Goal: Task Accomplishment & Management: Manage account settings

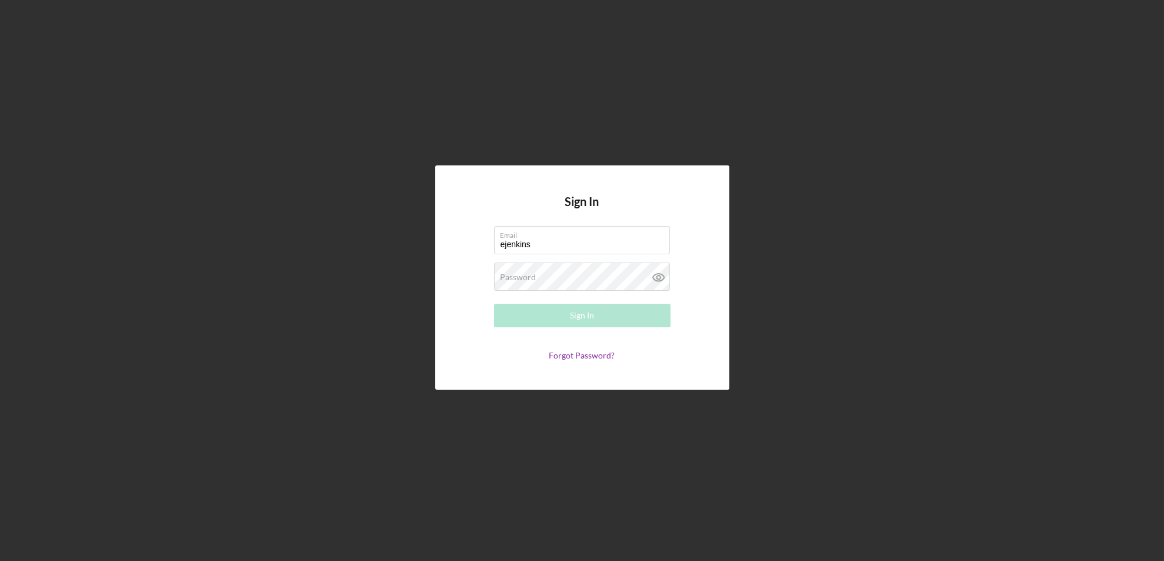
type input "[EMAIL_ADDRESS][DOMAIN_NAME]"
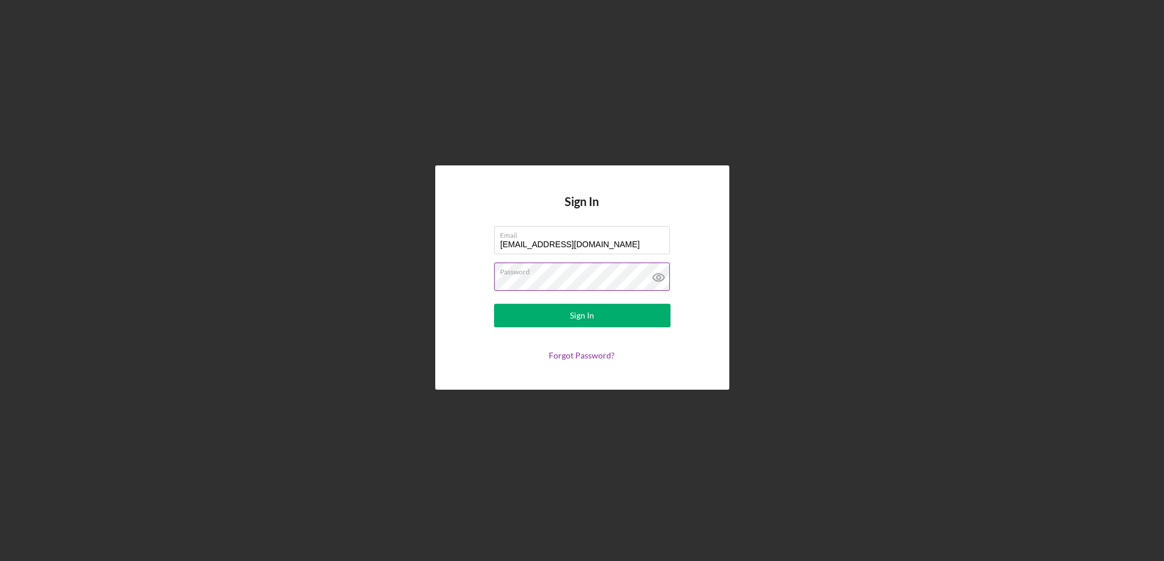
click at [494, 304] on button "Sign In" at bounding box center [582, 316] width 176 height 24
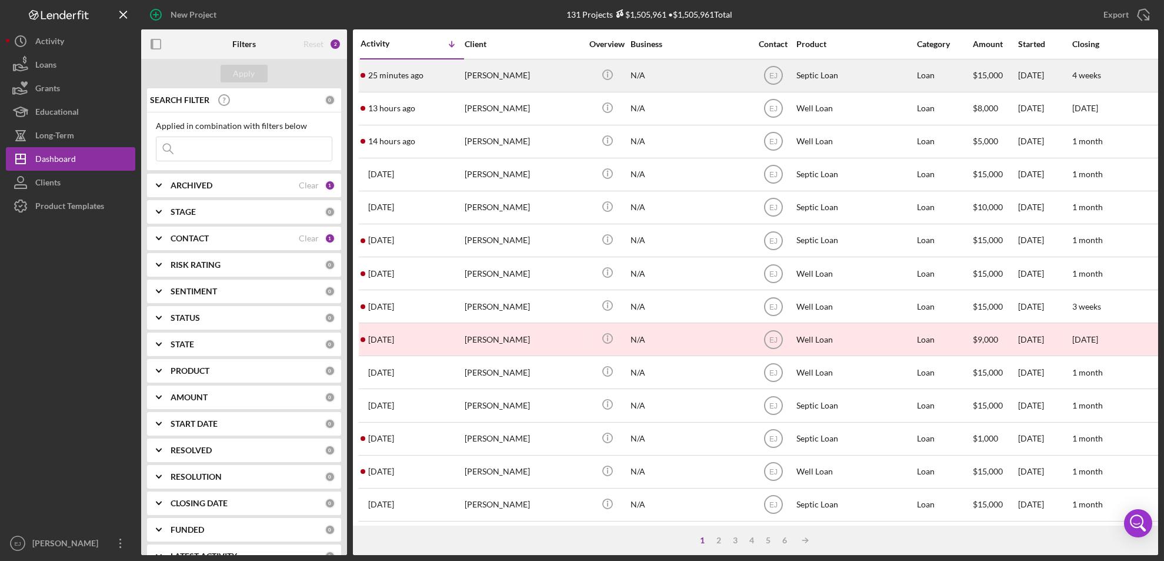
click at [498, 74] on div "[PERSON_NAME]" at bounding box center [524, 75] width 118 height 31
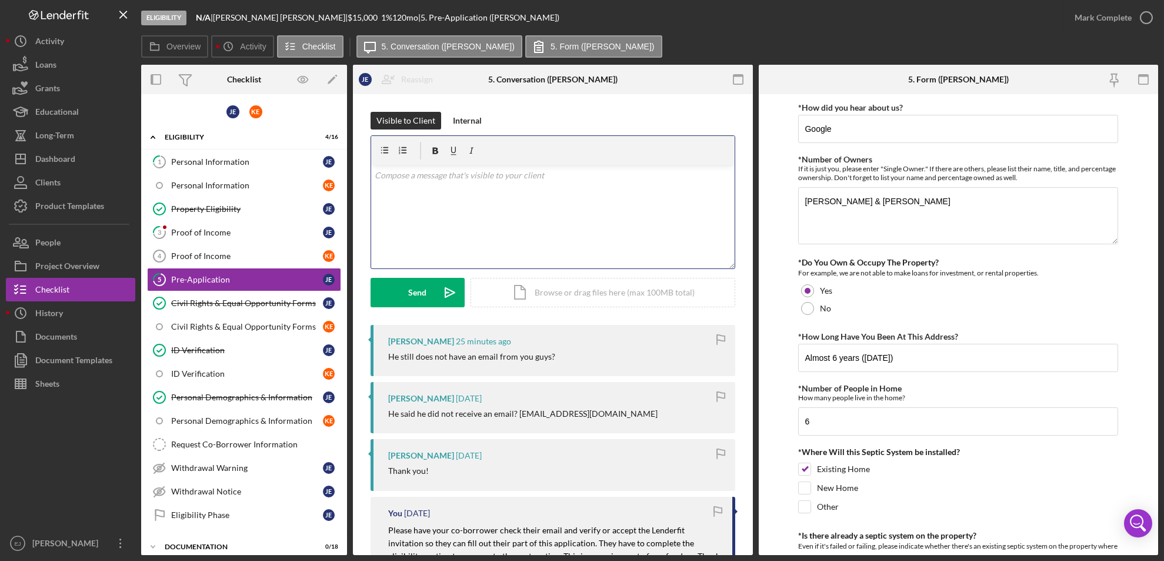
drag, startPoint x: 440, startPoint y: 417, endPoint x: 701, endPoint y: 254, distance: 308.2
click at [701, 254] on div "Visible to Client Internal v Color teal Color pink Remove color Add row above A…" at bounding box center [553, 440] width 400 height 692
click at [94, 241] on button "People" at bounding box center [70, 243] width 129 height 24
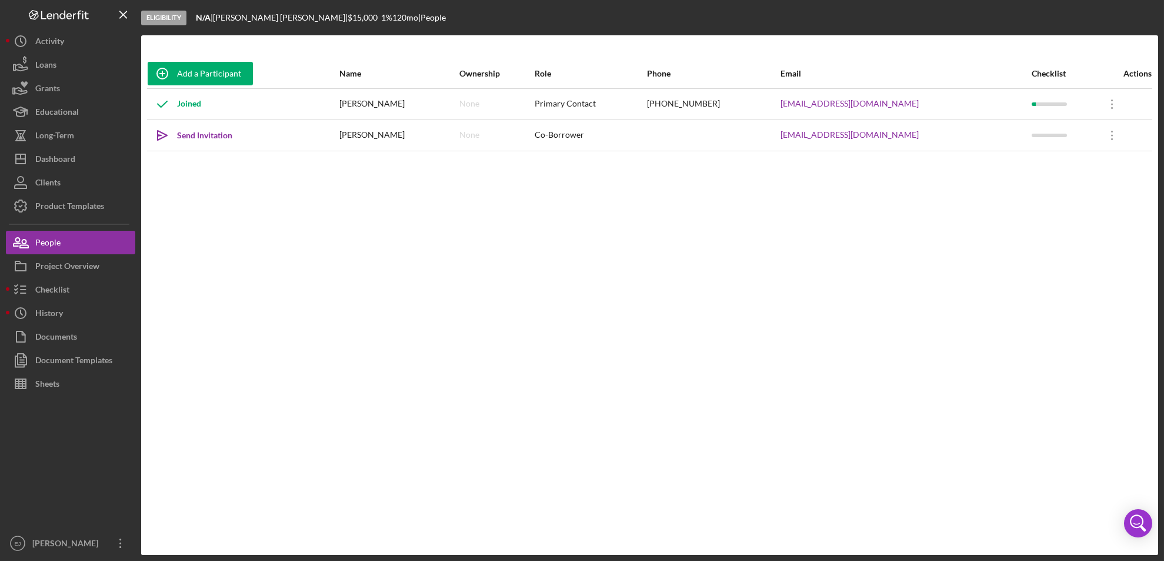
click at [472, 312] on div "Add a Participant Name Ownership Role Phone Email Checklist Actions Joined Jacq…" at bounding box center [649, 295] width 1017 height 472
click at [169, 129] on icon "Icon/icon-invite-send" at bounding box center [162, 135] width 29 height 29
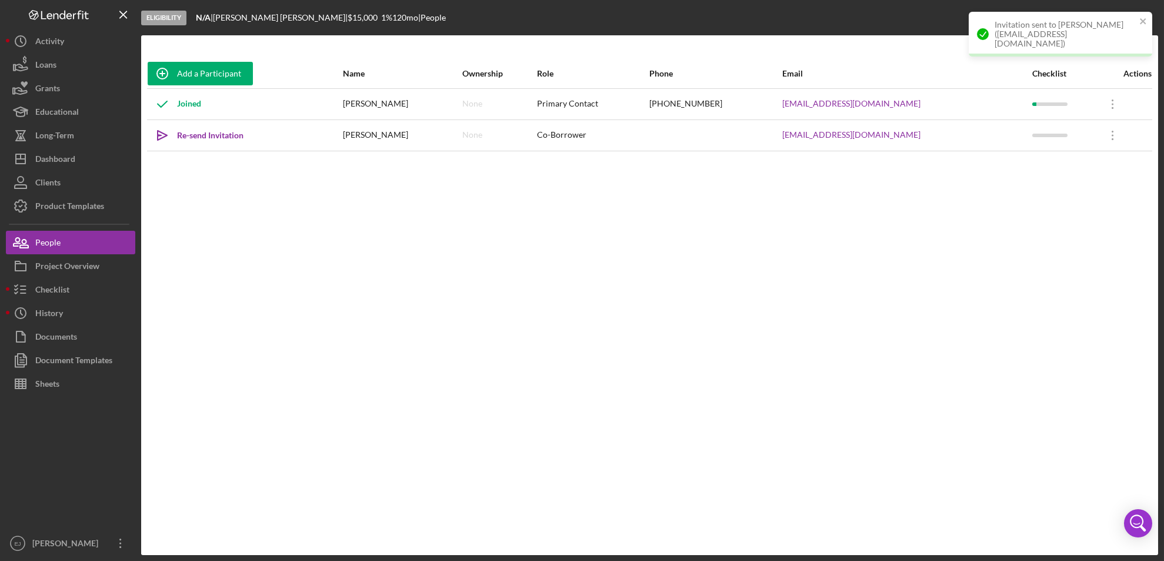
click at [198, 164] on div "Add a Participant Name Ownership Role Phone Email Checklist Actions Joined Jacq…" at bounding box center [649, 295] width 1017 height 472
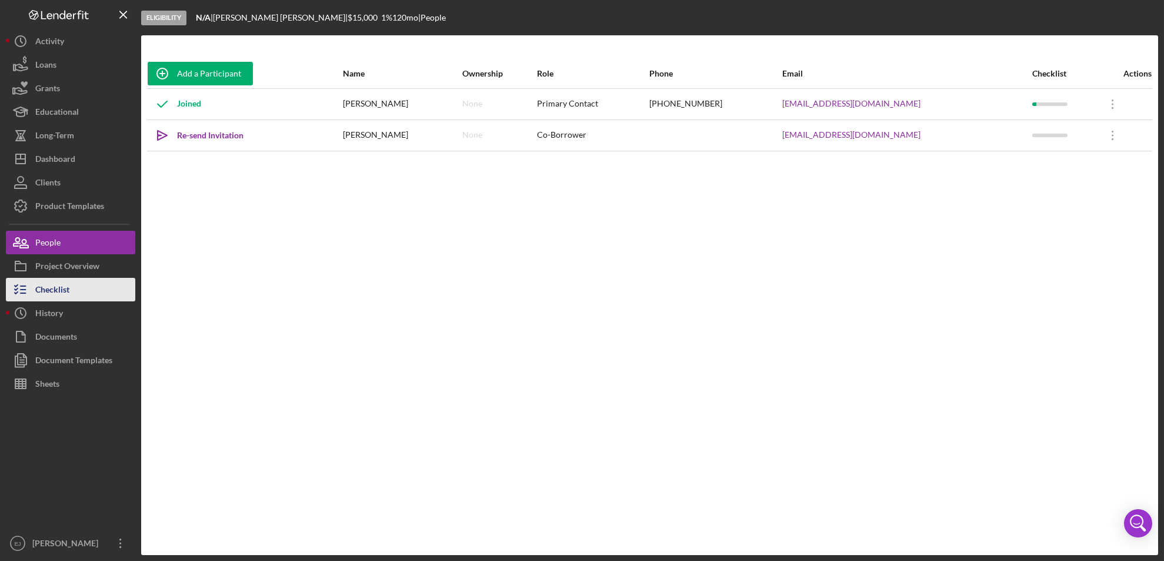
click at [78, 298] on button "Checklist" at bounding box center [70, 290] width 129 height 24
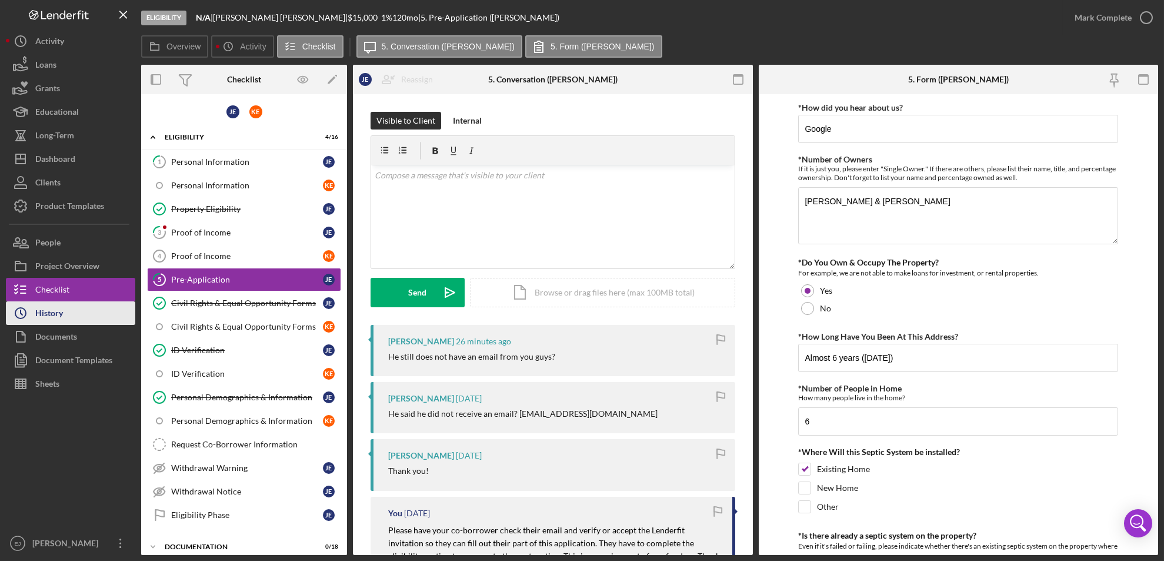
click at [78, 309] on button "Icon/History History" at bounding box center [70, 313] width 129 height 24
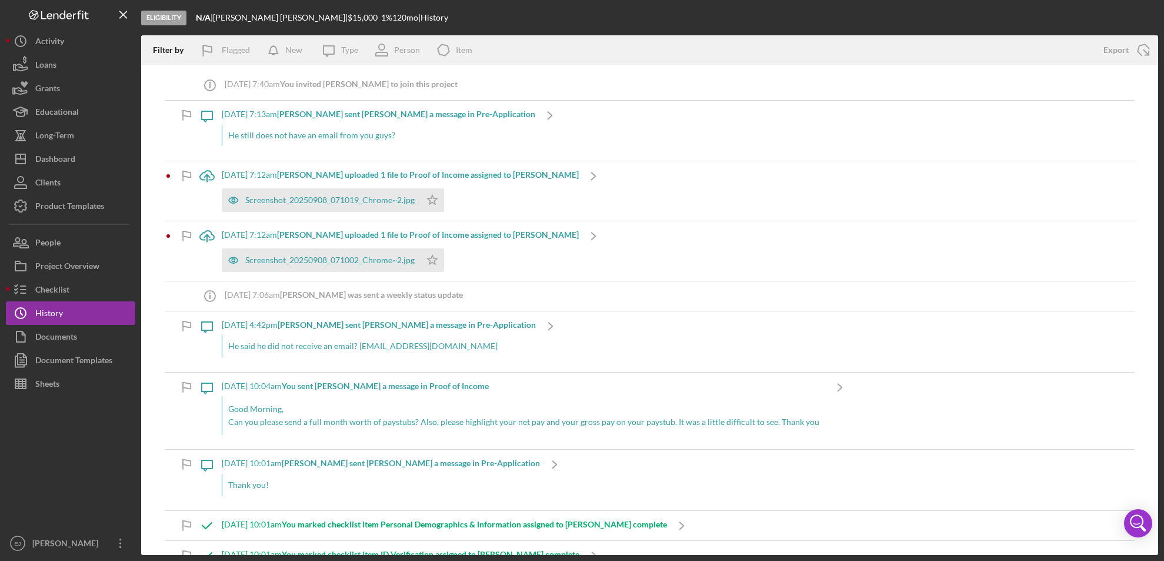
click at [1102, 474] on div "Icon/Message 9/3/2025 at 10:01am Jacqueline E. sent Erica J. a message in Pre-A…" at bounding box center [650, 479] width 970 height 60
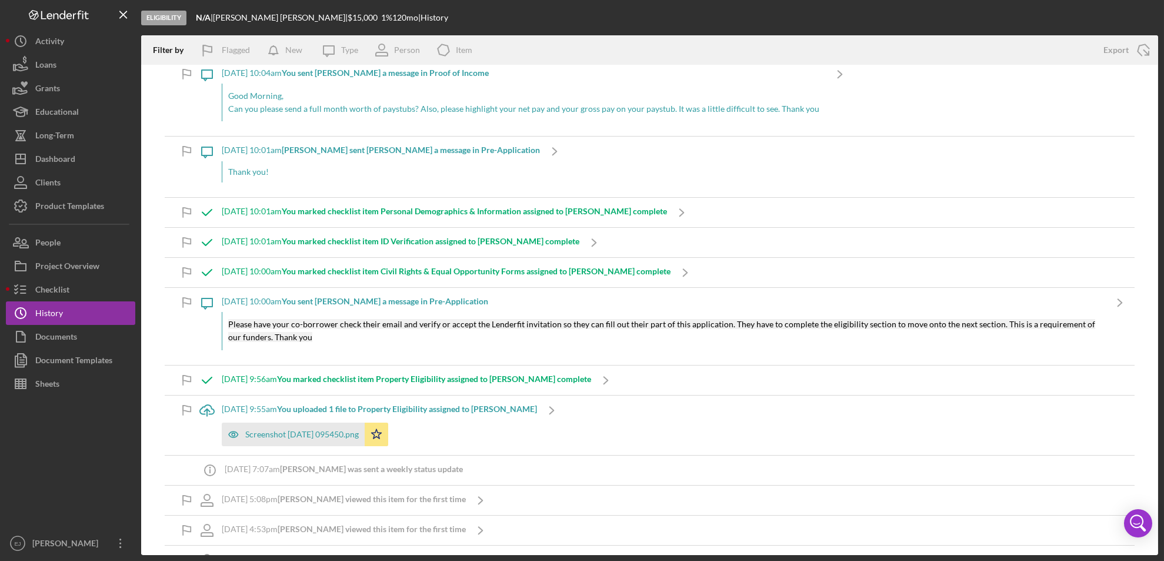
scroll to position [314, 0]
click at [81, 282] on button "Checklist" at bounding box center [70, 290] width 129 height 24
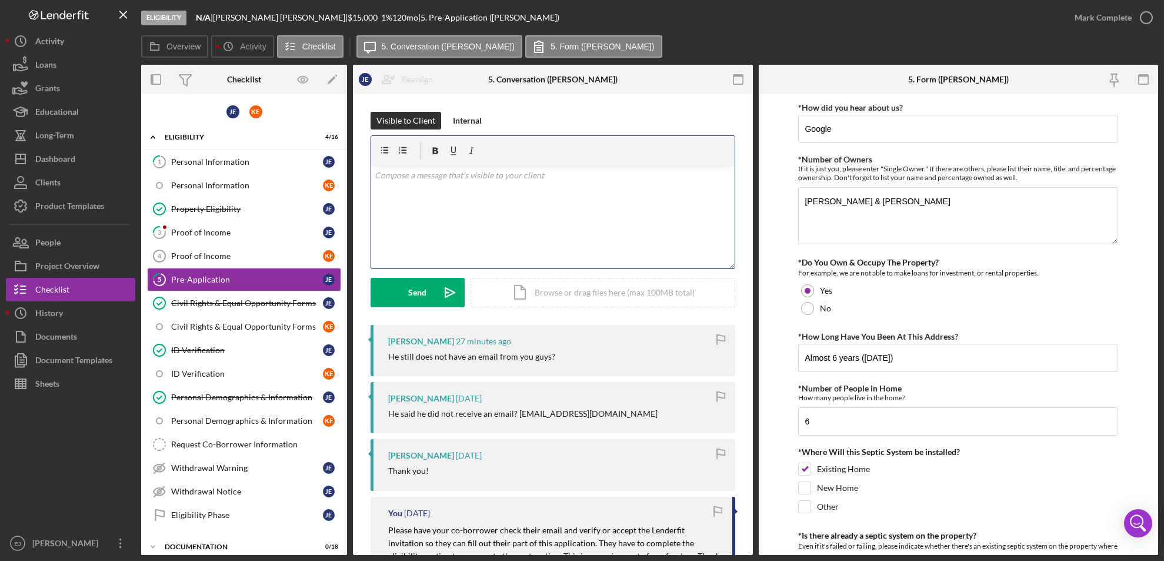
click at [404, 186] on div "v Color teal Color pink Remove color Add row above Add row below Add column bef…" at bounding box center [553, 216] width 364 height 103
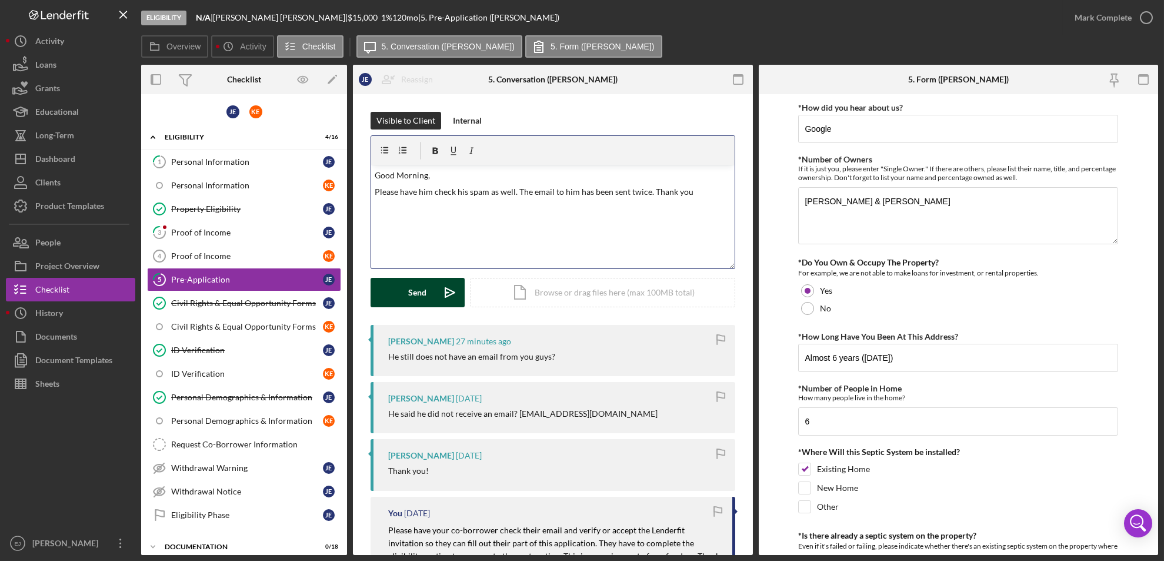
click at [417, 291] on div "Send" at bounding box center [418, 292] width 18 height 29
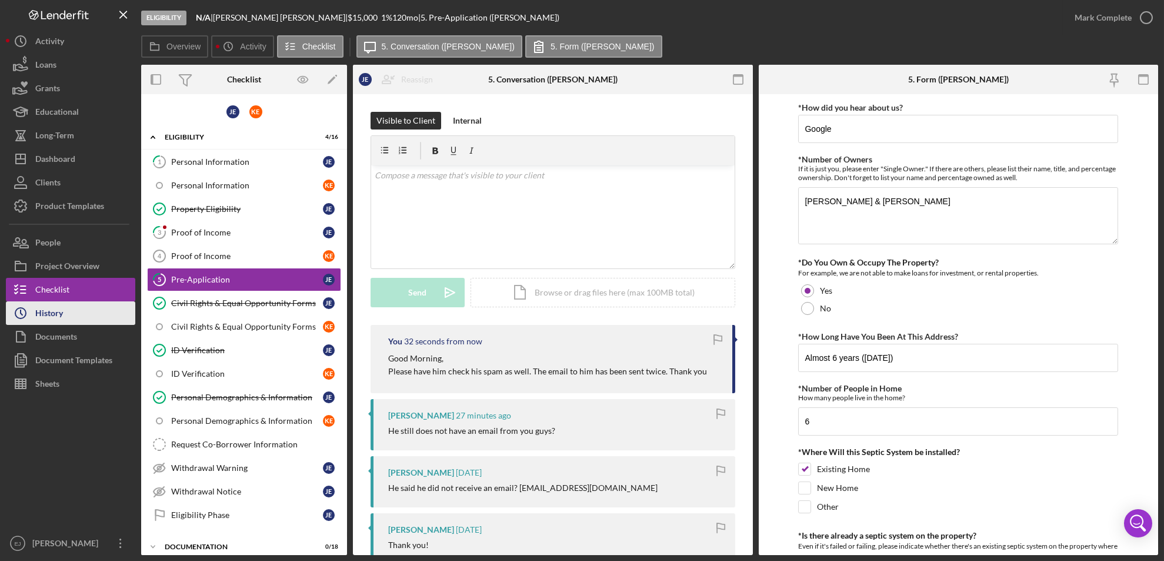
click at [44, 310] on div "History" at bounding box center [49, 314] width 28 height 26
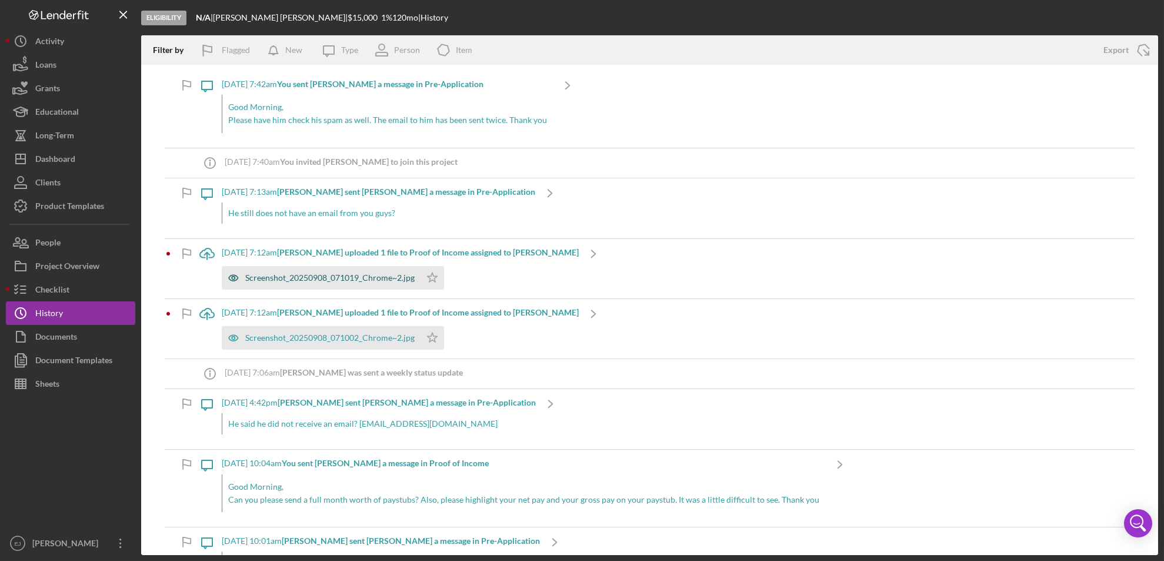
click at [351, 270] on div "Screenshot_20250908_071019_Chrome~2.jpg" at bounding box center [321, 278] width 199 height 24
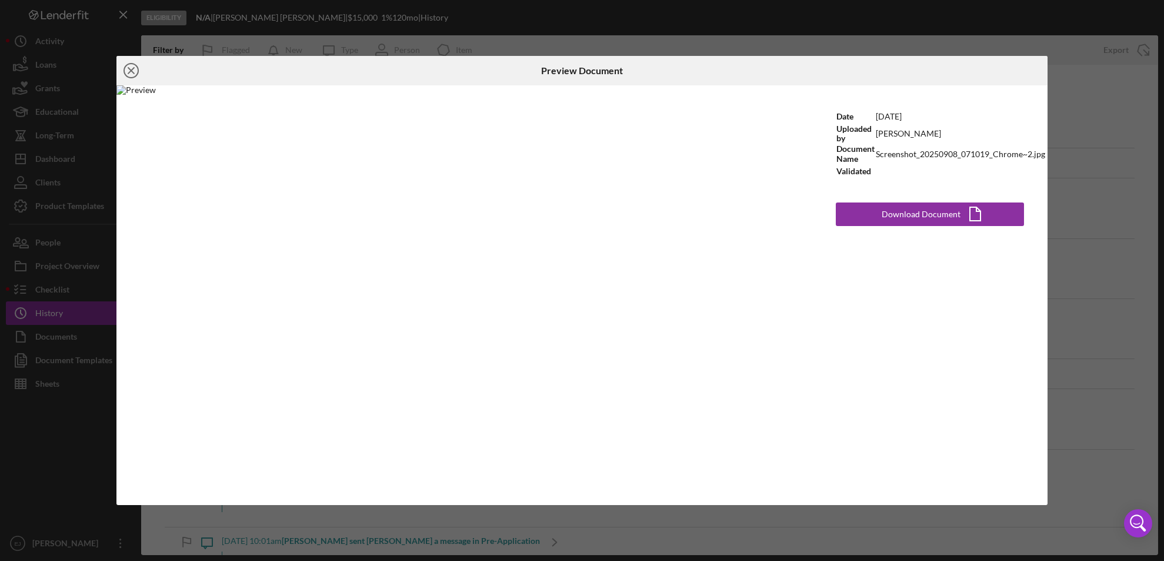
click at [129, 67] on icon "Icon/Close" at bounding box center [130, 70] width 29 height 29
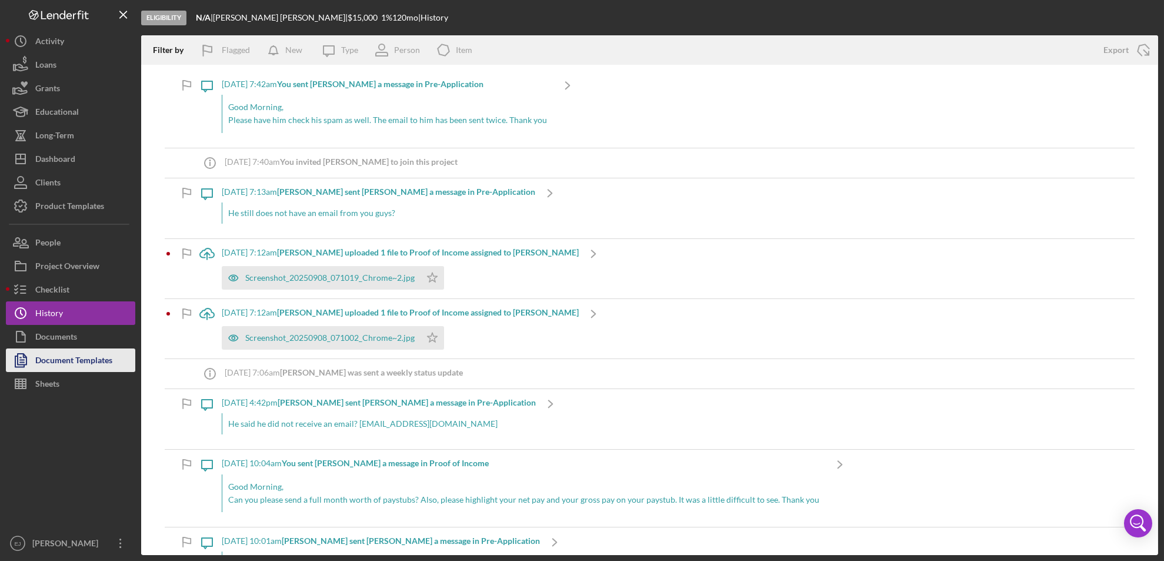
click at [93, 371] on div "Document Templates" at bounding box center [73, 361] width 77 height 26
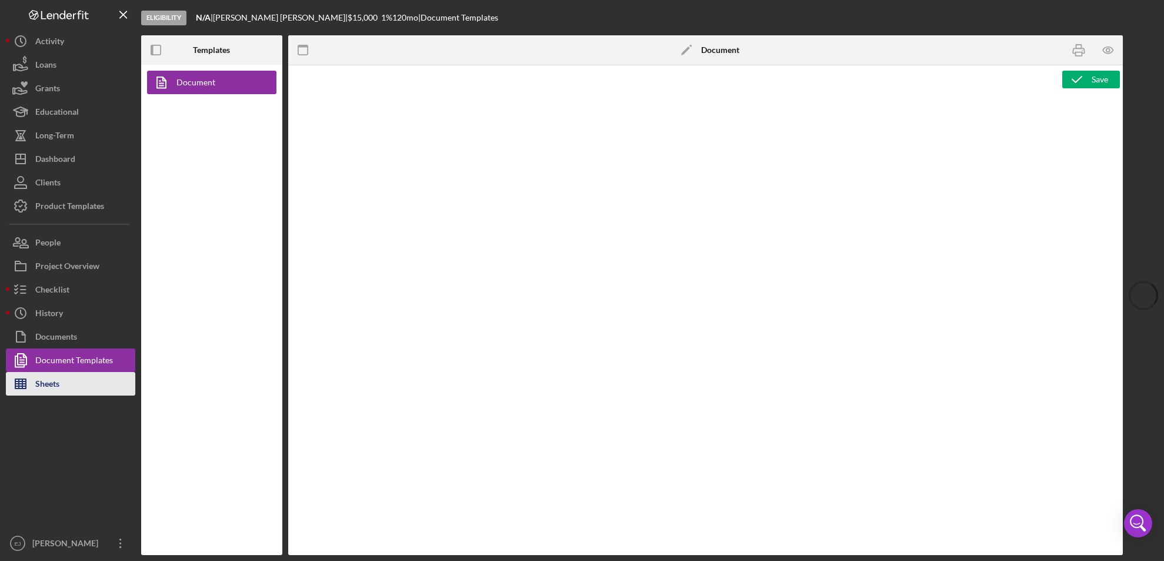
type textarea "<h1 style="text-align: center;">Low-Interest Loans for Wells, Septic Systems, a…"
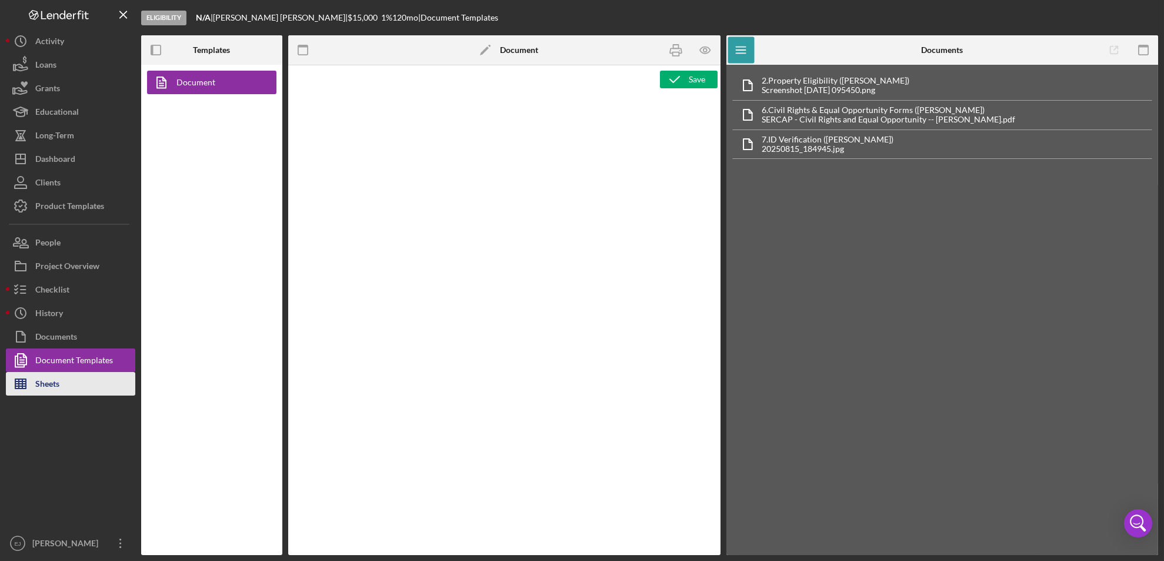
click at [91, 372] on button "Sheets" at bounding box center [70, 384] width 129 height 24
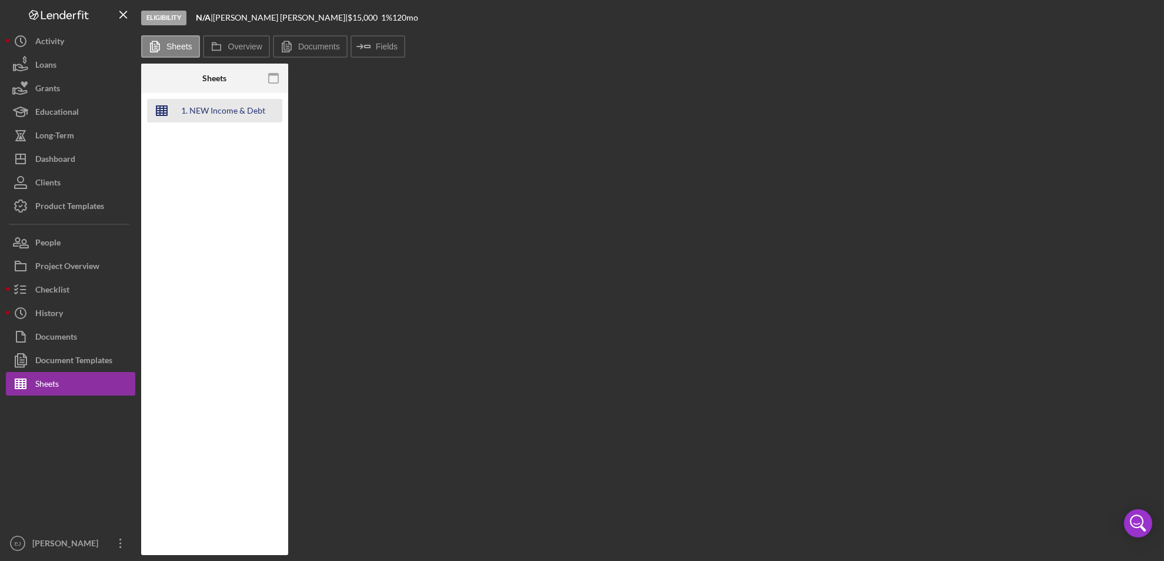
click at [169, 116] on icon "button" at bounding box center [161, 110] width 29 height 29
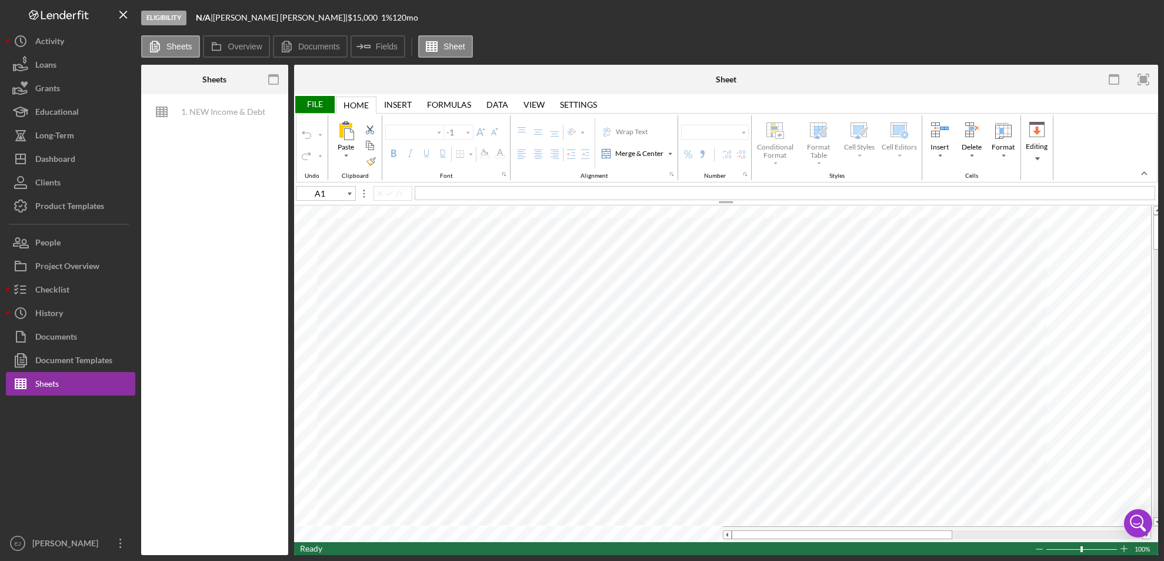
type input "G29"
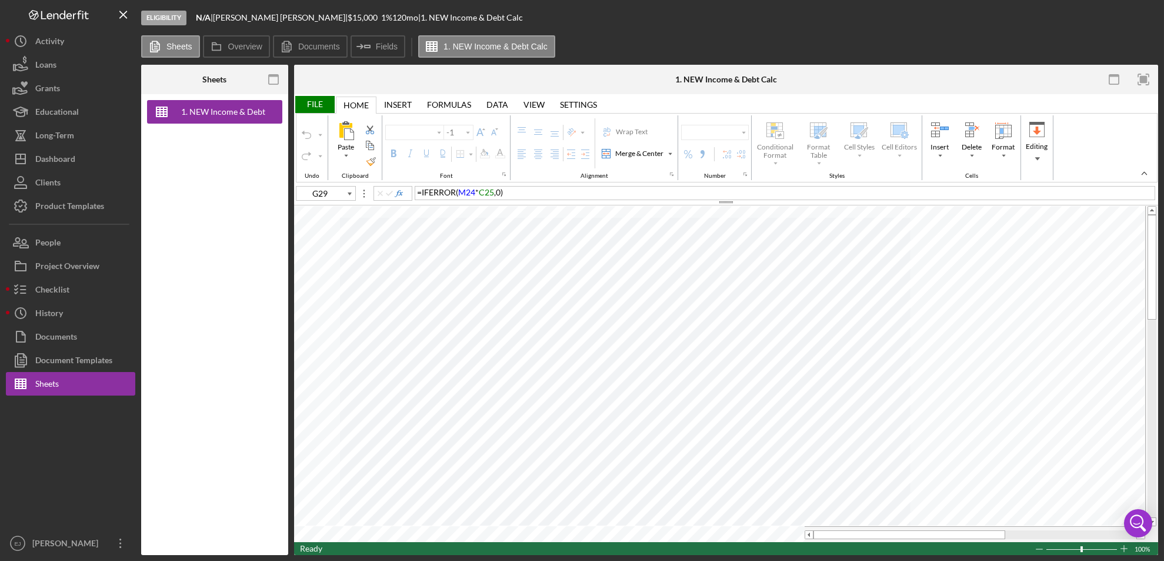
type input "Calibri"
type input "11"
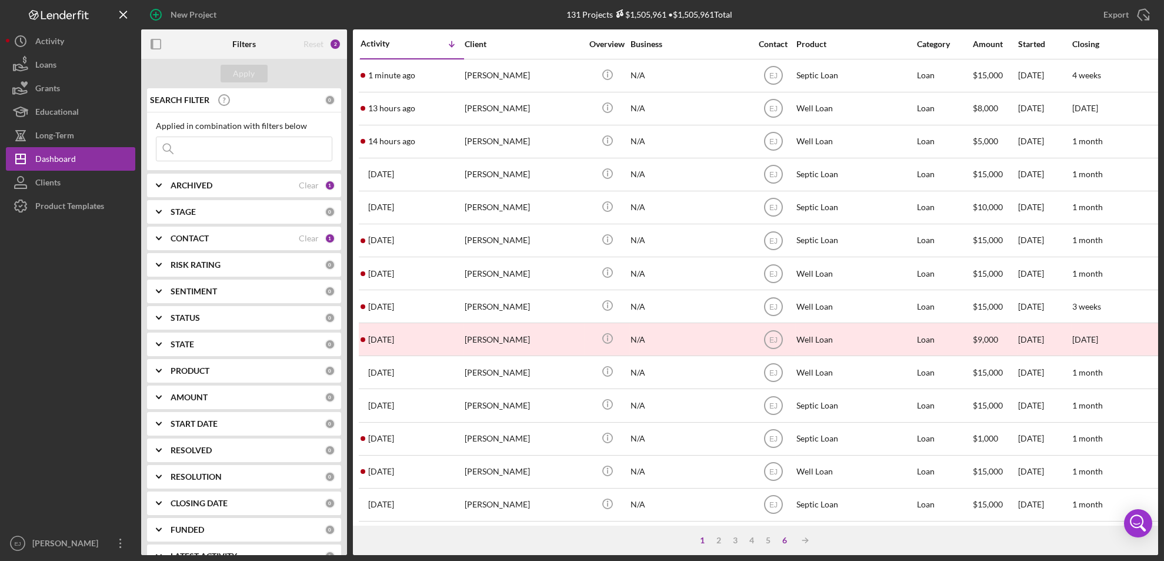
click at [785, 539] on div "6" at bounding box center [785, 539] width 16 height 9
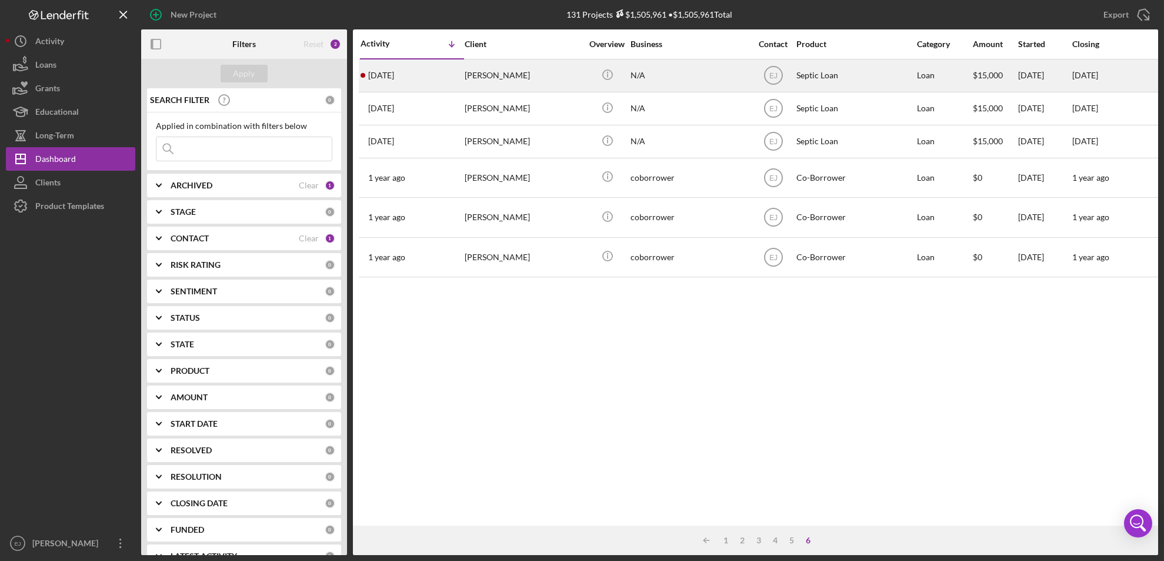
click at [500, 76] on div "Jamie-Lee Tracey" at bounding box center [524, 75] width 118 height 31
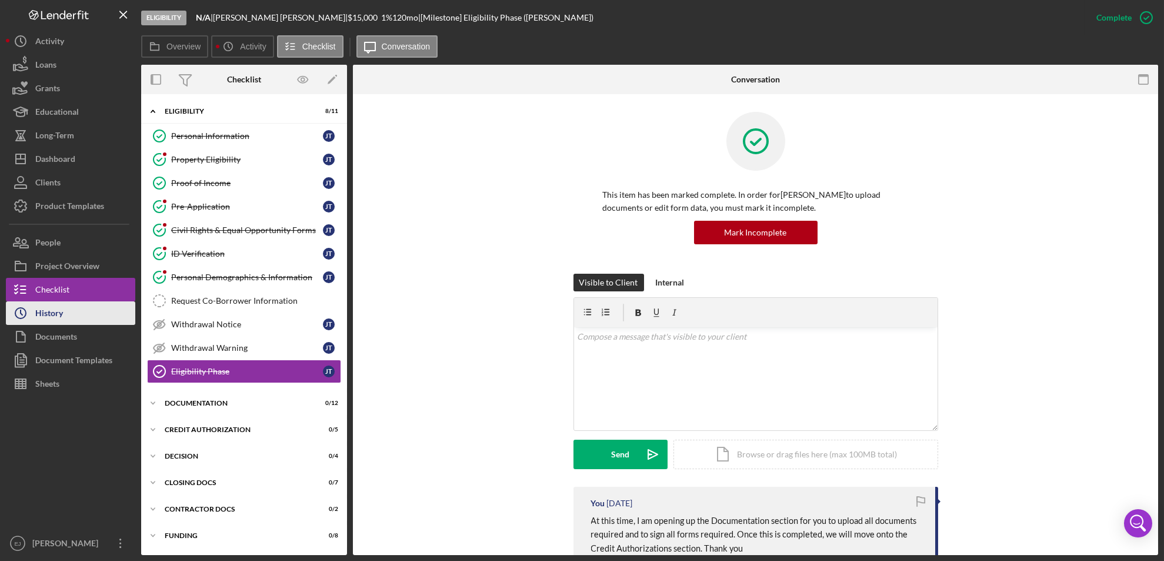
click at [82, 304] on button "Icon/History History" at bounding box center [70, 313] width 129 height 24
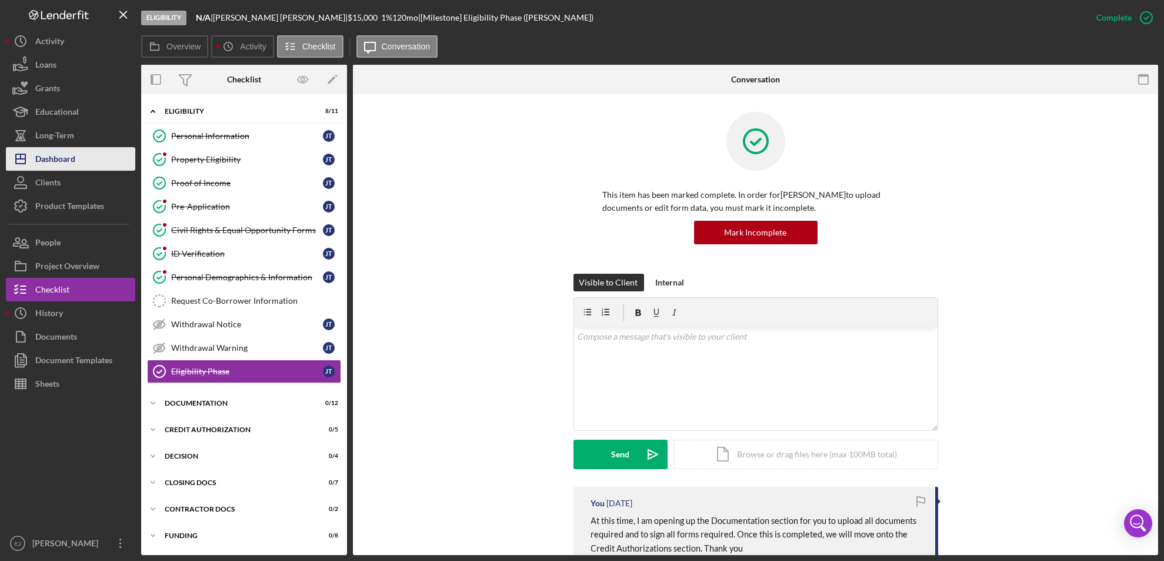
click at [74, 161] on div "Dashboard" at bounding box center [55, 160] width 40 height 26
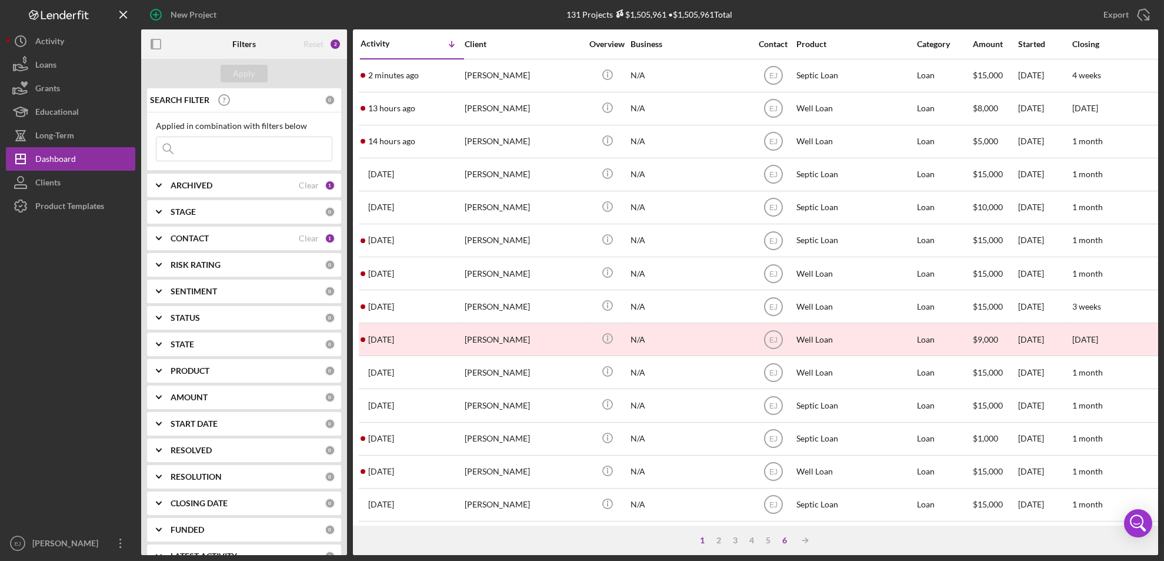
click at [788, 540] on div "6" at bounding box center [785, 539] width 16 height 9
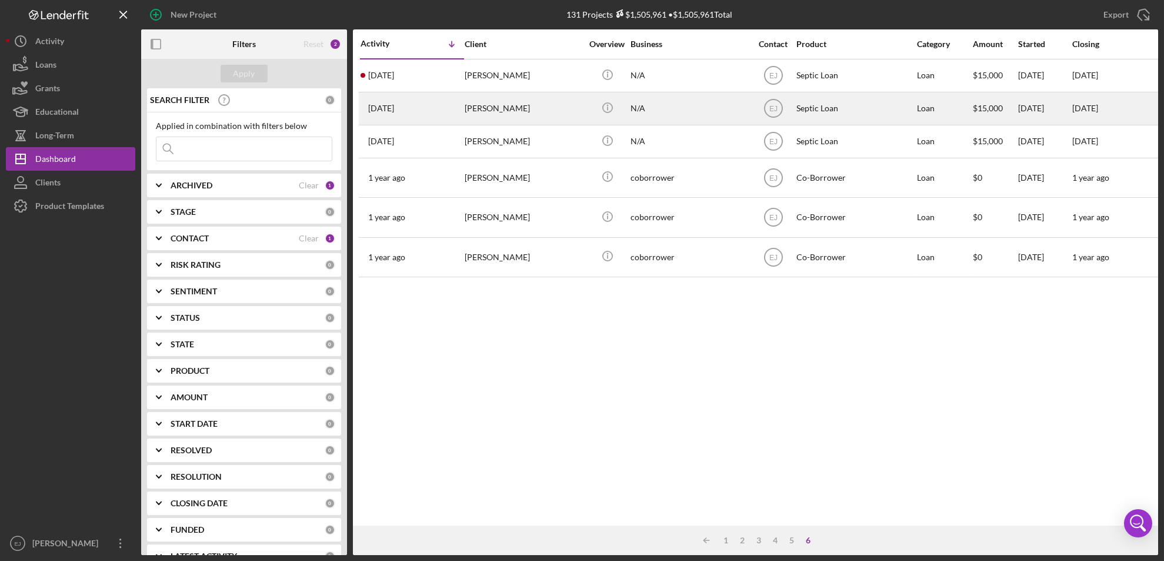
click at [495, 118] on div "Michelle Kessler" at bounding box center [524, 108] width 118 height 31
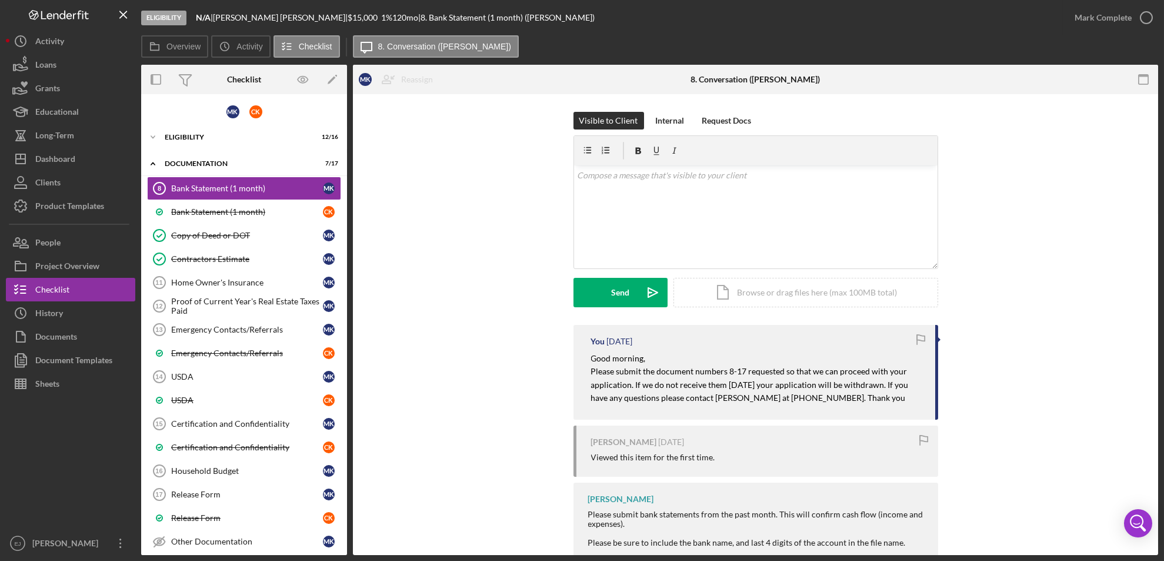
drag, startPoint x: 580, startPoint y: 351, endPoint x: 884, endPoint y: 412, distance: 310.1
click at [884, 412] on div "You 3 days ago Good morning, Please submit the document numbers 8-17 requested …" at bounding box center [756, 372] width 365 height 95
copy div "Good morning, Please submit the document numbers 8-17 requested so that we can …"
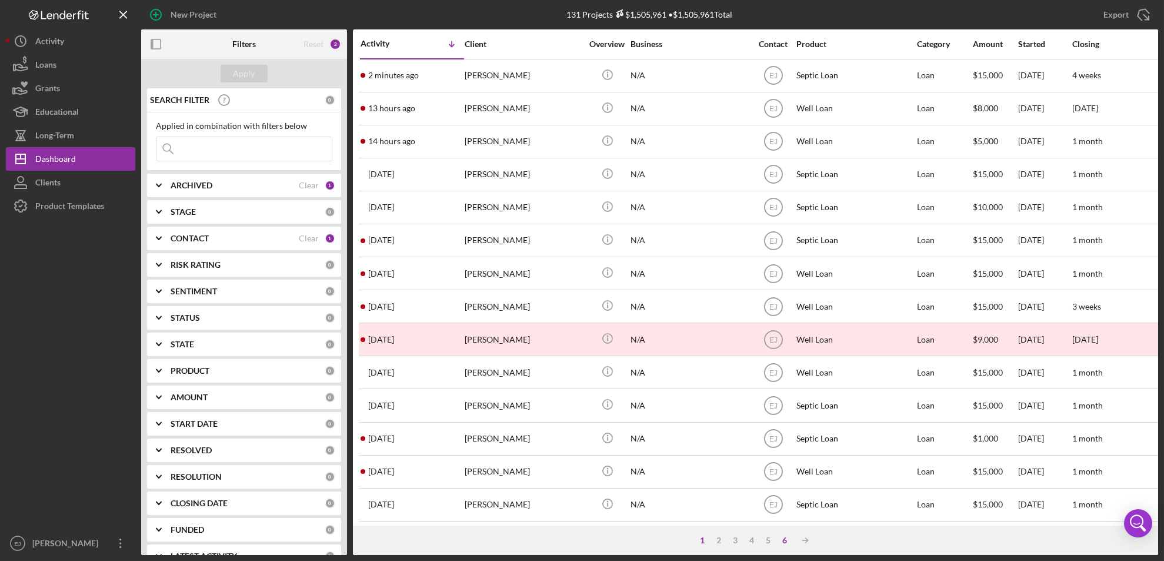
click at [780, 537] on div "6" at bounding box center [785, 539] width 16 height 9
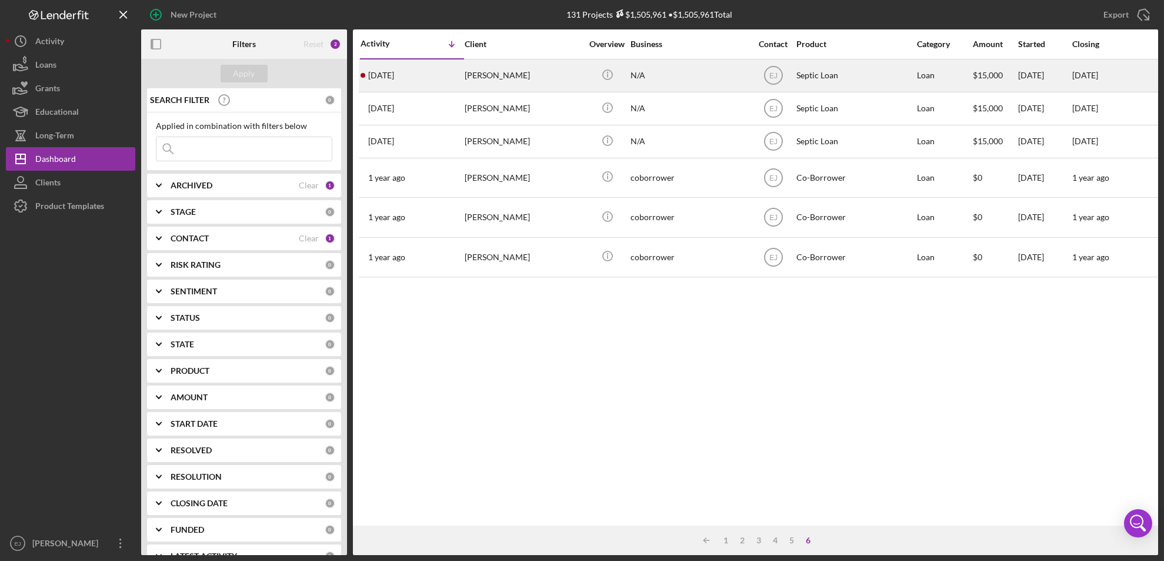
click at [525, 76] on div "Jamie-Lee Tracey" at bounding box center [524, 75] width 118 height 31
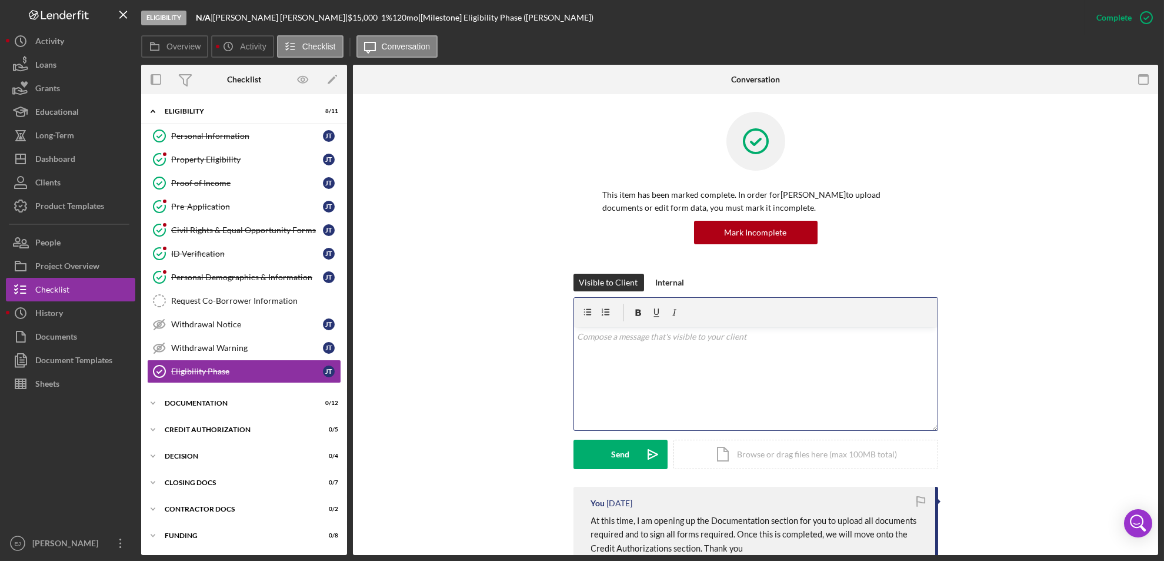
click at [611, 378] on div "v Color teal Color pink Remove color Add row above Add row below Add column bef…" at bounding box center [756, 378] width 364 height 103
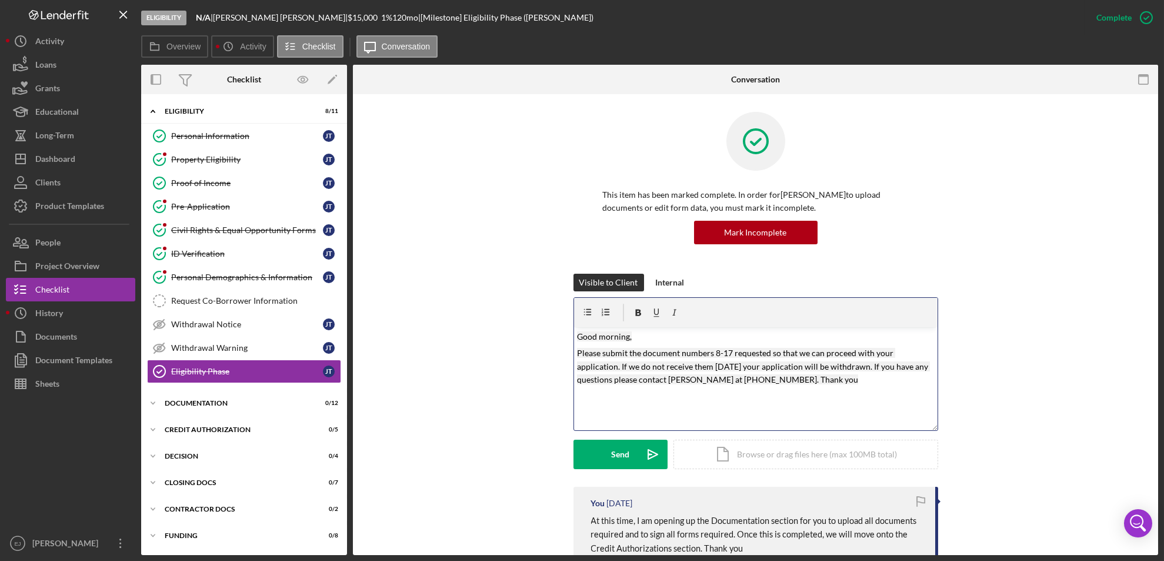
click at [803, 382] on mark "Please submit the document numbers 8-17 requested so that we can proceed with y…" at bounding box center [753, 366] width 353 height 36
click at [628, 456] on button "Send Icon/icon-invite-send" at bounding box center [621, 453] width 94 height 29
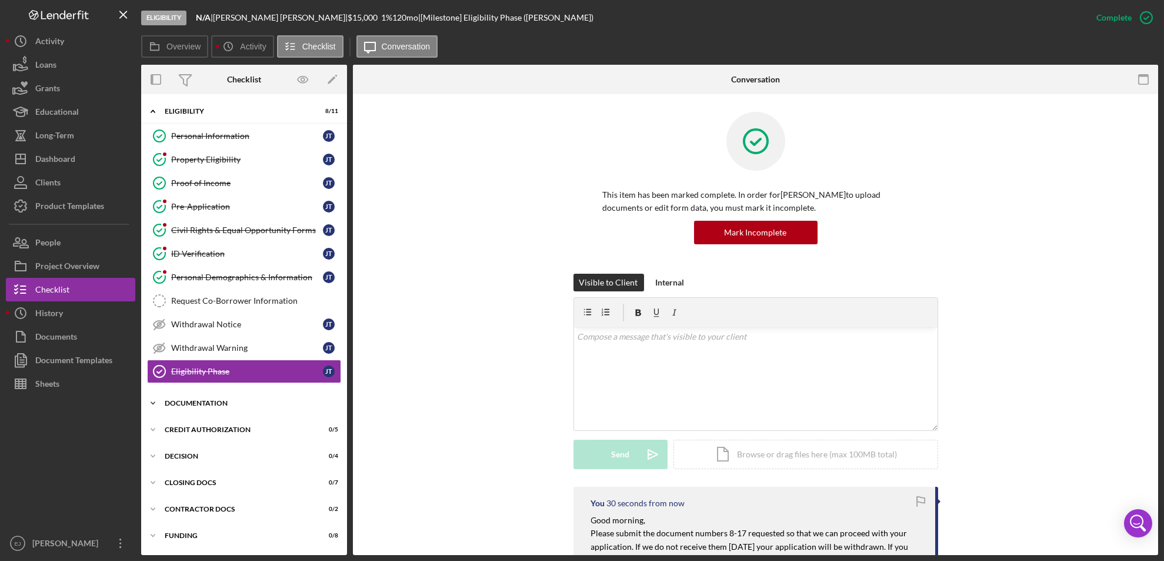
click at [153, 404] on polyline at bounding box center [153, 403] width 4 height 2
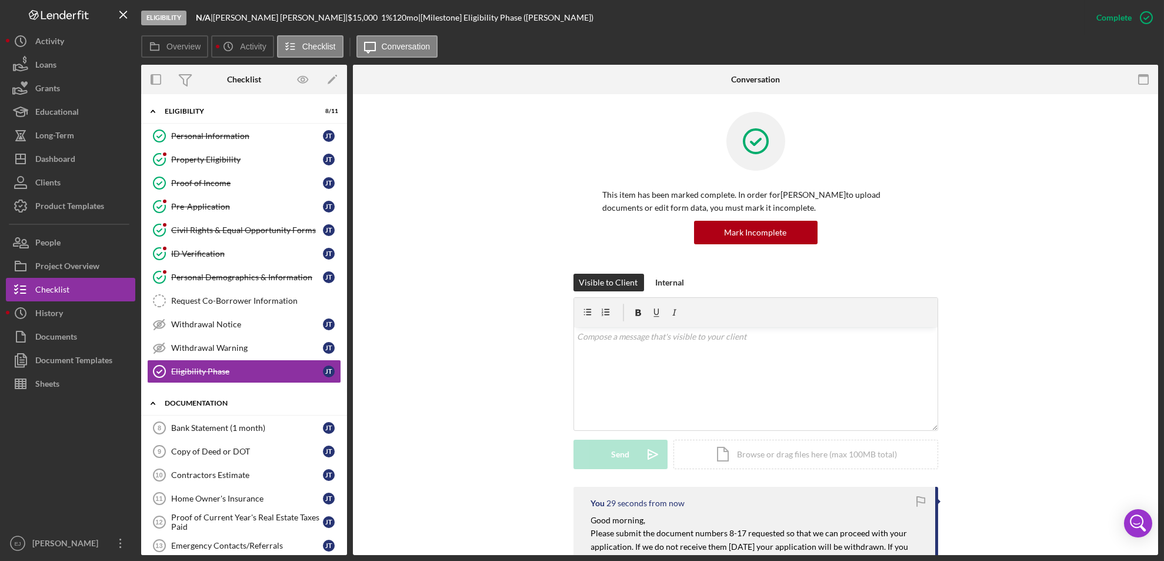
click at [159, 405] on icon "Icon/Expander" at bounding box center [153, 403] width 24 height 24
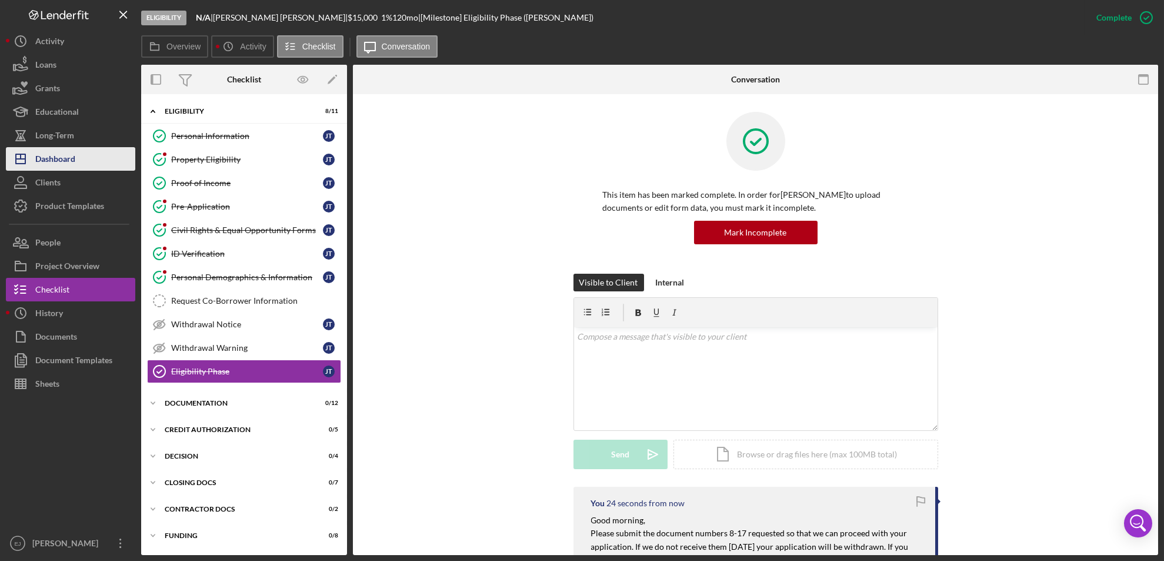
click at [84, 156] on button "Icon/Dashboard Dashboard" at bounding box center [70, 159] width 129 height 24
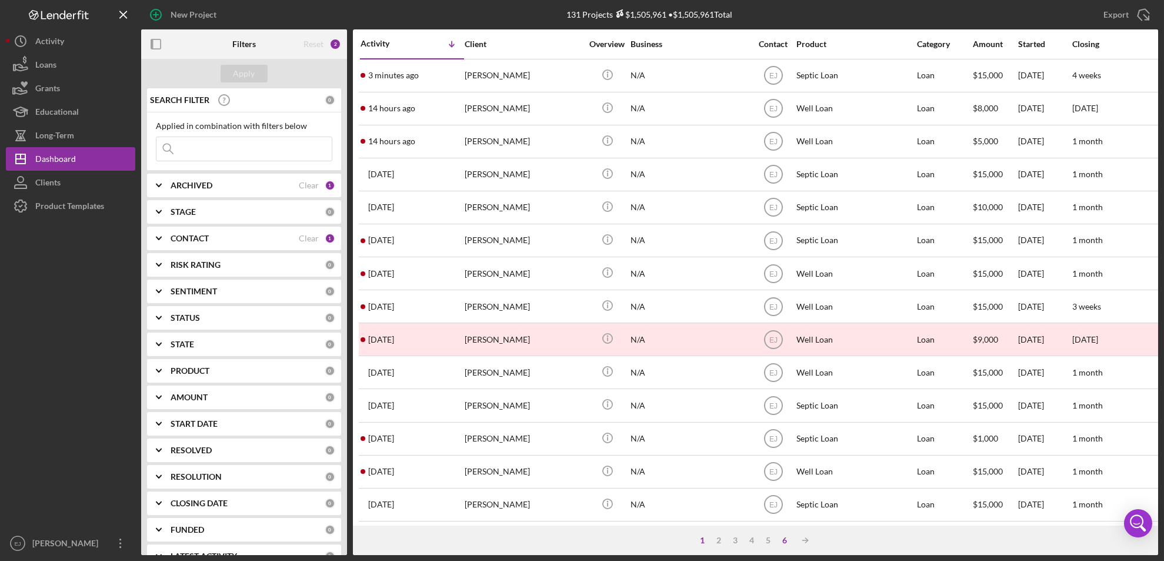
click at [786, 538] on div "6" at bounding box center [785, 539] width 16 height 9
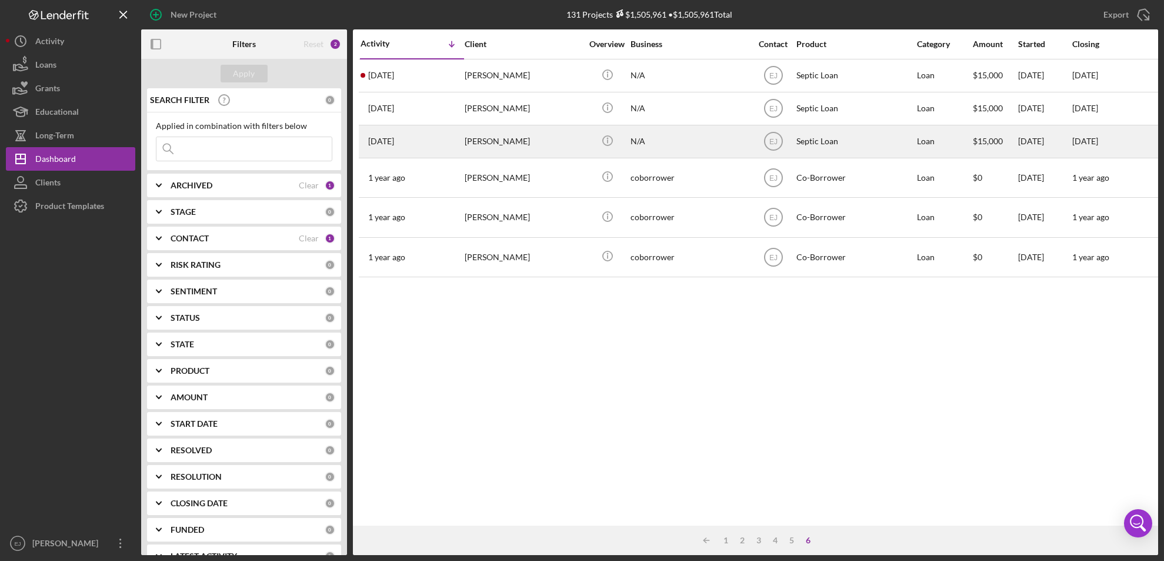
click at [492, 150] on div "Dynetta Evers" at bounding box center [524, 141] width 118 height 31
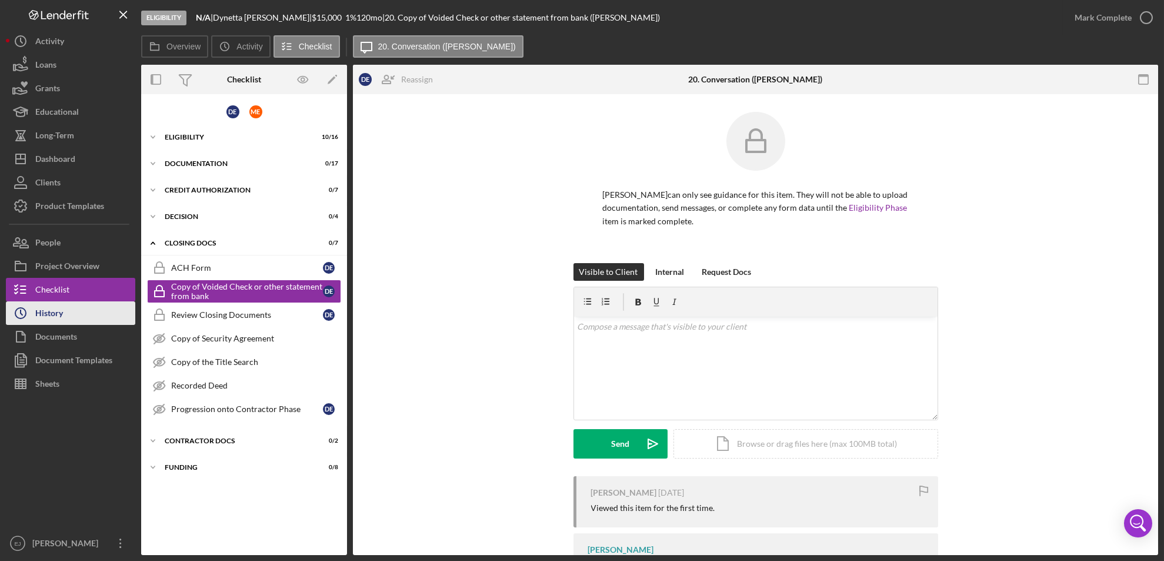
click at [86, 306] on button "Icon/History History" at bounding box center [70, 313] width 129 height 24
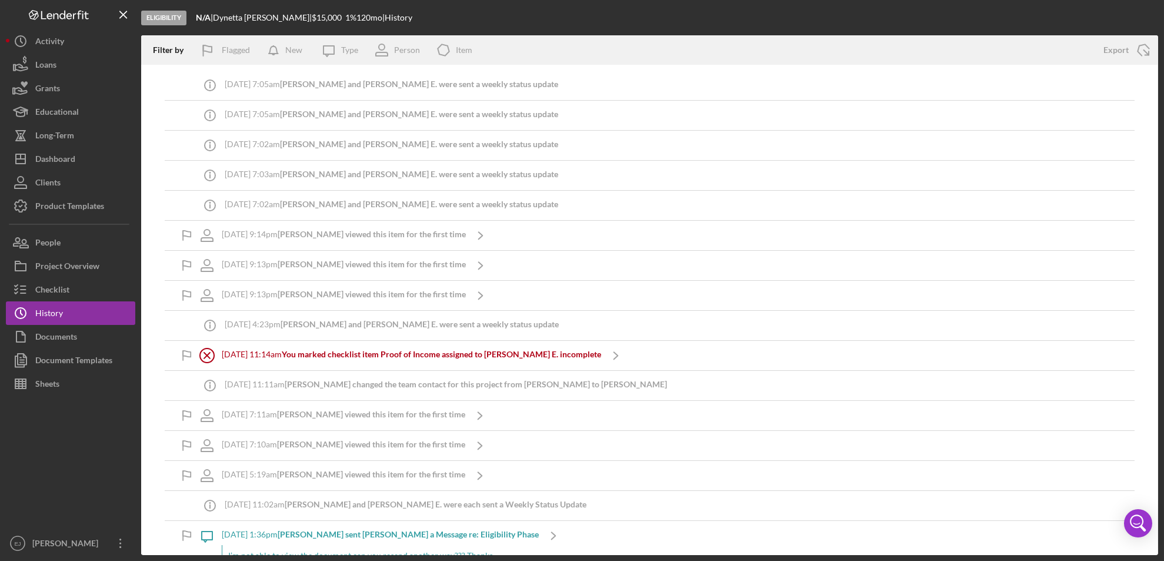
scroll to position [429, 0]
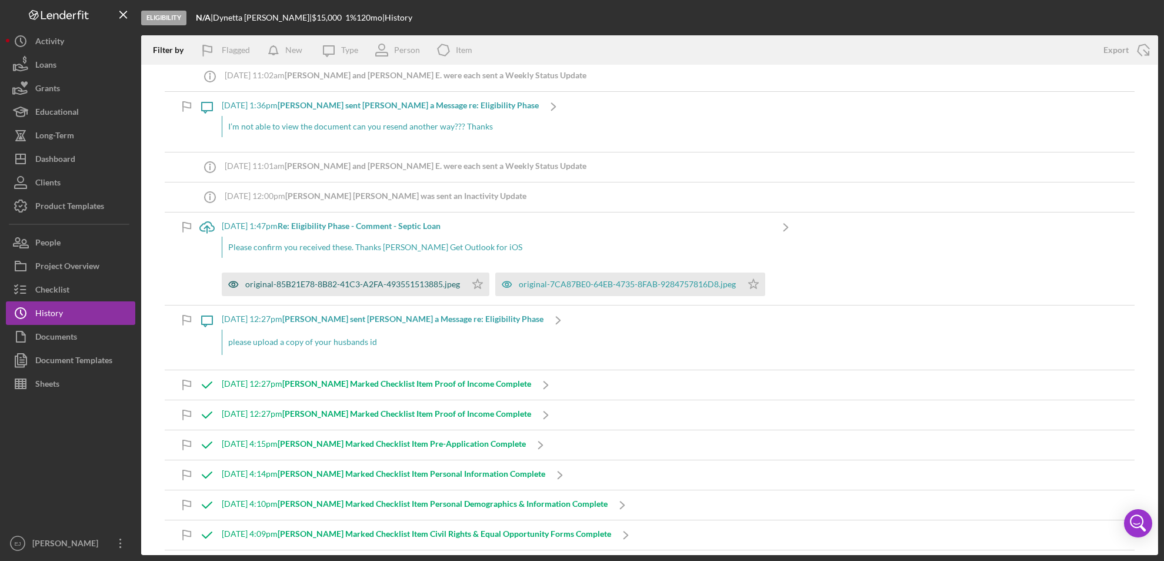
click at [364, 282] on div "original-85B21E78-8B82-41C3-A2FA-493551513885.jpeg" at bounding box center [352, 283] width 215 height 9
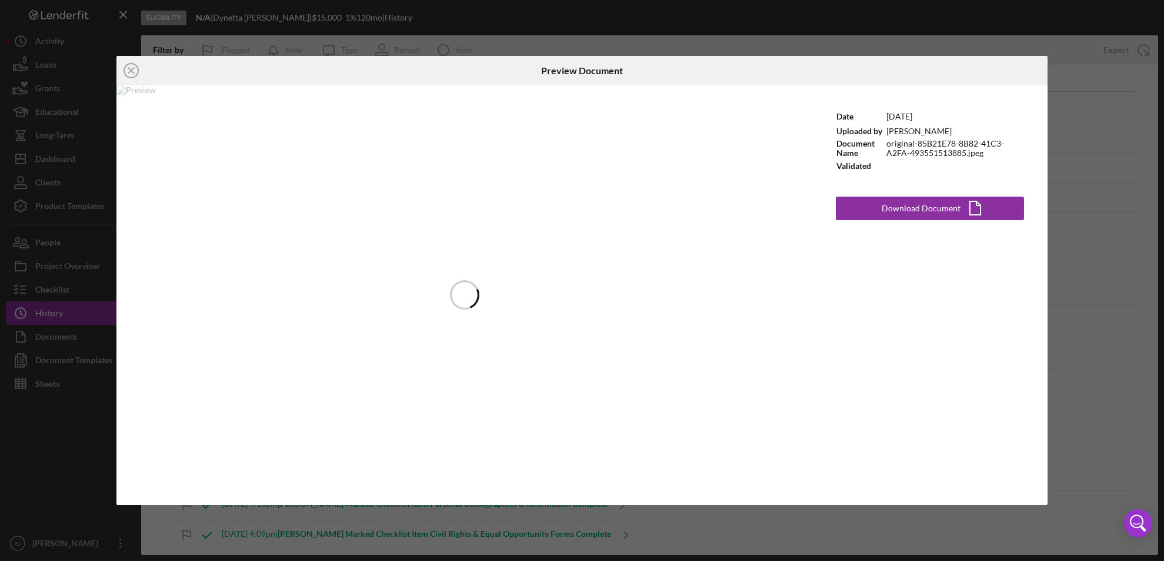
click at [365, 275] on div at bounding box center [464, 294] width 696 height 419
click at [134, 72] on icon "Icon/Close" at bounding box center [130, 70] width 29 height 29
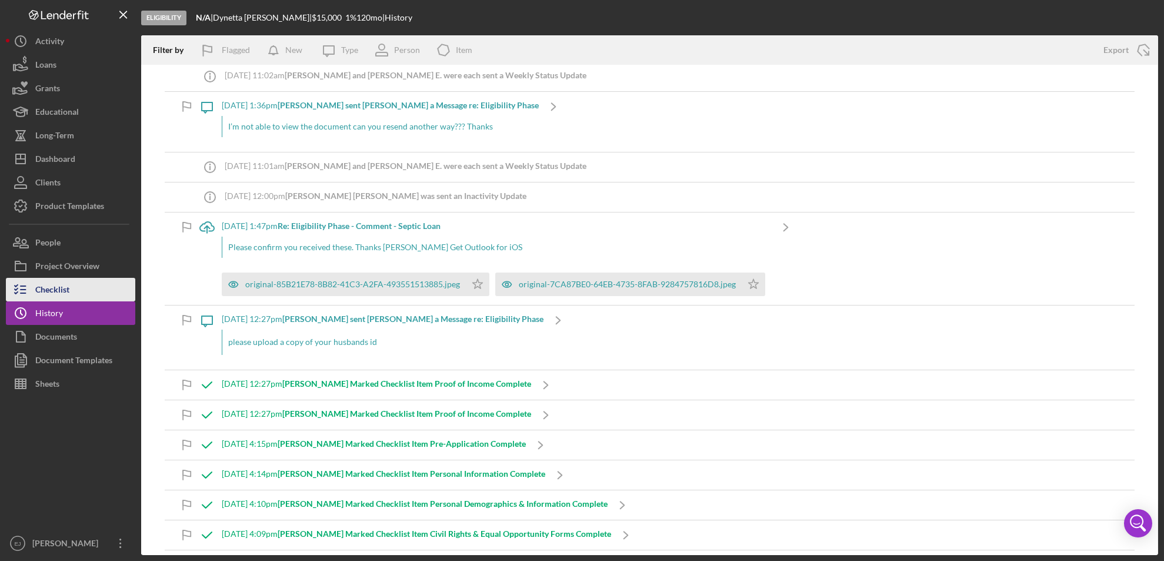
click at [103, 284] on button "Checklist" at bounding box center [70, 290] width 129 height 24
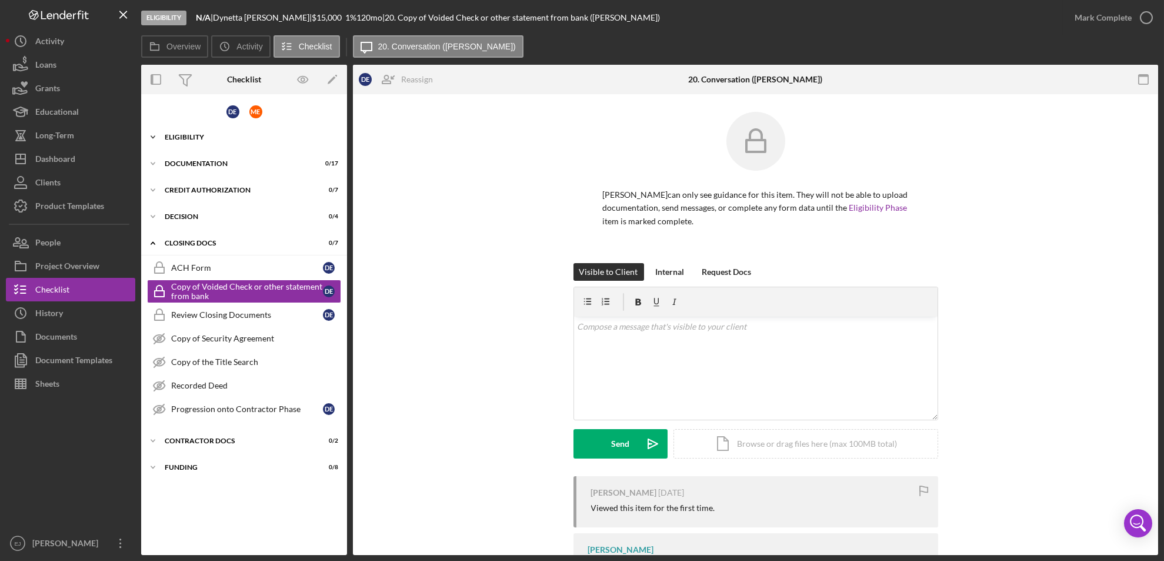
click at [155, 132] on icon "Icon/Expander" at bounding box center [153, 137] width 24 height 24
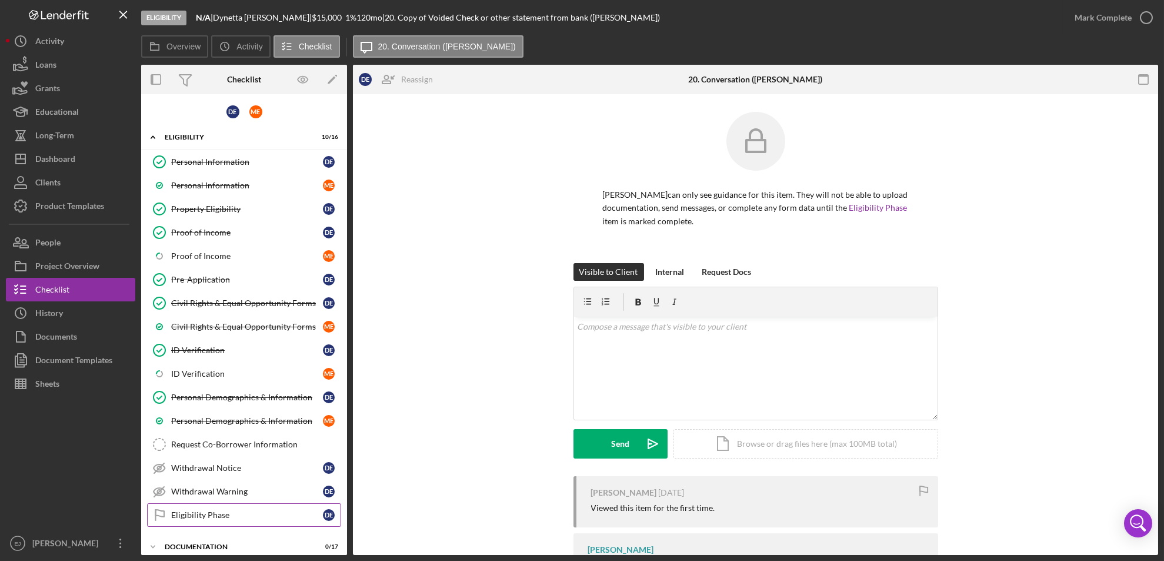
click at [186, 512] on div "Eligibility Phase" at bounding box center [247, 514] width 152 height 9
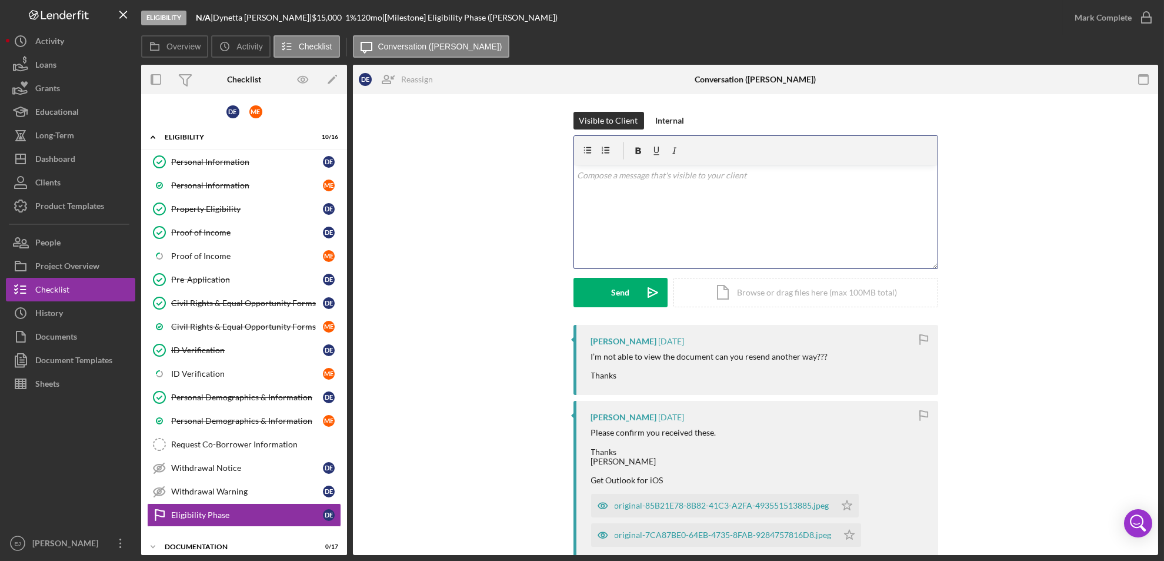
click at [625, 216] on div "v Color teal Color pink Remove color Add row above Add row below Add column bef…" at bounding box center [756, 216] width 364 height 103
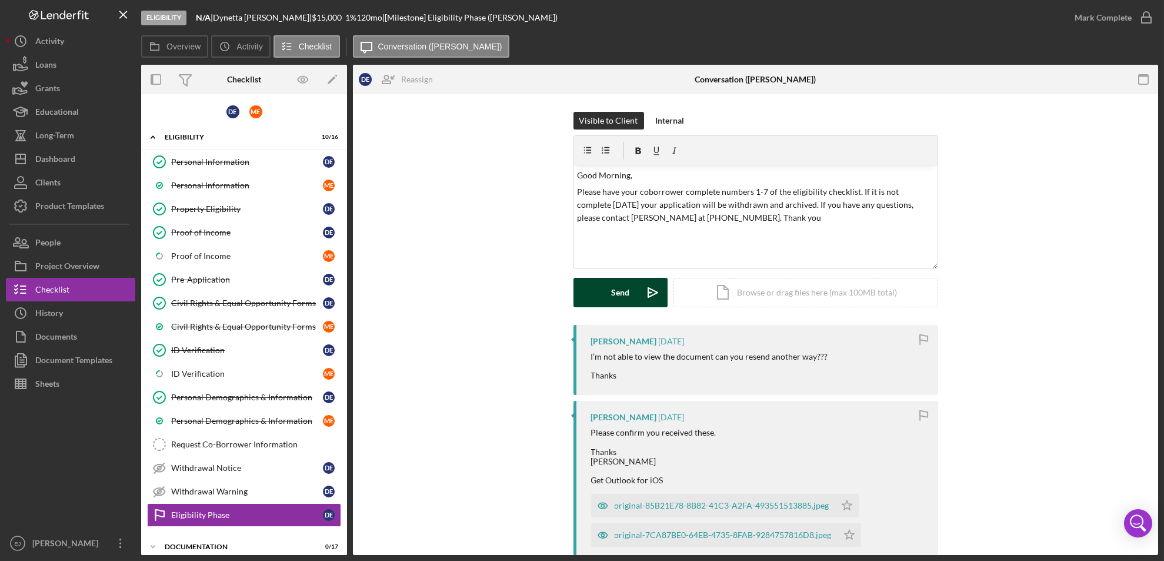
click at [638, 289] on icon "Icon/icon-invite-send" at bounding box center [652, 292] width 29 height 29
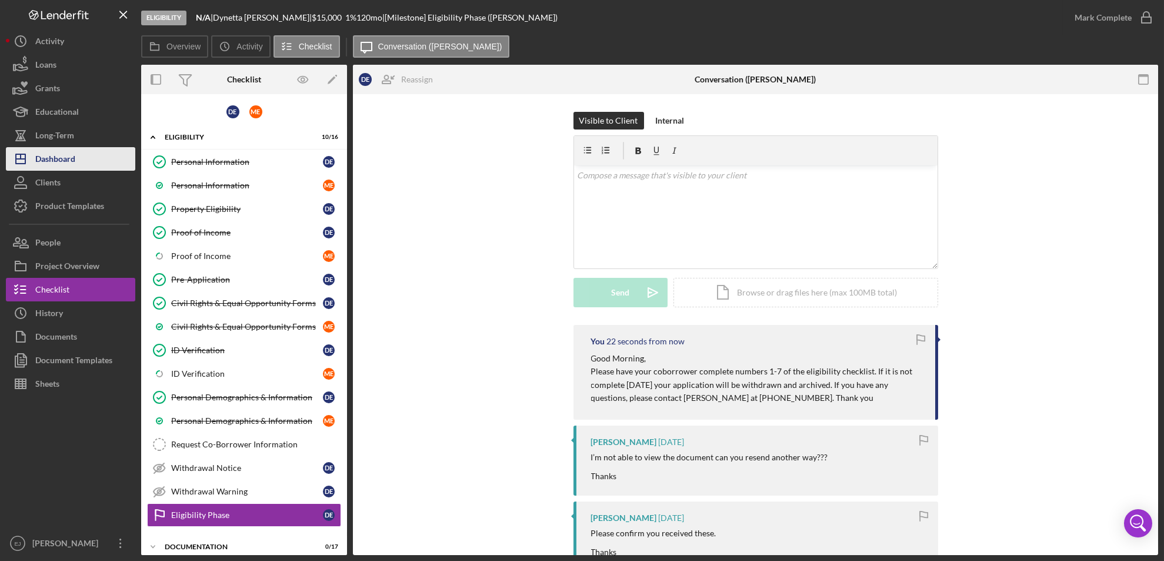
click at [98, 169] on button "Icon/Dashboard Dashboard" at bounding box center [70, 159] width 129 height 24
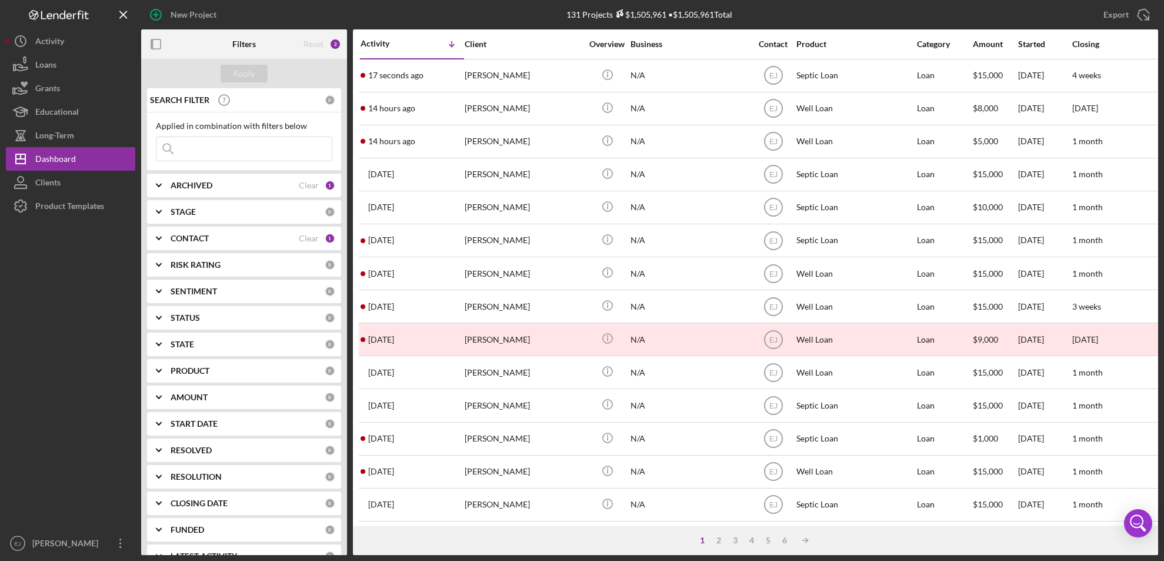
click at [703, 539] on div "1" at bounding box center [703, 539] width 16 height 9
click at [79, 331] on div at bounding box center [70, 375] width 129 height 314
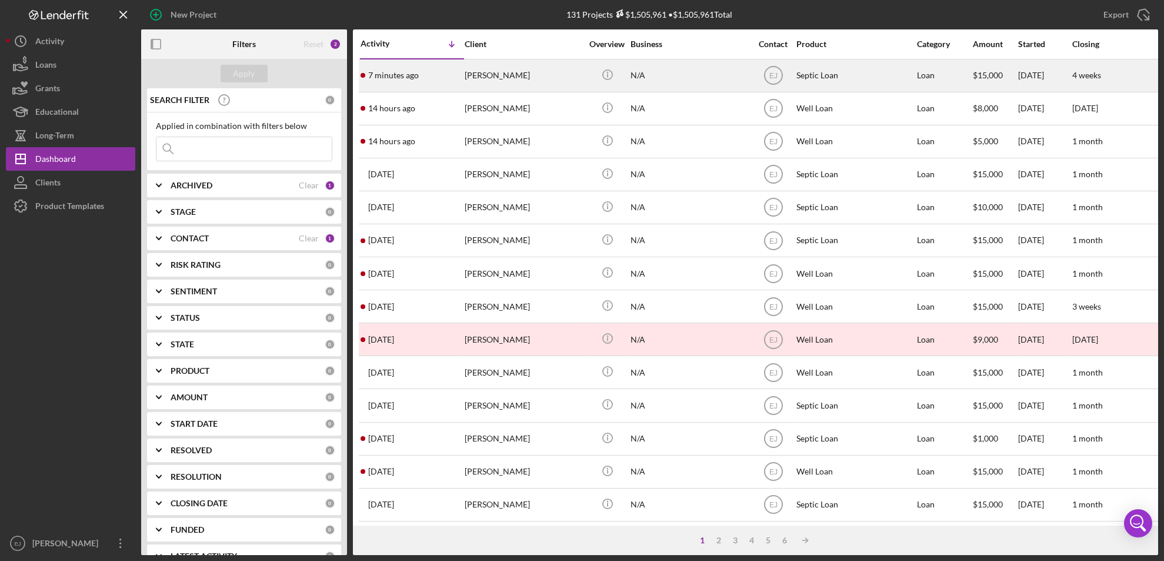
click at [508, 78] on div "Jacqueline Evans" at bounding box center [524, 75] width 118 height 31
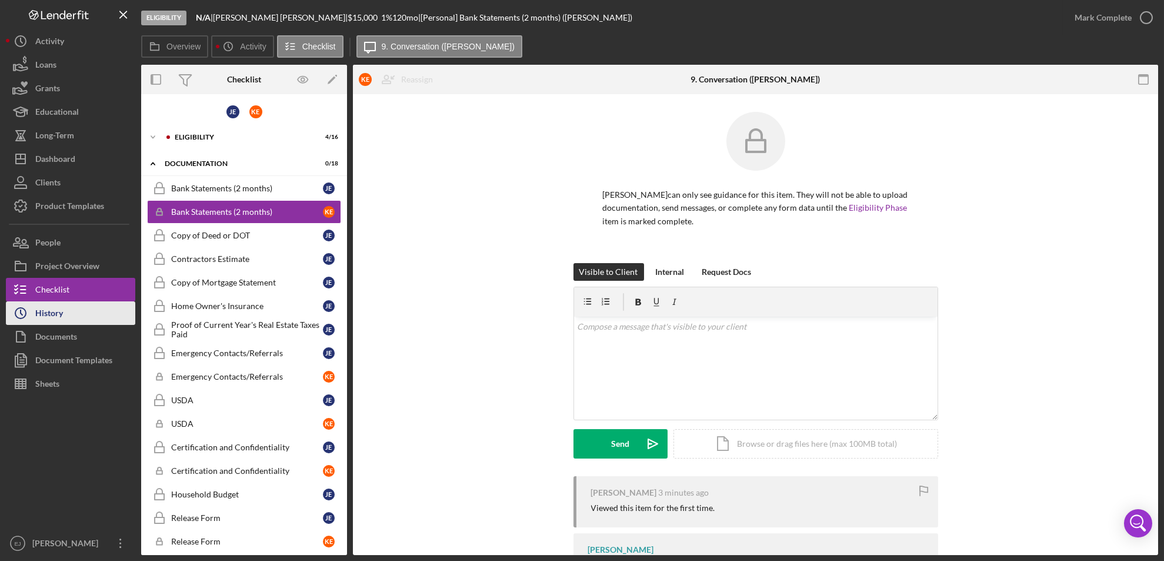
click at [58, 318] on div "History" at bounding box center [49, 314] width 28 height 26
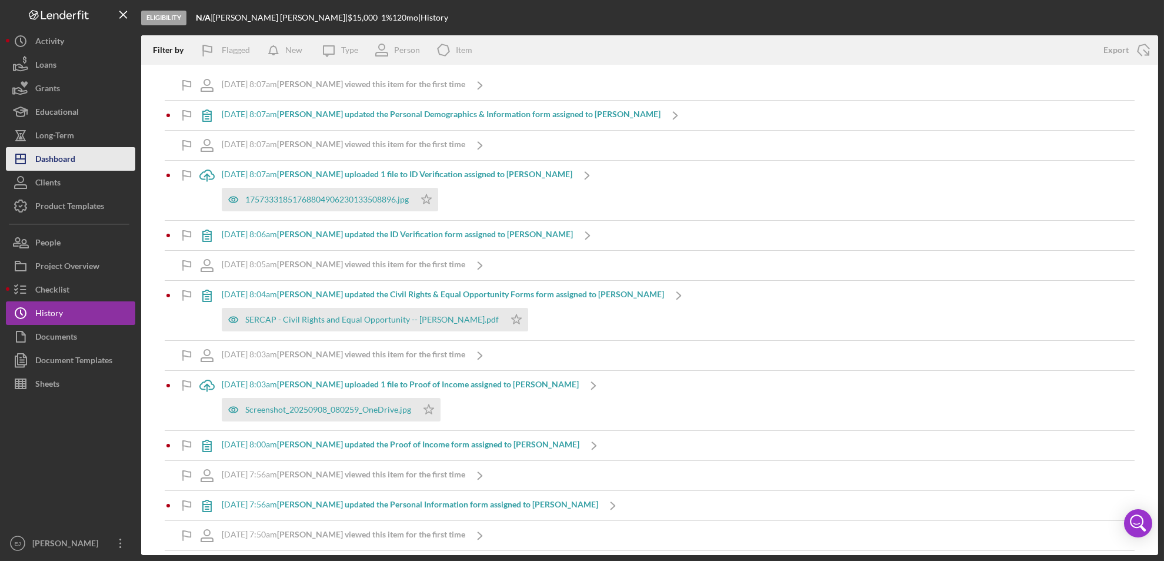
click at [65, 158] on div "Dashboard" at bounding box center [55, 160] width 40 height 26
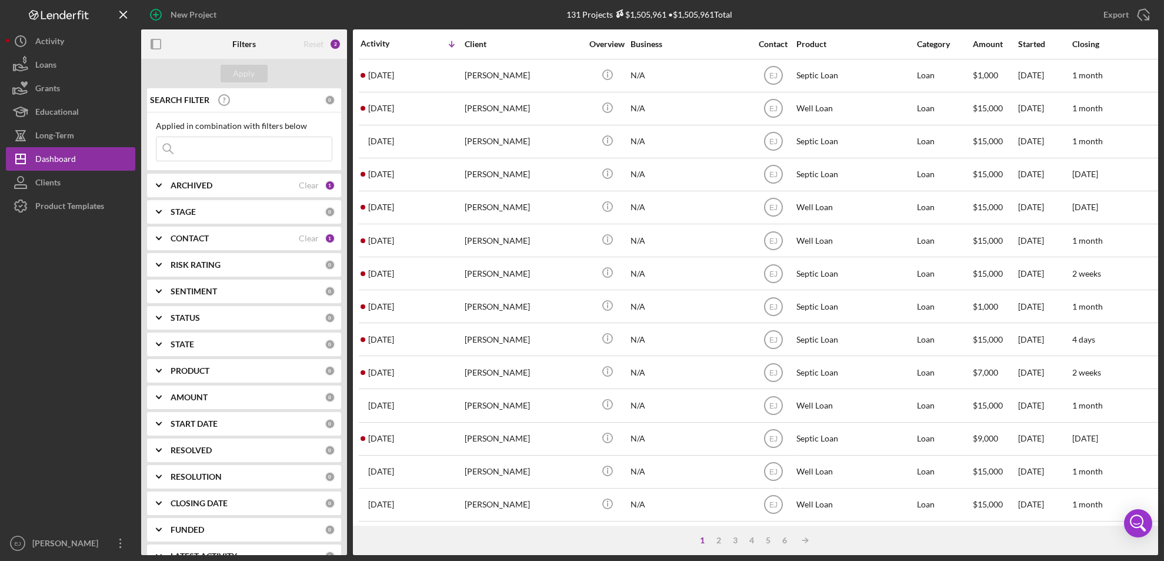
scroll to position [384, 0]
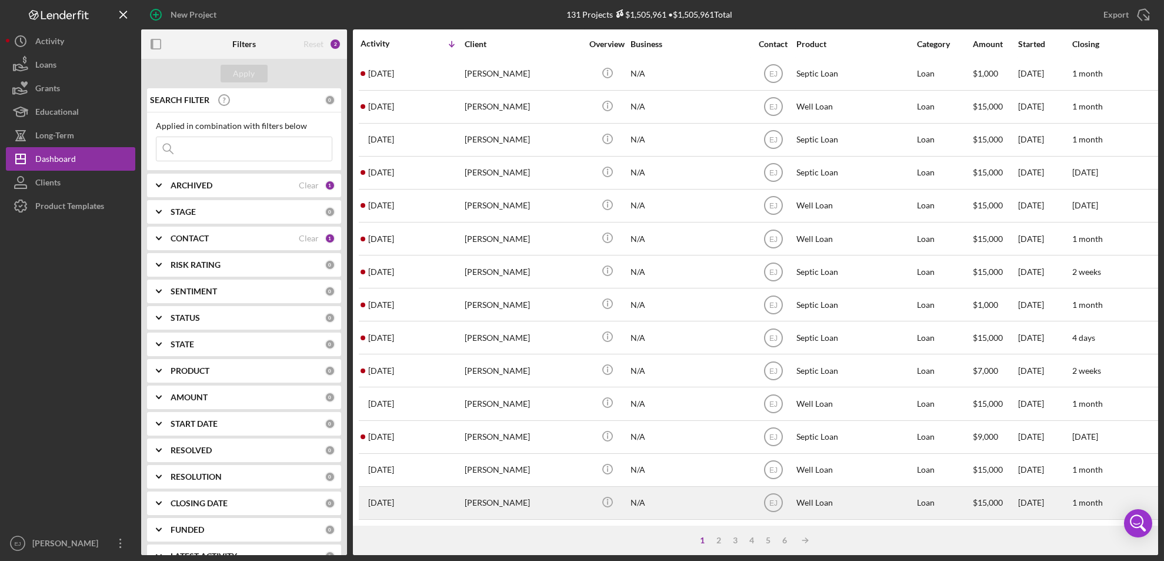
click at [522, 503] on div "Annie Sabino" at bounding box center [524, 502] width 118 height 31
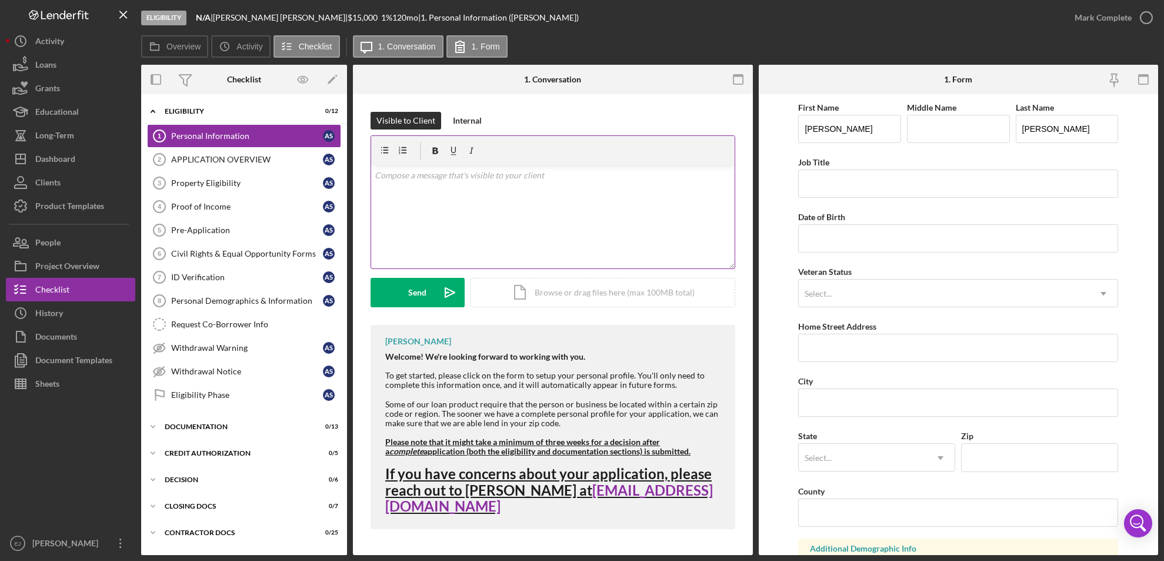
click at [526, 192] on div "v Color teal Color pink Remove color Add row above Add row below Add column bef…" at bounding box center [553, 216] width 364 height 103
click at [373, 176] on div "v Color teal Color pink Remove color Add row above Add row below Add column bef…" at bounding box center [553, 216] width 364 height 103
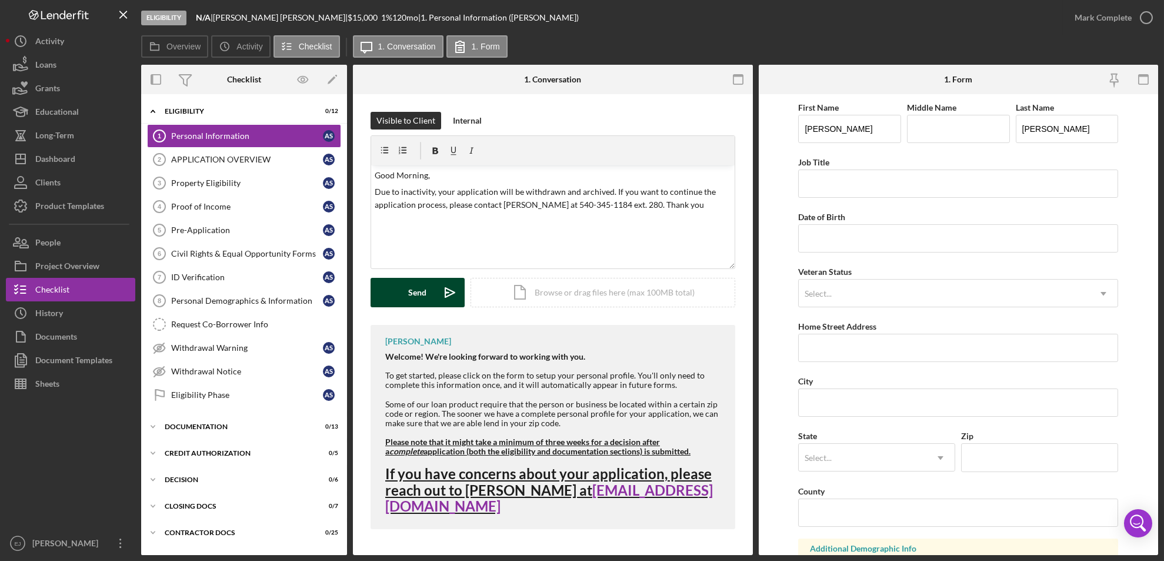
click at [420, 293] on div "Send" at bounding box center [418, 292] width 18 height 29
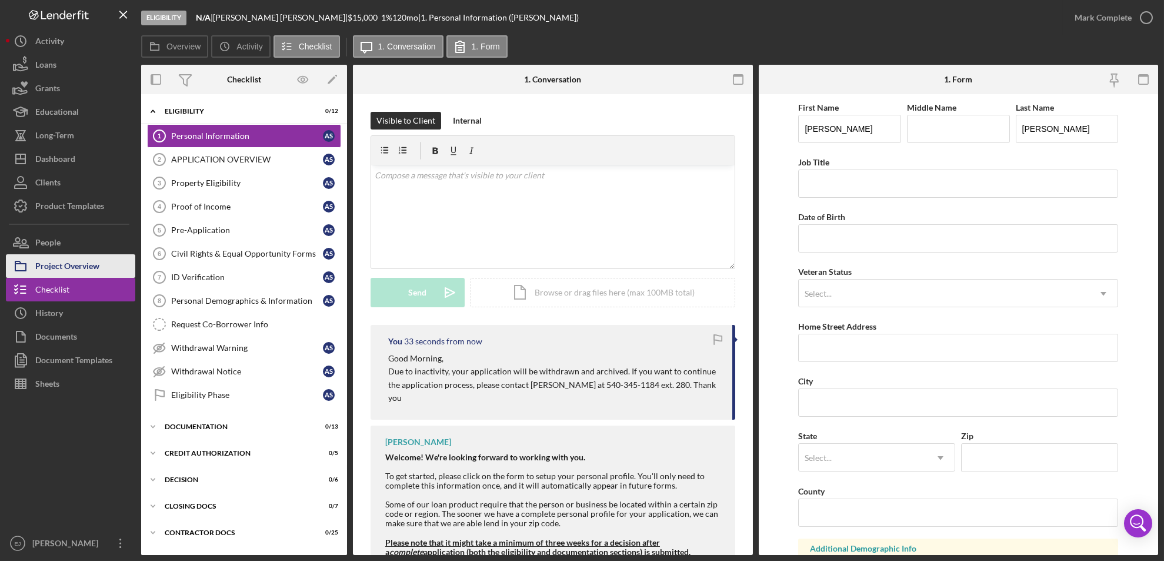
click at [68, 269] on div "Project Overview" at bounding box center [67, 267] width 64 height 26
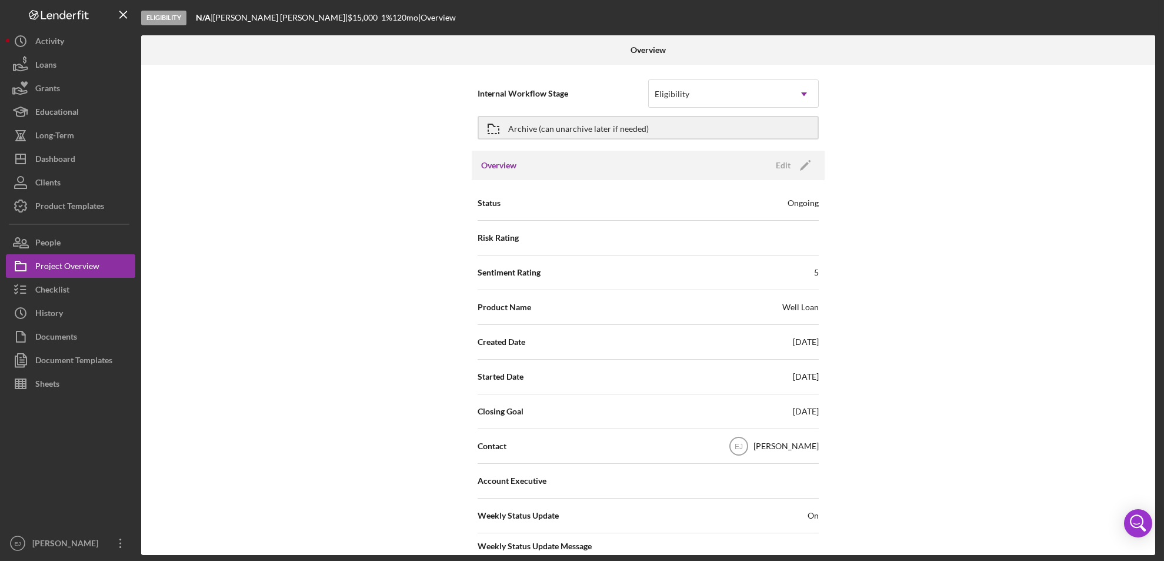
click at [1155, 507] on div "Overview Internal Workflow Stage Eligibility Icon/Dropdown Arrow Archive (can u…" at bounding box center [649, 294] width 1017 height 519
click at [1150, 507] on div "Internal Workflow Stage Eligibility Icon/Dropdown Arrow Archive (can unarchive …" at bounding box center [648, 310] width 1014 height 490
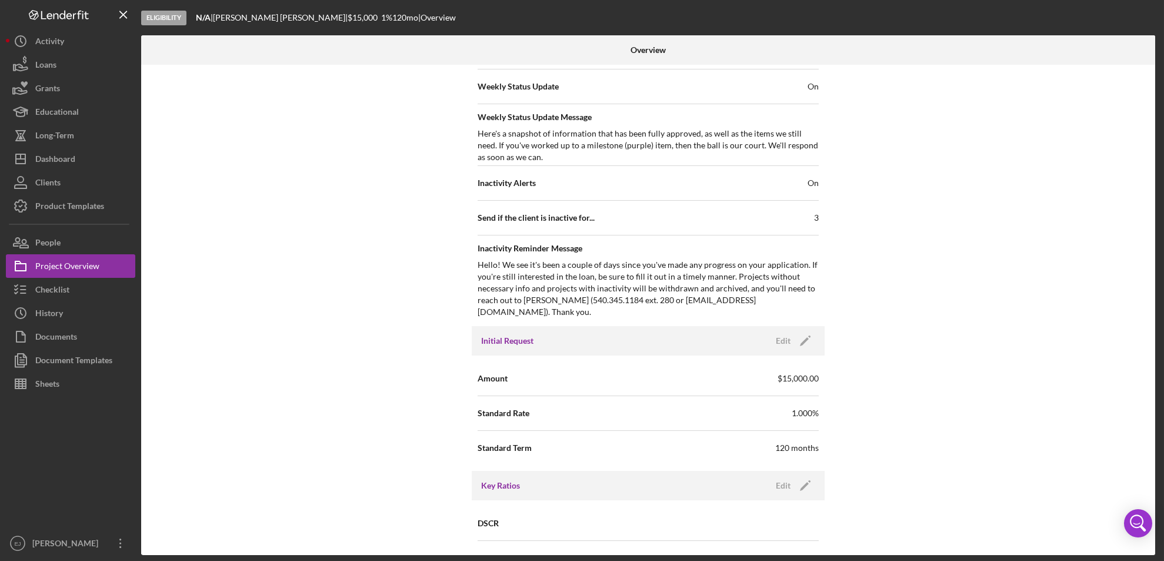
scroll to position [1258, 0]
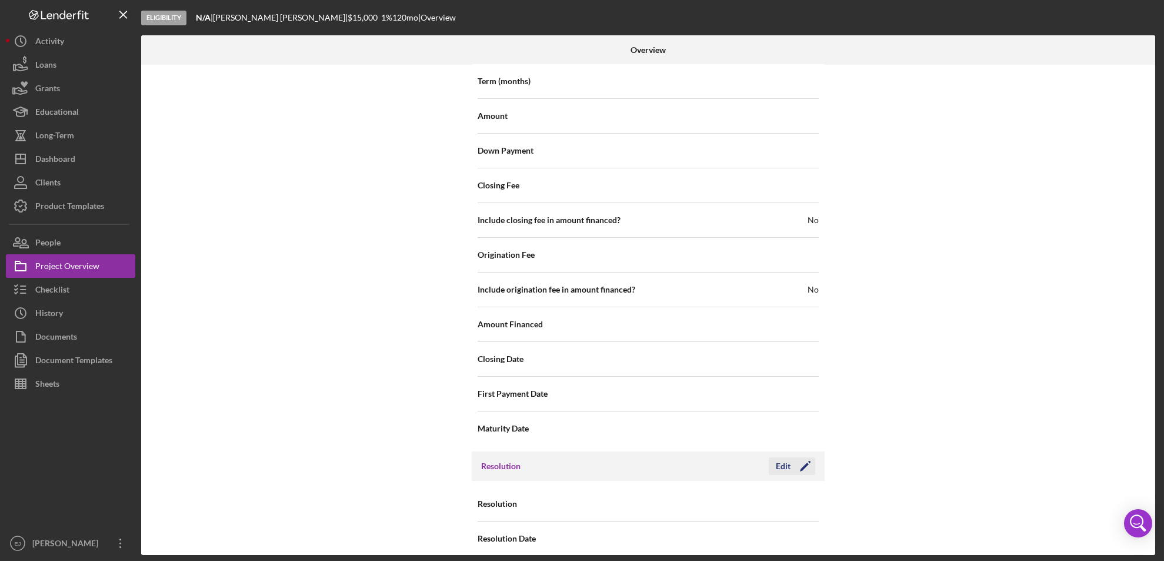
click at [778, 457] on div "Edit" at bounding box center [783, 466] width 15 height 18
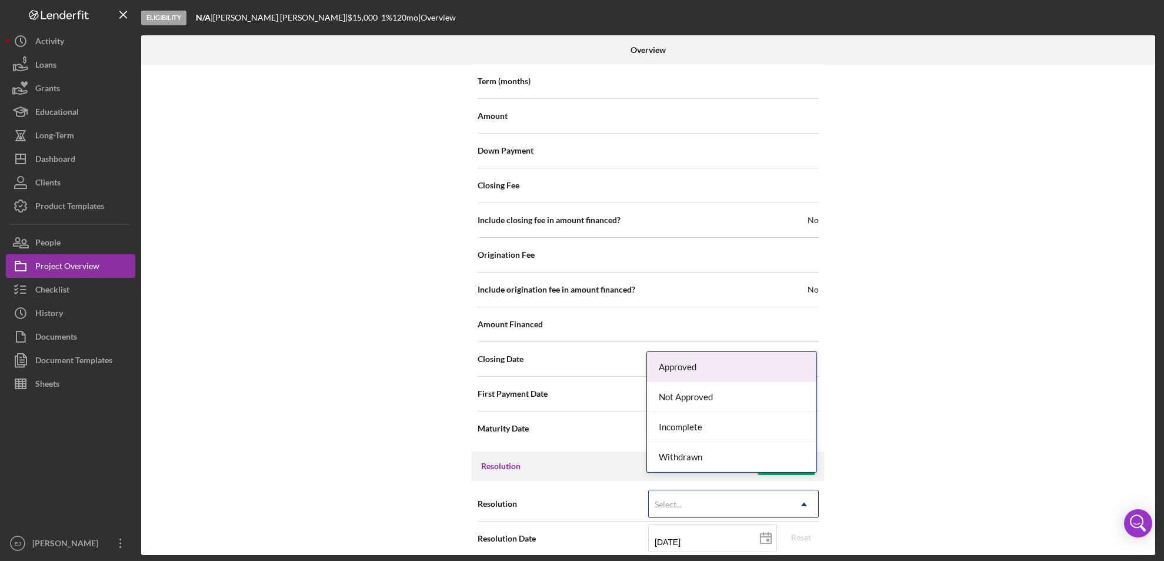
click at [806, 492] on icon "Icon/Dropdown Arrow" at bounding box center [804, 504] width 28 height 28
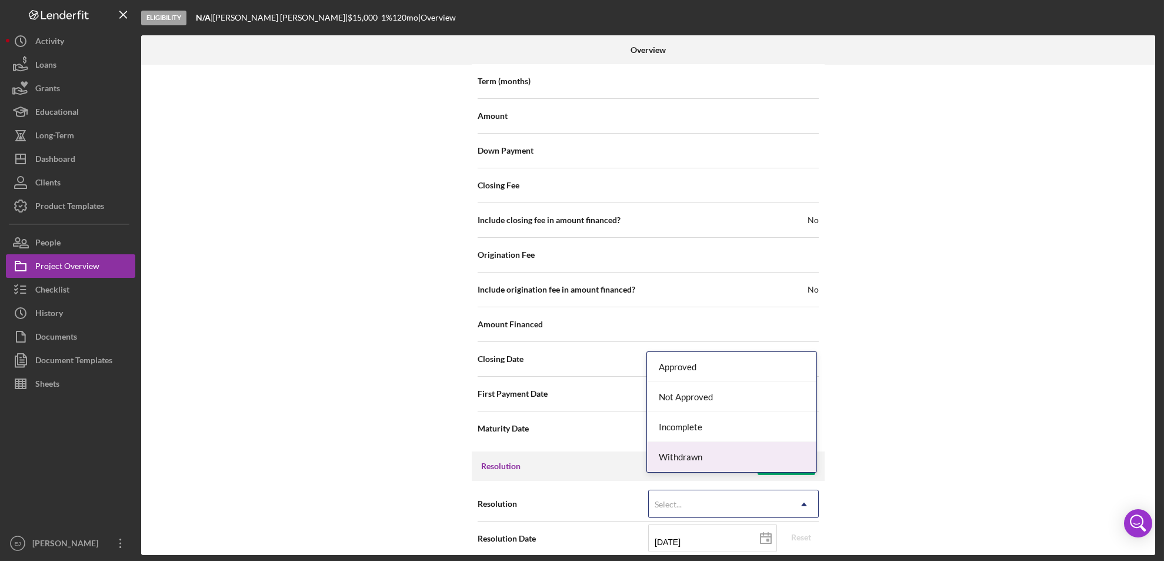
click at [791, 462] on div "Withdrawn" at bounding box center [731, 457] width 169 height 30
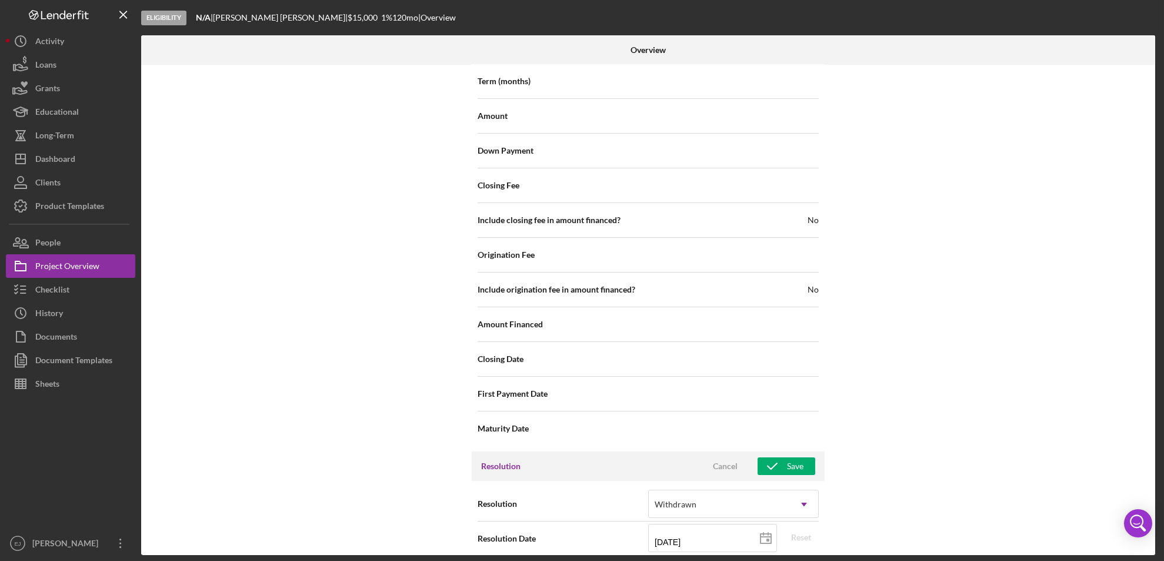
scroll to position [1333, 0]
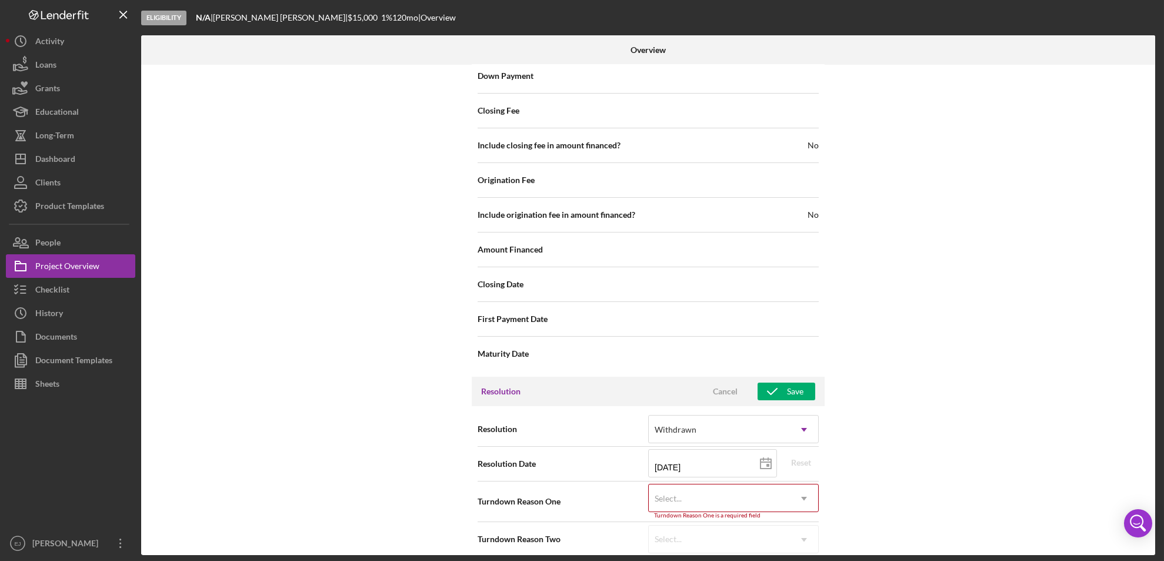
click at [799, 548] on div "Resolution option Withdrawn, selected. Withdrawn Icon/Dropdown Arrow Resolution…" at bounding box center [648, 484] width 353 height 156
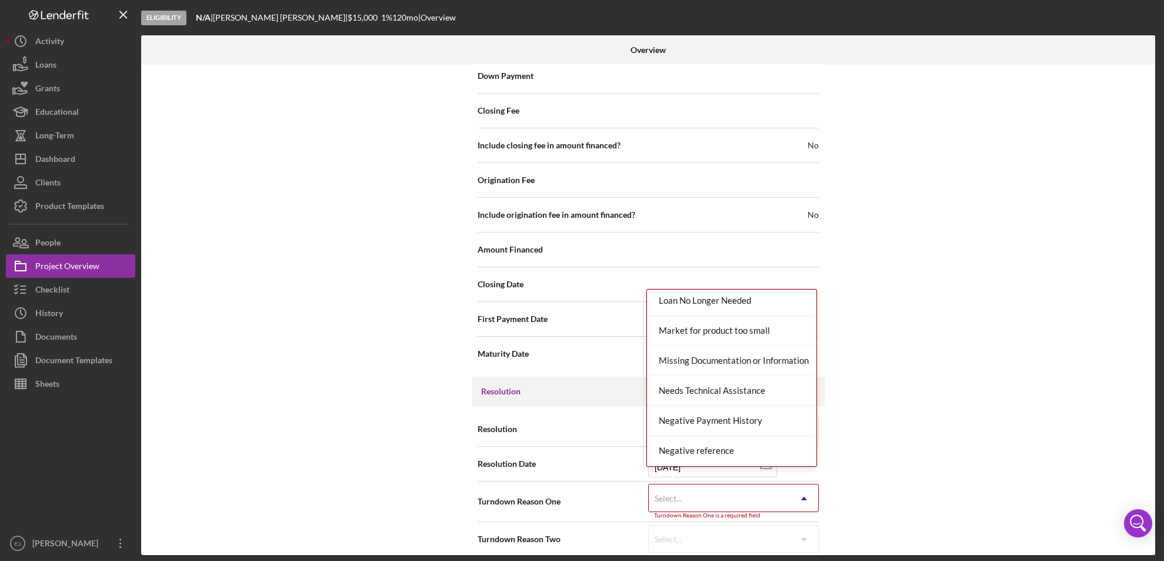
scroll to position [771, 0]
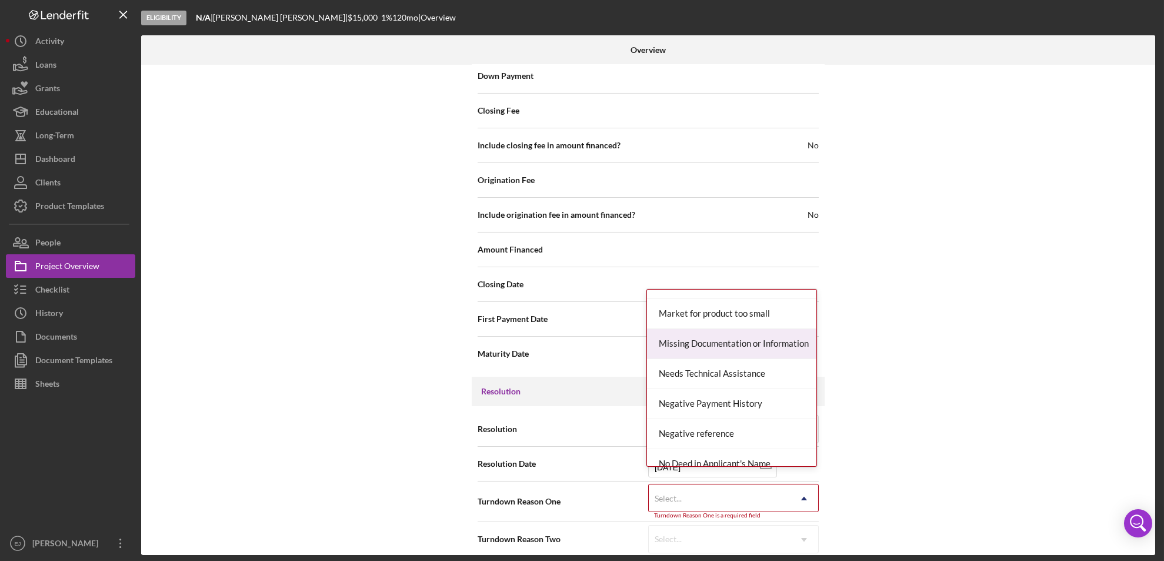
click at [756, 343] on div "Missing Documentation or Information" at bounding box center [731, 344] width 169 height 30
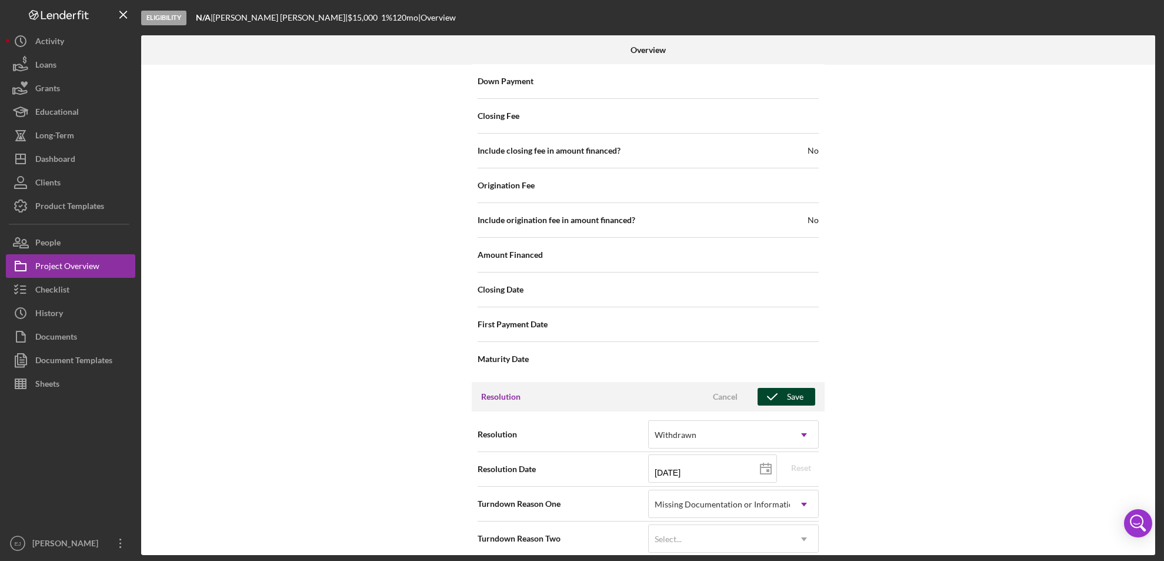
click at [797, 389] on div "Save" at bounding box center [795, 397] width 16 height 18
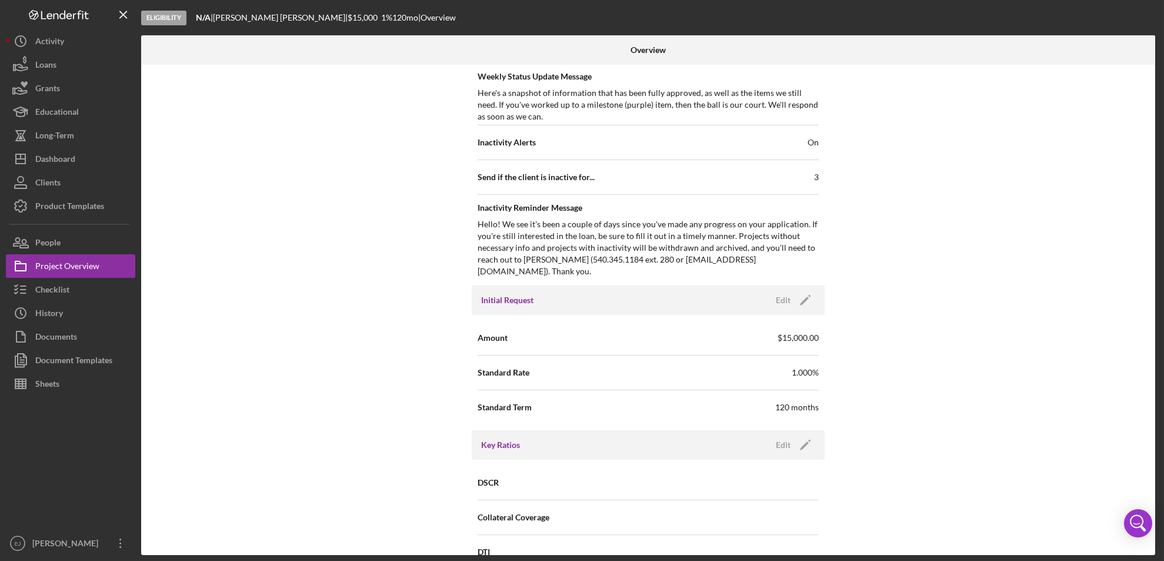
scroll to position [41, 0]
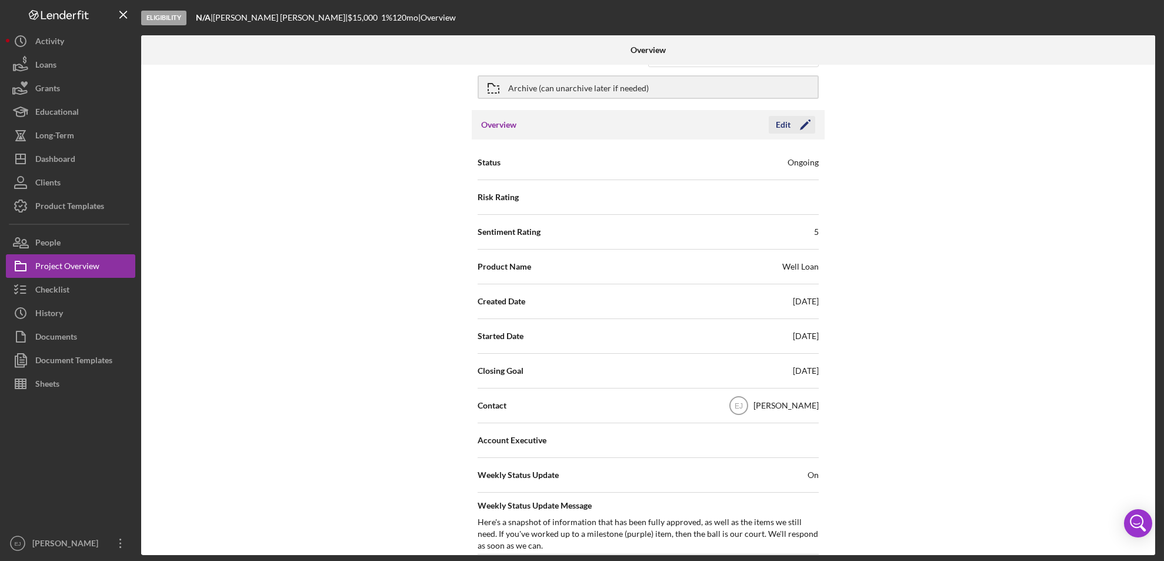
click at [784, 122] on div "Edit" at bounding box center [783, 125] width 15 height 18
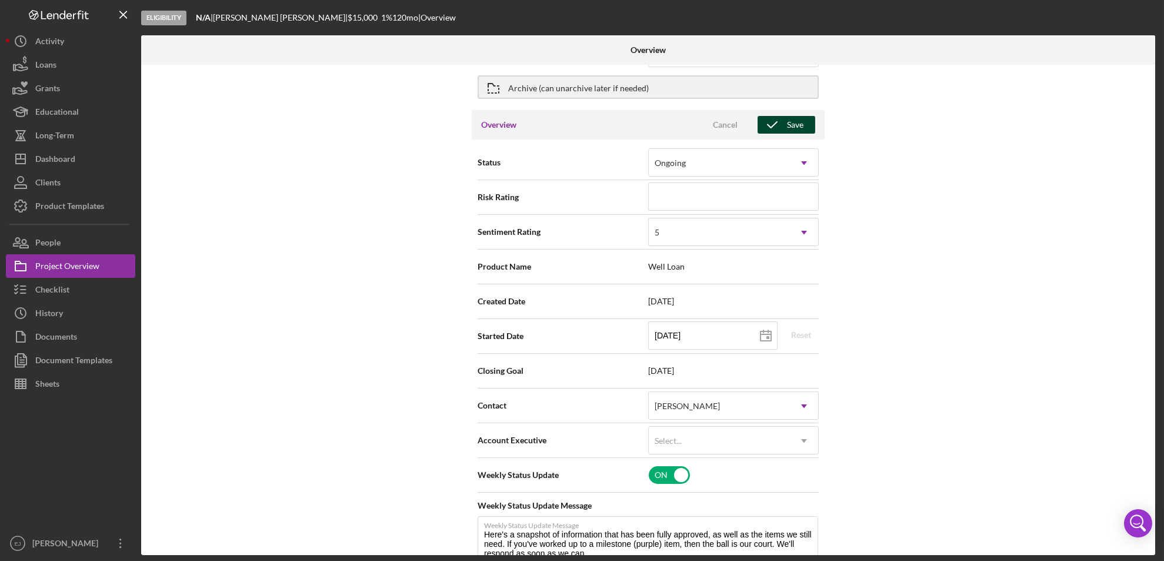
click at [788, 122] on div "Save" at bounding box center [795, 125] width 16 height 18
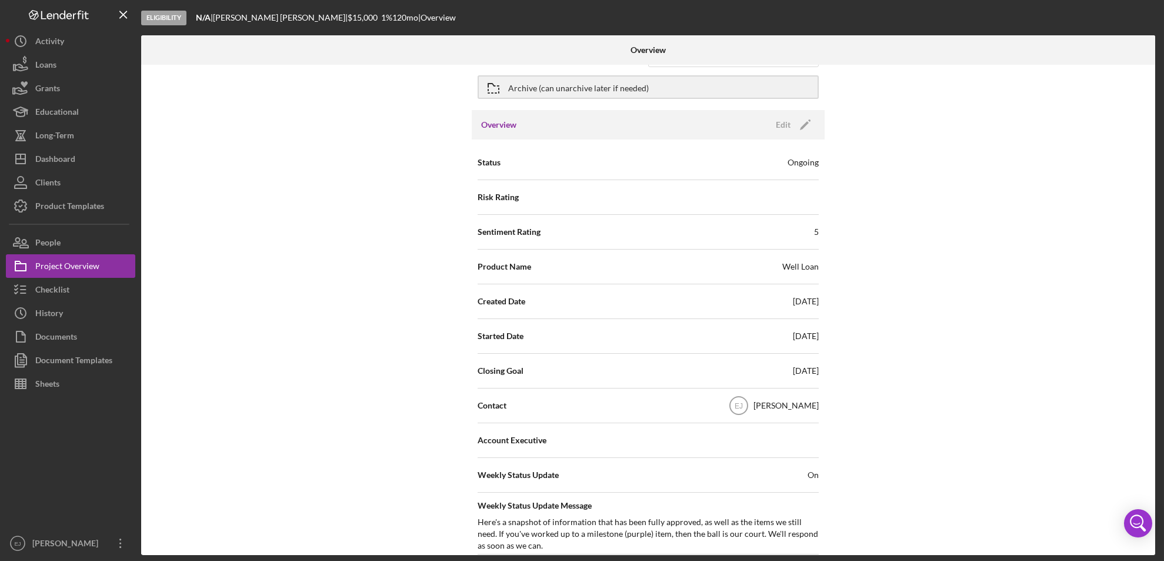
click at [1146, 64] on div at bounding box center [986, 49] width 338 height 29
click at [1152, 43] on div at bounding box center [986, 49] width 338 height 29
click at [531, 89] on div "Archive (can unarchive later if needed)" at bounding box center [578, 86] width 141 height 21
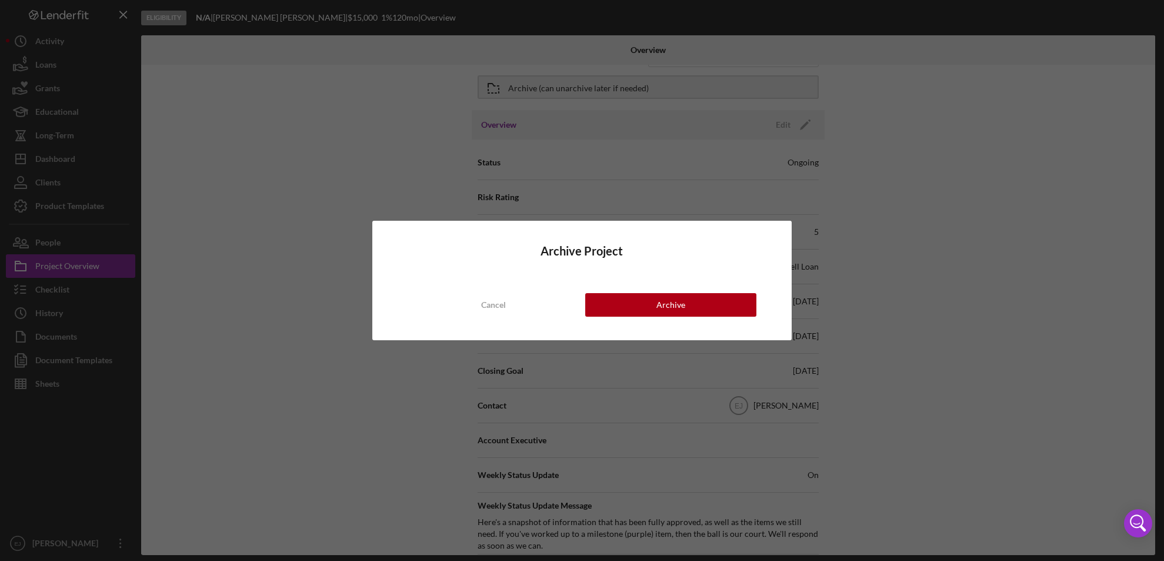
click at [901, 221] on div "Archive Project Cancel Archive" at bounding box center [582, 280] width 1164 height 561
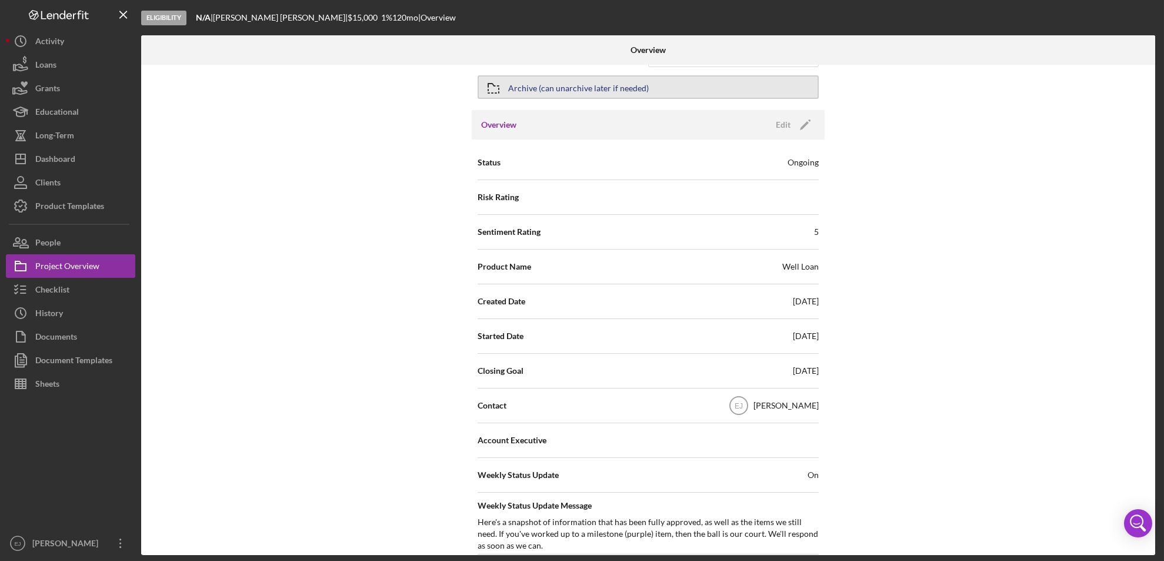
click at [526, 84] on div "Archive (can unarchive later if needed)" at bounding box center [578, 86] width 141 height 21
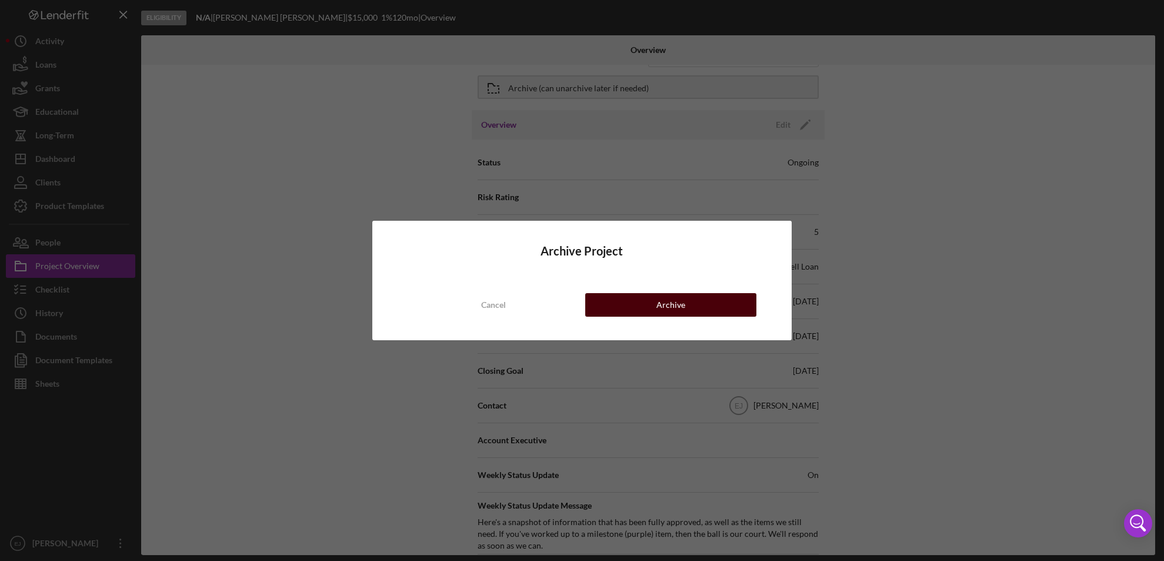
click at [676, 305] on div "Archive" at bounding box center [670, 305] width 29 height 24
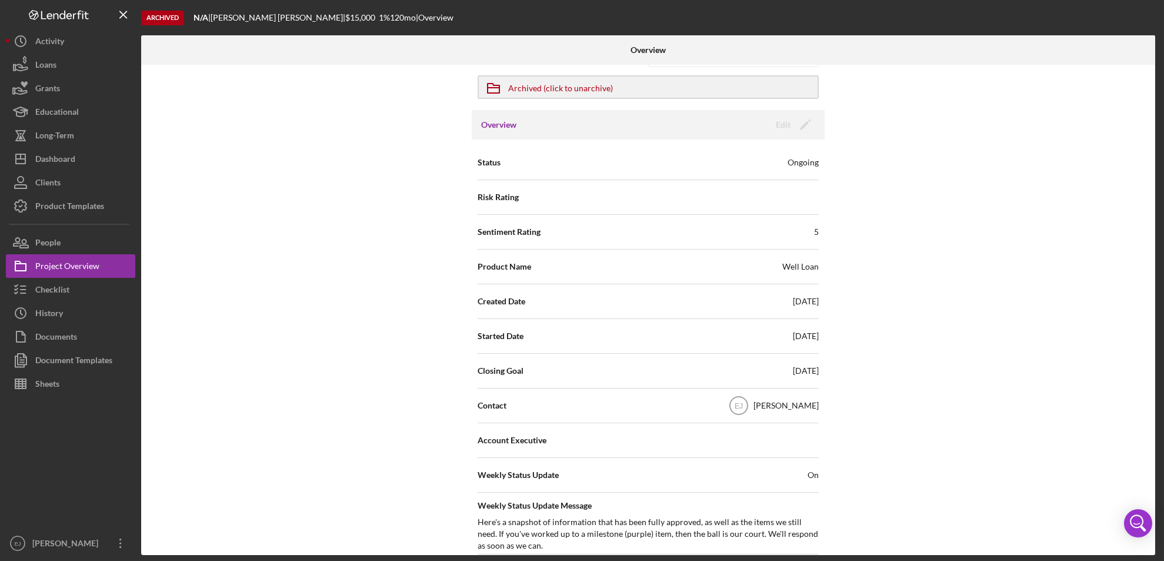
click at [676, 305] on div "Created Date 09/04/2025" at bounding box center [648, 300] width 341 height 29
click at [96, 149] on button "Icon/Dashboard Dashboard" at bounding box center [70, 159] width 129 height 24
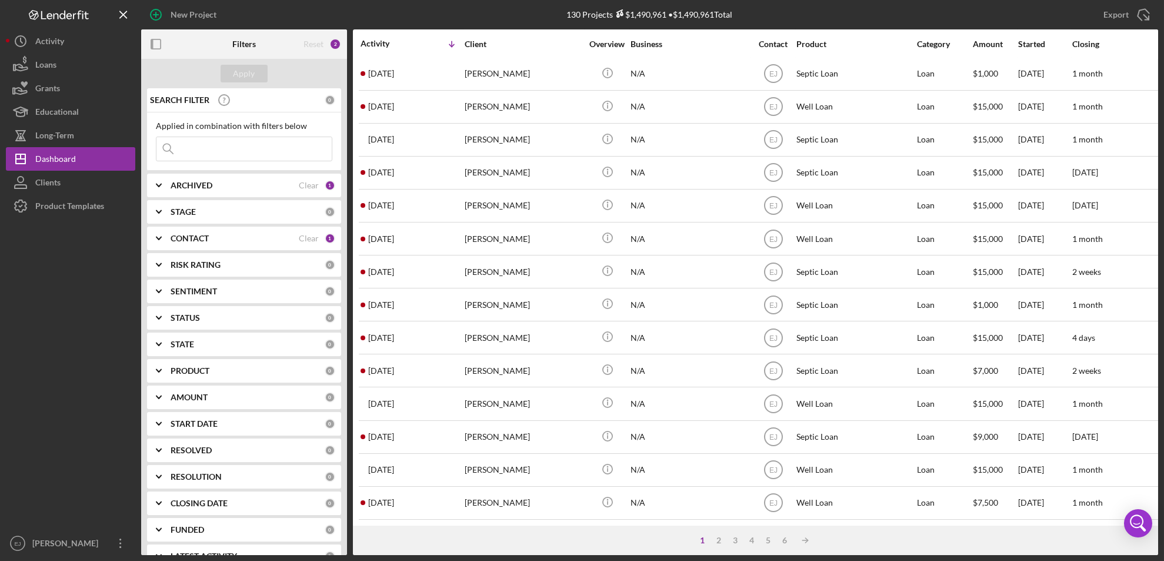
scroll to position [384, 0]
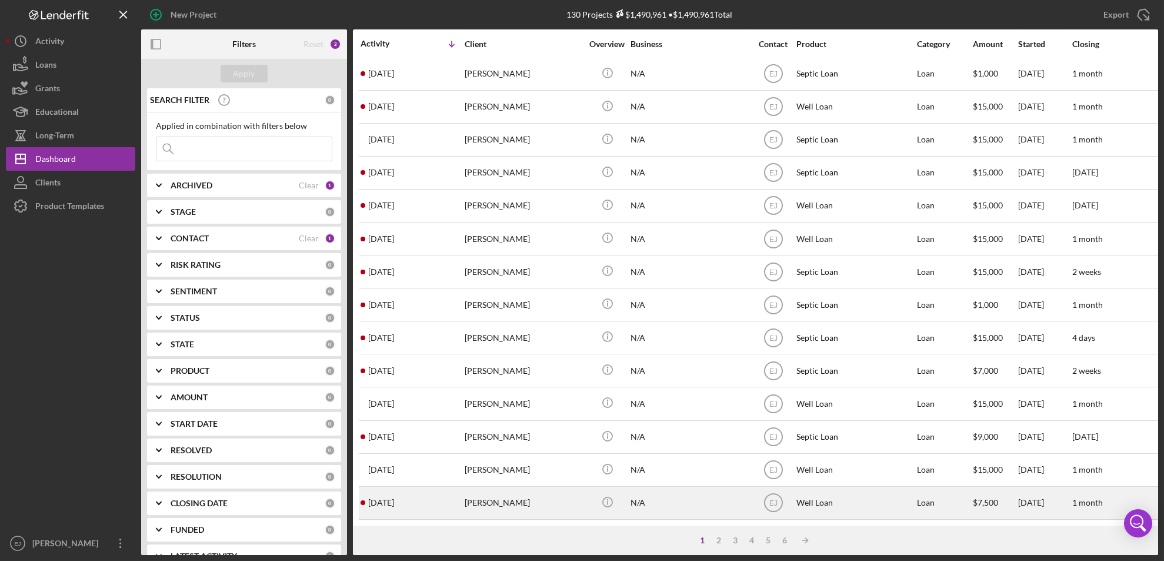
click at [503, 491] on div "Christine Govan" at bounding box center [524, 502] width 118 height 31
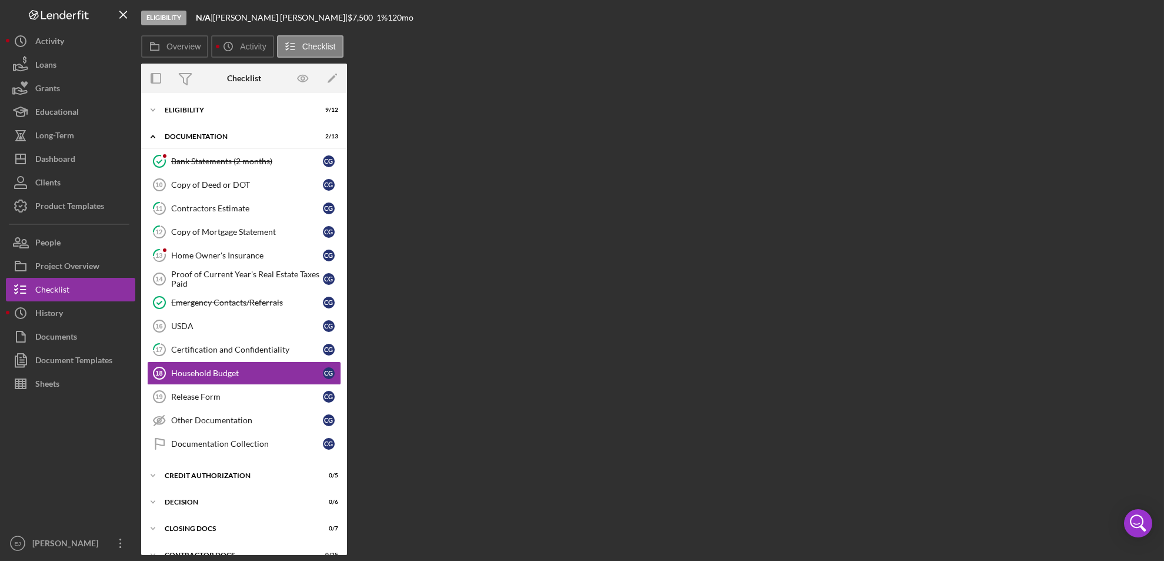
scroll to position [44, 0]
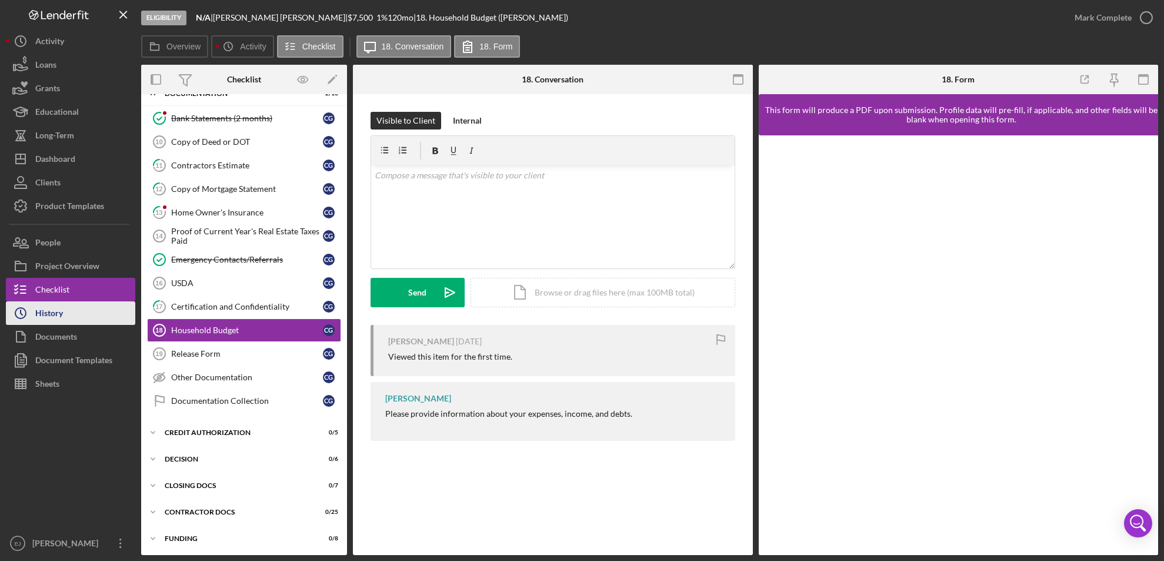
click at [79, 322] on button "Icon/History History" at bounding box center [70, 313] width 129 height 24
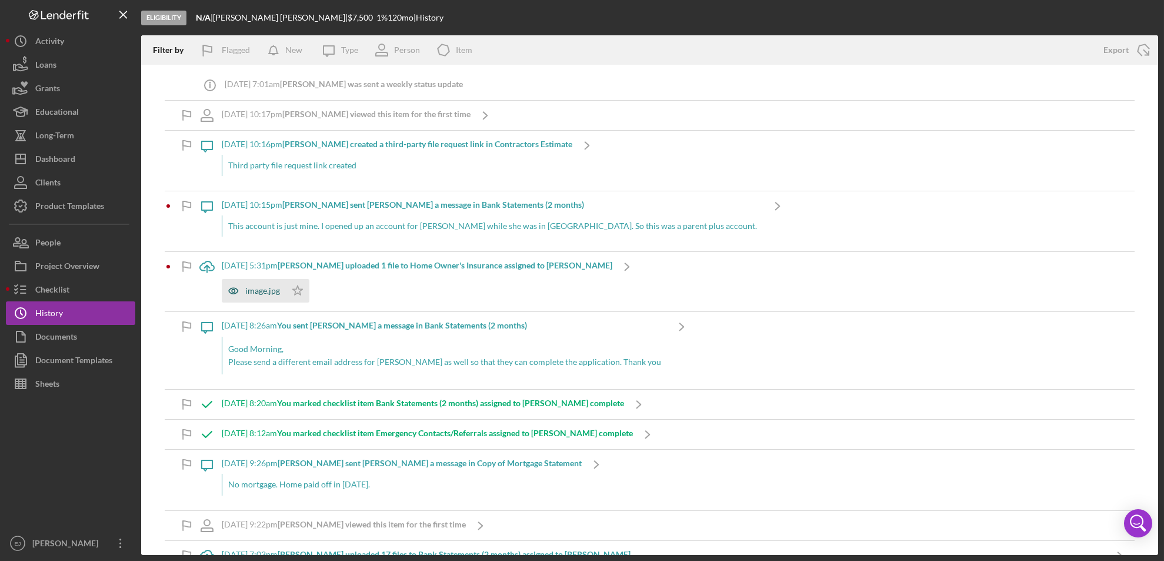
click at [250, 296] on div "image.jpg" at bounding box center [254, 291] width 64 height 24
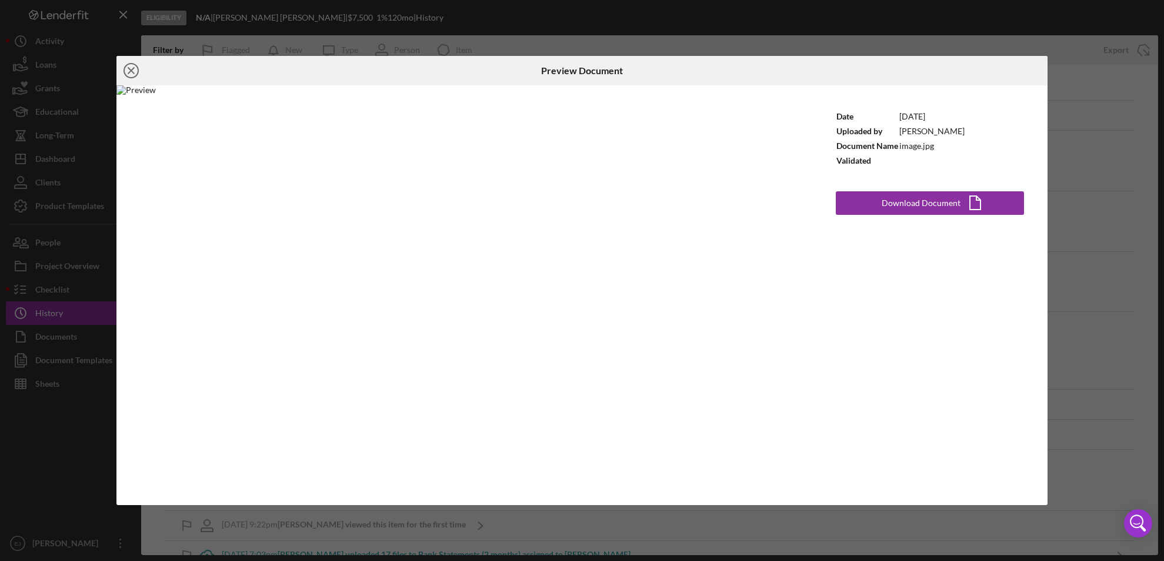
click at [133, 66] on icon "Icon/Close" at bounding box center [130, 70] width 29 height 29
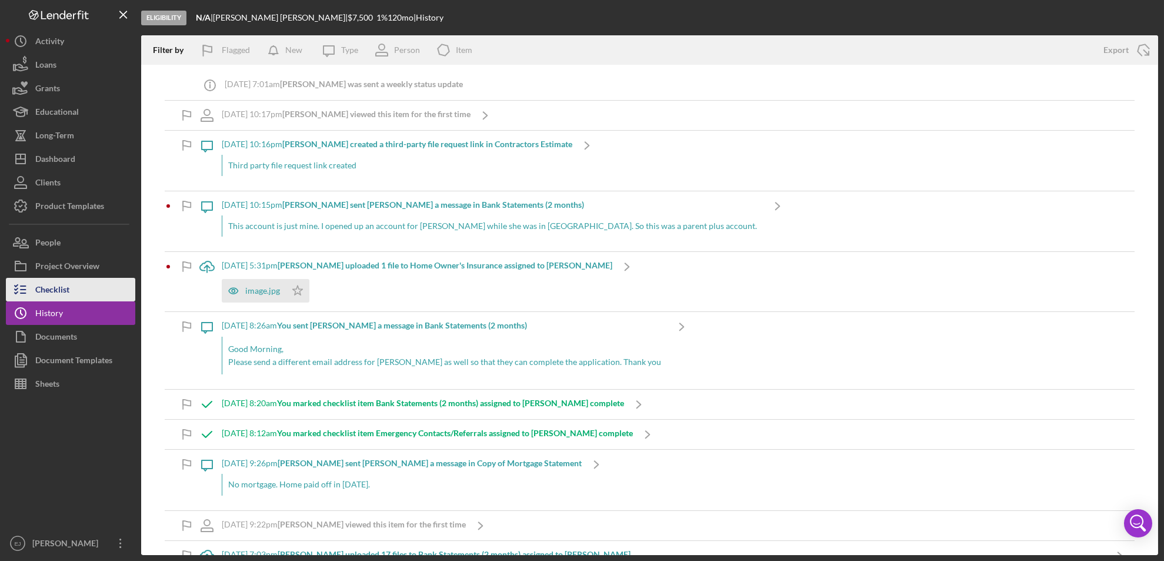
click at [75, 287] on button "Checklist" at bounding box center [70, 290] width 129 height 24
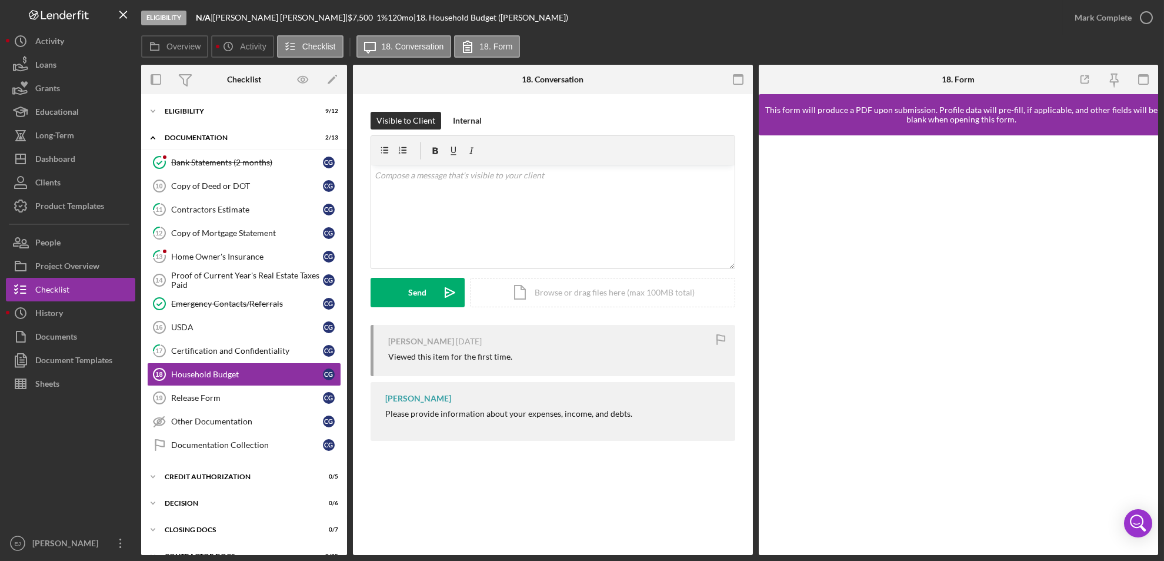
scroll to position [44, 0]
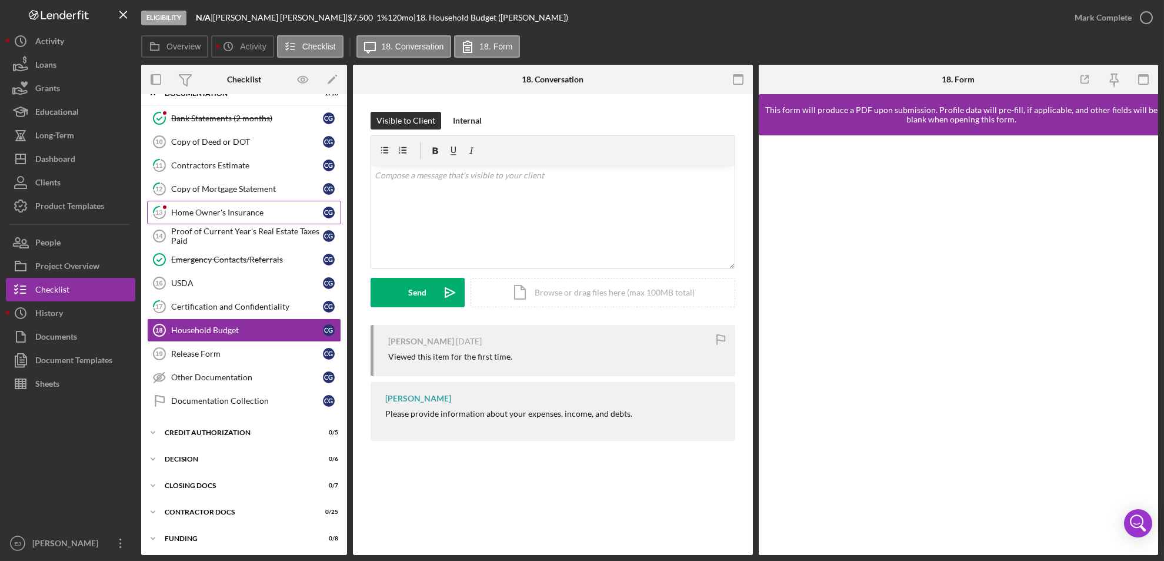
click at [224, 218] on link "13 Home Owner's Insurance C G" at bounding box center [244, 213] width 194 height 24
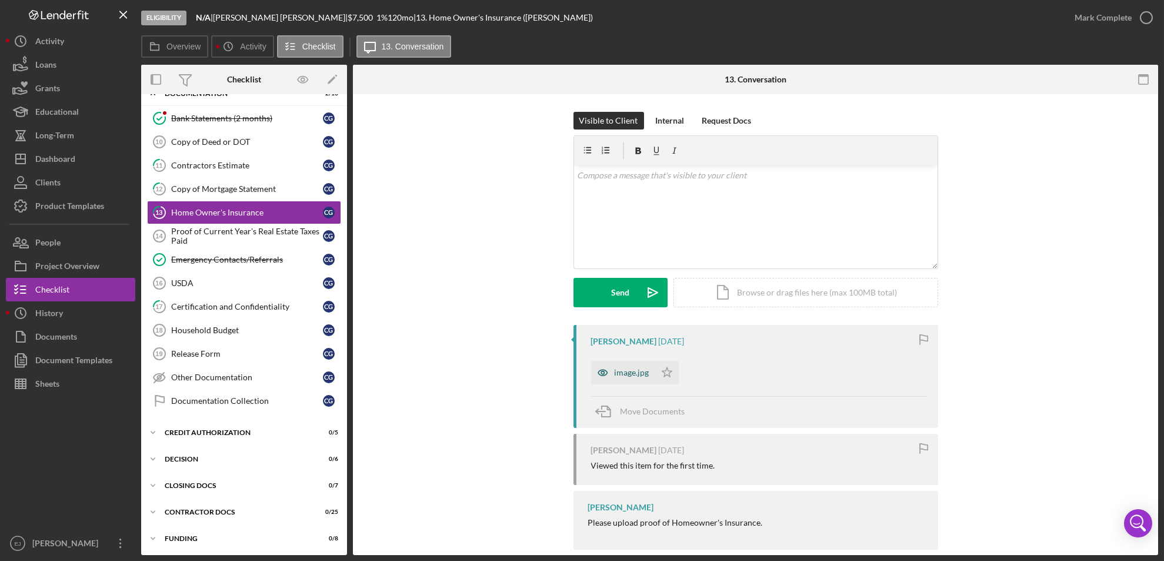
click at [632, 374] on div "image.jpg" at bounding box center [632, 372] width 35 height 9
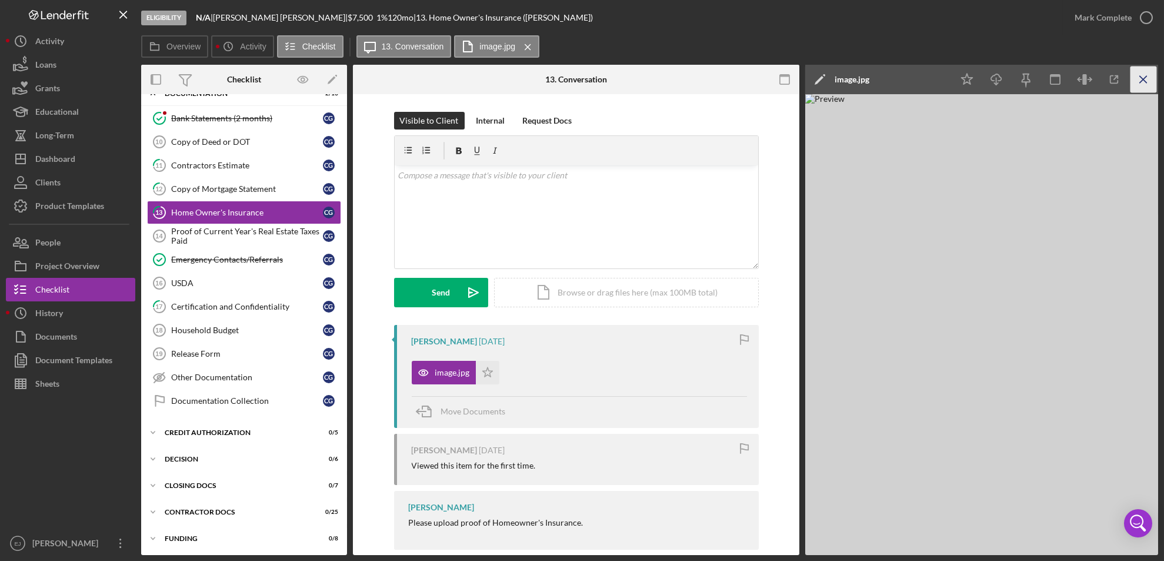
click at [1145, 78] on line "button" at bounding box center [1143, 79] width 6 height 6
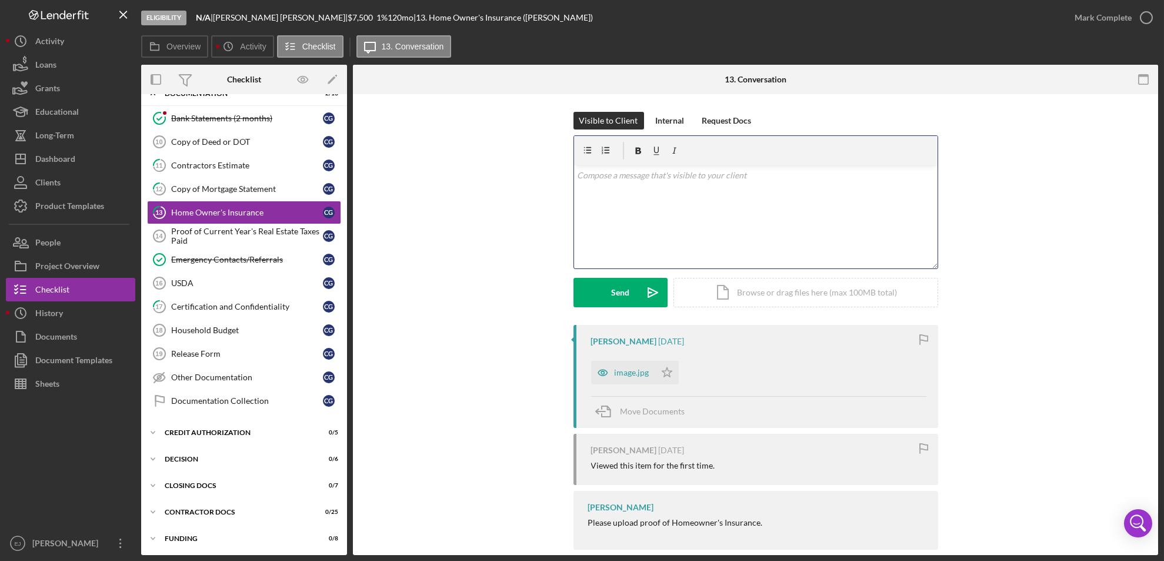
click at [769, 183] on div "v Color teal Color pink Remove color Add row above Add row below Add column bef…" at bounding box center [756, 216] width 364 height 103
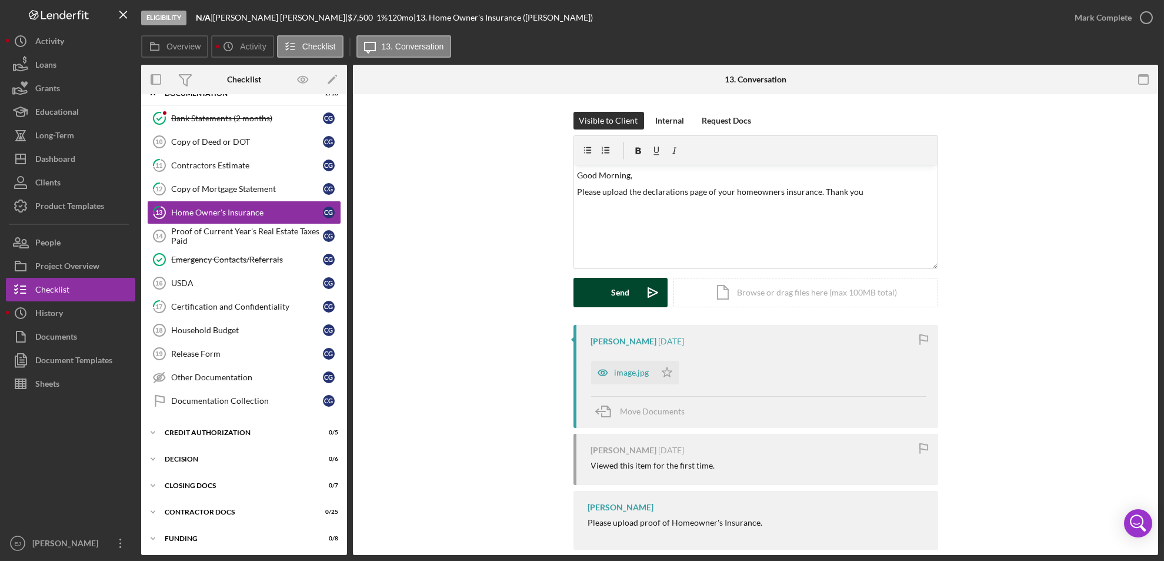
click at [619, 284] on div "Send" at bounding box center [620, 292] width 18 height 29
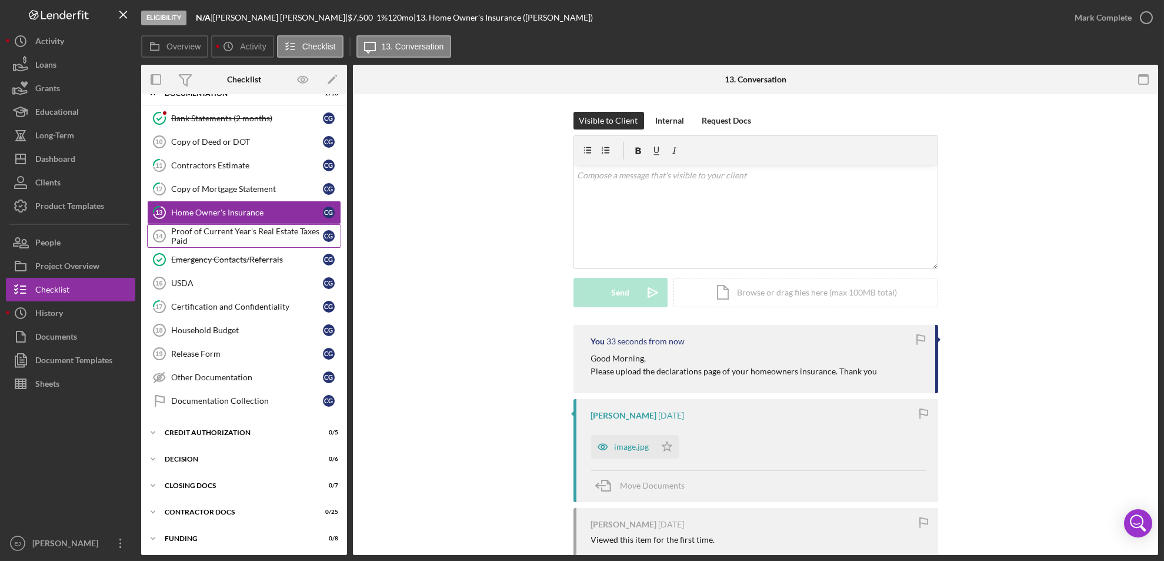
click at [198, 236] on div "Proof of Current Year's Real Estate Taxes Paid" at bounding box center [247, 235] width 152 height 19
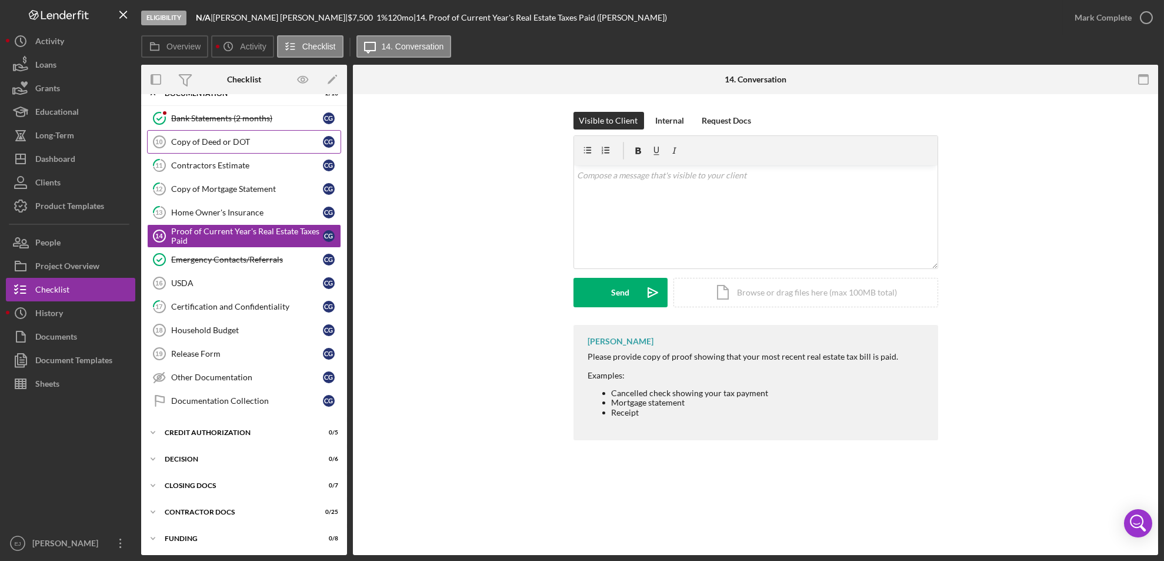
click at [201, 137] on div "Copy of Deed or DOT" at bounding box center [247, 141] width 152 height 9
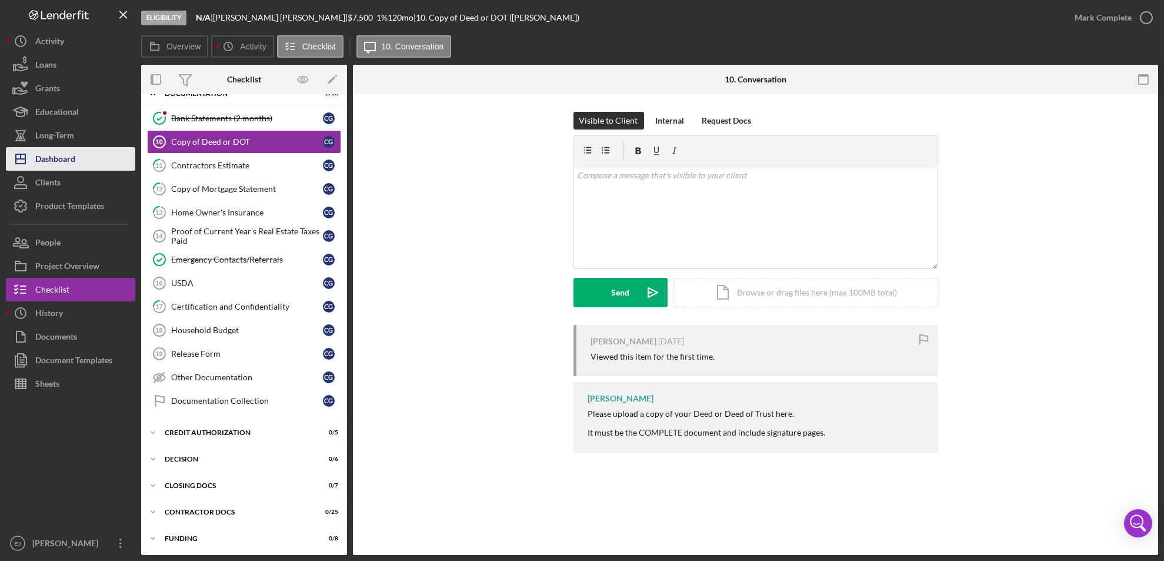
click at [76, 166] on button "Icon/Dashboard Dashboard" at bounding box center [70, 159] width 129 height 24
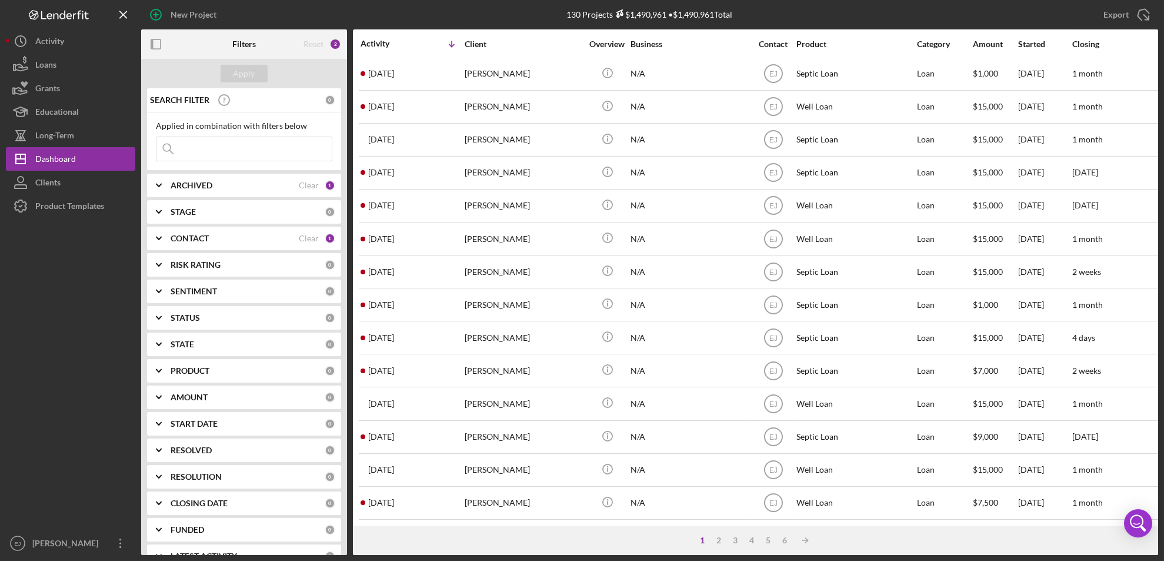
scroll to position [384, 0]
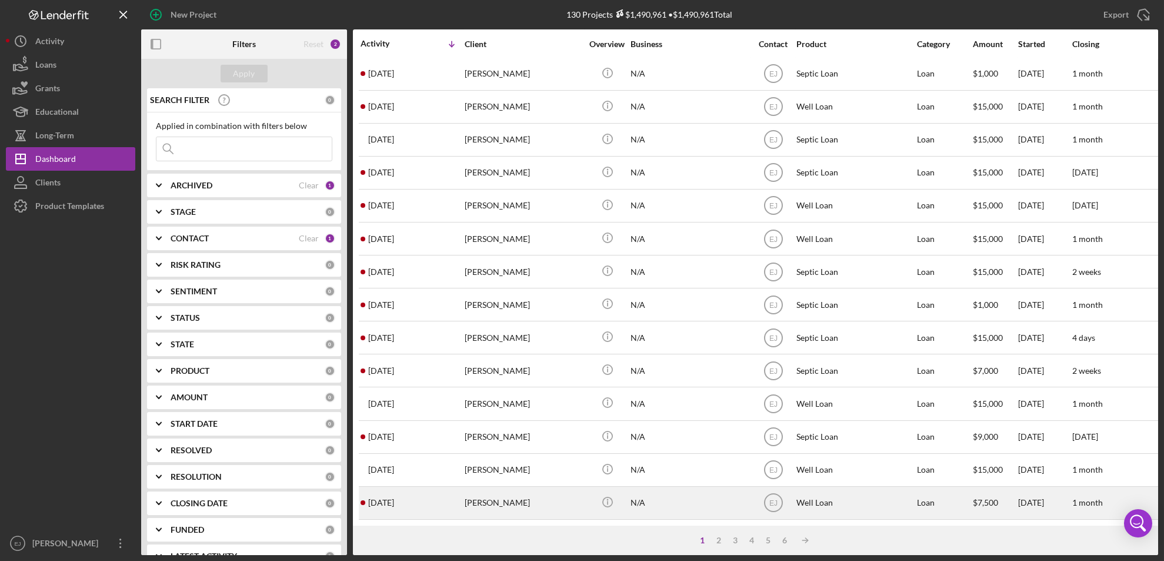
click at [364, 500] on div at bounding box center [363, 502] width 5 height 5
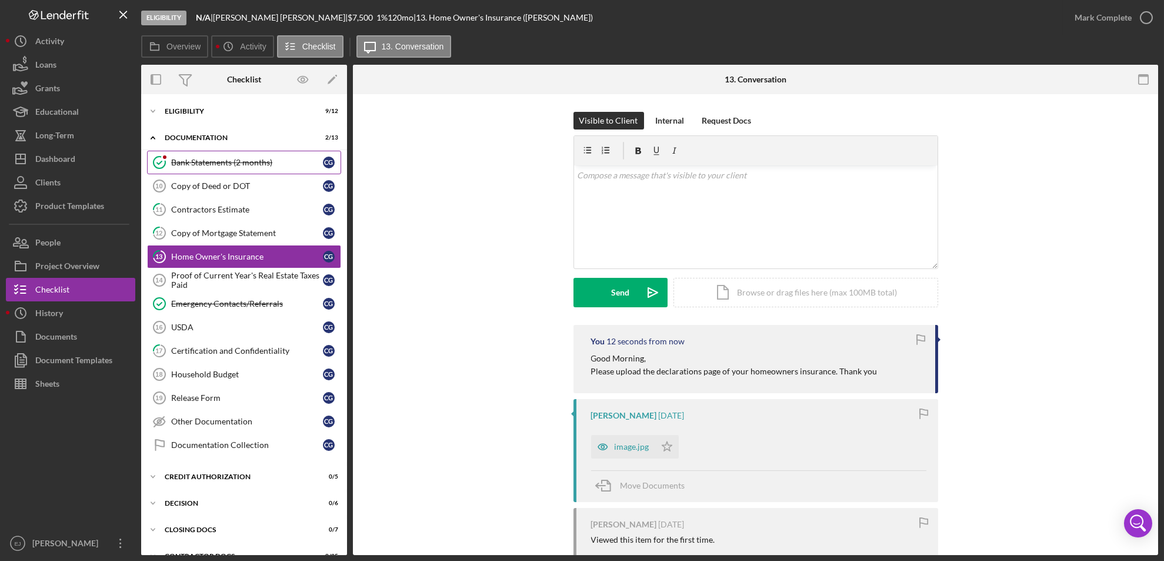
click at [212, 168] on link "Bank Statements (2 months) Bank Statements (2 months) C G" at bounding box center [244, 163] width 194 height 24
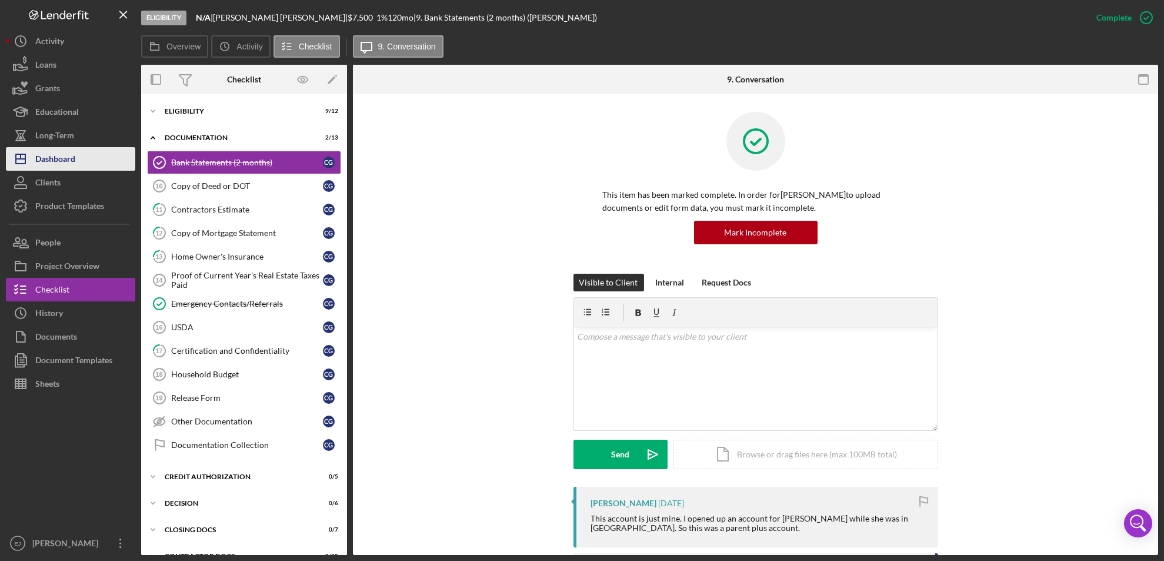
click at [53, 158] on div "Dashboard" at bounding box center [55, 160] width 40 height 26
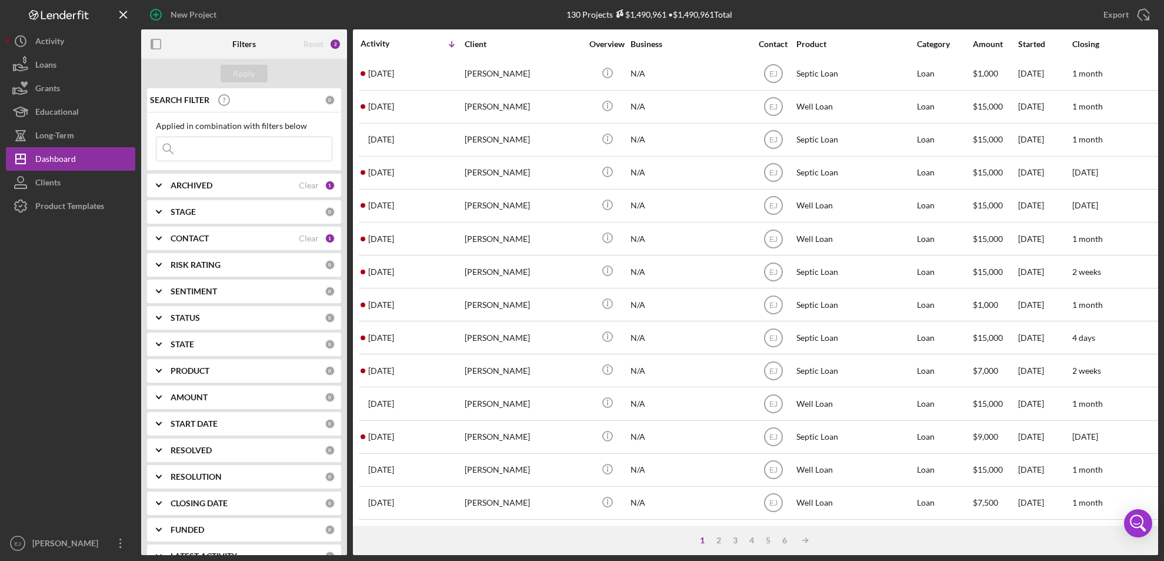
scroll to position [384, 0]
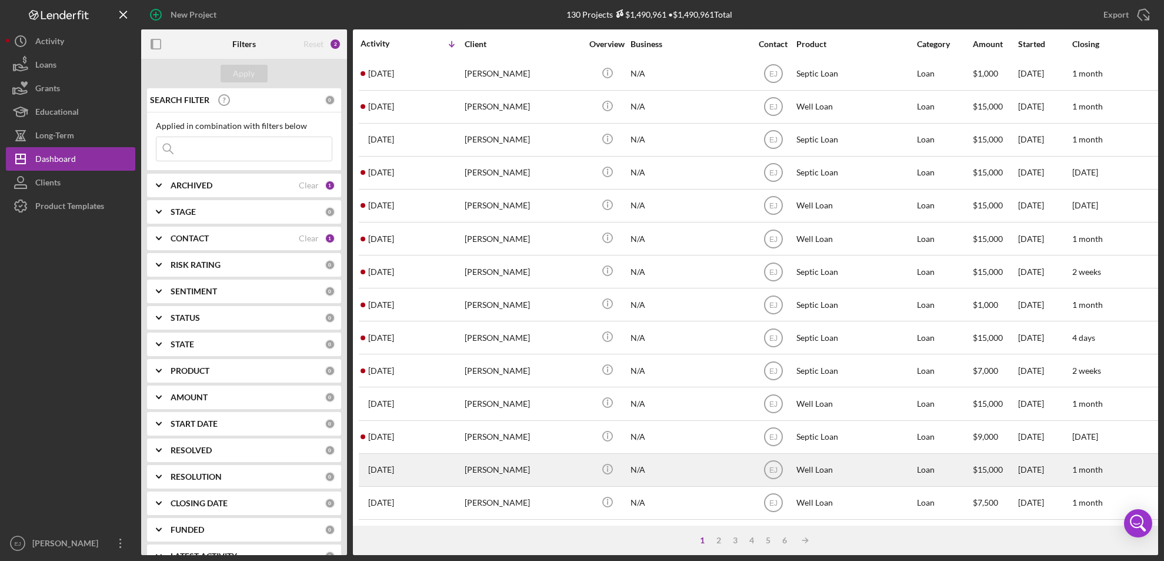
click at [492, 462] on div "Shane Ayers" at bounding box center [524, 469] width 118 height 31
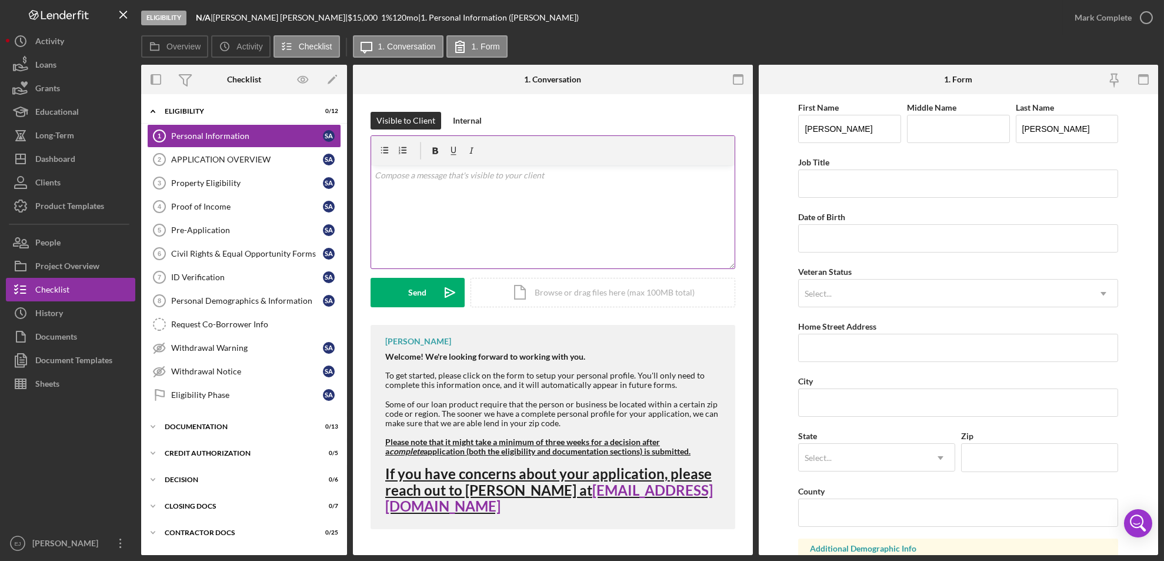
click at [416, 188] on div "v Color teal Color pink Remove color Add row above Add row below Add column bef…" at bounding box center [553, 216] width 364 height 103
click at [372, 175] on div "v Color teal Color pink Remove color Add row above Add row below Add column bef…" at bounding box center [553, 216] width 364 height 103
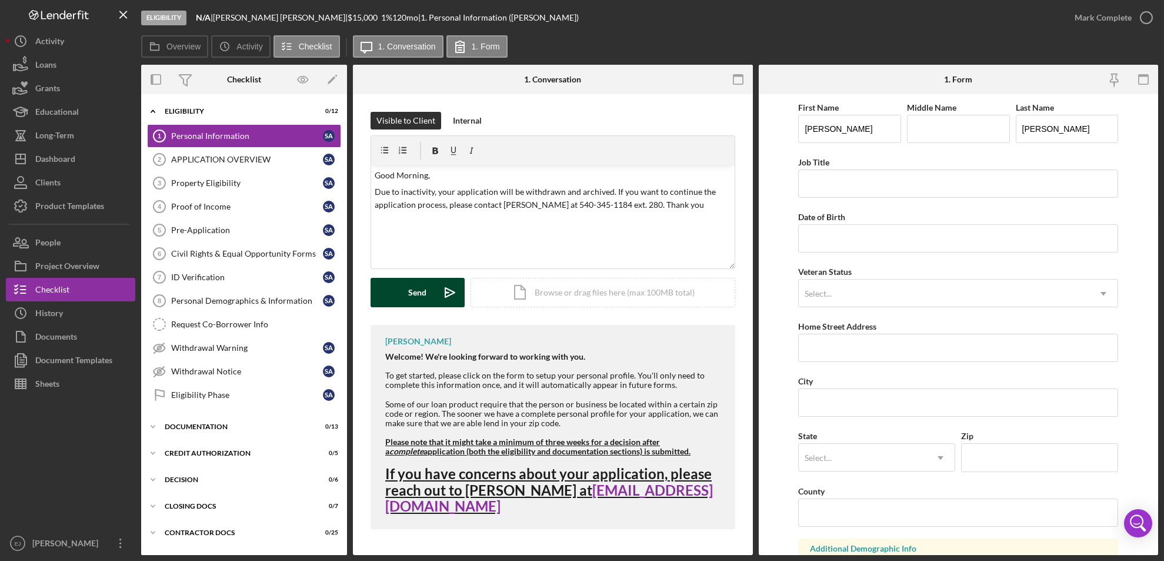
click at [426, 288] on button "Send Icon/icon-invite-send" at bounding box center [418, 292] width 94 height 29
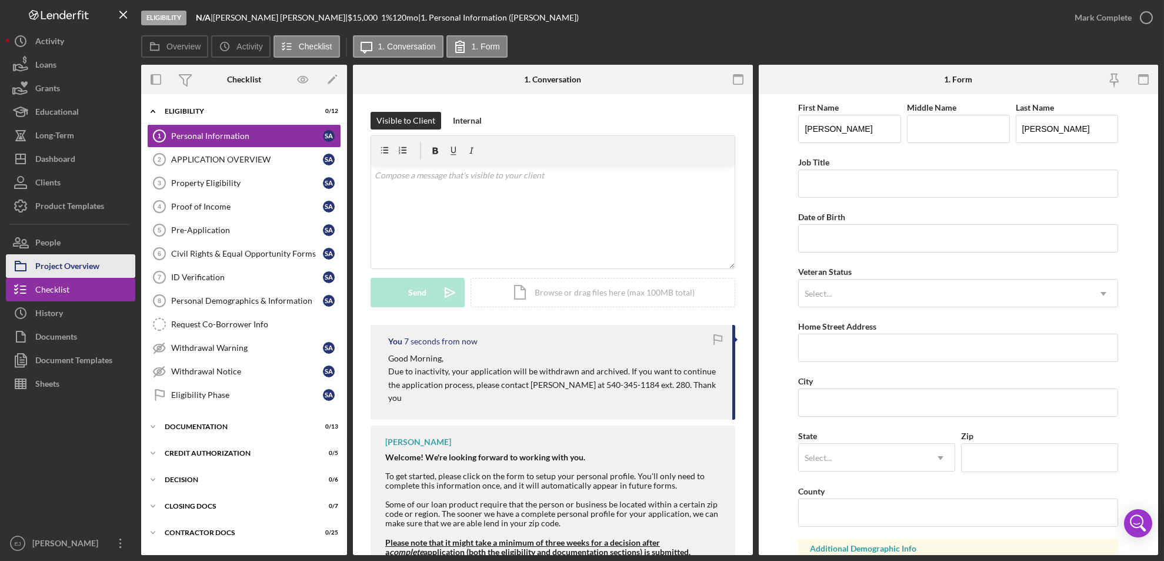
click at [127, 268] on button "Project Overview" at bounding box center [70, 266] width 129 height 24
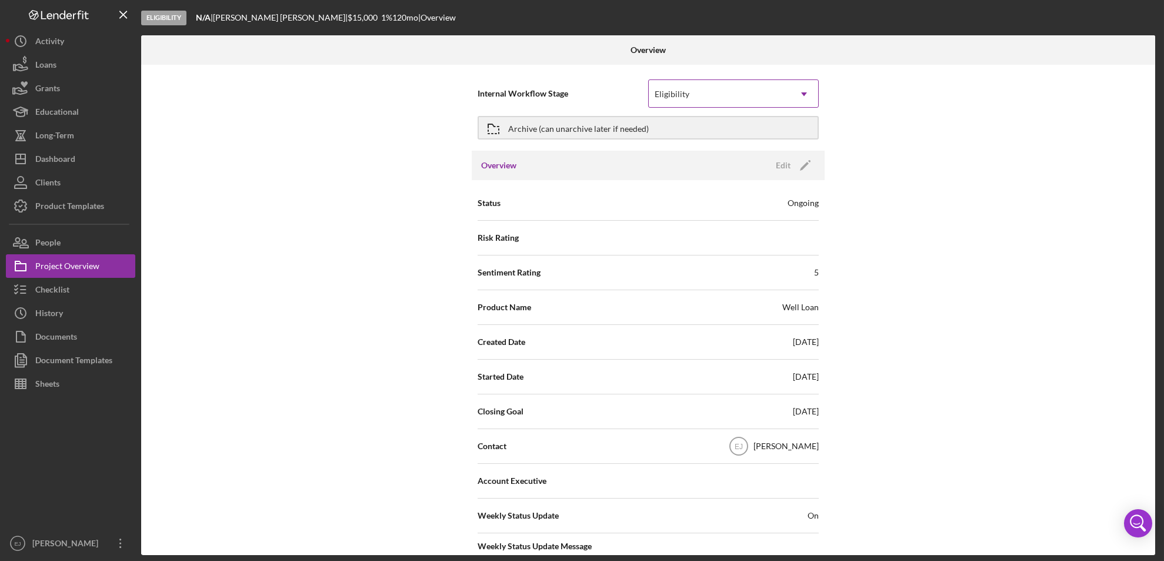
click at [803, 89] on icon "Icon/Dropdown Arrow" at bounding box center [804, 94] width 28 height 28
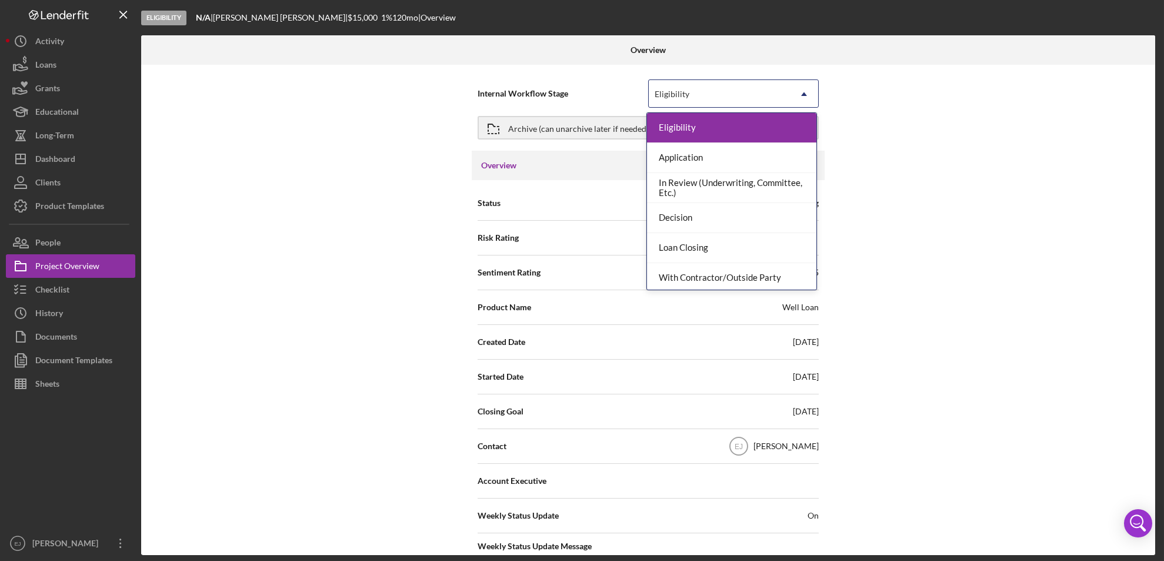
scroll to position [93, 0]
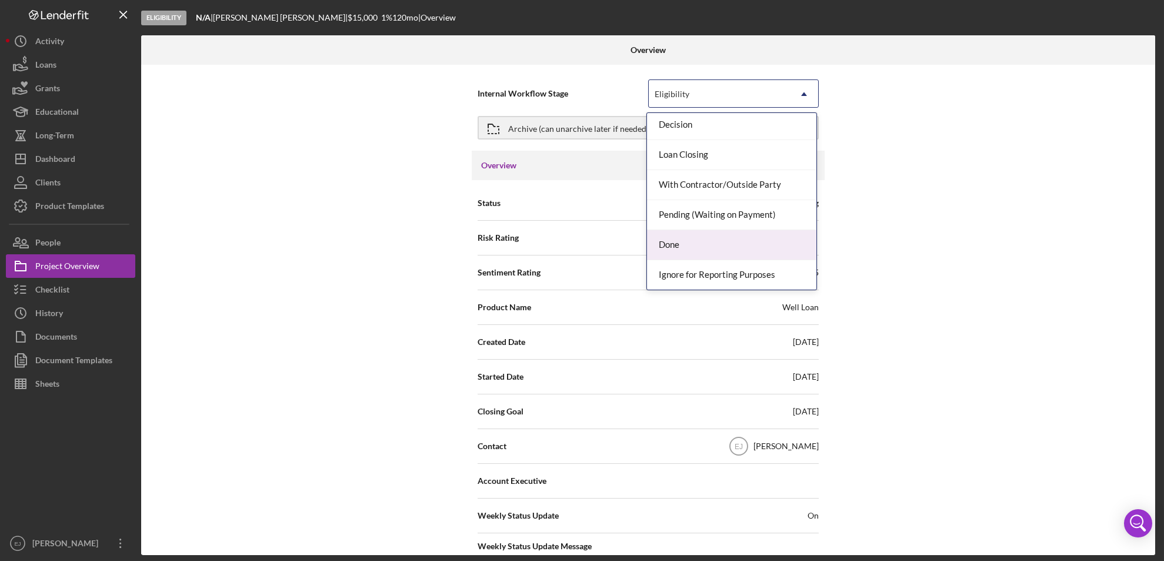
click at [778, 245] on div "Done" at bounding box center [731, 245] width 169 height 30
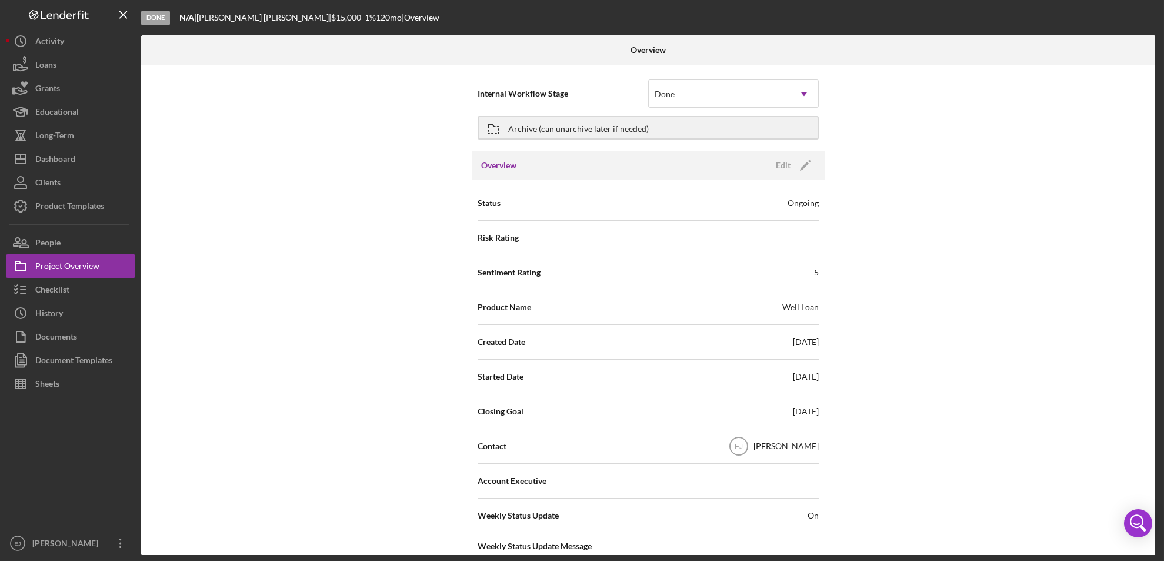
click at [1155, 505] on div "Overview Internal Workflow Stage option Done, selected. Done Icon/Dropdown Arro…" at bounding box center [649, 294] width 1017 height 519
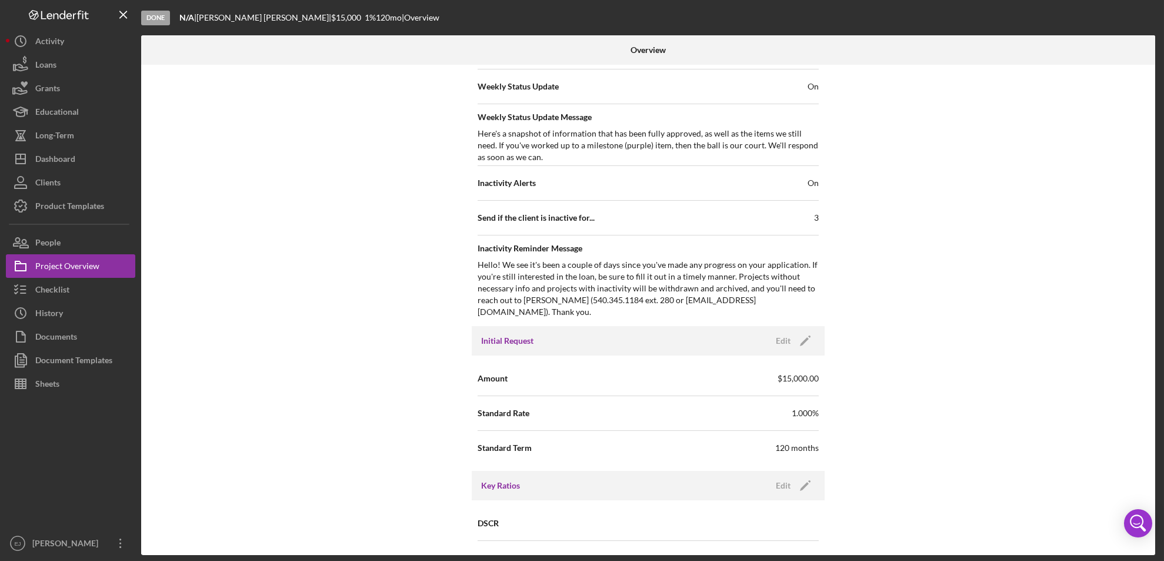
scroll to position [1258, 0]
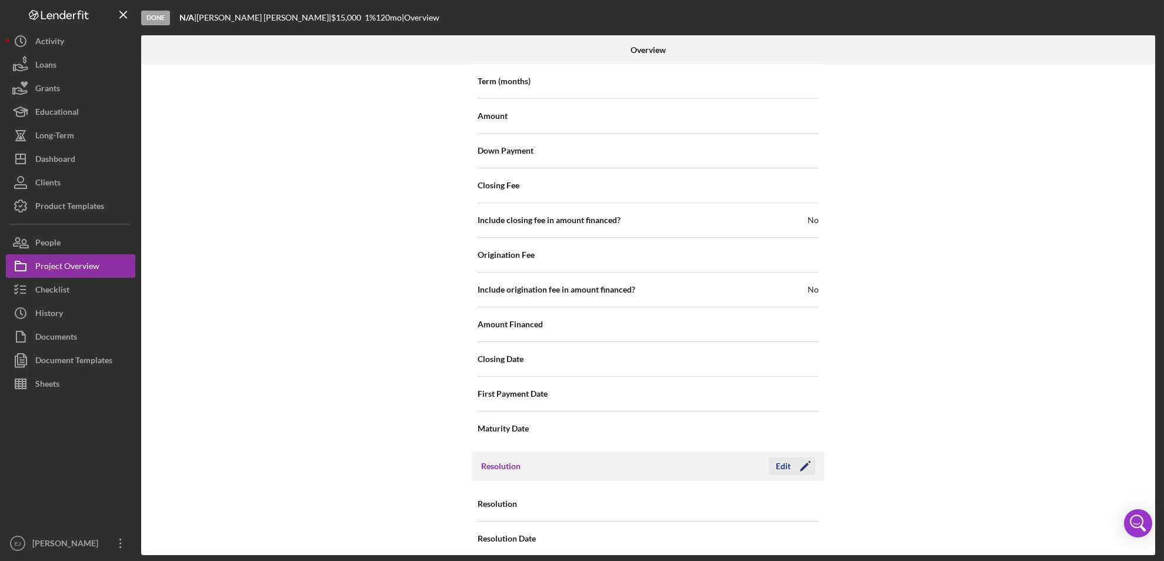
click at [786, 457] on div "Edit" at bounding box center [783, 466] width 15 height 18
click at [805, 490] on icon "Icon/Dropdown Arrow" at bounding box center [804, 504] width 28 height 28
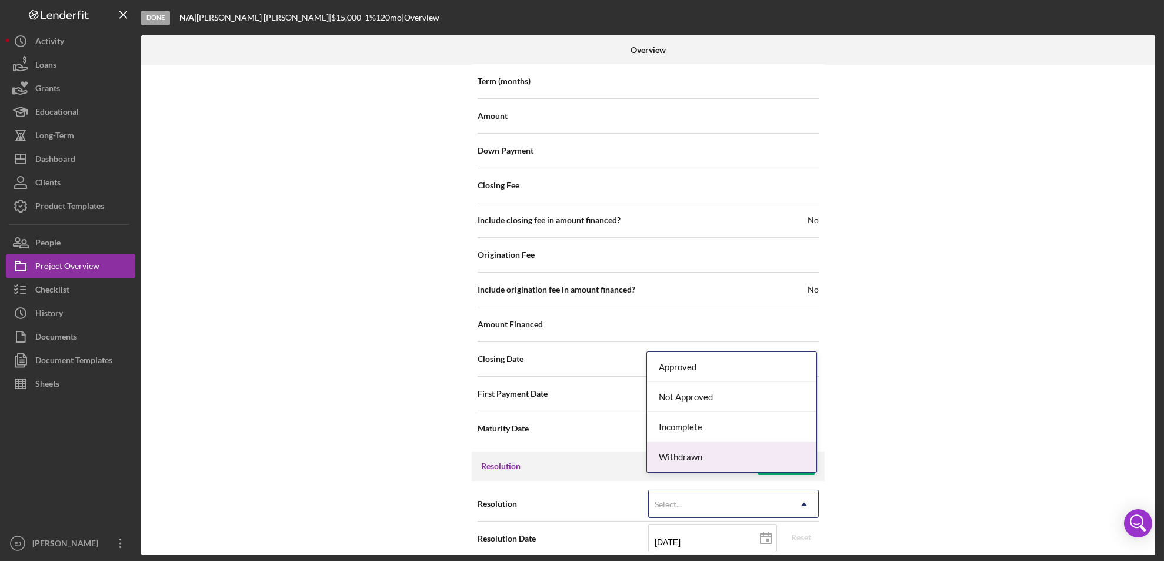
click at [799, 464] on div "Withdrawn" at bounding box center [731, 457] width 169 height 30
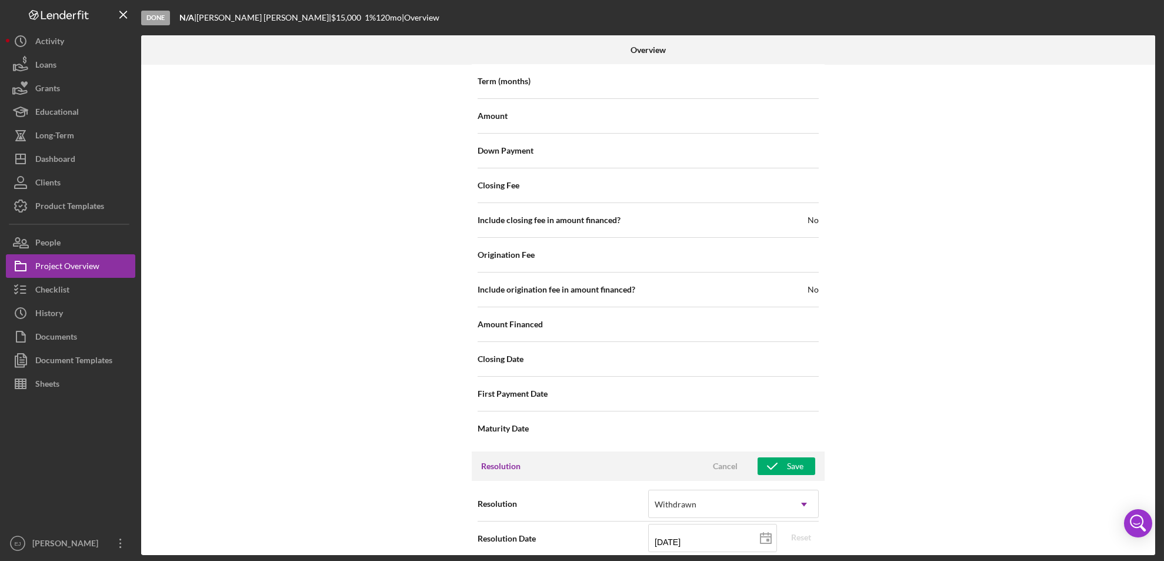
scroll to position [1333, 0]
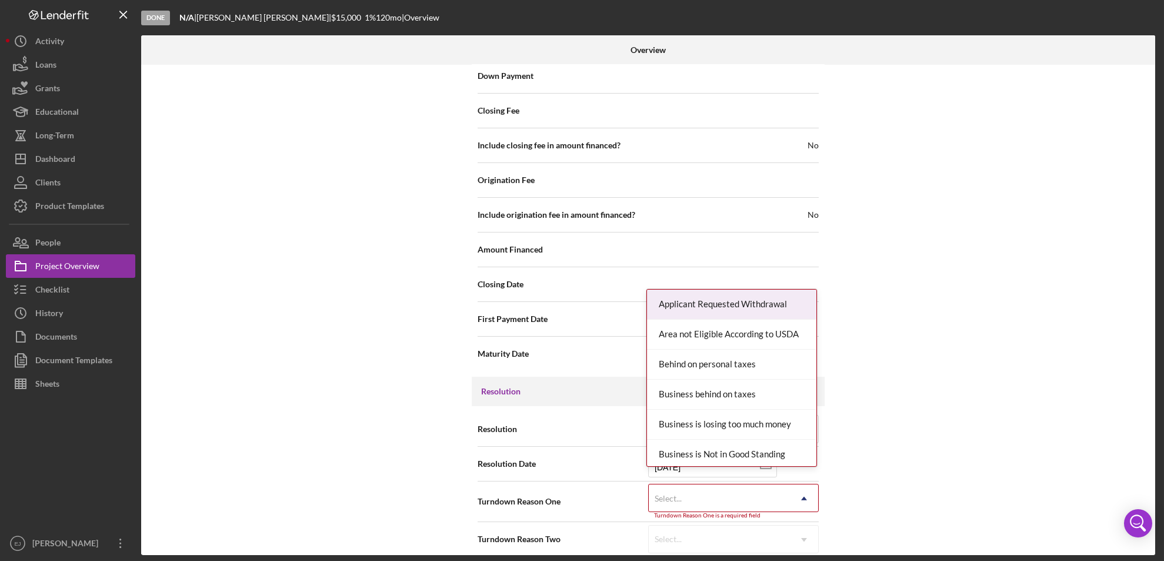
click at [807, 546] on div "Resolution Withdrawn Icon/Dropdown Arrow Resolution Date 09/08/2025 2025-09-08 …" at bounding box center [648, 484] width 353 height 156
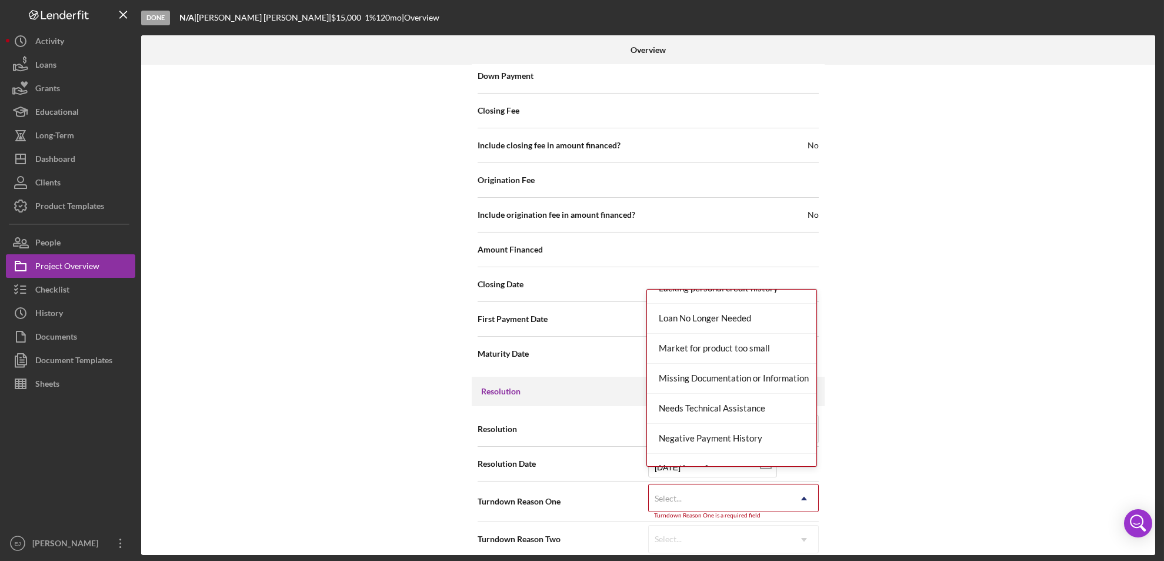
scroll to position [771, 0]
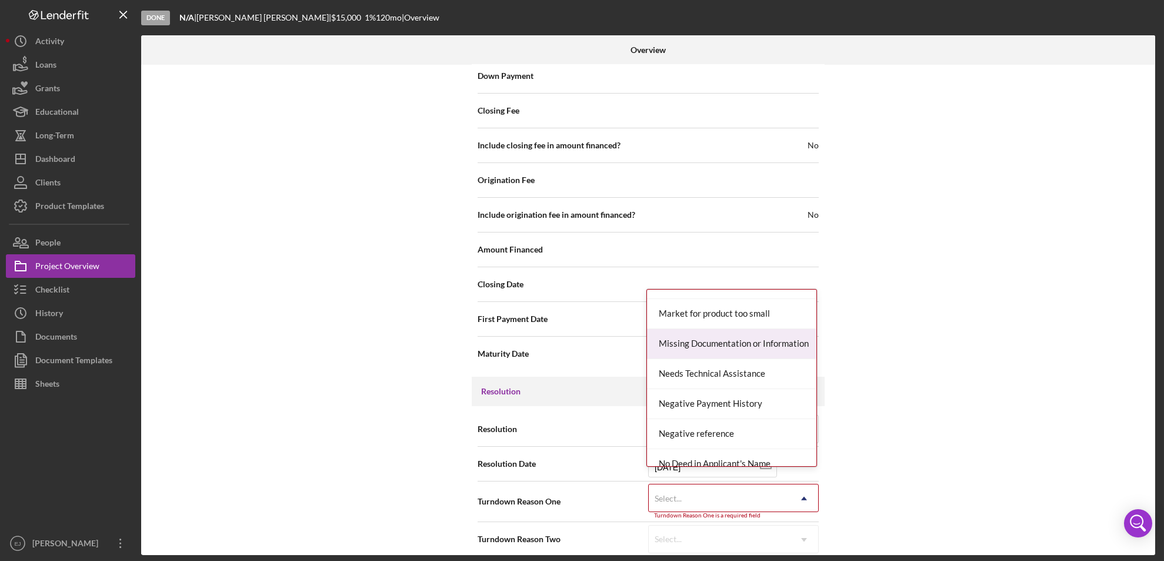
click at [765, 342] on div "Missing Documentation or Information" at bounding box center [731, 344] width 169 height 30
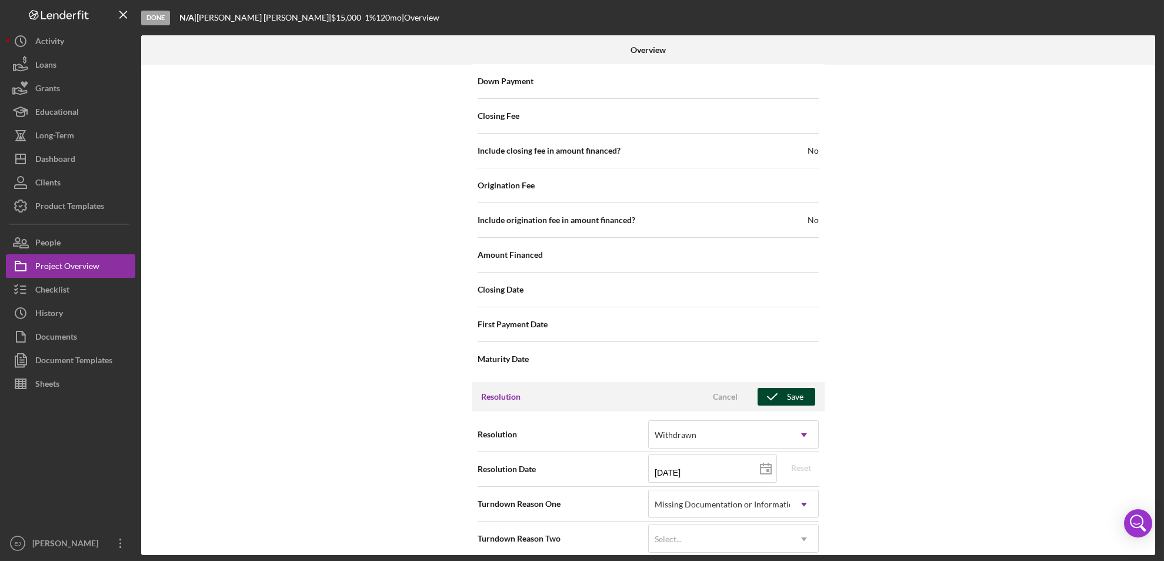
click at [788, 388] on div "Save" at bounding box center [795, 397] width 16 height 18
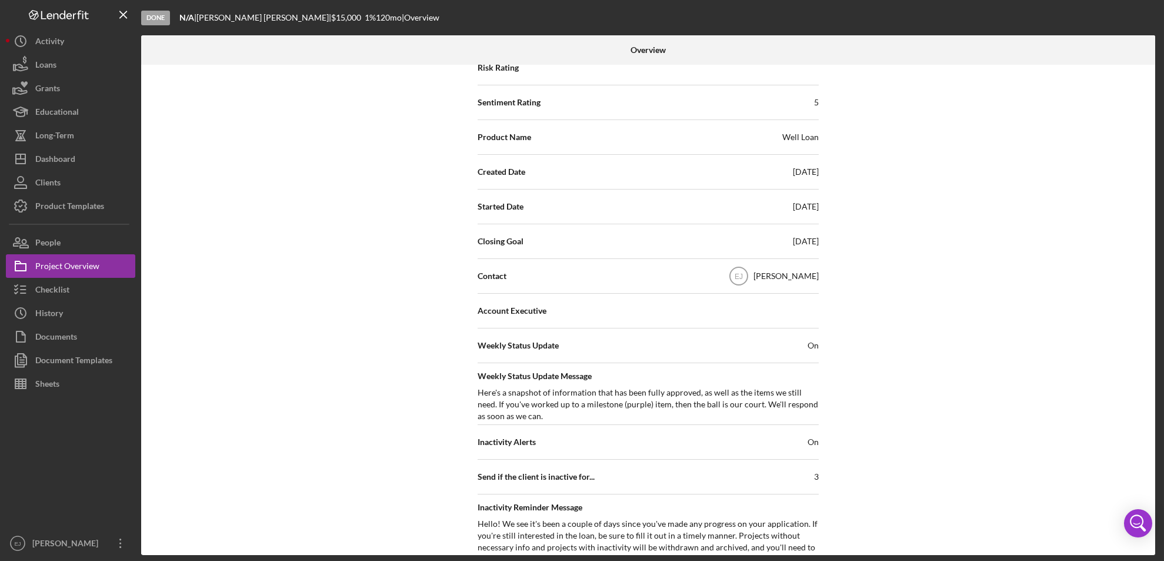
scroll to position [41, 0]
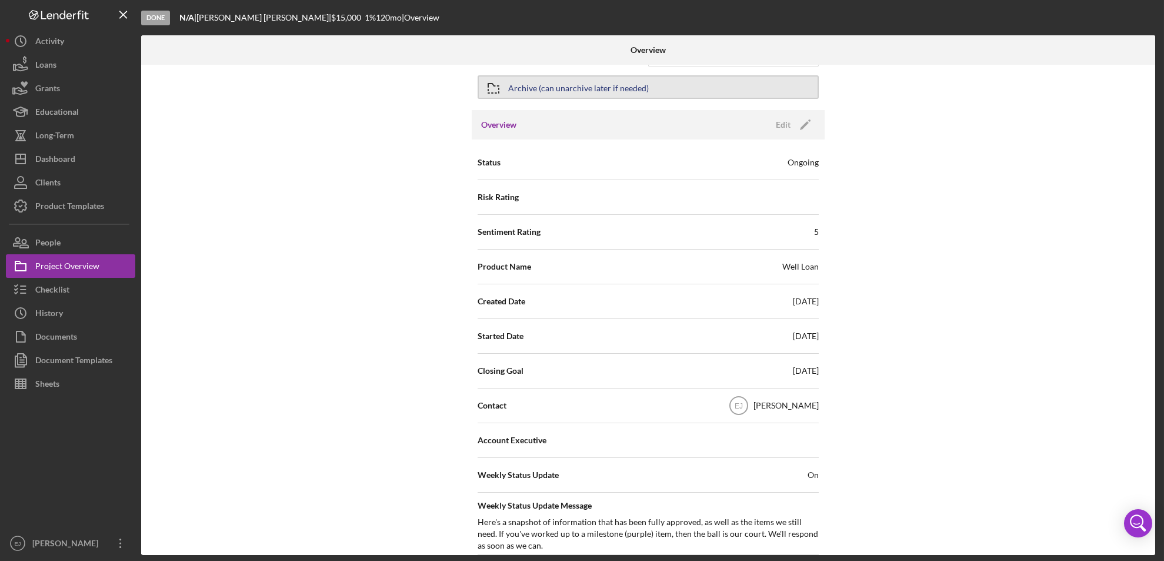
click at [535, 97] on button "Archive (can unarchive later if needed)" at bounding box center [648, 87] width 341 height 24
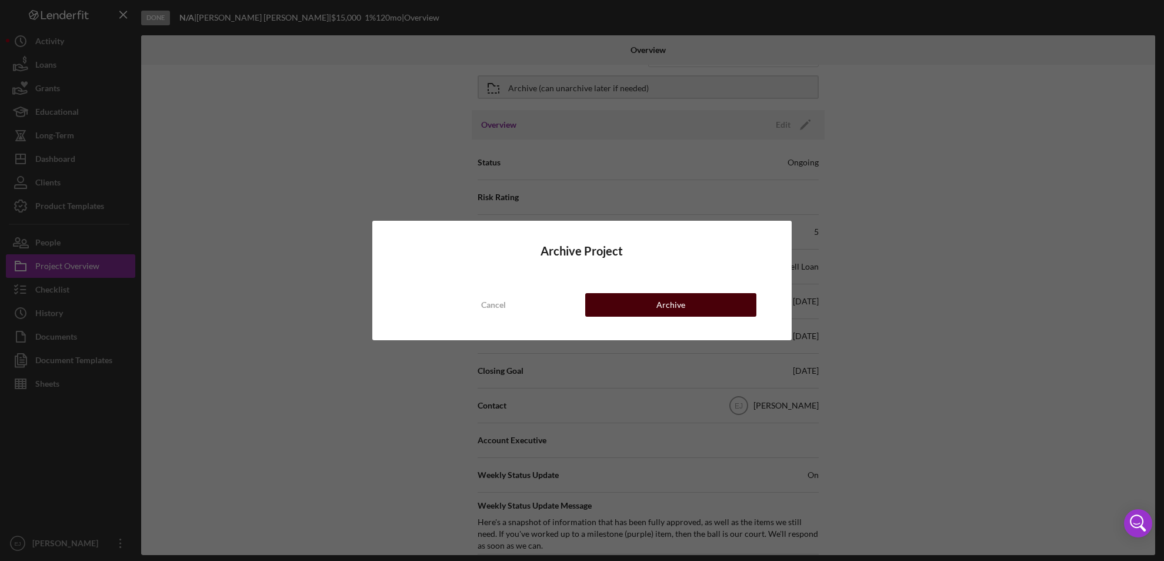
click at [649, 311] on button "Archive" at bounding box center [671, 305] width 172 height 24
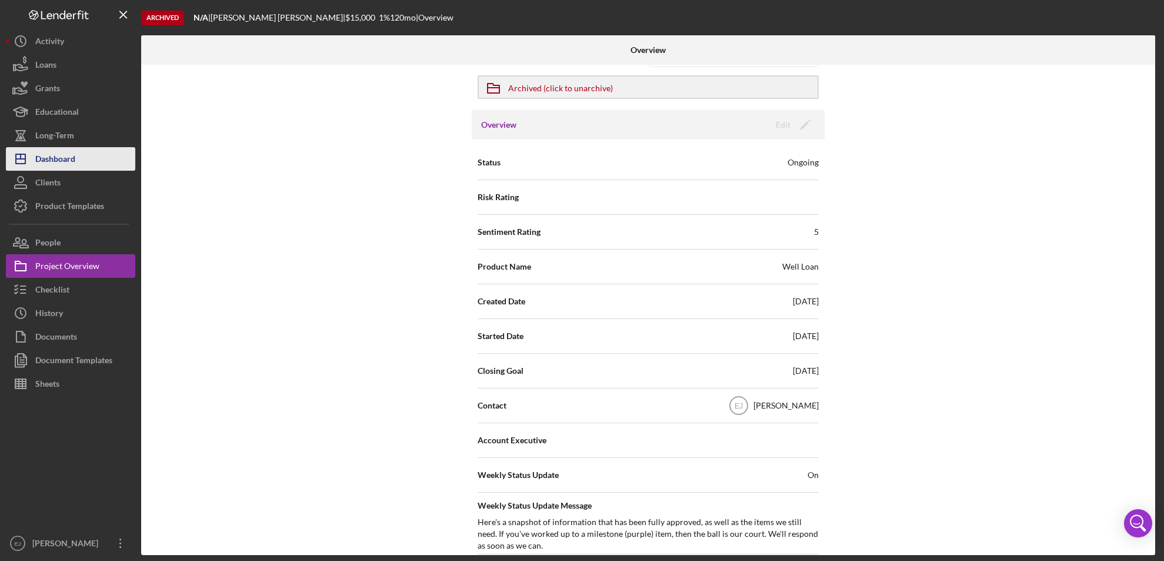
click at [85, 154] on button "Icon/Dashboard Dashboard" at bounding box center [70, 159] width 129 height 24
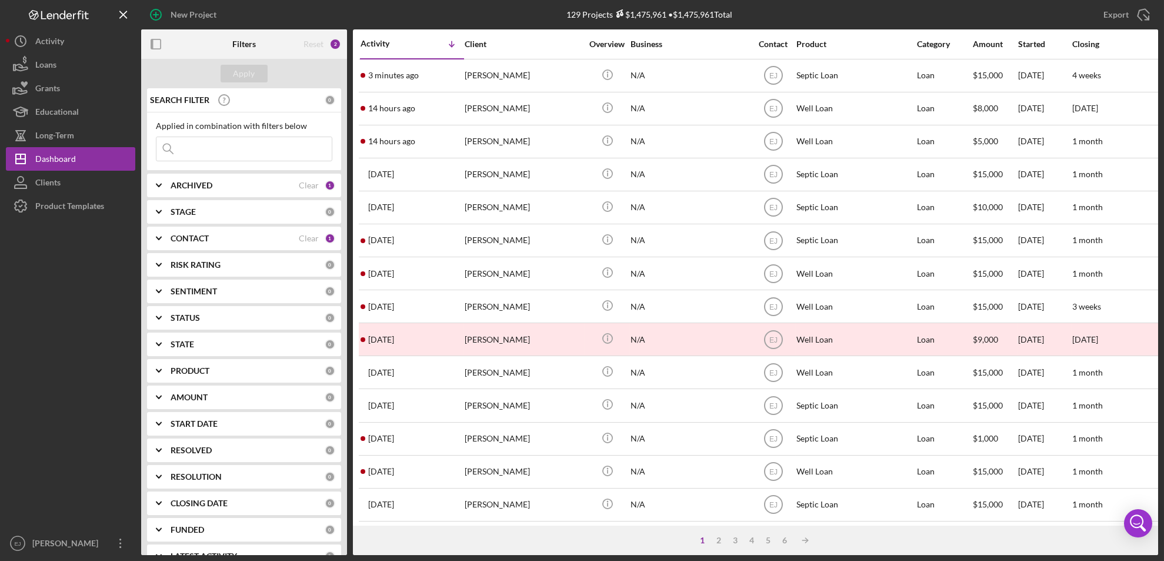
scroll to position [384, 0]
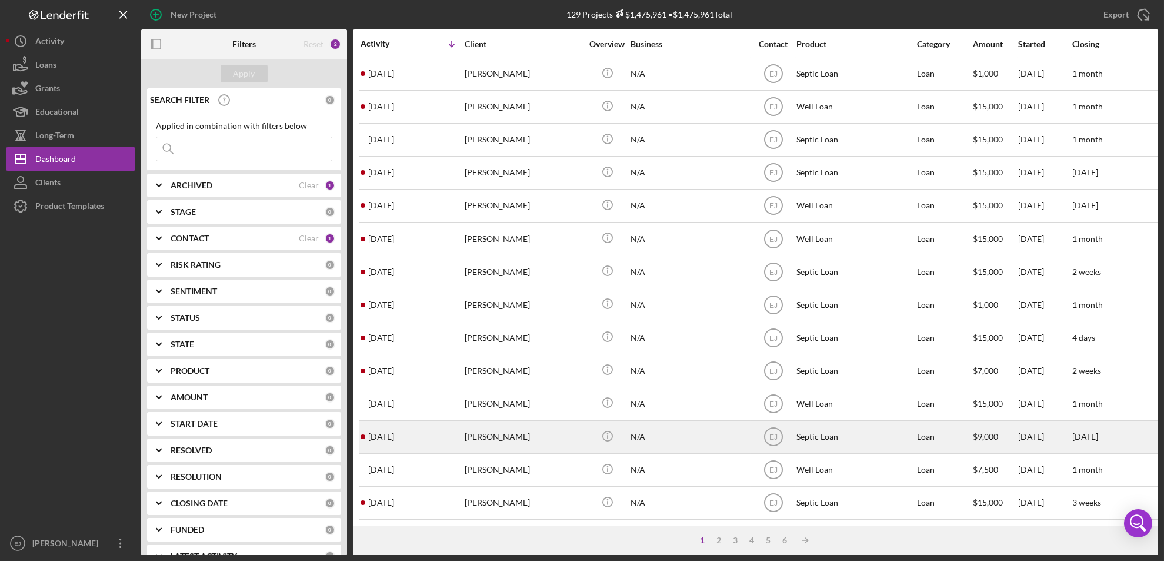
click at [481, 436] on div "Caitlin Wiseman" at bounding box center [524, 436] width 118 height 31
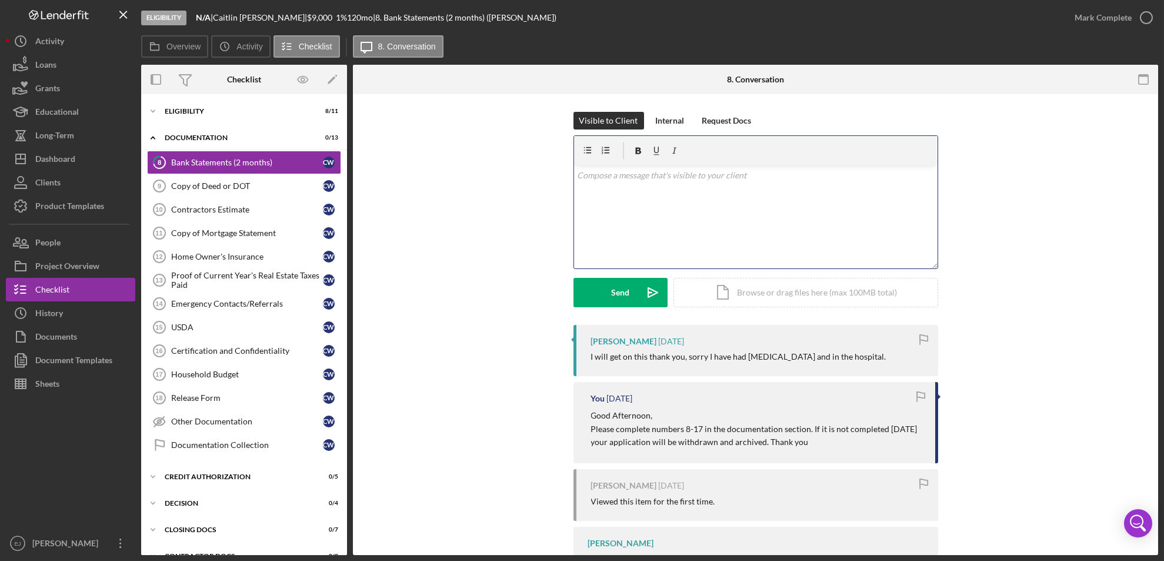
click at [600, 185] on div "v Color teal Color pink Remove color Add row above Add row below Add column bef…" at bounding box center [756, 216] width 364 height 103
click at [898, 193] on p "Thank you for the update. Sorry to hear that you were in the hospital. Please t…" at bounding box center [755, 191] width 357 height 13
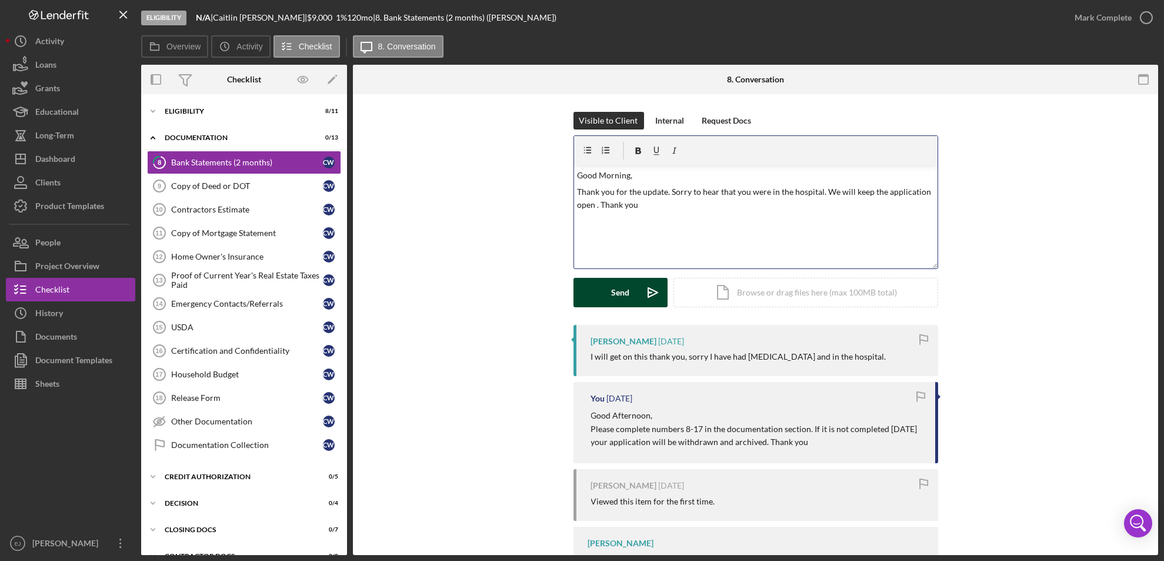
click at [633, 288] on button "Send Icon/icon-invite-send" at bounding box center [621, 292] width 94 height 29
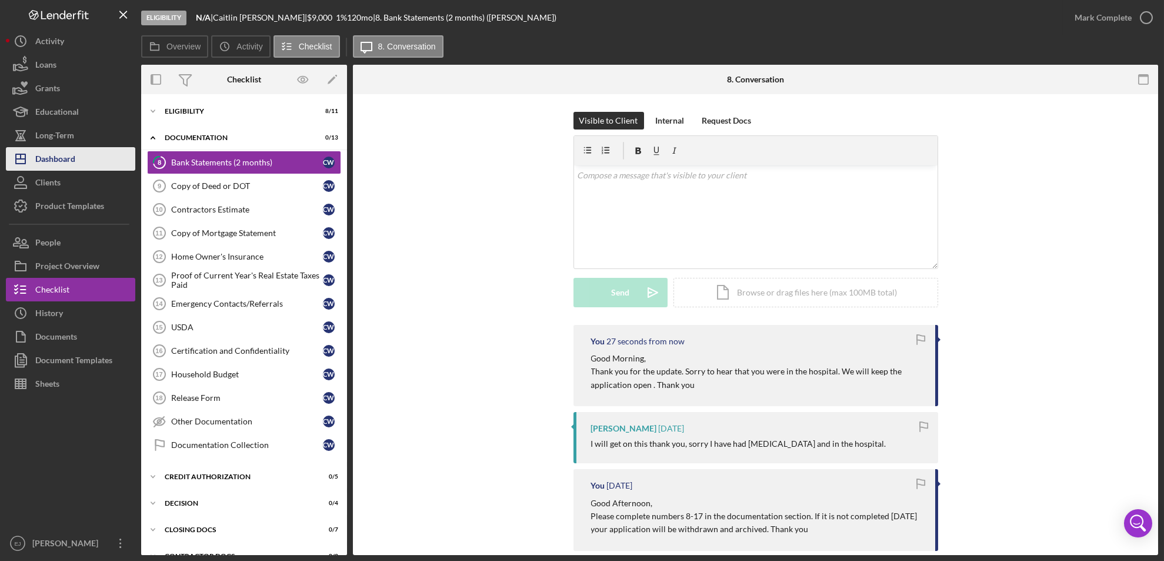
click at [76, 156] on button "Icon/Dashboard Dashboard" at bounding box center [70, 159] width 129 height 24
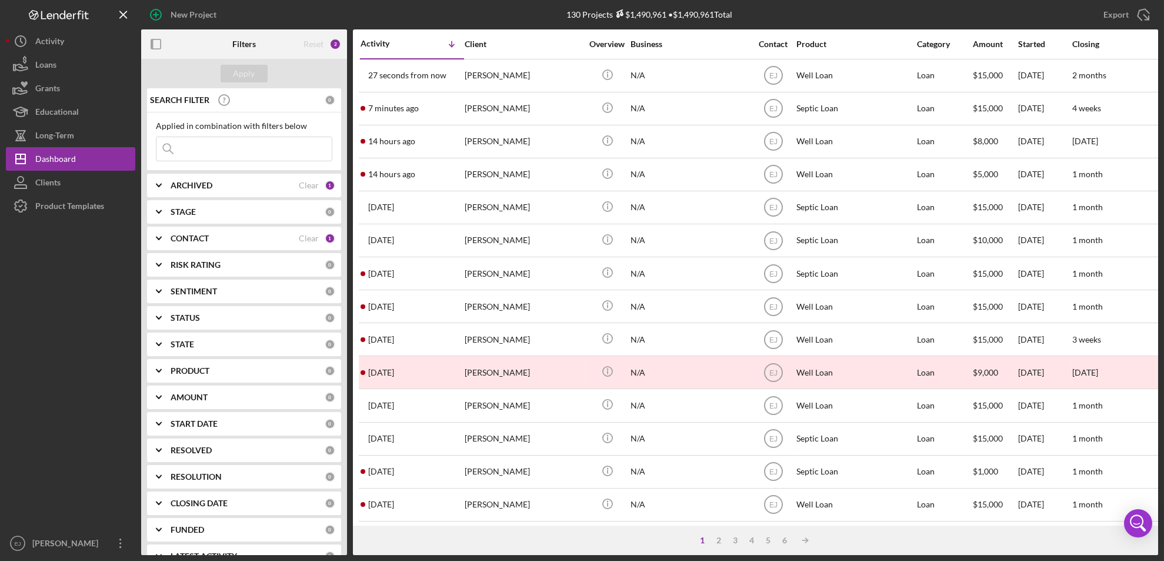
click at [211, 154] on input at bounding box center [243, 149] width 175 height 24
click at [248, 72] on div "Apply" at bounding box center [245, 74] width 22 height 18
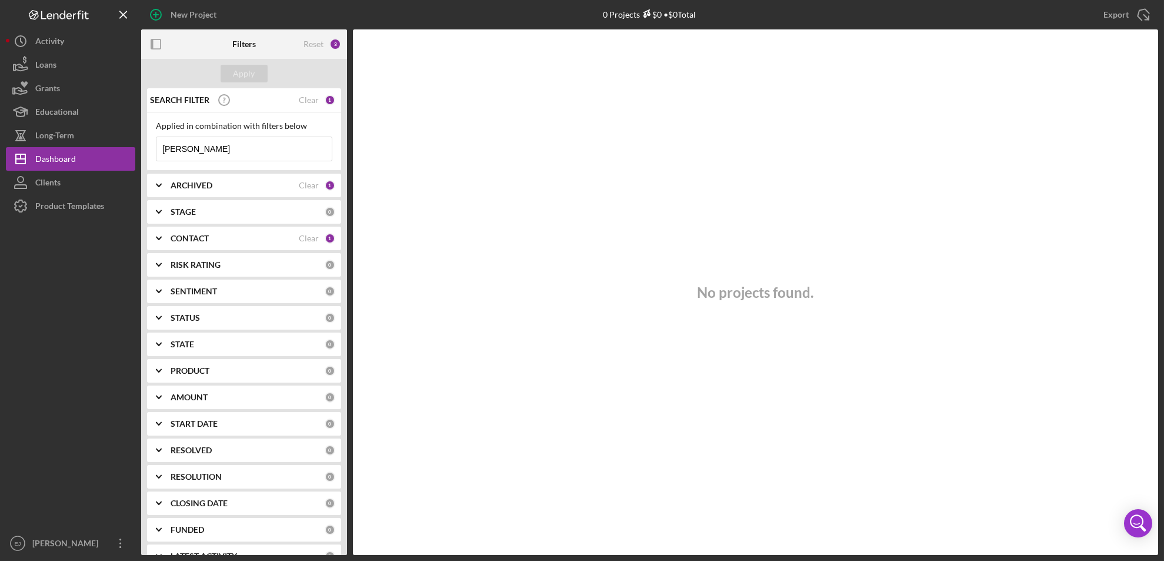
click at [215, 149] on input "sabino" at bounding box center [243, 149] width 175 height 24
type input "s"
click at [62, 151] on div "Dashboard" at bounding box center [55, 160] width 41 height 26
click at [474, 198] on div "No projects found." at bounding box center [755, 291] width 805 height 525
click at [252, 74] on div "Apply" at bounding box center [245, 74] width 22 height 18
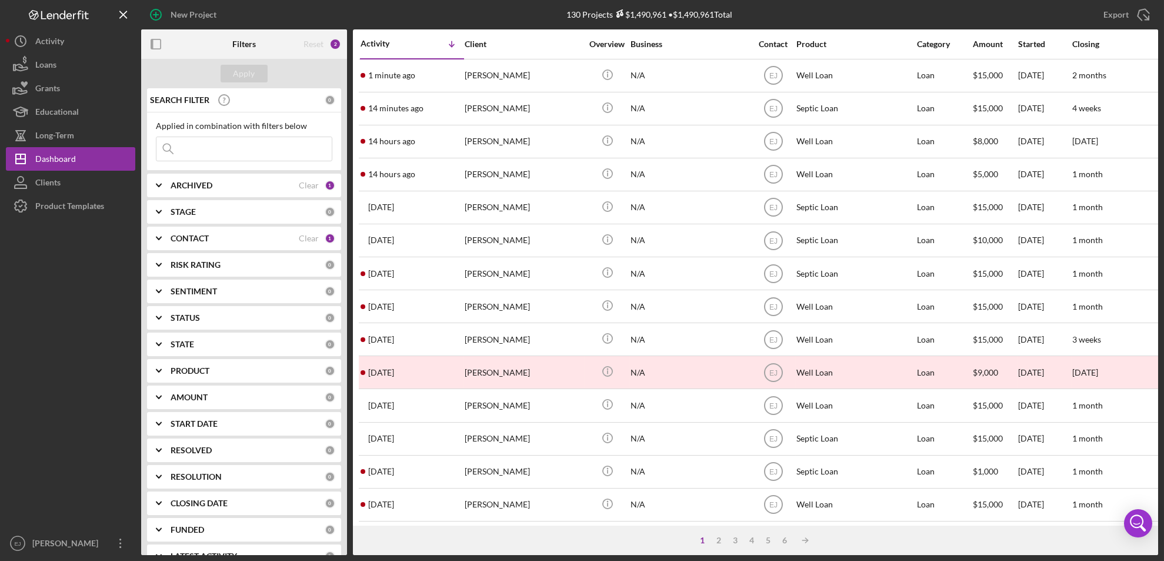
scroll to position [384, 0]
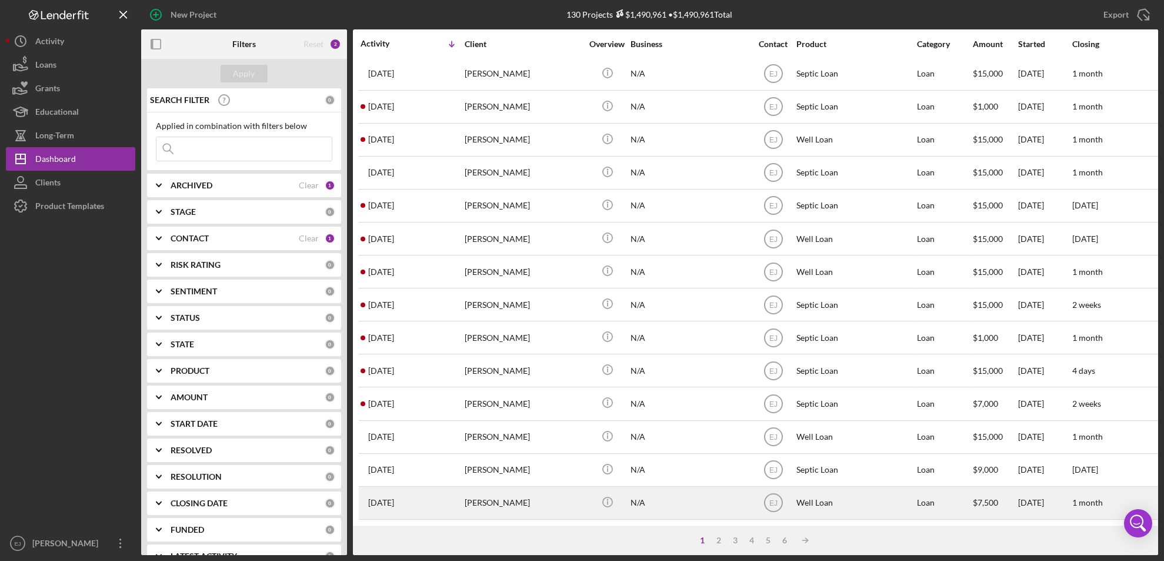
click at [518, 495] on div "Christine Govan" at bounding box center [524, 502] width 118 height 31
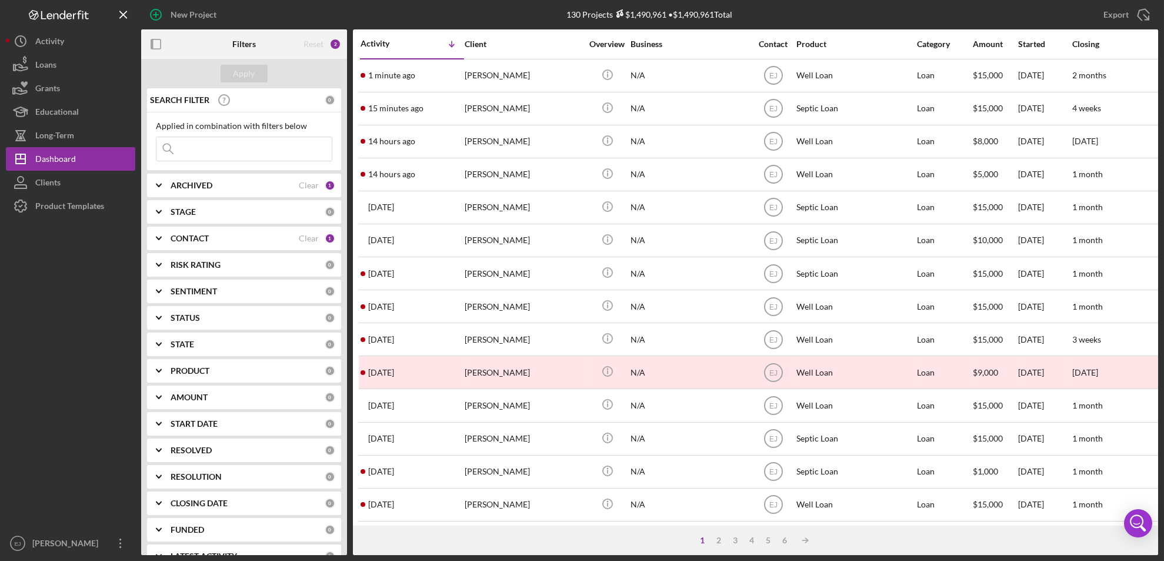
click at [185, 147] on input at bounding box center [243, 149] width 175 height 24
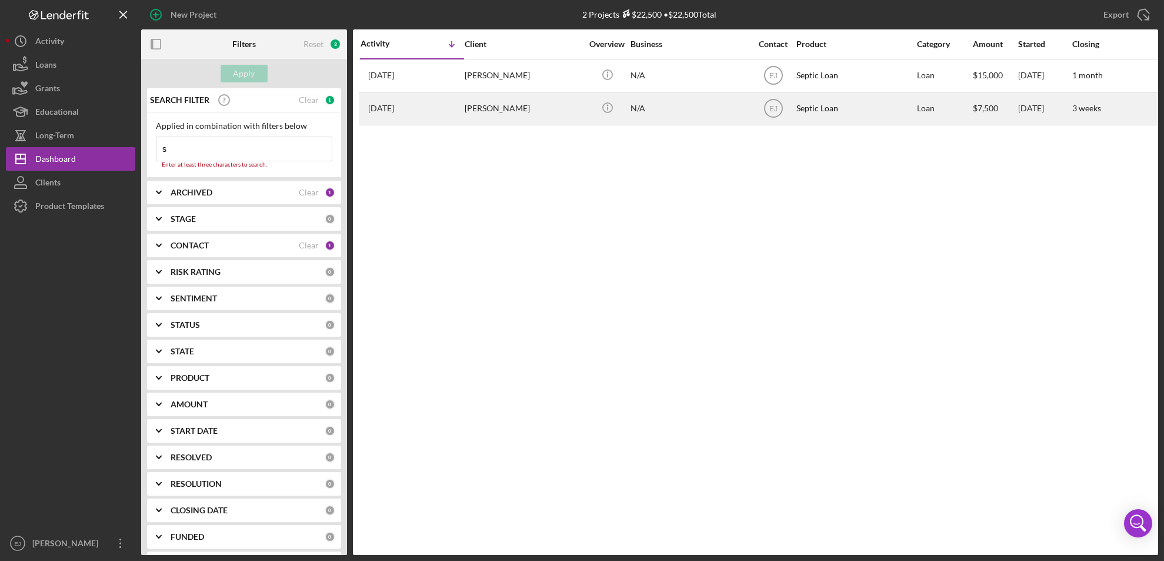
type input "s"
click at [524, 96] on div "[PERSON_NAME]" at bounding box center [524, 108] width 118 height 31
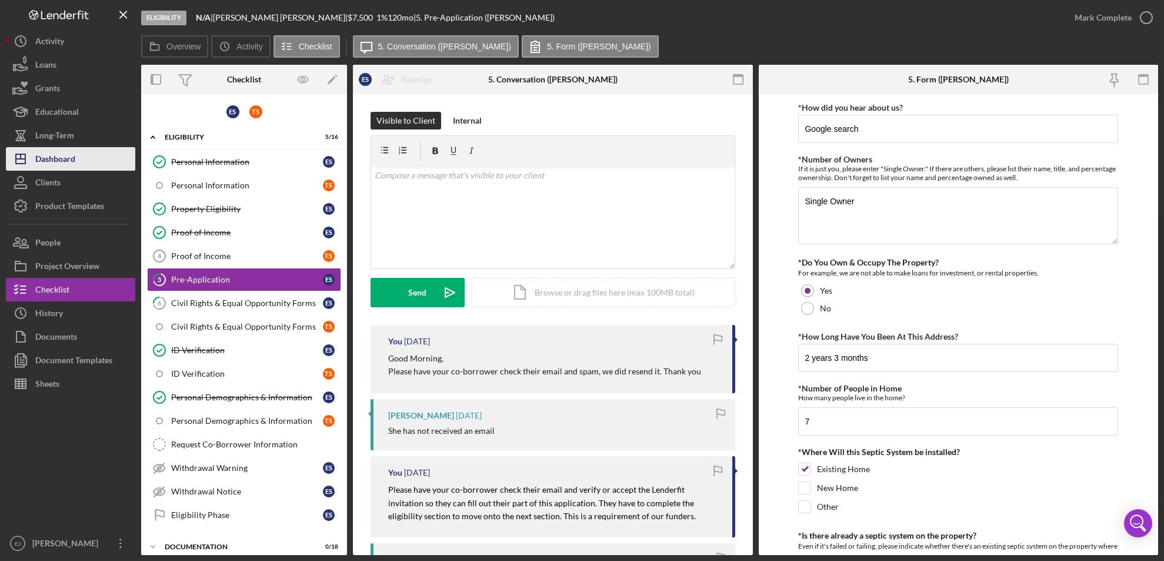
click at [71, 164] on div "Dashboard" at bounding box center [55, 160] width 40 height 26
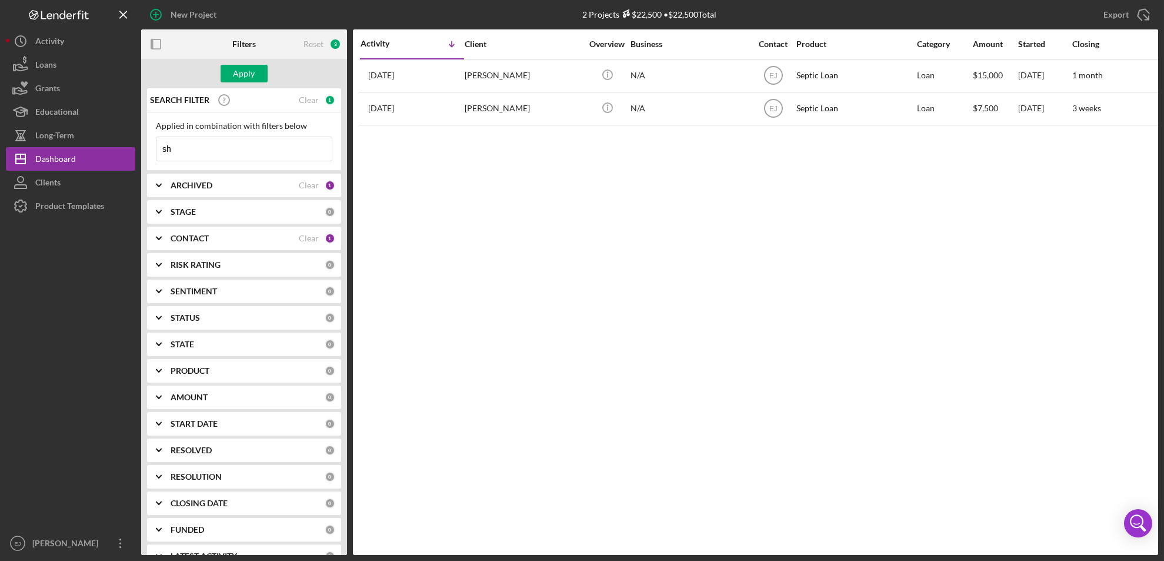
type input "s"
click at [258, 76] on button "Apply" at bounding box center [244, 74] width 47 height 18
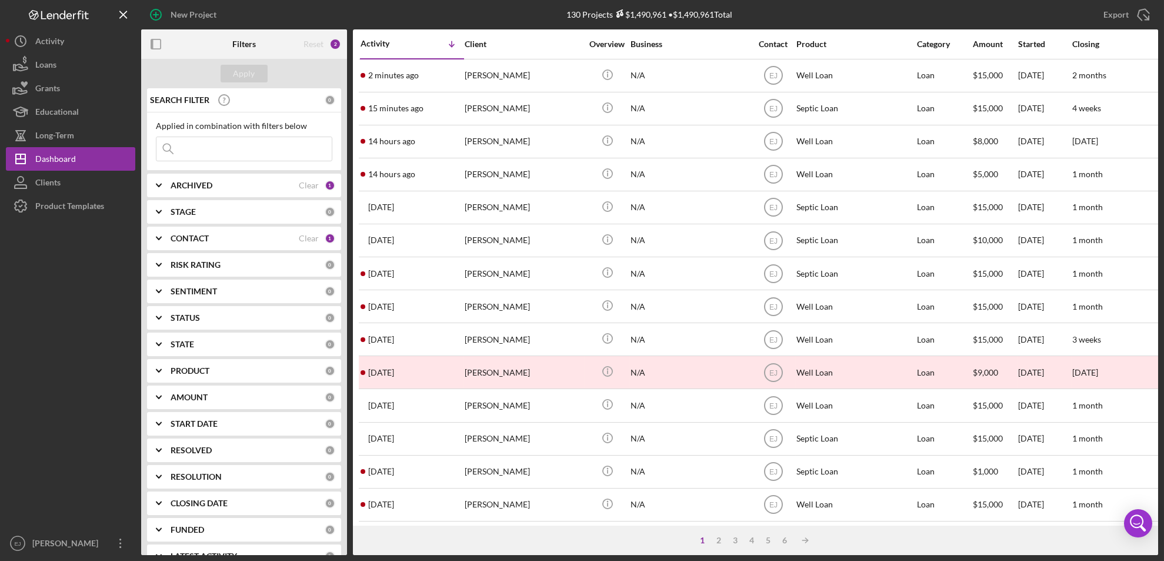
scroll to position [384, 0]
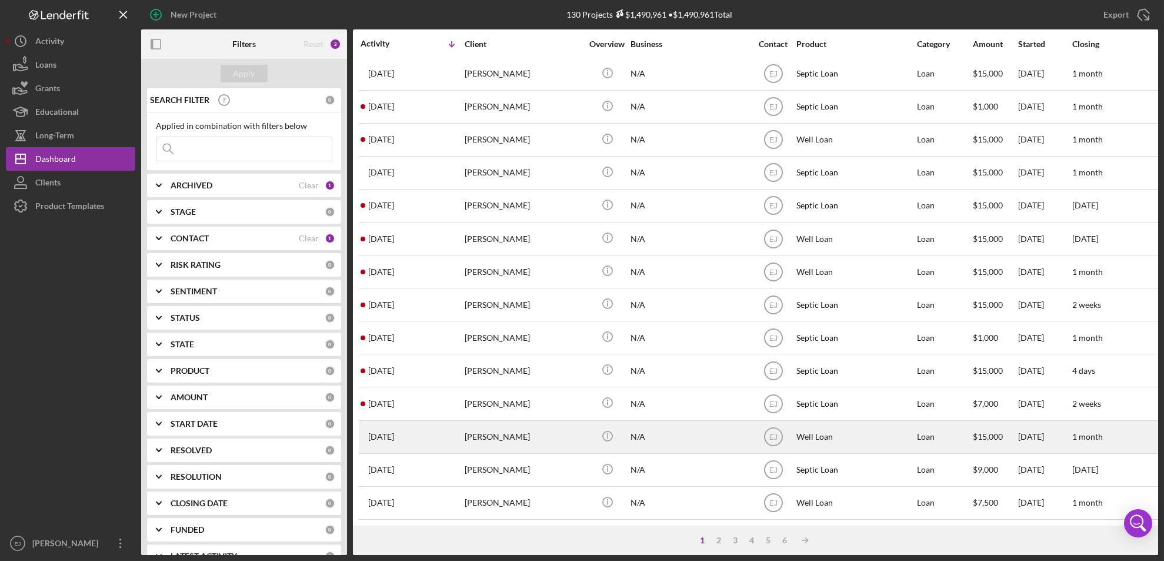
click at [502, 428] on div "Brittany Keller" at bounding box center [524, 436] width 118 height 31
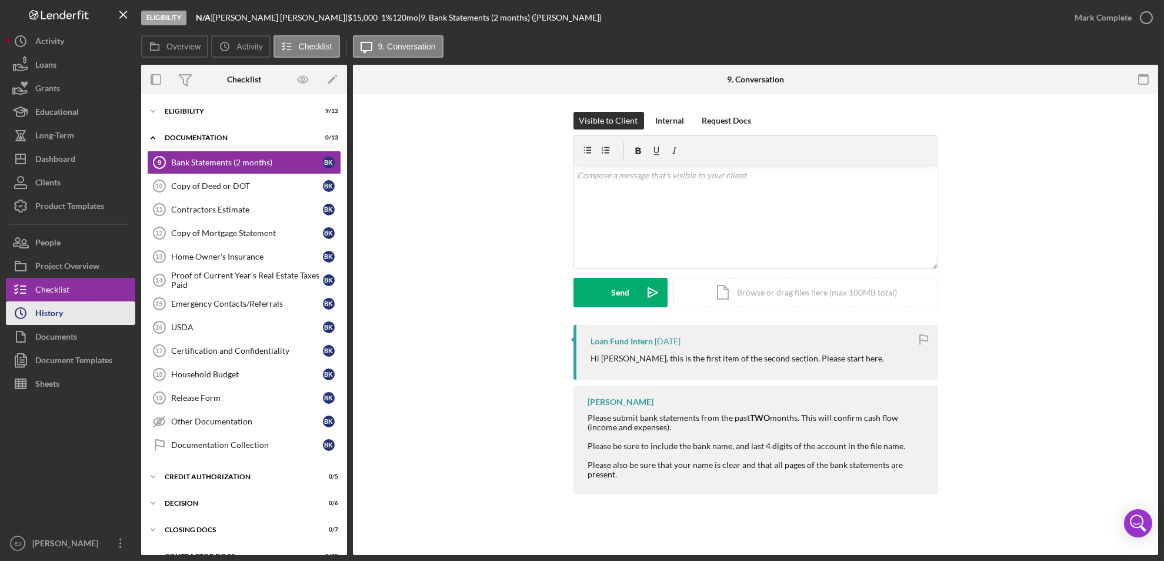
click at [90, 310] on button "Icon/History History" at bounding box center [70, 313] width 129 height 24
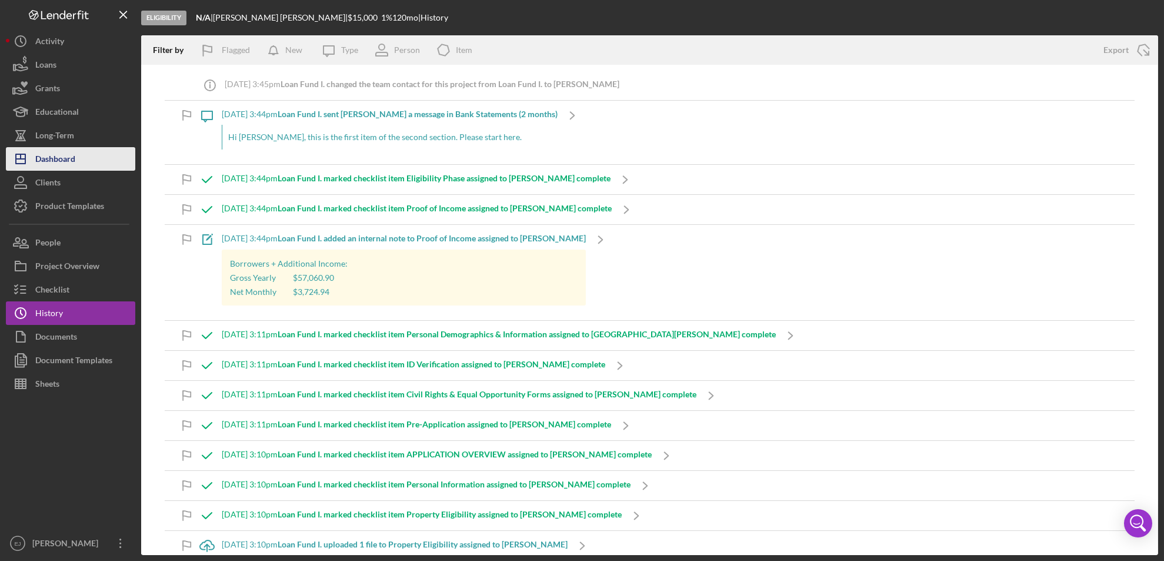
click at [86, 156] on button "Icon/Dashboard Dashboard" at bounding box center [70, 159] width 129 height 24
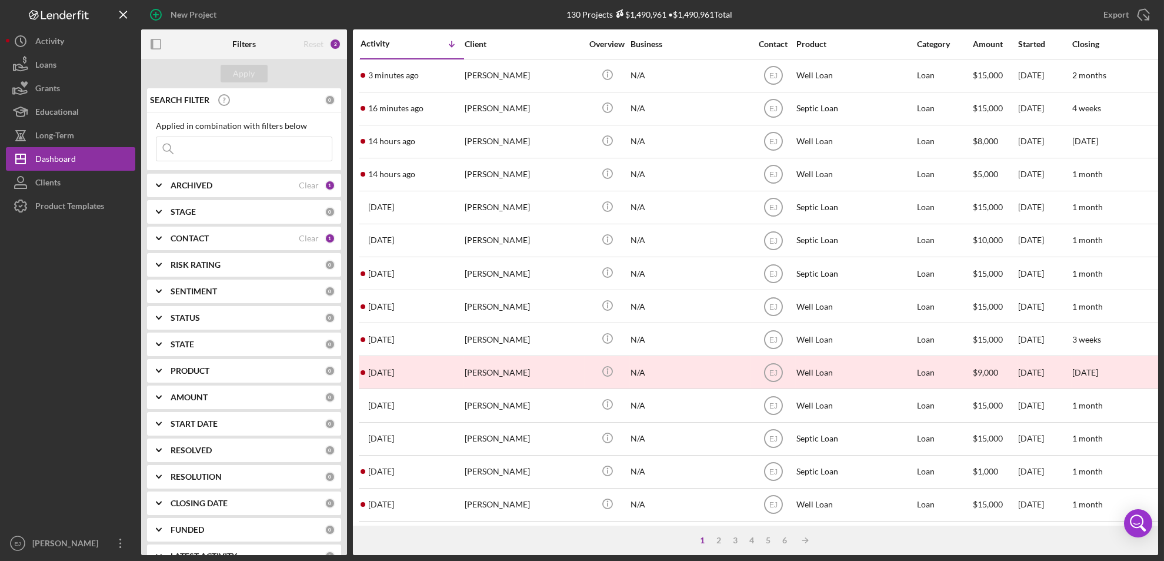
scroll to position [384, 0]
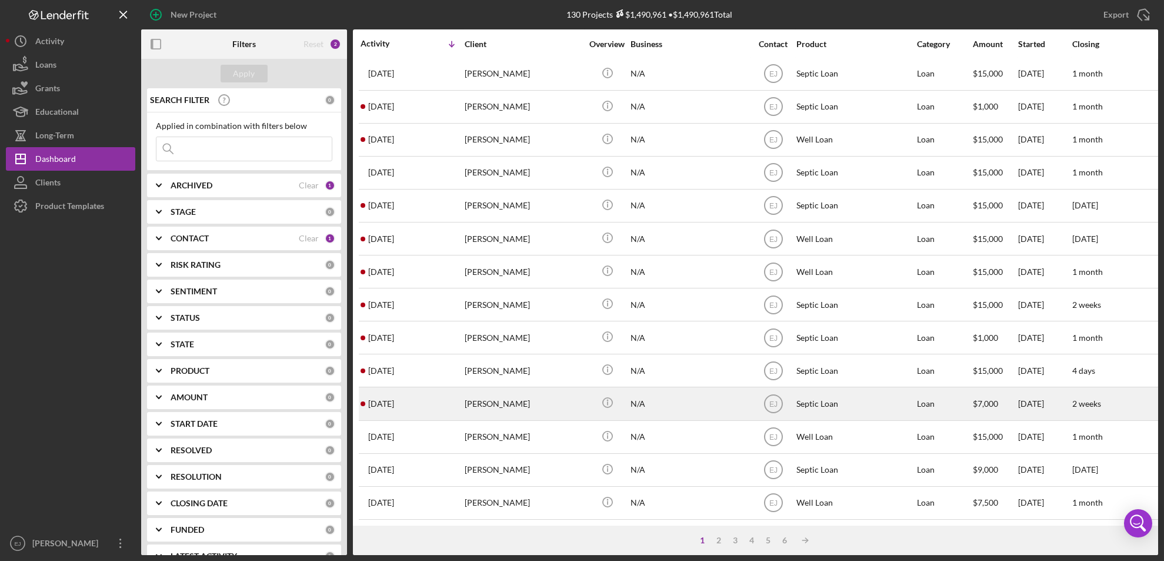
click at [502, 402] on div "Lillian Hunter" at bounding box center [524, 403] width 118 height 31
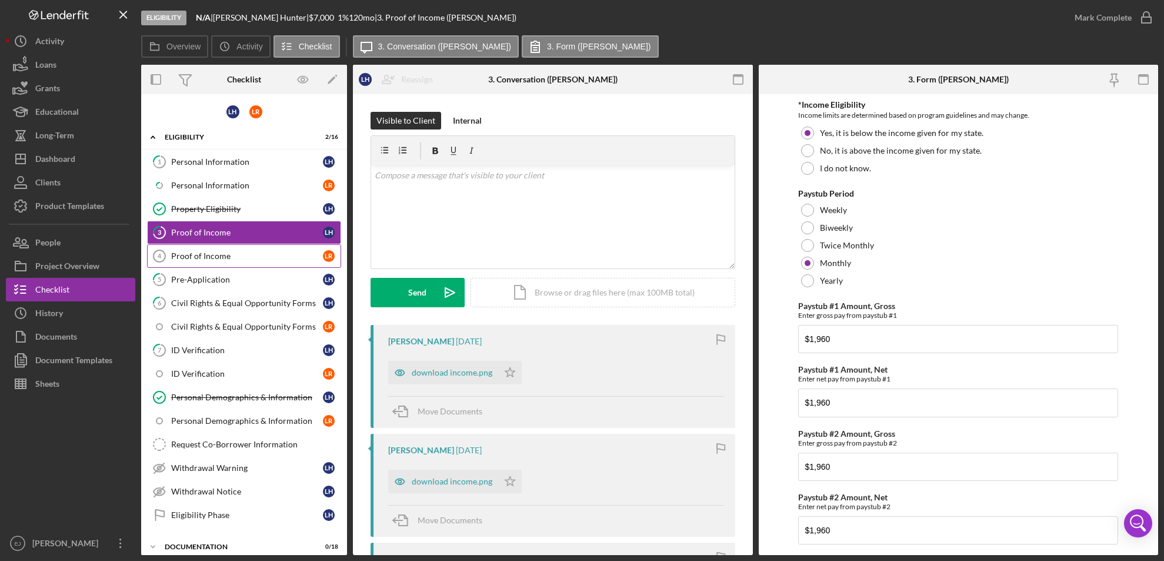
click at [214, 254] on div "Proof of Income" at bounding box center [247, 255] width 152 height 9
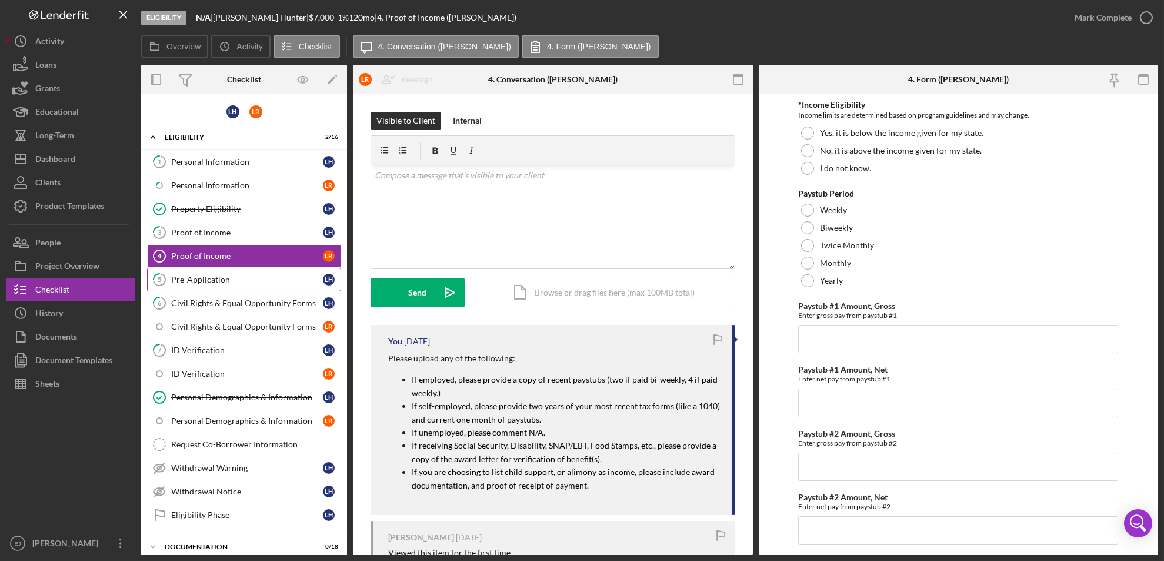
click at [209, 277] on div "Pre-Application" at bounding box center [247, 279] width 152 height 9
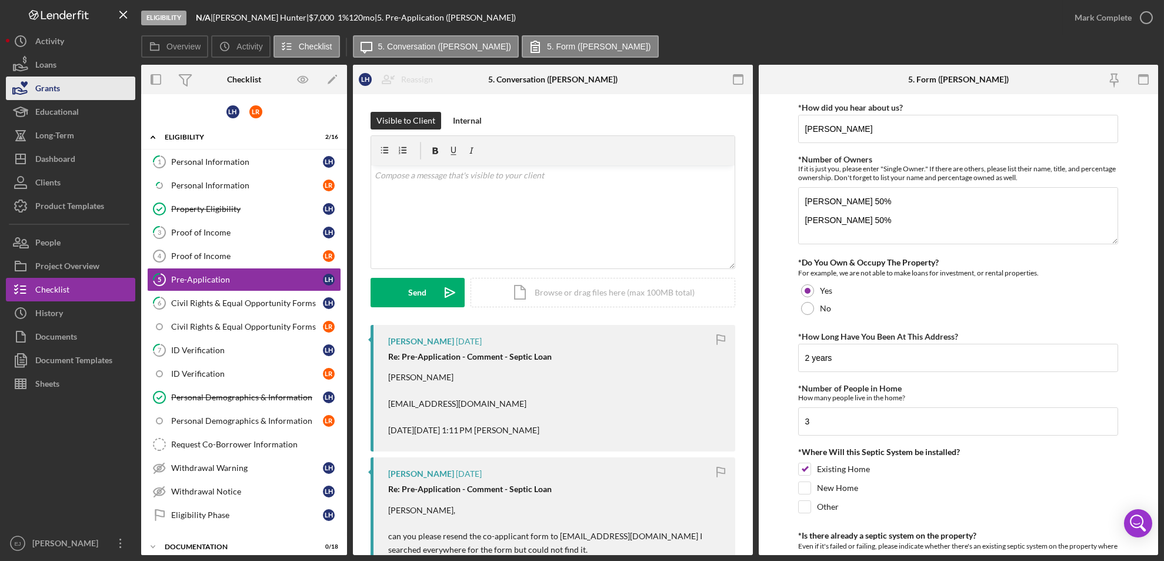
drag, startPoint x: 78, startPoint y: 159, endPoint x: 118, endPoint y: 88, distance: 81.6
click at [118, 88] on button "Grants" at bounding box center [70, 88] width 129 height 24
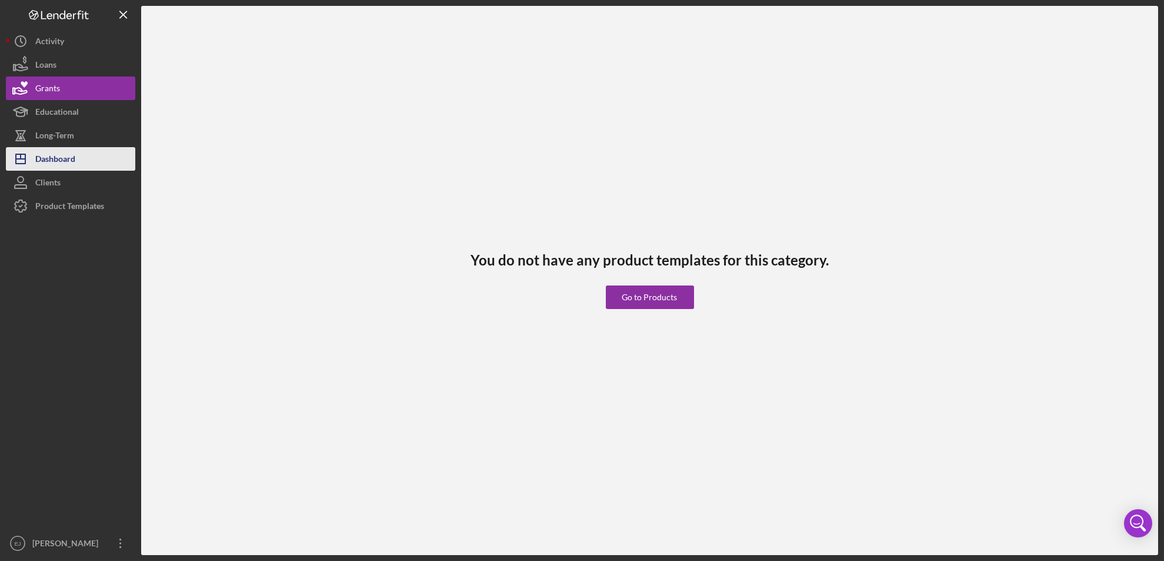
click at [85, 155] on button "Icon/Dashboard Dashboard" at bounding box center [70, 159] width 129 height 24
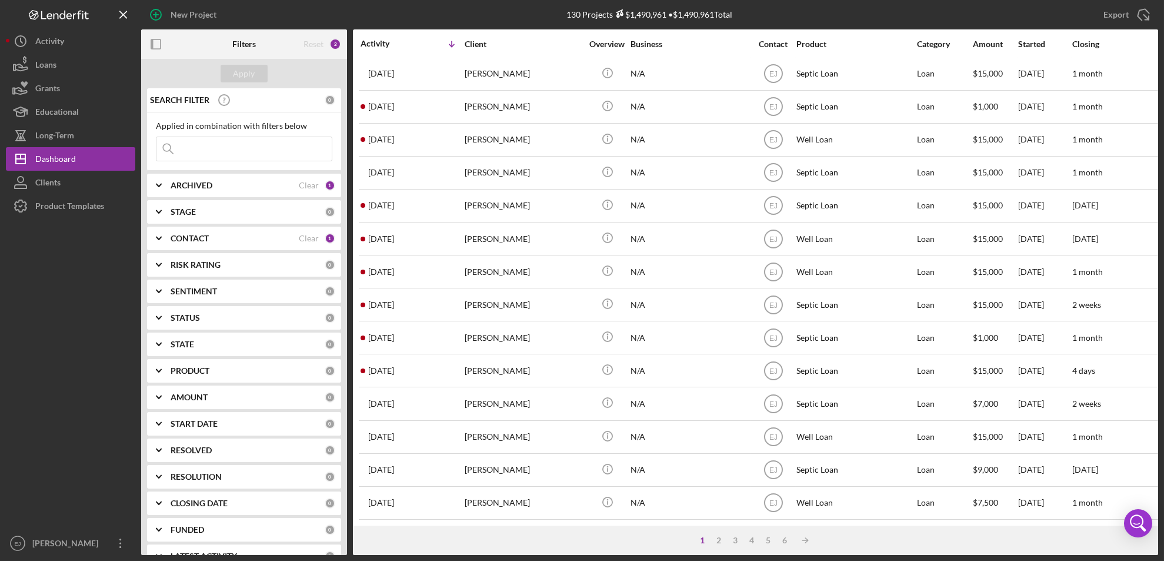
scroll to position [384, 0]
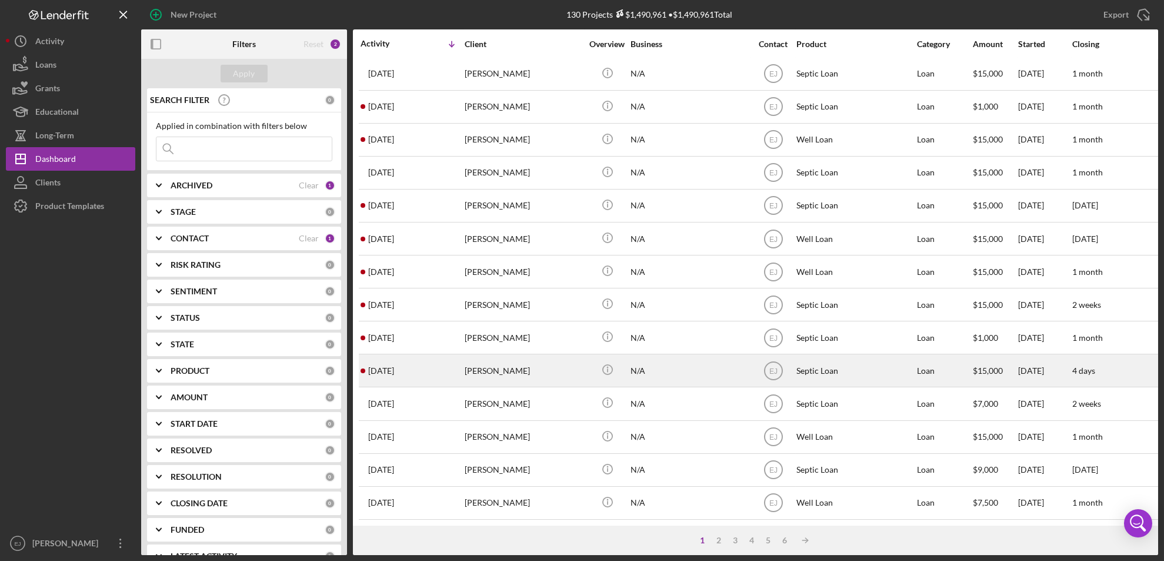
click at [547, 355] on div "Savannah Gilliard" at bounding box center [524, 370] width 118 height 31
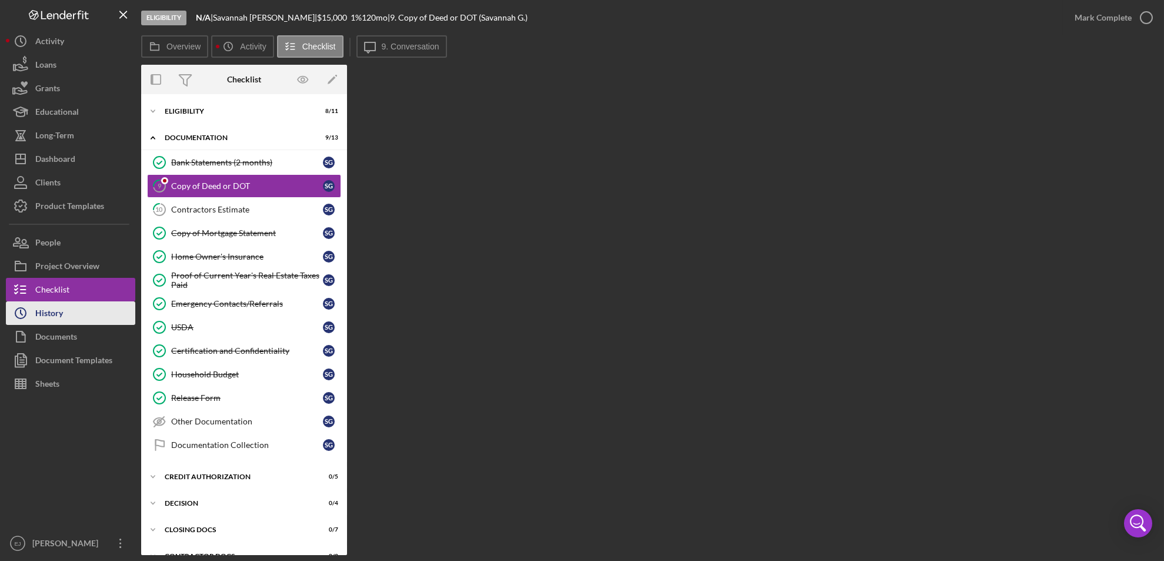
click at [46, 319] on div "History" at bounding box center [49, 314] width 28 height 26
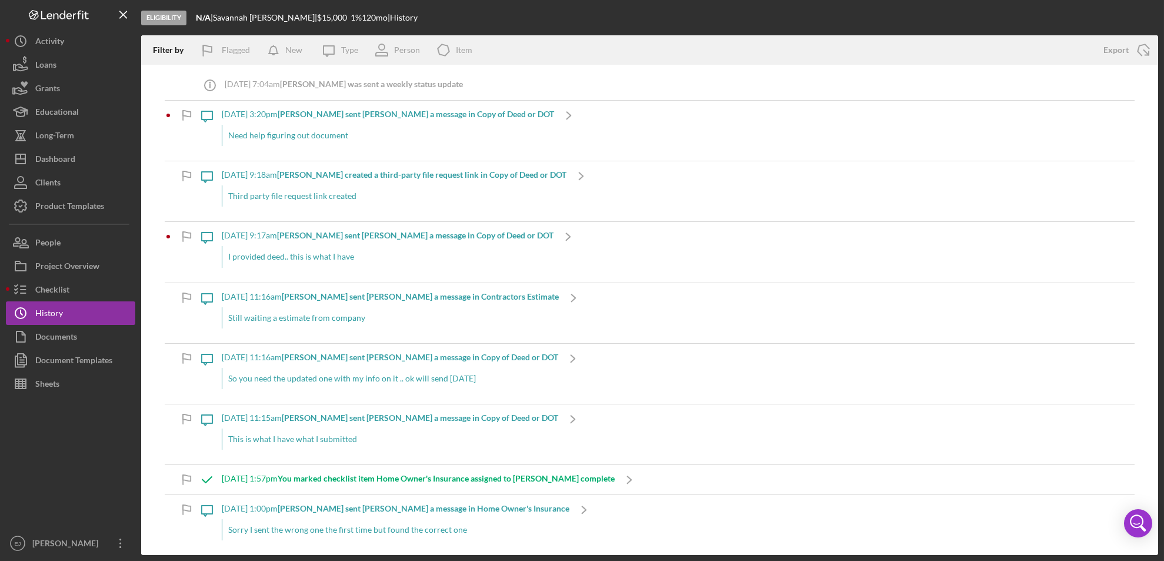
click at [331, 248] on div "I provided deed.. this is what I have" at bounding box center [388, 256] width 332 height 21
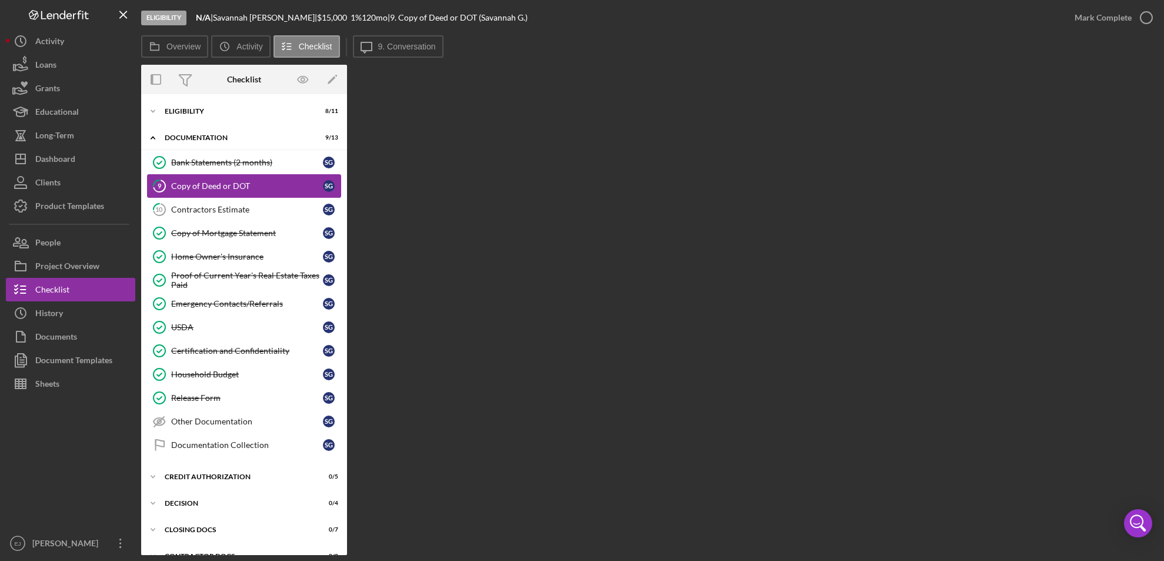
click at [238, 188] on div "Copy of Deed or DOT" at bounding box center [247, 185] width 152 height 9
click at [197, 187] on div "Copy of Deed or DOT" at bounding box center [247, 185] width 152 height 9
click at [648, 322] on div "Overview Internal Workflow Stage Eligibility Icon/Dropdown Arrow Archive (can u…" at bounding box center [649, 310] width 1017 height 490
click at [325, 181] on div "S G" at bounding box center [329, 186] width 12 height 12
click at [234, 186] on div "Copy of Deed or DOT" at bounding box center [247, 185] width 152 height 9
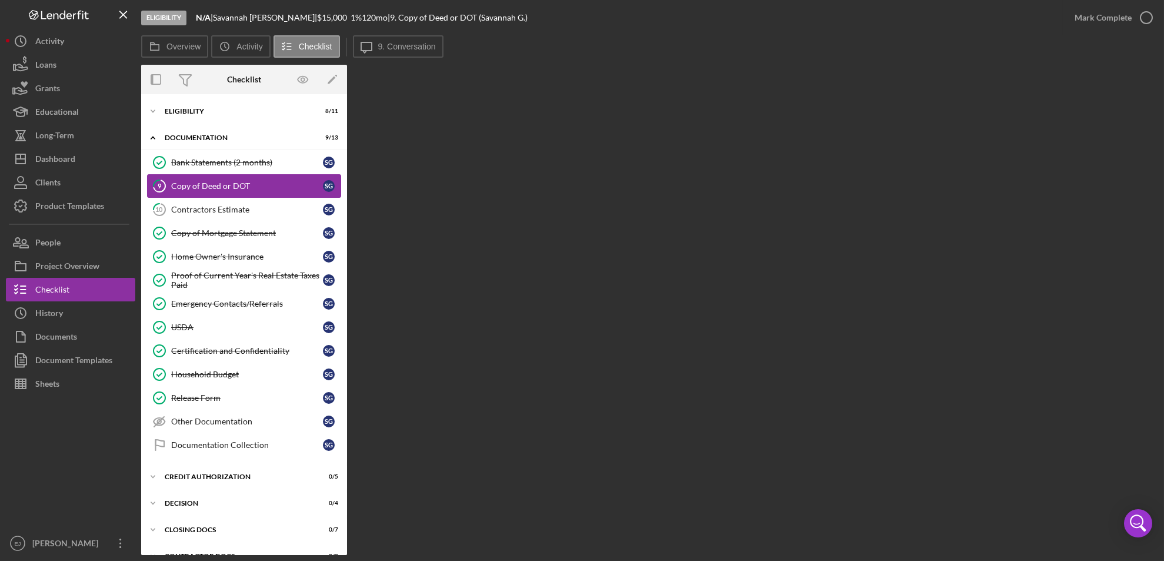
click at [234, 186] on div "Copy of Deed or DOT" at bounding box center [247, 185] width 152 height 9
click at [608, 376] on div "Overview Internal Workflow Stage Eligibility Icon/Dropdown Arrow Archive (can u…" at bounding box center [649, 310] width 1017 height 490
click at [237, 209] on div "Contractors Estimate" at bounding box center [247, 209] width 152 height 9
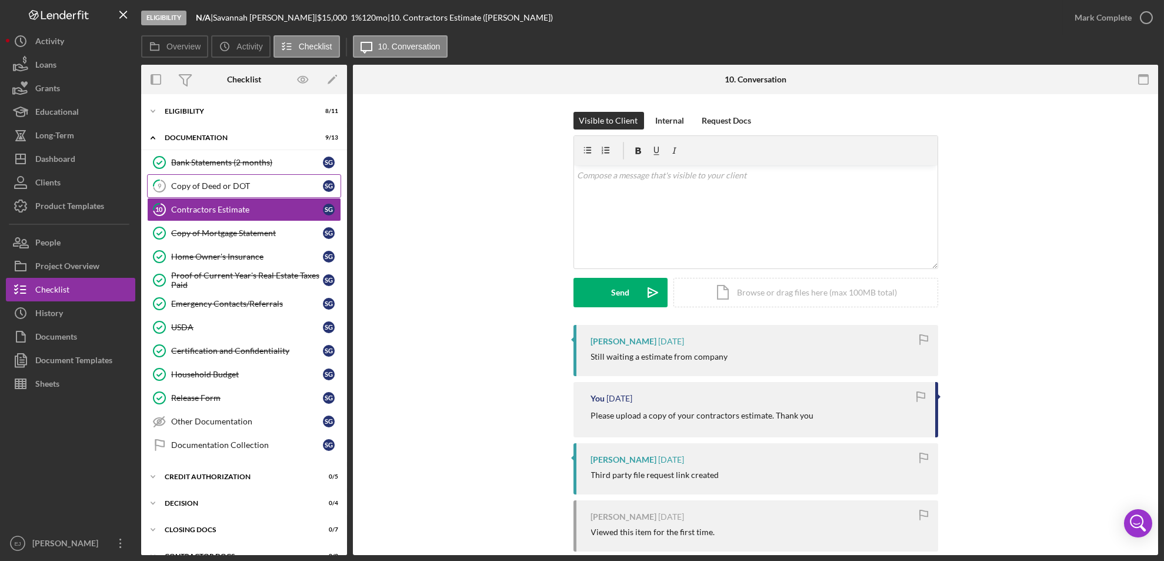
click at [227, 185] on div "Copy of Deed or DOT" at bounding box center [247, 185] width 152 height 9
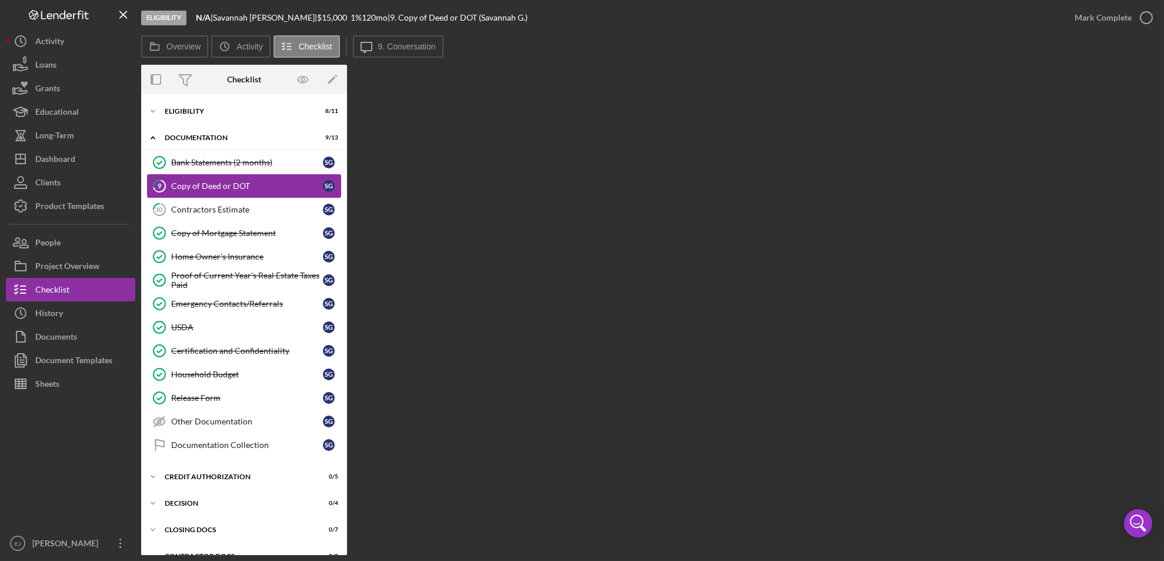
click at [218, 184] on div "Copy of Deed or DOT" at bounding box center [247, 185] width 152 height 9
click at [103, 318] on button "Icon/History History" at bounding box center [70, 313] width 129 height 24
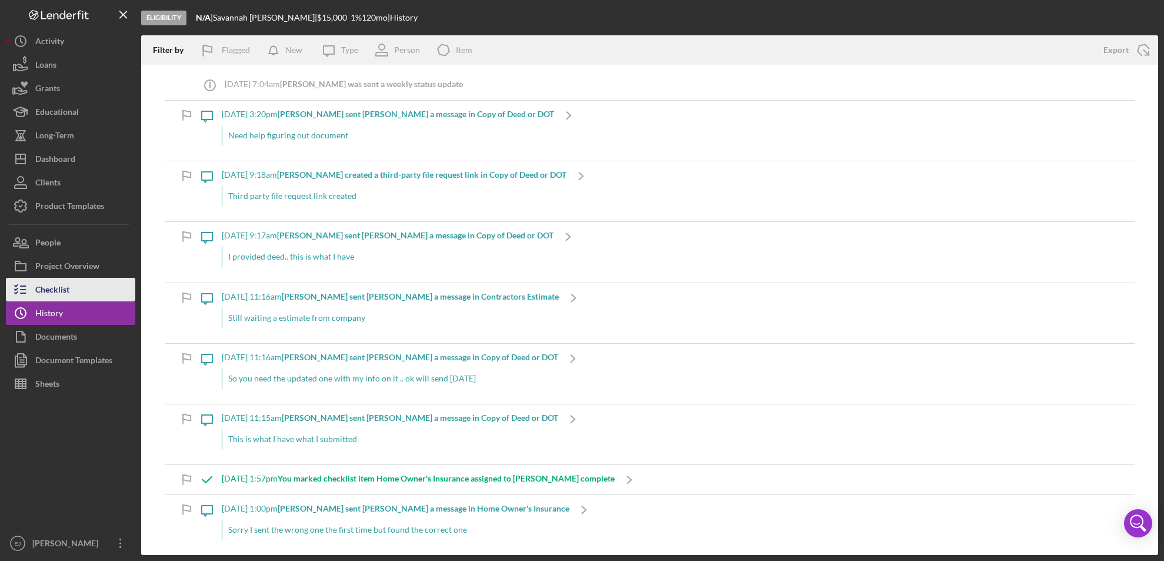
click at [106, 290] on button "Checklist" at bounding box center [70, 290] width 129 height 24
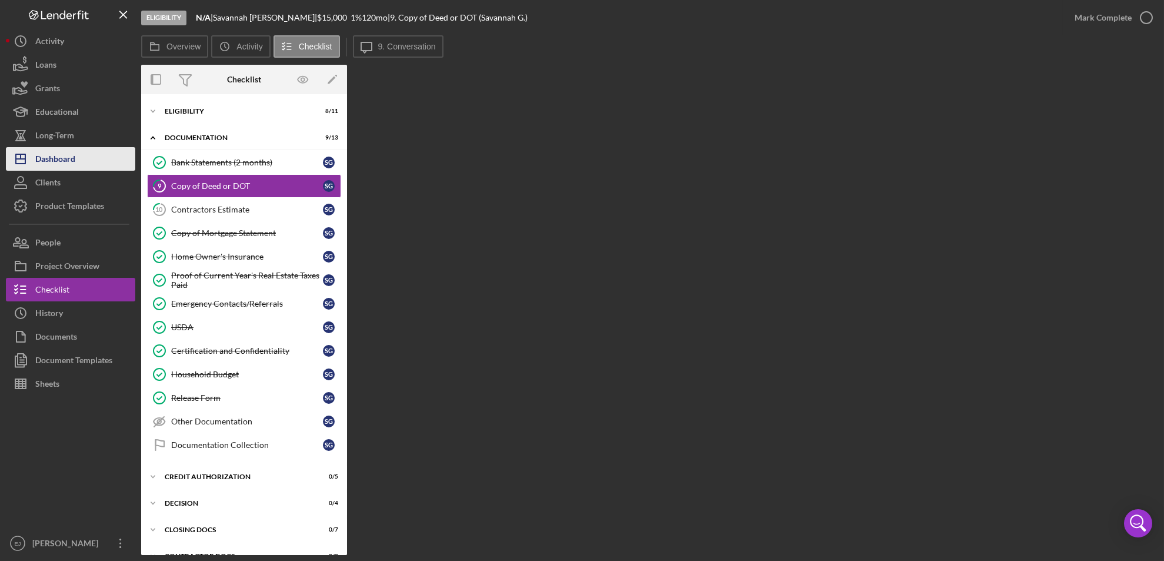
click at [65, 160] on div "Dashboard" at bounding box center [55, 160] width 40 height 26
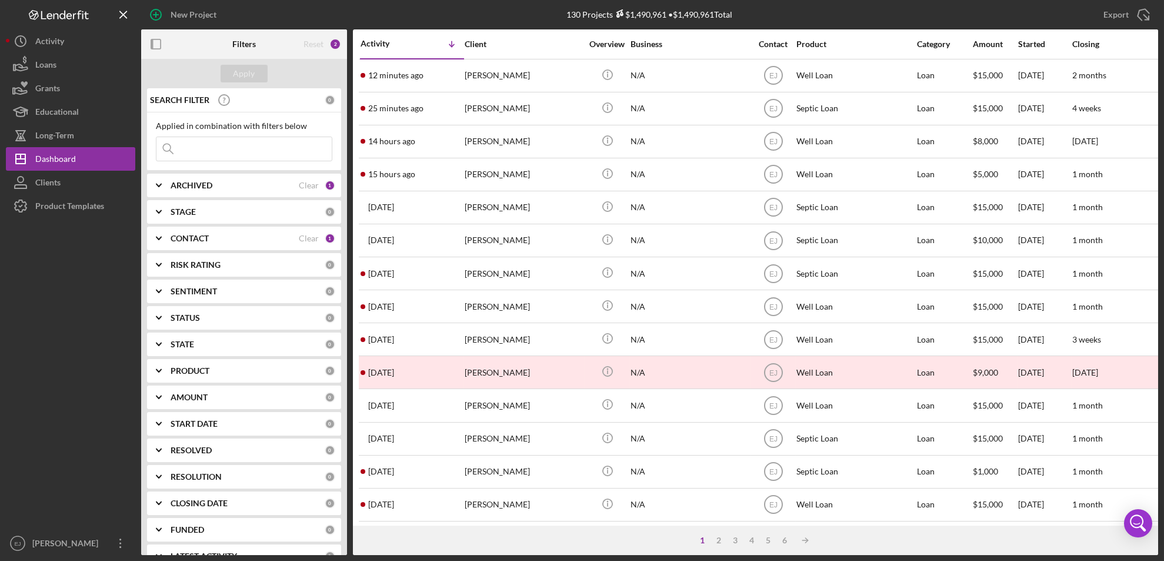
click at [212, 146] on input at bounding box center [243, 149] width 175 height 24
type input "[PERSON_NAME]"
click at [232, 71] on button "Apply" at bounding box center [244, 74] width 47 height 18
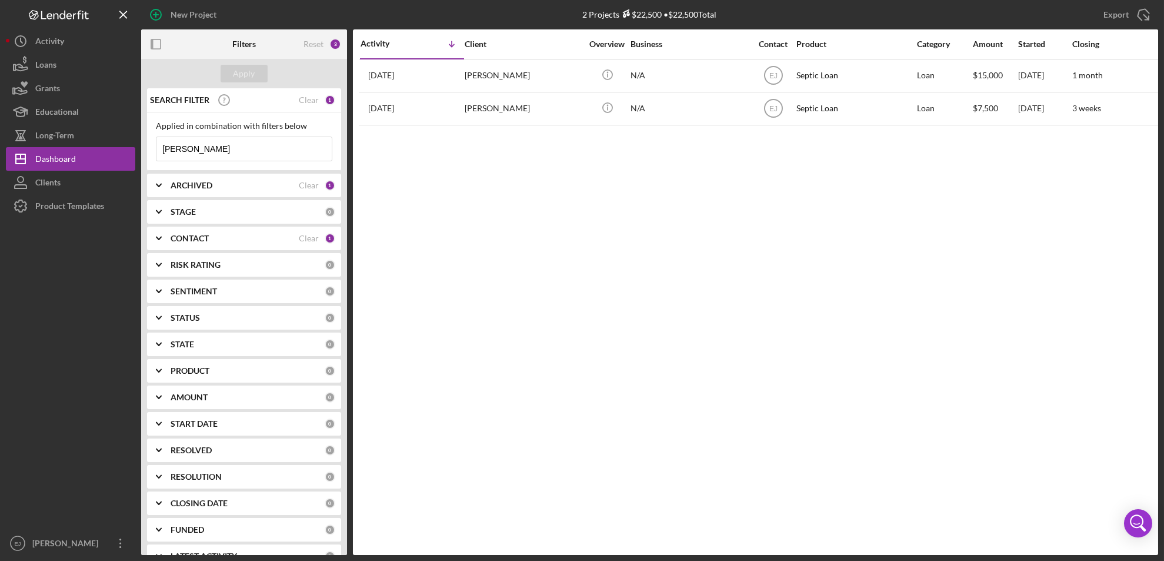
click at [114, 284] on div at bounding box center [70, 375] width 129 height 314
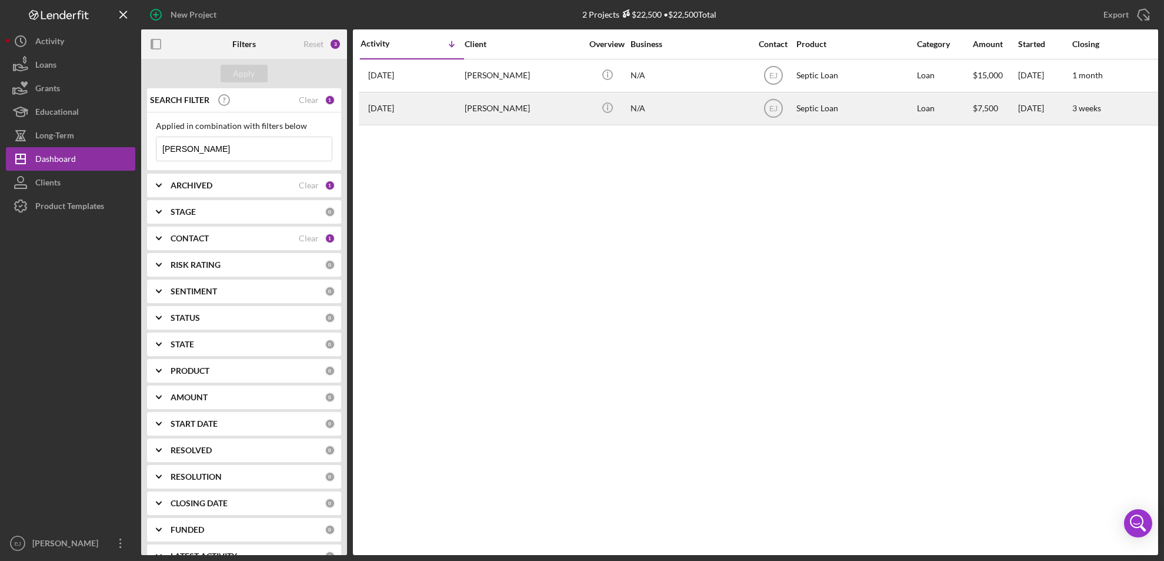
click at [505, 111] on div "[PERSON_NAME]" at bounding box center [524, 108] width 118 height 31
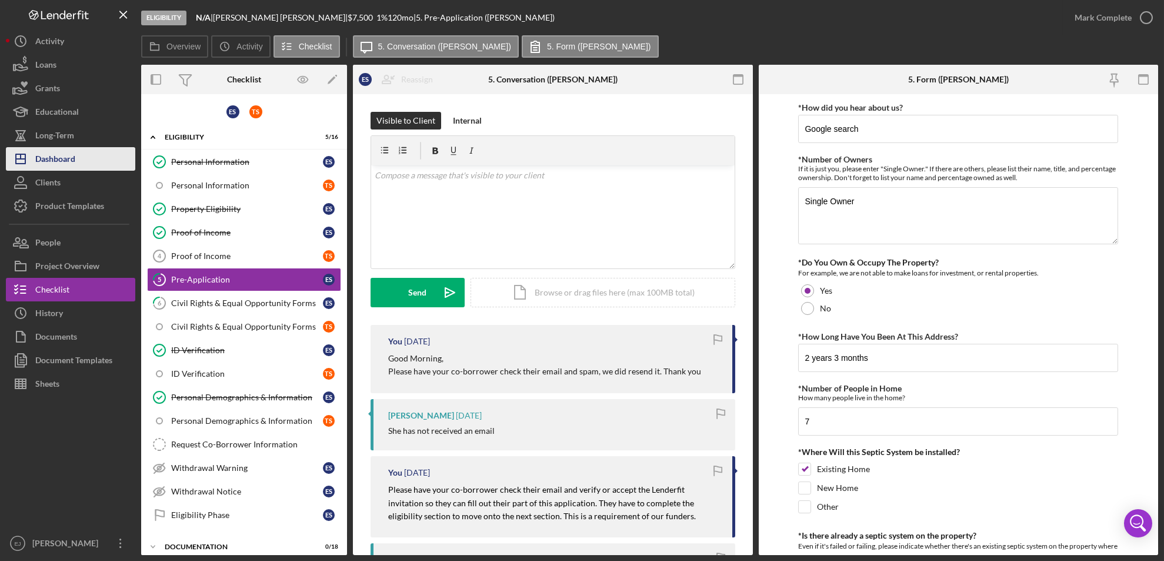
click at [86, 152] on button "Icon/Dashboard Dashboard" at bounding box center [70, 159] width 129 height 24
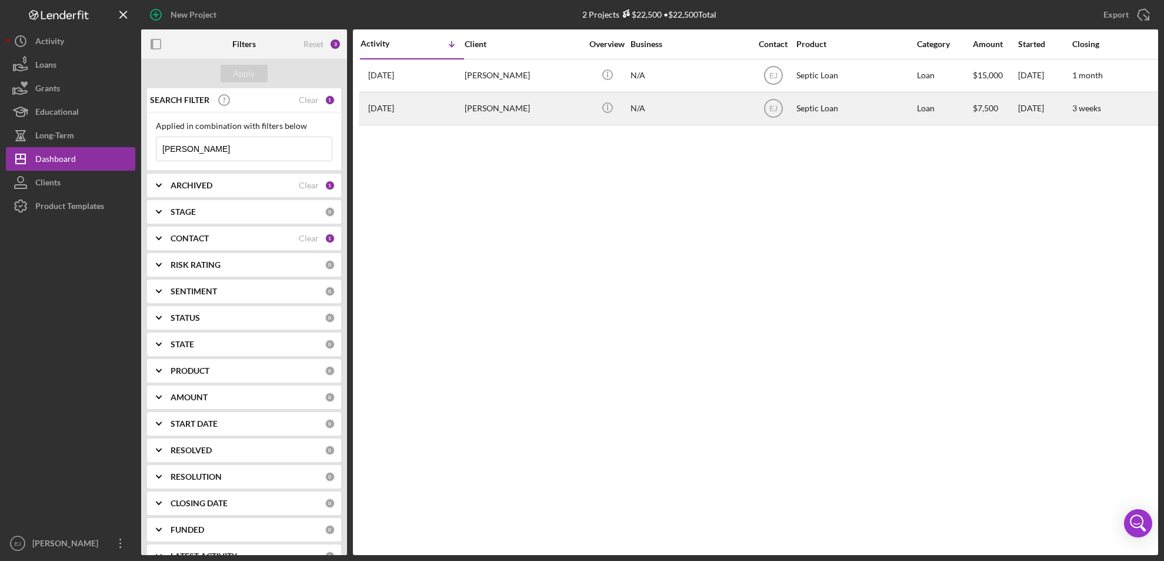
click at [488, 113] on div "[PERSON_NAME]" at bounding box center [524, 108] width 118 height 31
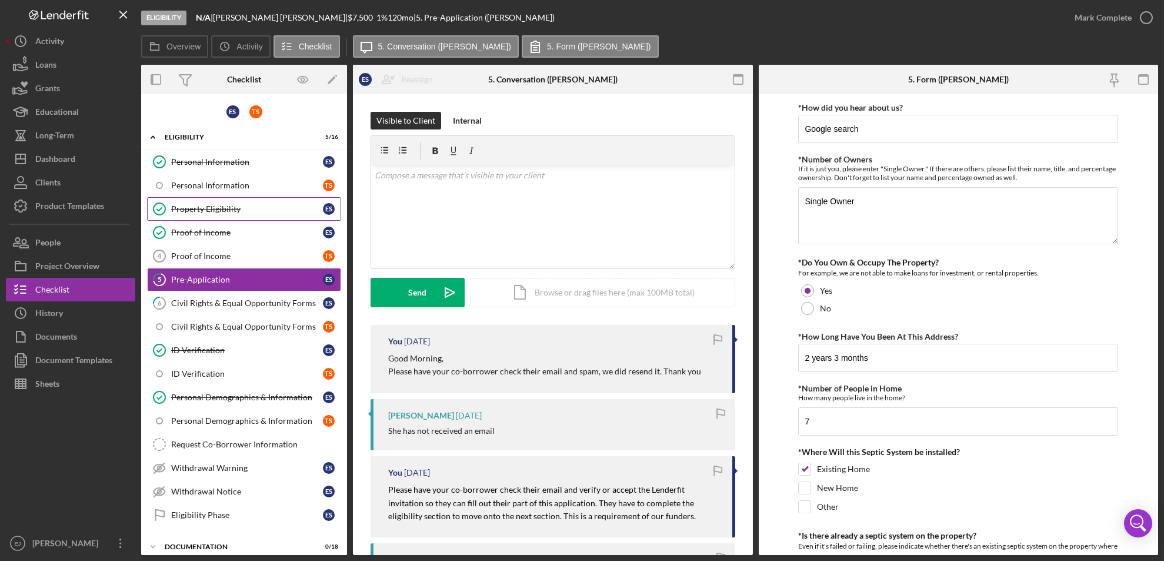
click at [219, 211] on div "Property Eligibility" at bounding box center [247, 208] width 152 height 9
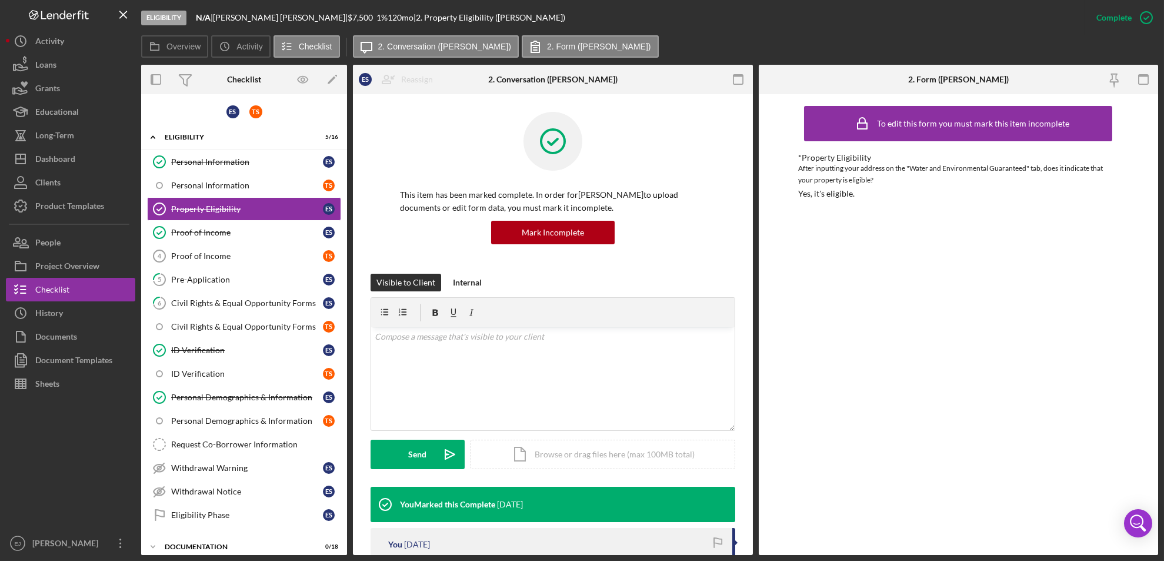
scroll to position [385, 0]
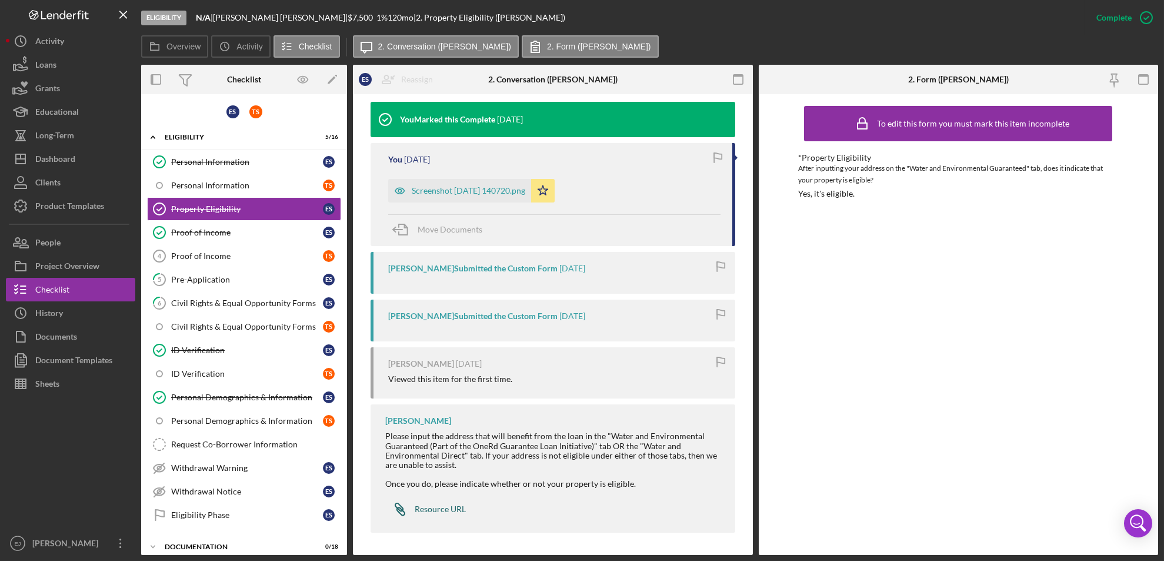
click at [453, 506] on div "Resource URL" at bounding box center [440, 508] width 51 height 9
click at [451, 502] on link "Icon/Link Resource URL" at bounding box center [425, 509] width 81 height 24
click at [81, 164] on button "Icon/Dashboard Dashboard" at bounding box center [70, 159] width 129 height 24
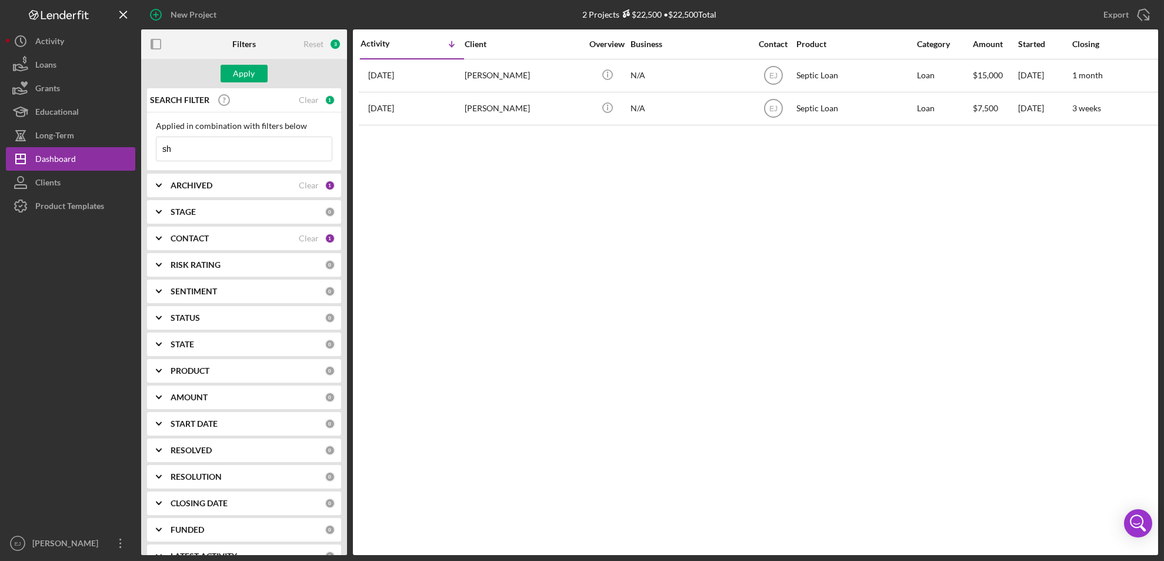
type input "s"
click at [81, 161] on button "Icon/Dashboard Dashboard" at bounding box center [70, 159] width 129 height 24
click at [252, 76] on div "Apply" at bounding box center [245, 74] width 22 height 18
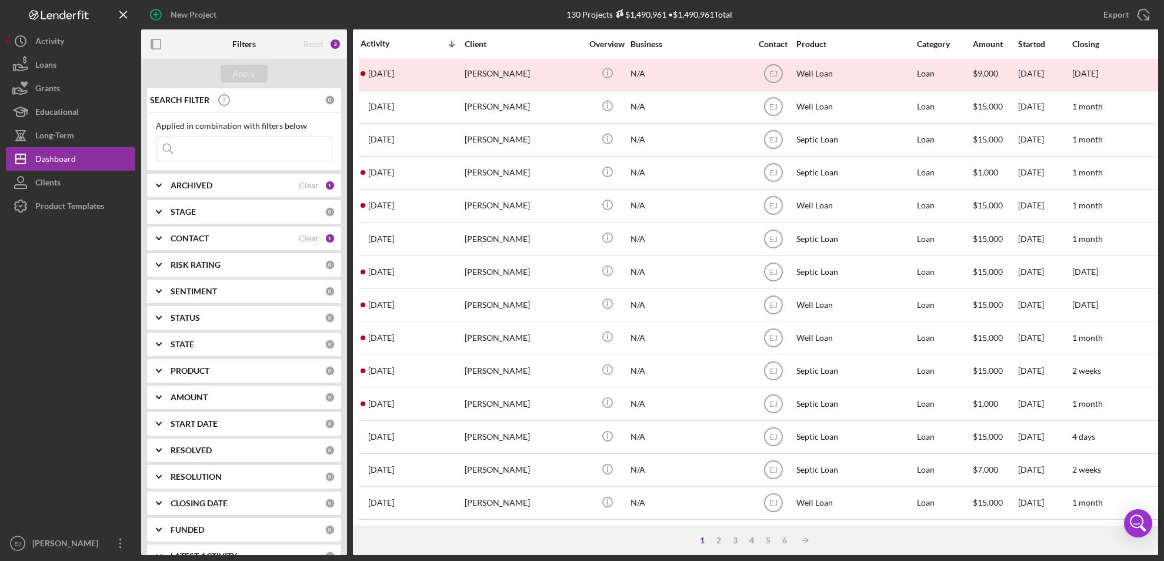
scroll to position [384, 0]
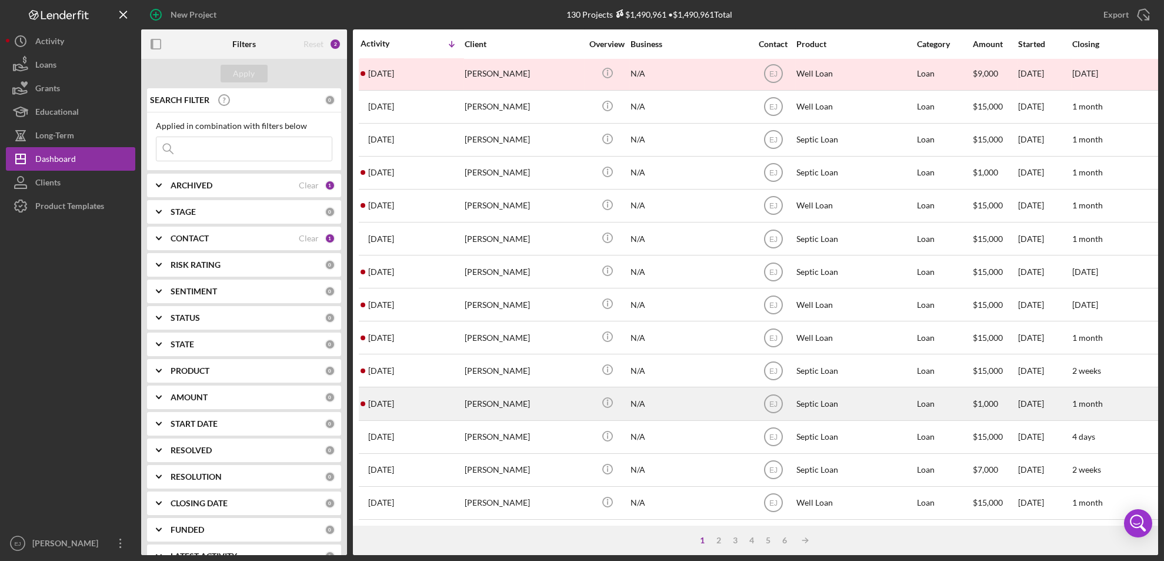
click at [514, 389] on div "Crystal Copelin" at bounding box center [524, 403] width 118 height 31
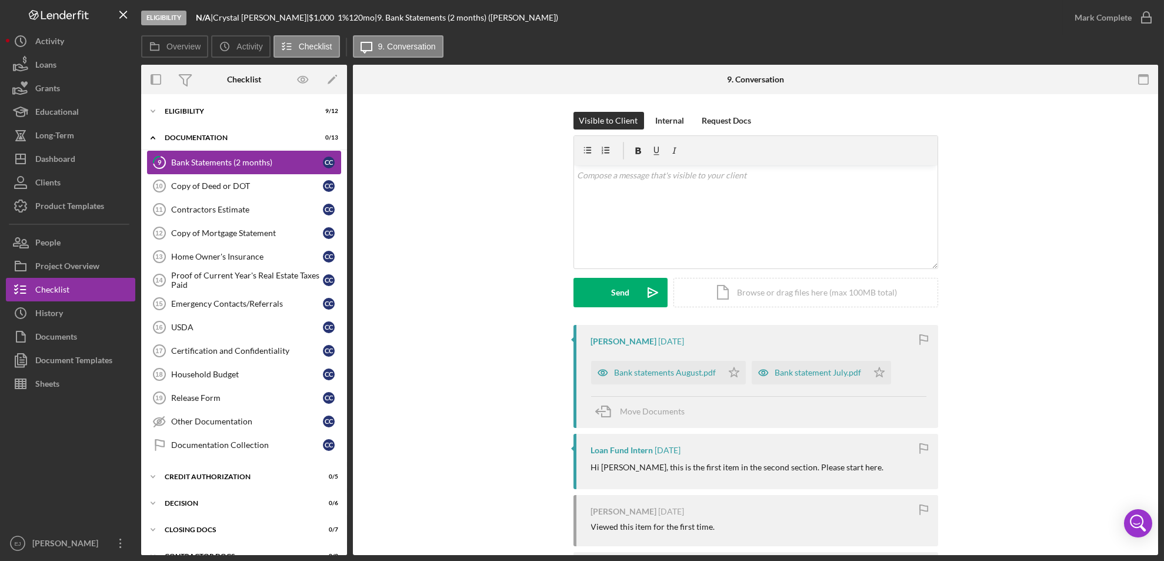
click at [215, 166] on div "Bank Statements (2 months)" at bounding box center [247, 162] width 152 height 9
click at [616, 372] on div "Bank statements August.pdf" at bounding box center [666, 372] width 102 height 9
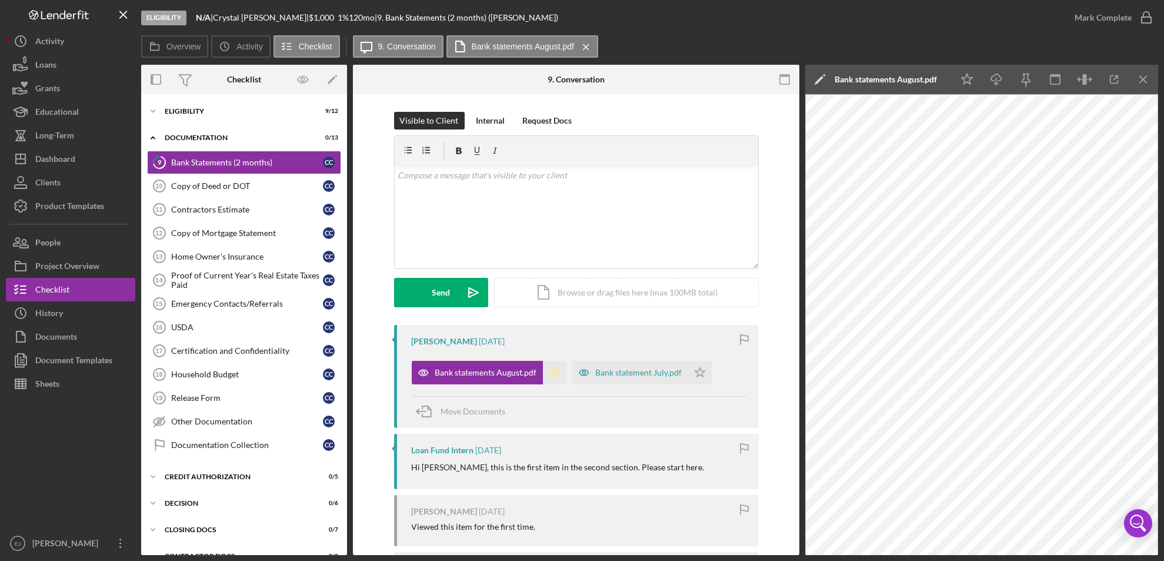
click at [551, 371] on icon "Icon/Star" at bounding box center [555, 373] width 24 height 24
click at [1143, 74] on icon "Icon/Menu Close" at bounding box center [1144, 79] width 26 height 26
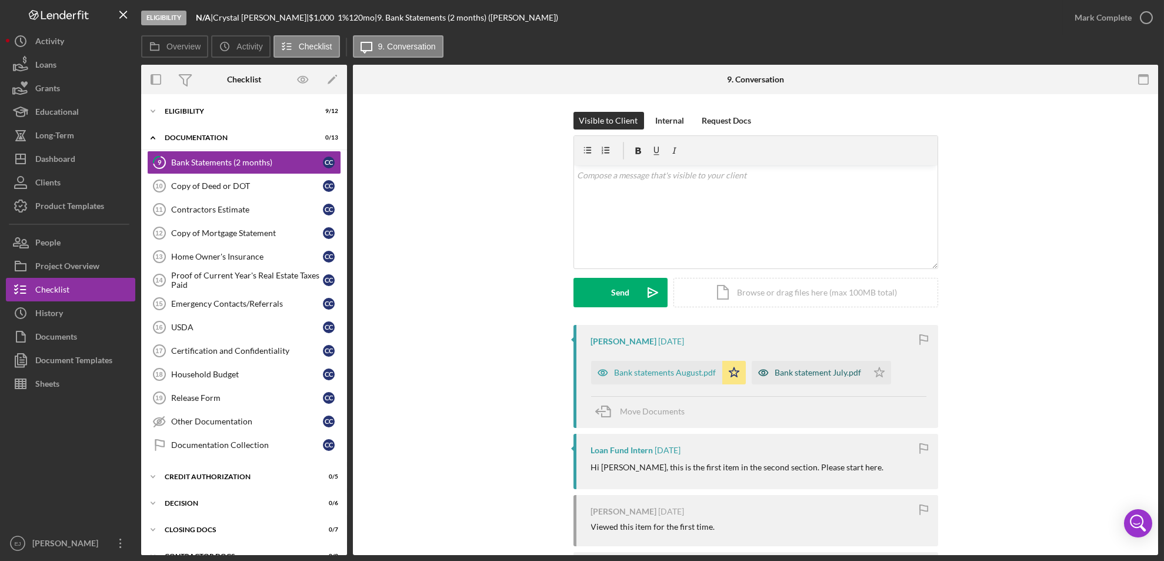
click at [807, 375] on div "Bank statement July.pdf" at bounding box center [818, 372] width 86 height 9
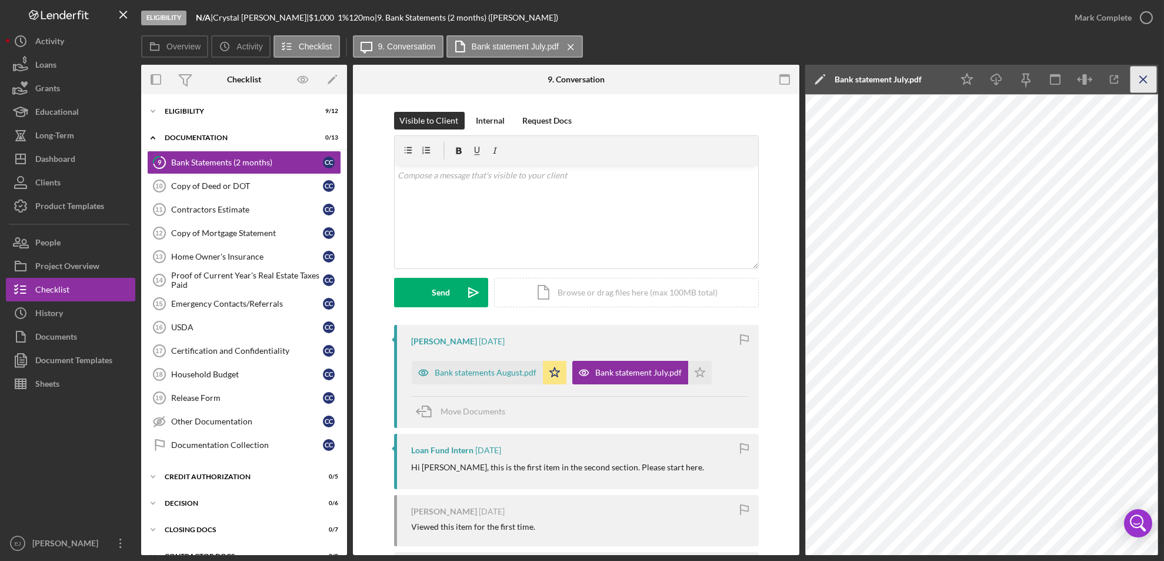
click at [1141, 77] on line "button" at bounding box center [1143, 79] width 6 height 6
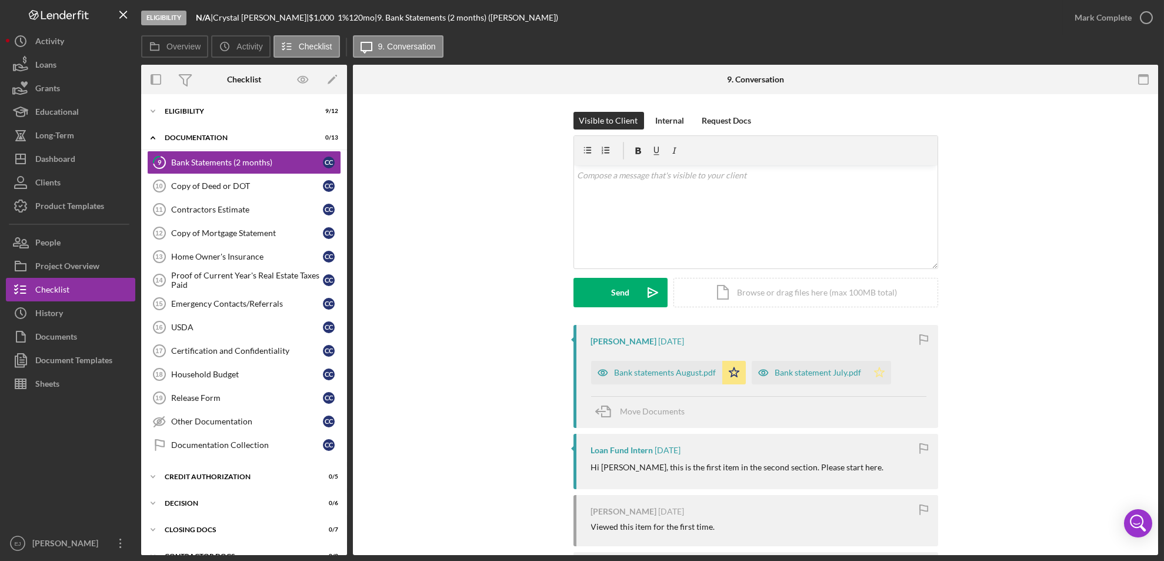
click at [876, 373] on icon "Icon/Star" at bounding box center [880, 373] width 24 height 24
click at [1148, 14] on icon "button" at bounding box center [1146, 17] width 29 height 29
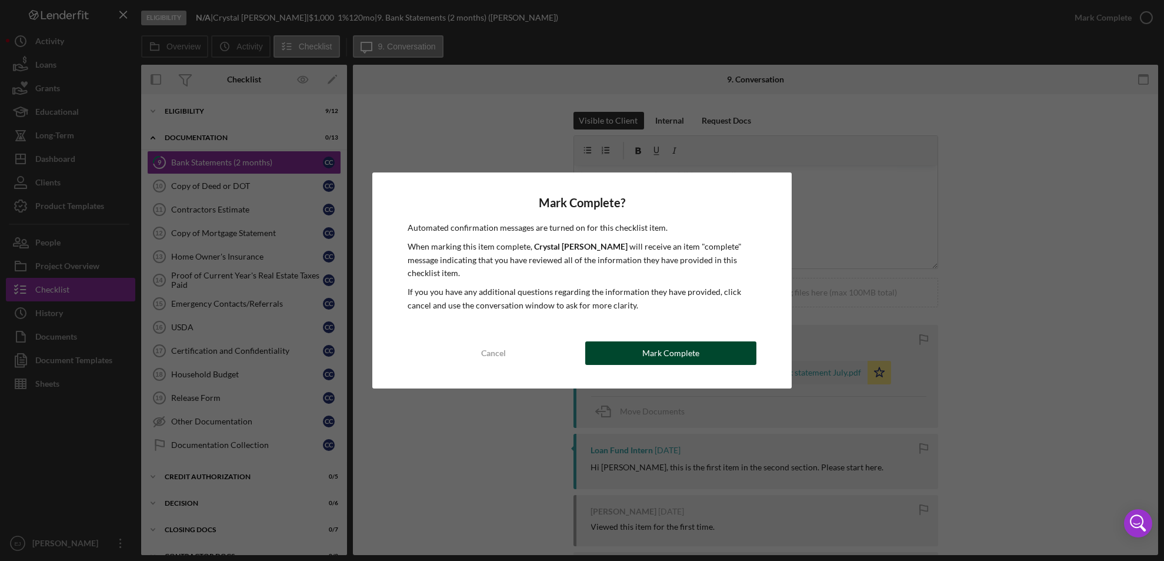
click at [696, 353] on div "Mark Complete" at bounding box center [670, 353] width 57 height 24
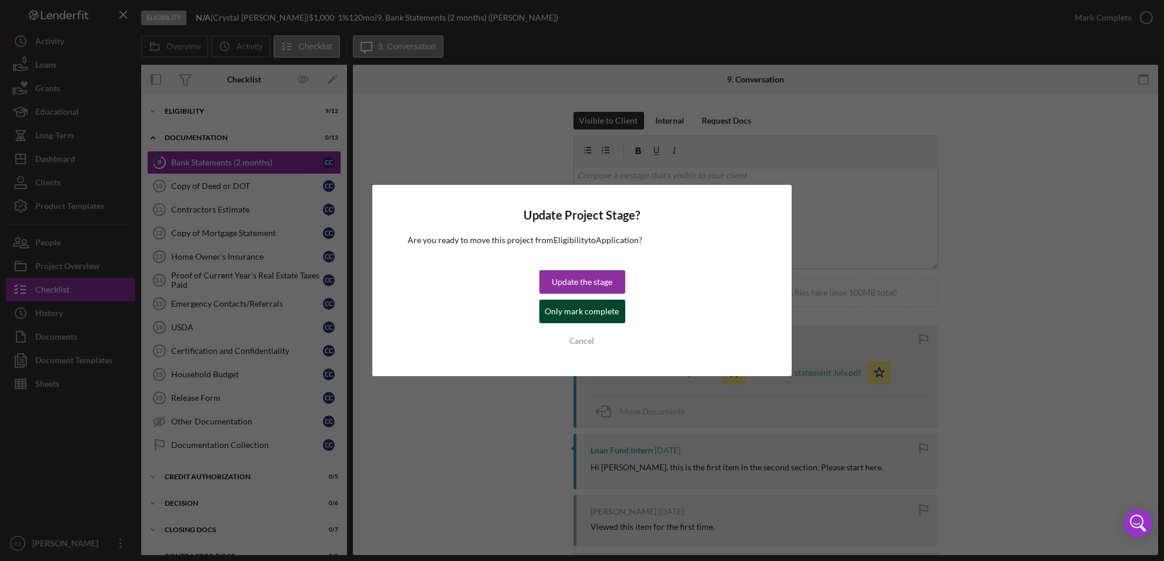
click at [582, 308] on div "Only mark complete" at bounding box center [582, 311] width 74 height 24
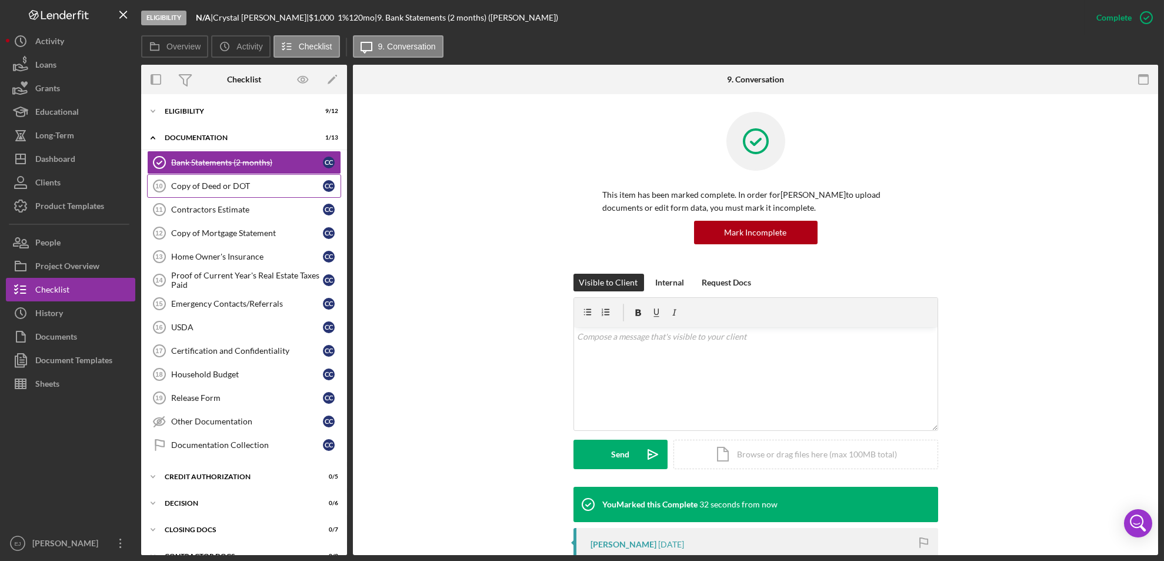
click at [247, 180] on link "Copy of Deed or DOT 10 Copy of Deed or DOT C C" at bounding box center [244, 186] width 194 height 24
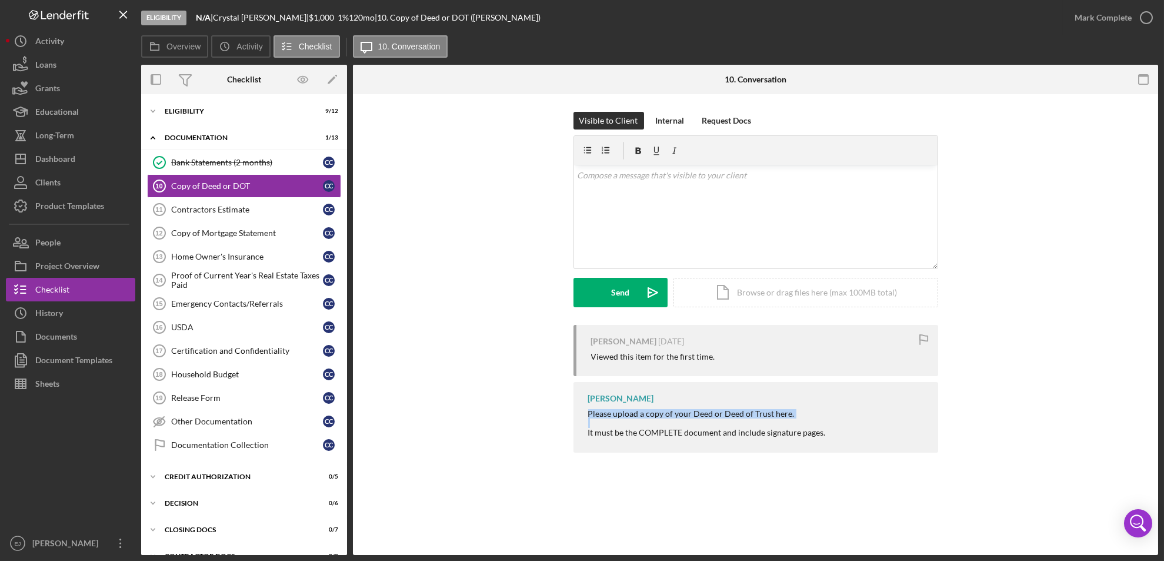
drag, startPoint x: 585, startPoint y: 409, endPoint x: 741, endPoint y: 419, distance: 156.2
click at [741, 419] on div "Erica Jenkins Please upload a copy of your Deed or Deed of Trust here. It must …" at bounding box center [756, 417] width 365 height 70
copy div "Please upload a copy of your Deed or Deed of Trust here."
click at [619, 181] on p at bounding box center [755, 175] width 357 height 13
click at [828, 176] on p "Please upload a copy of your Deed or Deed of Trust here." at bounding box center [755, 175] width 357 height 13
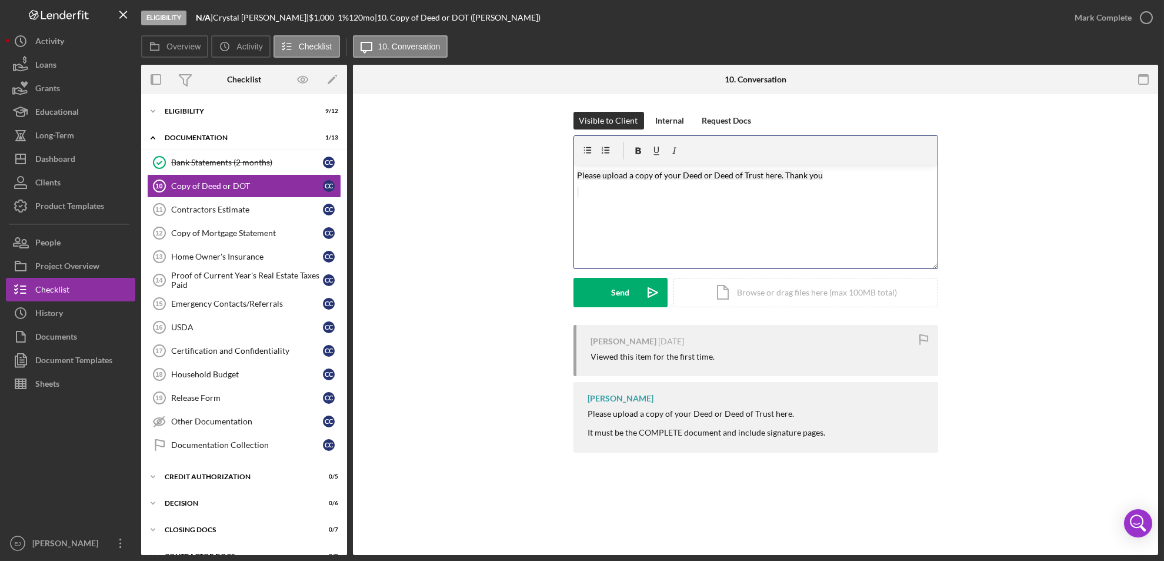
click at [621, 309] on div "Visible to Client Internal Request Docs v Color teal Color pink Remove color Ad…" at bounding box center [756, 218] width 365 height 213
click at [614, 299] on div "Send" at bounding box center [620, 292] width 18 height 29
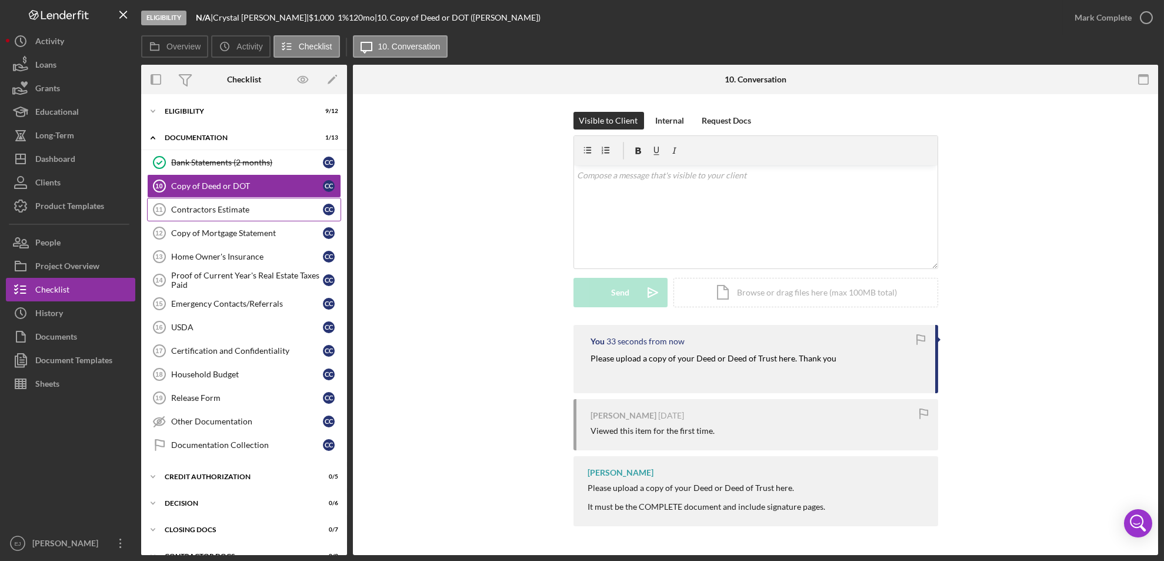
click at [236, 214] on div "Contractors Estimate" at bounding box center [247, 209] width 152 height 9
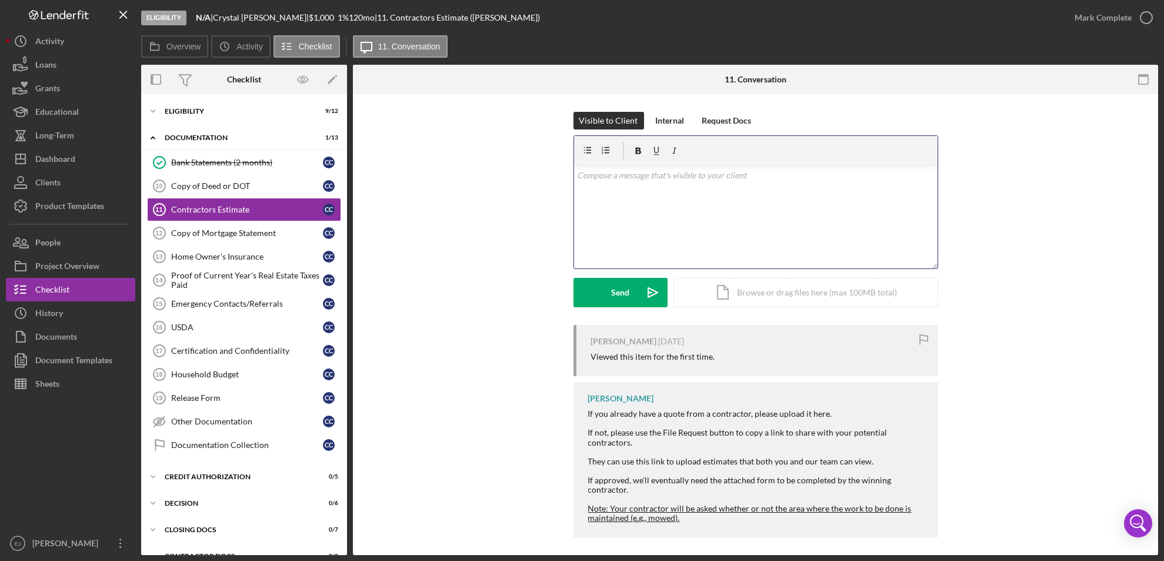
click at [612, 186] on div "v Color teal Color pink Remove color Add row above Add row below Add column bef…" at bounding box center [756, 216] width 364 height 103
click at [638, 303] on icon "Icon/icon-invite-send" at bounding box center [652, 292] width 29 height 29
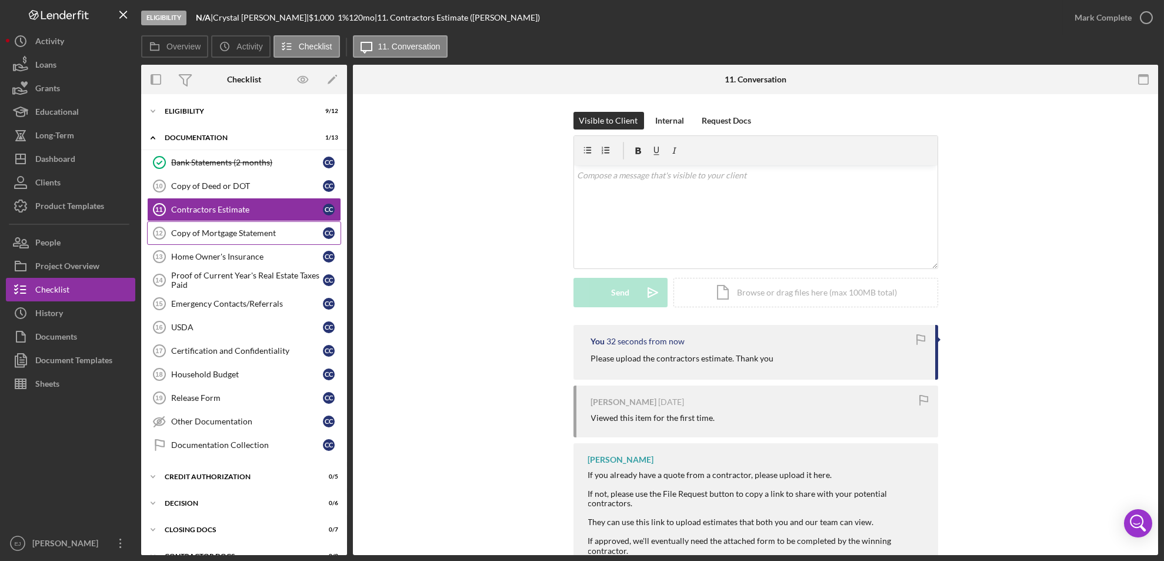
click at [214, 236] on div "Copy of Mortgage Statement" at bounding box center [247, 232] width 152 height 9
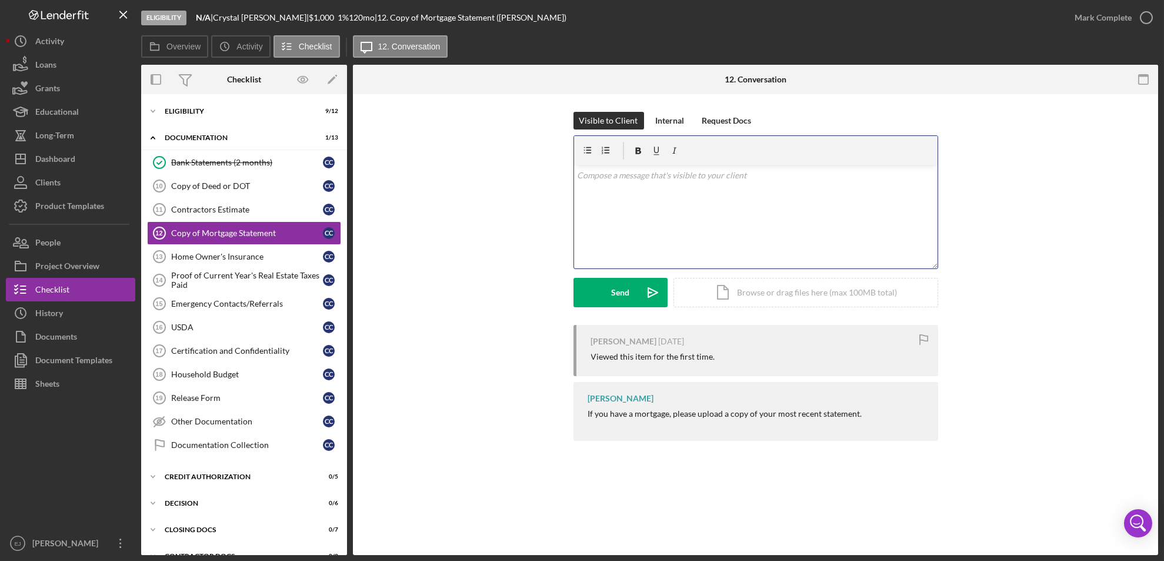
click at [619, 189] on div "v Color teal Color pink Remove color Add row above Add row below Add column bef…" at bounding box center [756, 216] width 364 height 103
click at [604, 293] on button "Send Icon/icon-invite-send" at bounding box center [621, 292] width 94 height 29
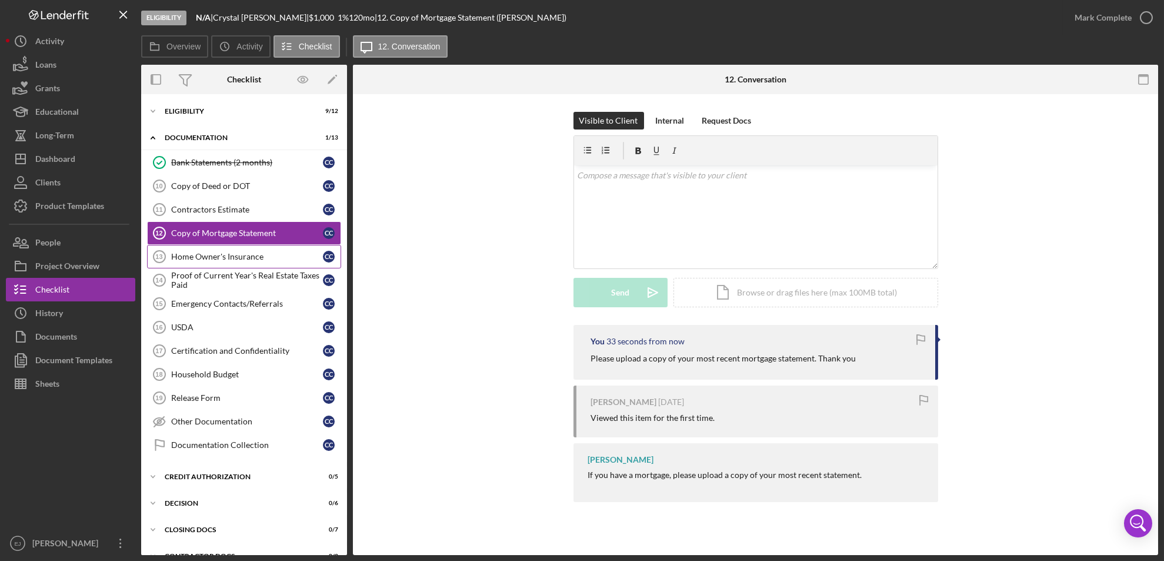
click at [239, 254] on div "Home Owner's Insurance" at bounding box center [247, 256] width 152 height 9
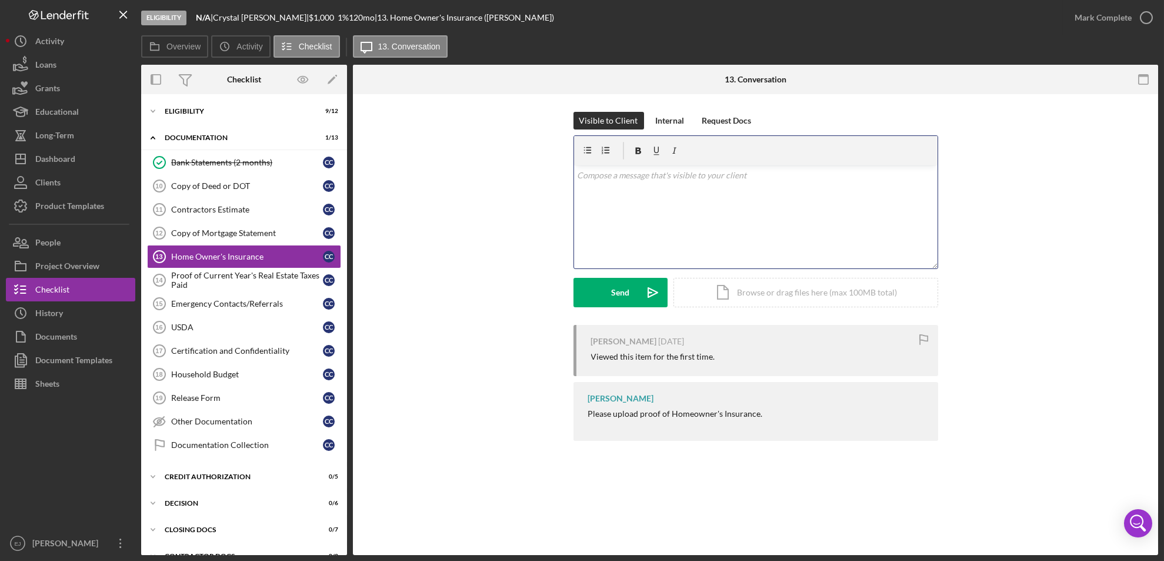
click at [638, 202] on div "v Color teal Color pink Remove color Add row above Add row below Add column bef…" at bounding box center [756, 216] width 364 height 103
click at [627, 292] on div "Send" at bounding box center [620, 292] width 18 height 29
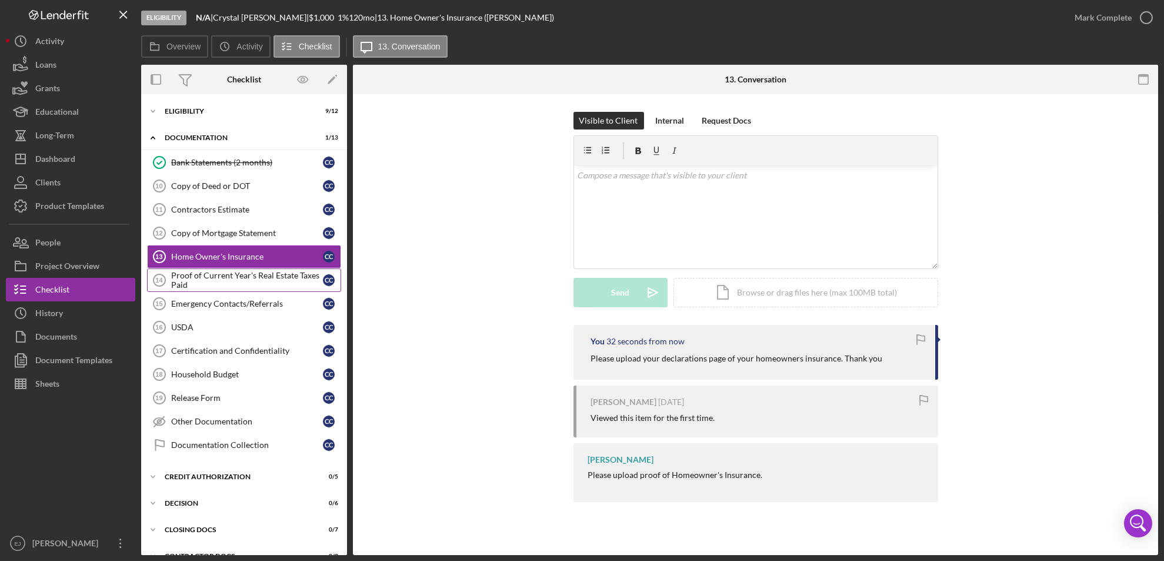
click at [235, 285] on div "Proof of Current Year's Real Estate Taxes Paid" at bounding box center [247, 280] width 152 height 19
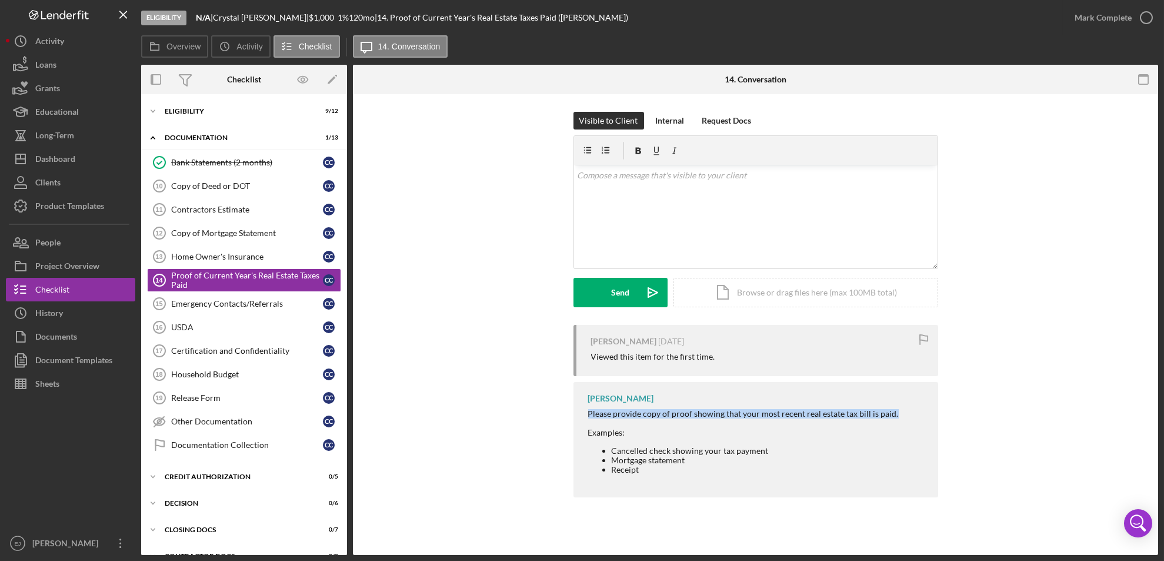
drag, startPoint x: 585, startPoint y: 411, endPoint x: 900, endPoint y: 415, distance: 315.3
click at [900, 415] on div "Erica Jenkins Please provide copy of proof showing that your most recent real e…" at bounding box center [756, 439] width 365 height 115
copy div "Please provide copy of proof showing that your most recent real estate tax bill…"
click at [722, 194] on div "v Color teal Color pink Remove color Add row above Add row below Add column bef…" at bounding box center [756, 216] width 364 height 103
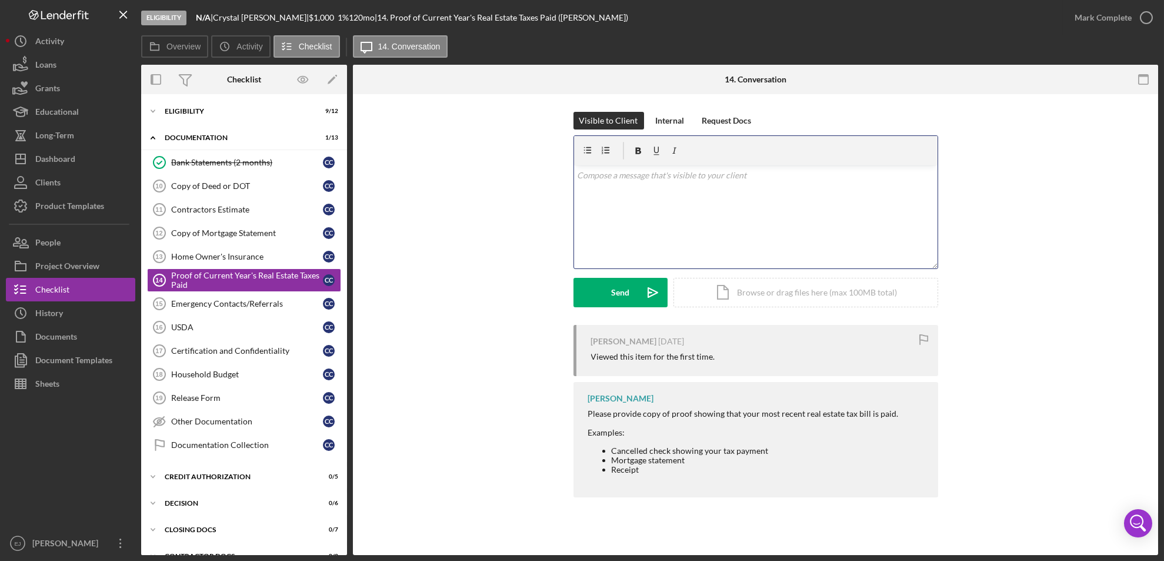
click at [722, 194] on div "v Color teal Color pink Remove color Add row above Add row below Add column bef…" at bounding box center [756, 216] width 364 height 103
paste div
click at [609, 288] on button "Send Icon/icon-invite-send" at bounding box center [621, 292] width 94 height 29
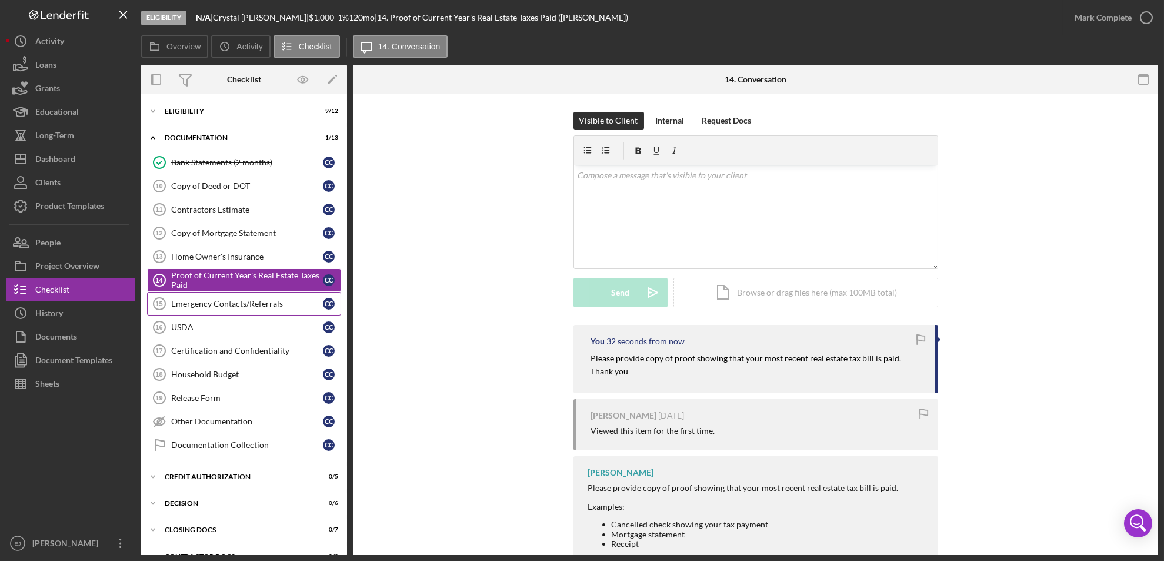
click at [249, 311] on link "Emergency Contacts/Referrals 15 Emergency Contacts/Referrals C C" at bounding box center [244, 304] width 194 height 24
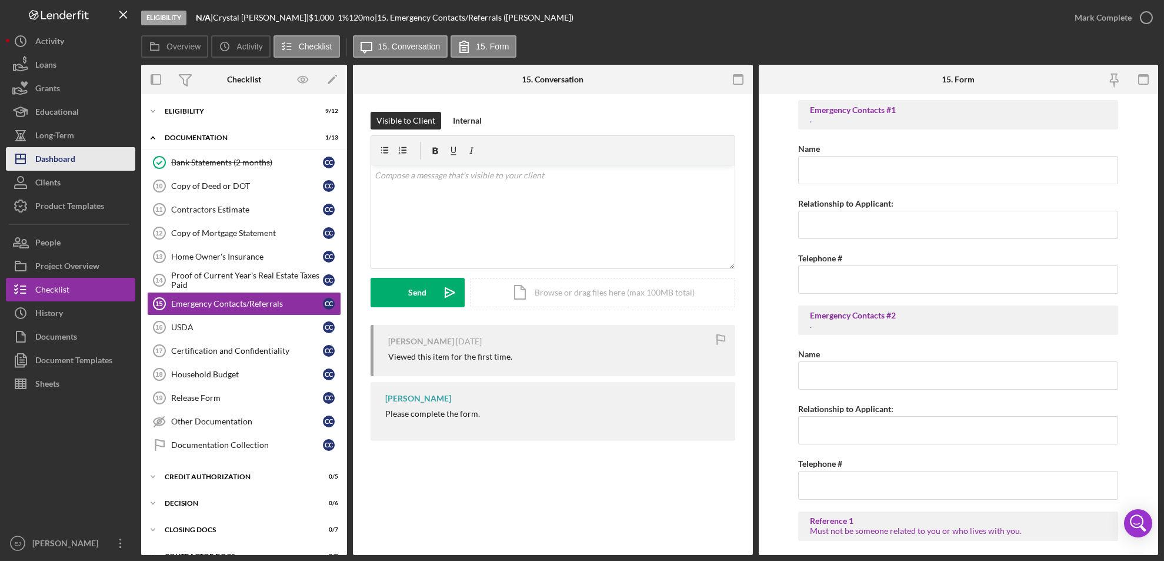
click at [85, 161] on button "Icon/Dashboard Dashboard" at bounding box center [70, 159] width 129 height 24
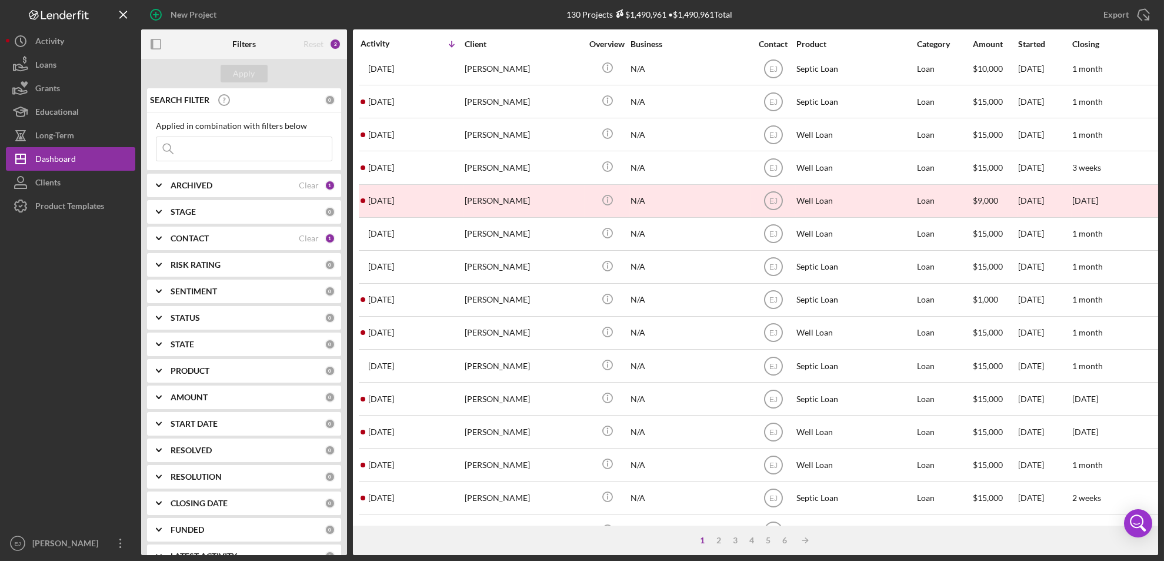
scroll to position [314, 0]
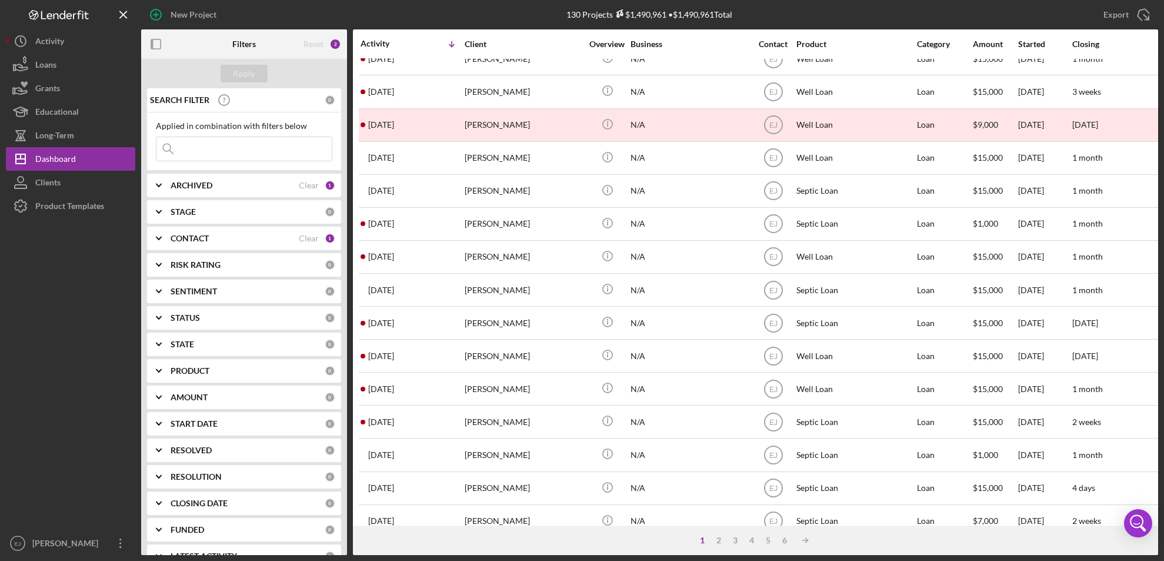
click at [1160, 499] on div "New Project 130 Projects $1,490,961 • $1,490,961 Total Export Icon/Export Filte…" at bounding box center [582, 280] width 1164 height 561
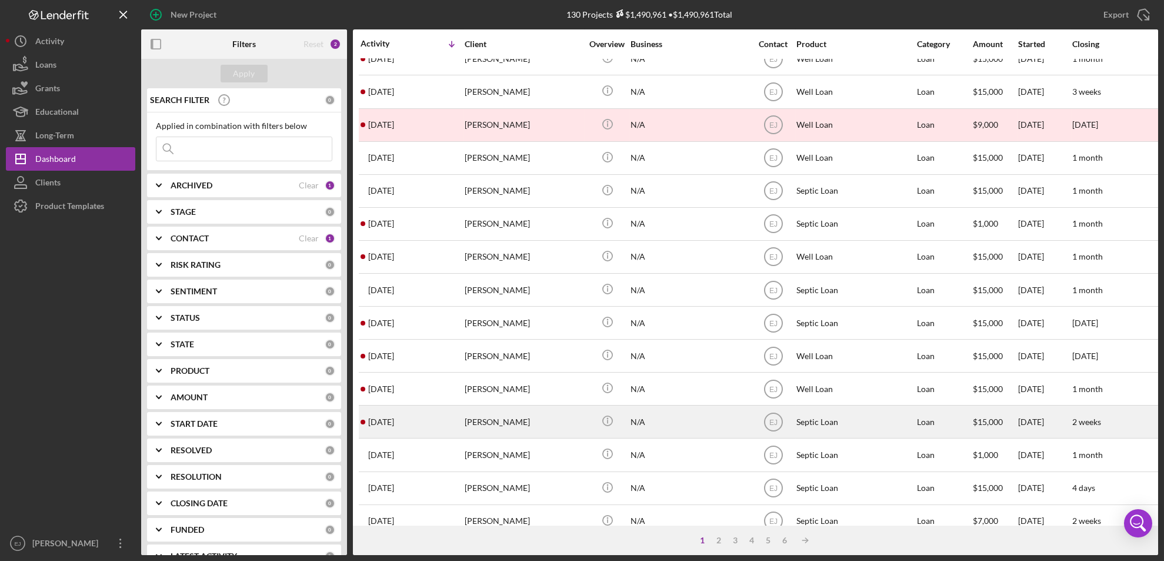
click at [492, 430] on div "Rebecca Logan" at bounding box center [524, 421] width 118 height 31
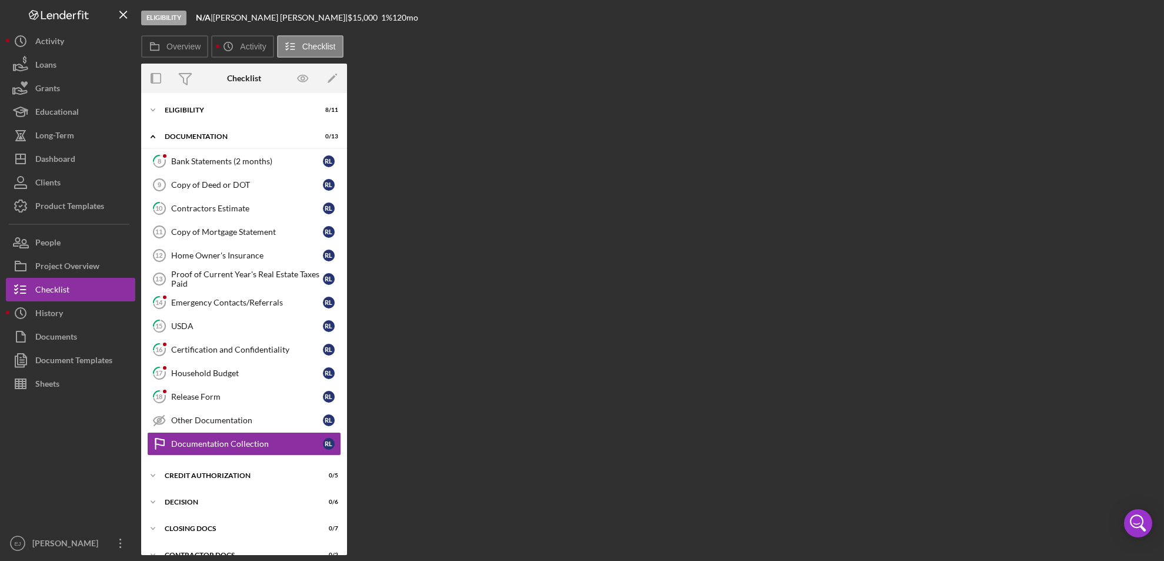
scroll to position [44, 0]
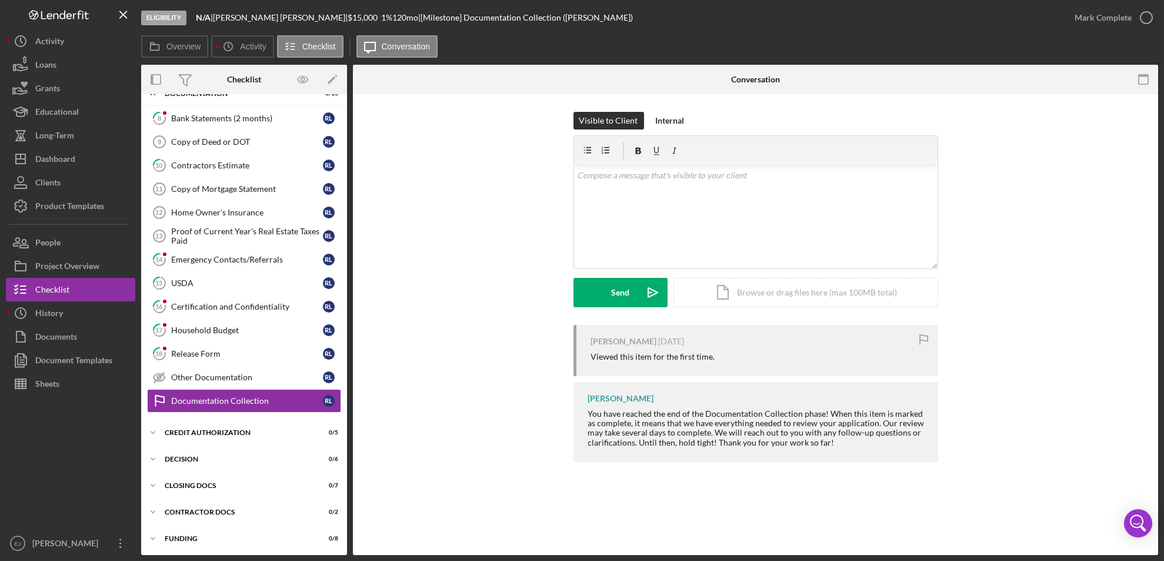
click at [1159, 138] on div "Eligibility N/A | Rebecca Logan | $15,000 $15,000 1 % 120 mo | [Milestone] Docu…" at bounding box center [582, 280] width 1164 height 561
click at [1154, 147] on div "Visible to Client Internal v Color teal Color pink Remove color Add row above A…" at bounding box center [755, 289] width 805 height 391
click at [1155, 152] on div "Visible to Client Internal v Color teal Color pink Remove color Add row above A…" at bounding box center [755, 289] width 805 height 391
click at [265, 105] on div "Icon/Expander Documentation 0 / 13" at bounding box center [244, 94] width 206 height 24
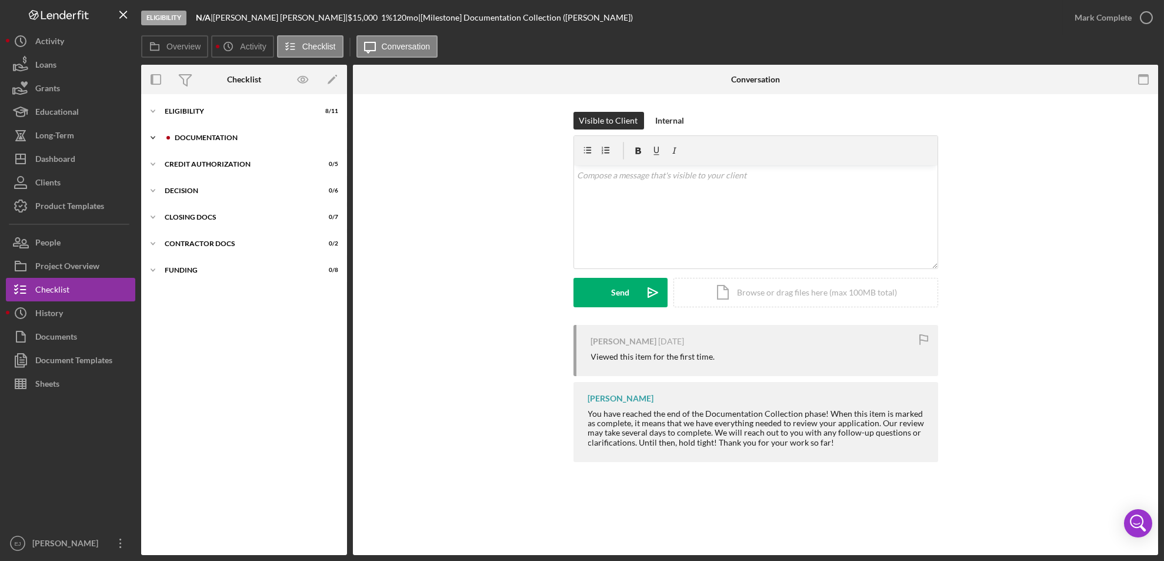
scroll to position [0, 0]
click at [148, 135] on icon "Icon/Expander" at bounding box center [153, 138] width 24 height 24
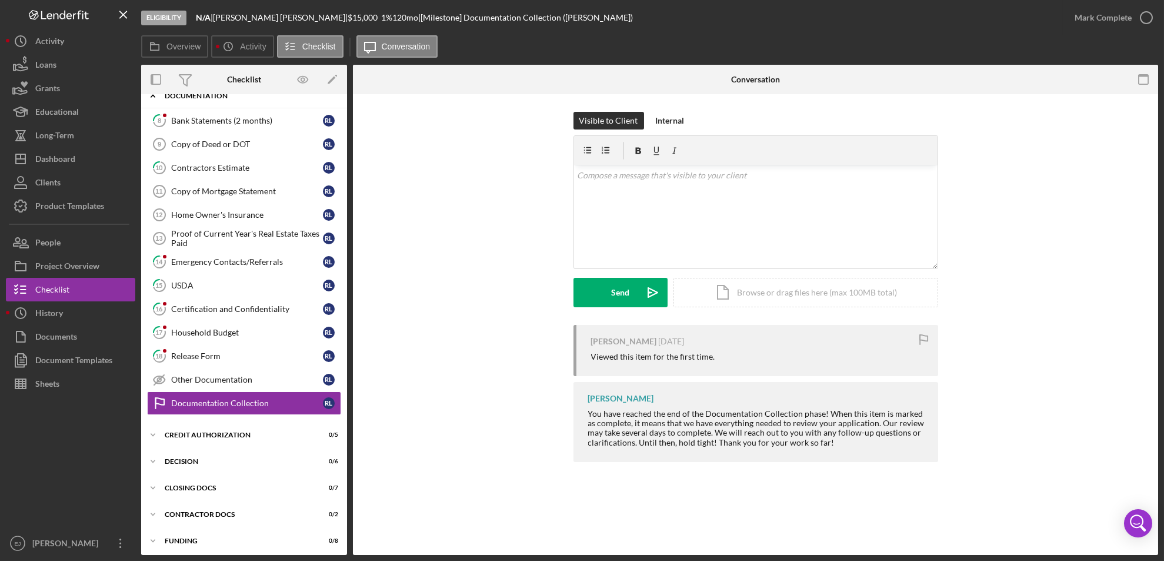
scroll to position [45, 0]
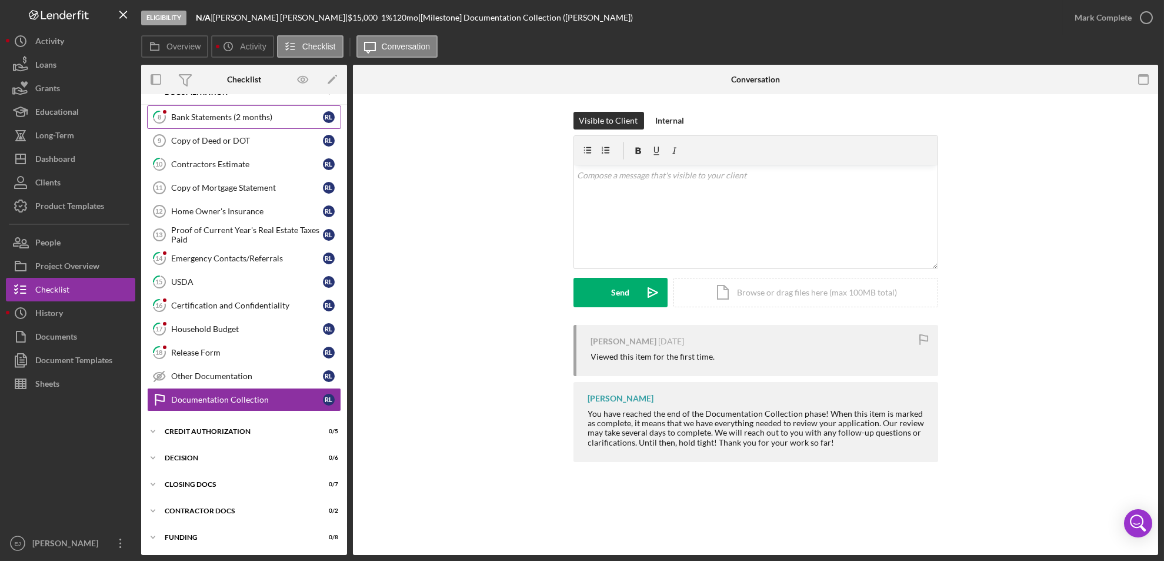
click at [184, 116] on div "Bank Statements (2 months)" at bounding box center [247, 116] width 152 height 9
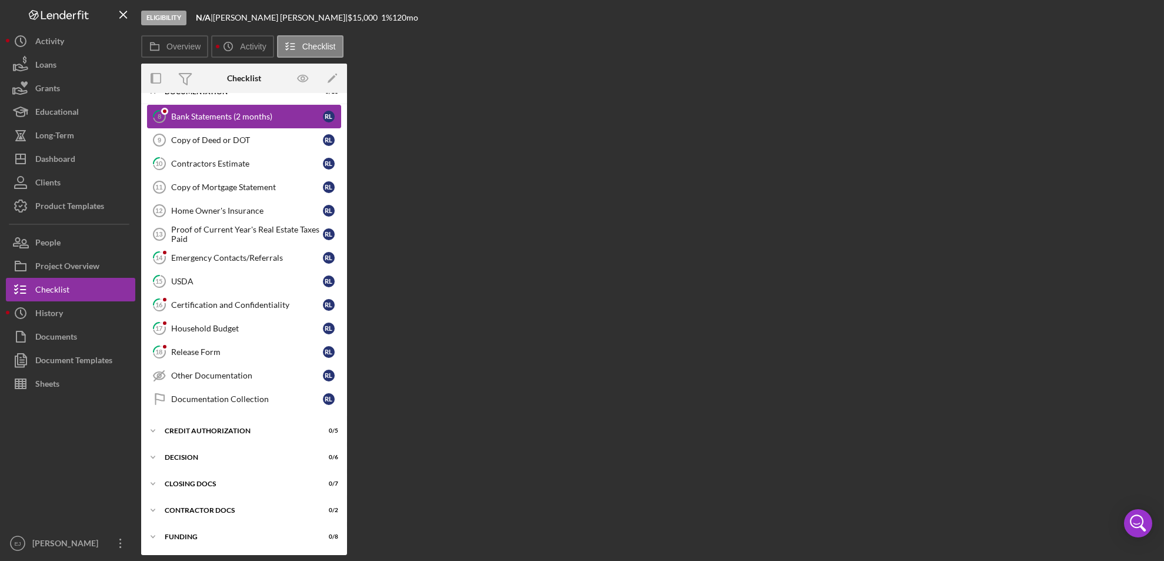
scroll to position [44, 0]
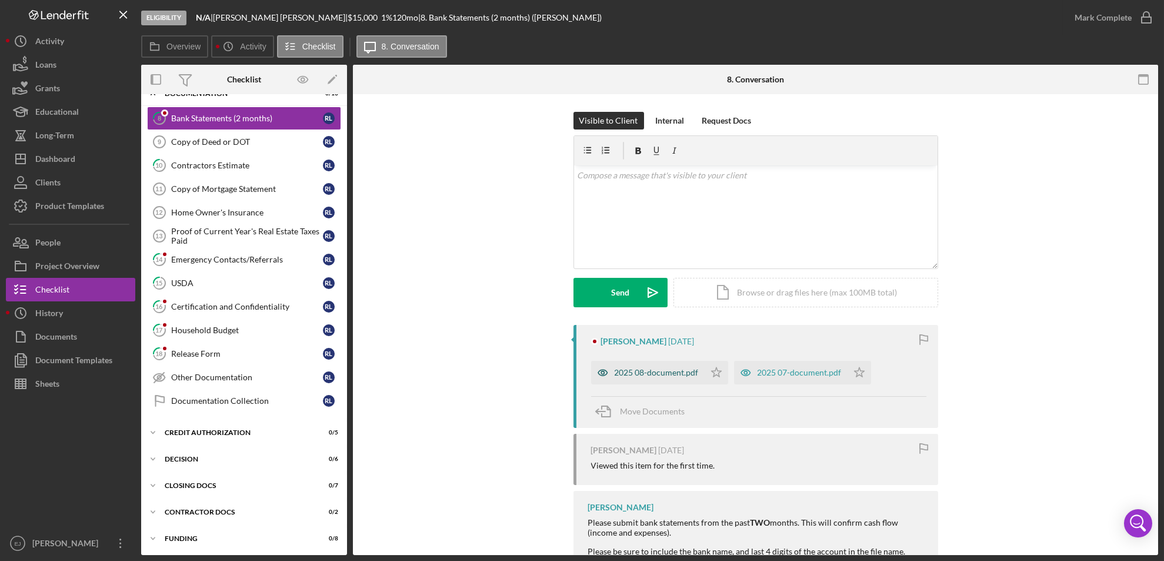
click at [665, 374] on div "2025 08-document.pdf" at bounding box center [657, 372] width 84 height 9
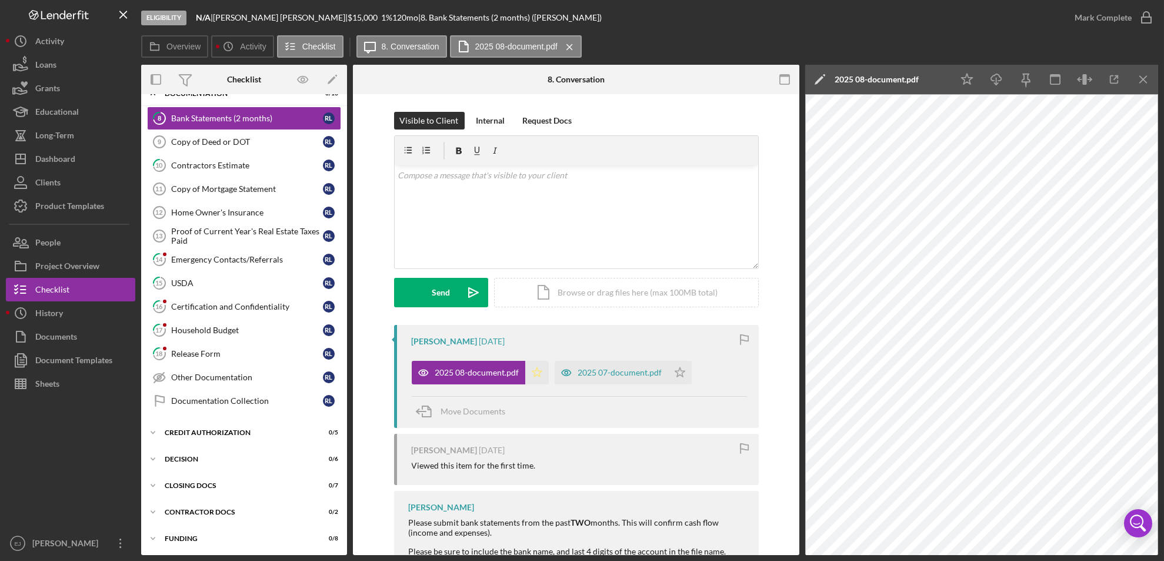
click at [534, 376] on icon "Icon/Star" at bounding box center [537, 373] width 24 height 24
click at [1155, 75] on icon "Icon/Menu Close" at bounding box center [1144, 79] width 26 height 26
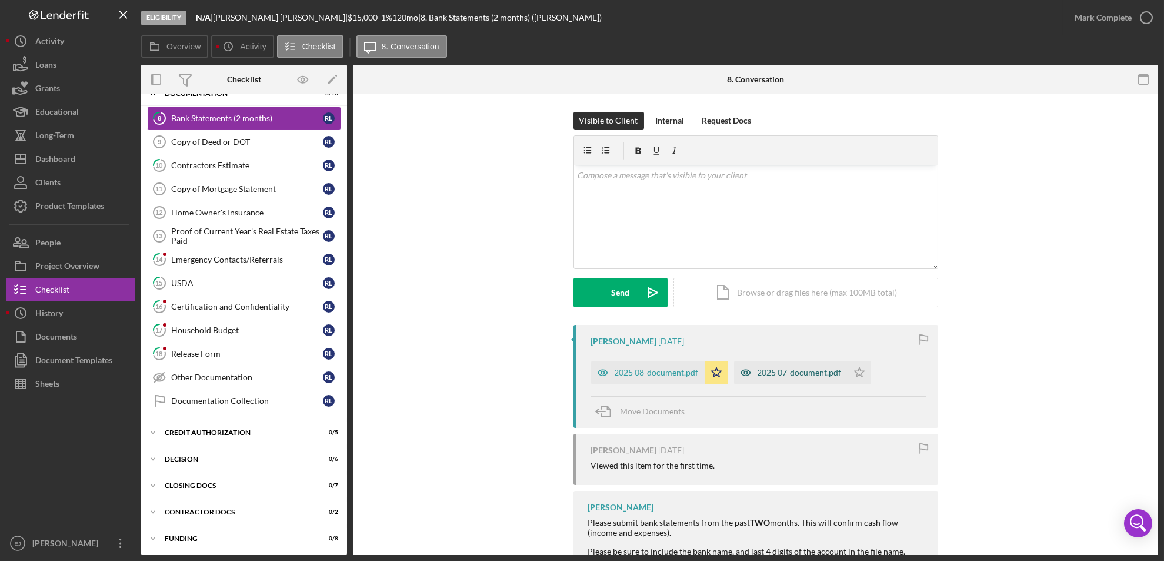
click at [799, 365] on div "2025 07-document.pdf" at bounding box center [791, 373] width 114 height 24
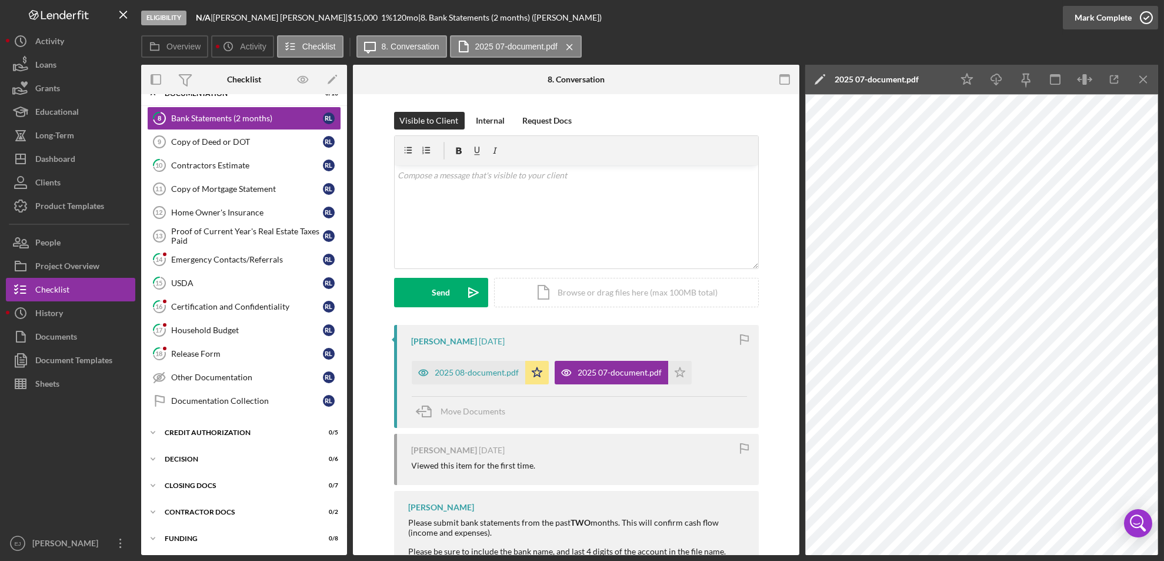
click at [1152, 12] on icon "button" at bounding box center [1146, 17] width 29 height 29
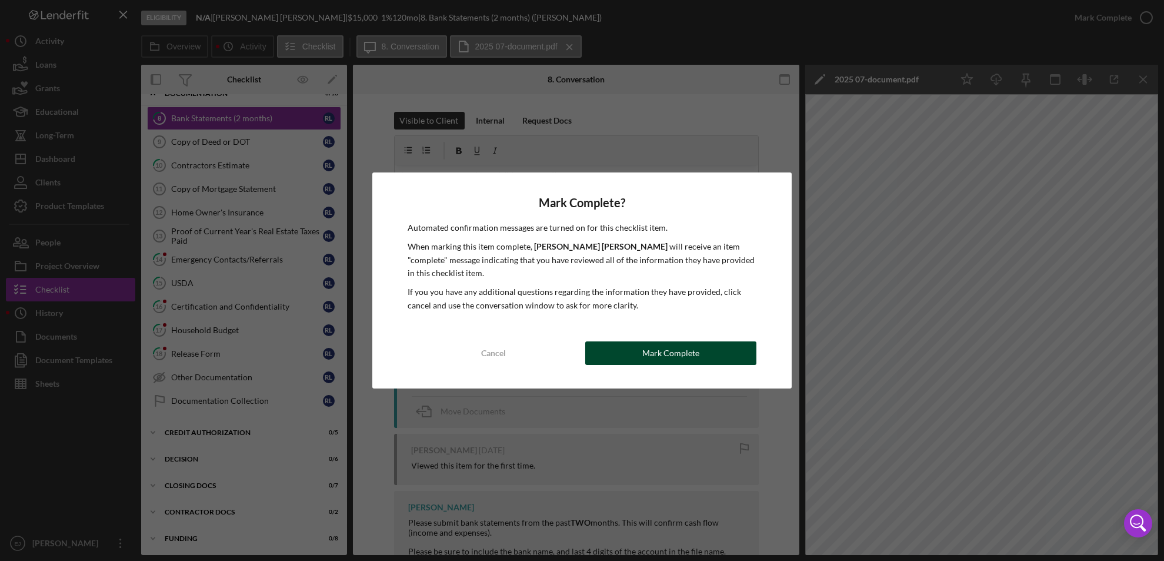
click at [729, 350] on button "Mark Complete" at bounding box center [671, 353] width 172 height 24
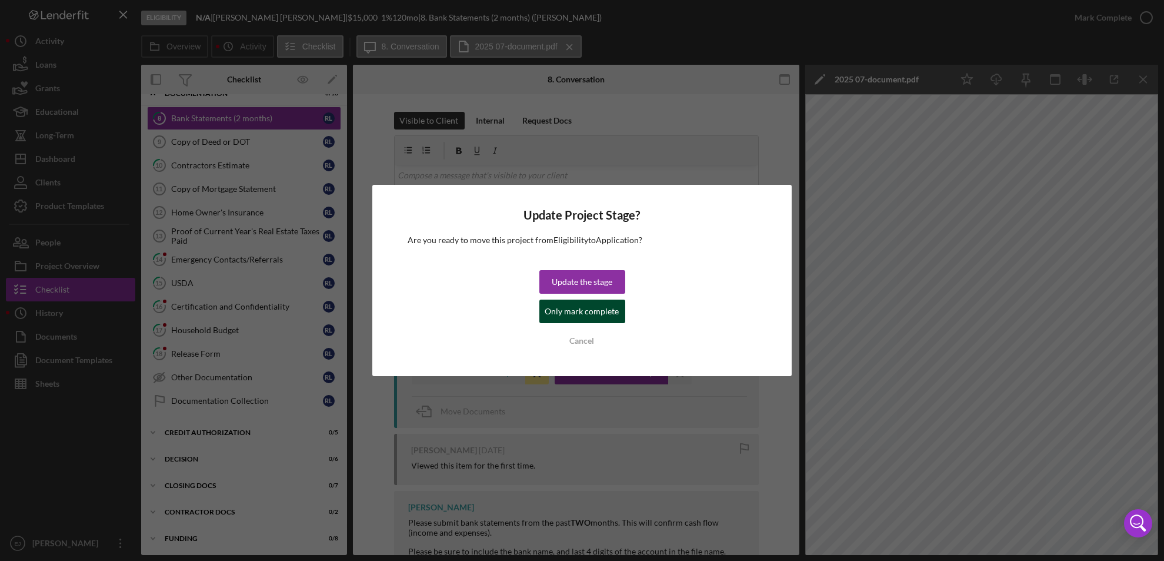
click at [615, 315] on div "Only mark complete" at bounding box center [582, 311] width 74 height 24
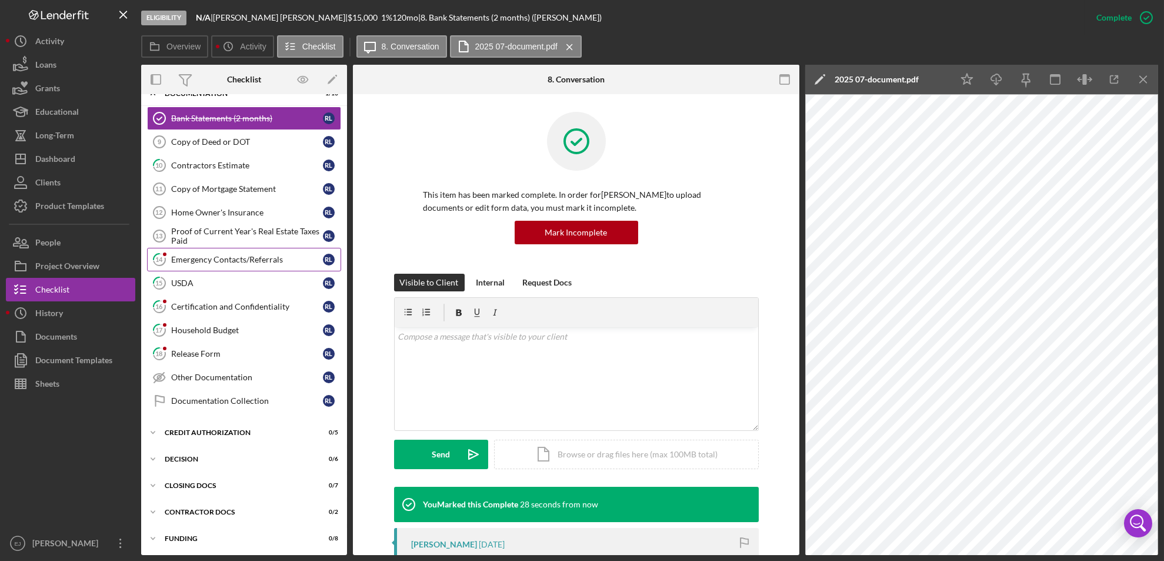
click at [262, 255] on div "Emergency Contacts/Referrals" at bounding box center [247, 259] width 152 height 9
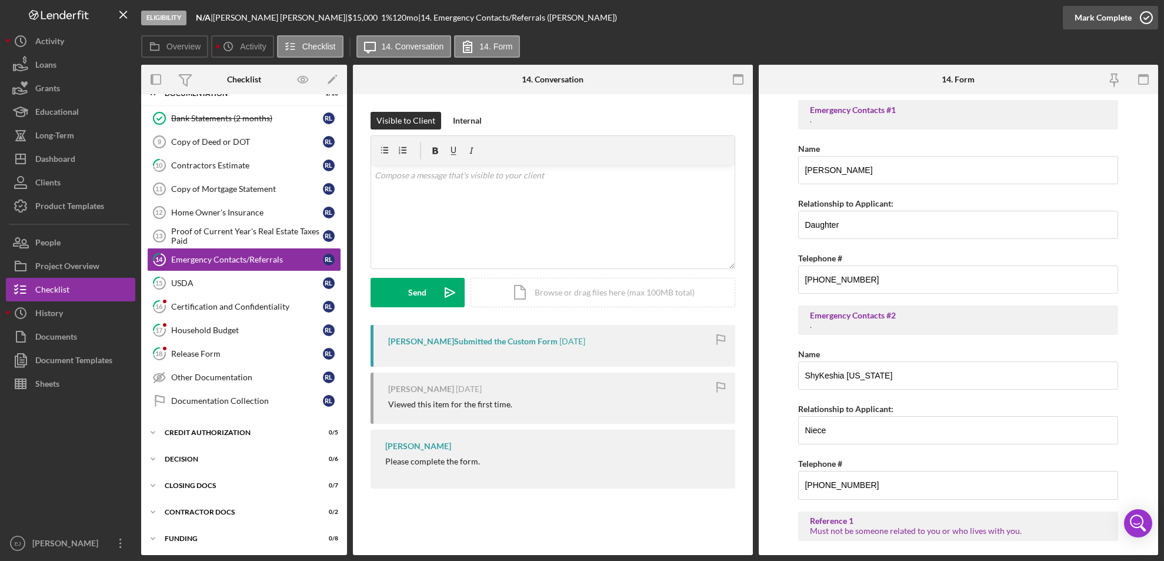
click at [1147, 22] on icon "button" at bounding box center [1146, 17] width 29 height 29
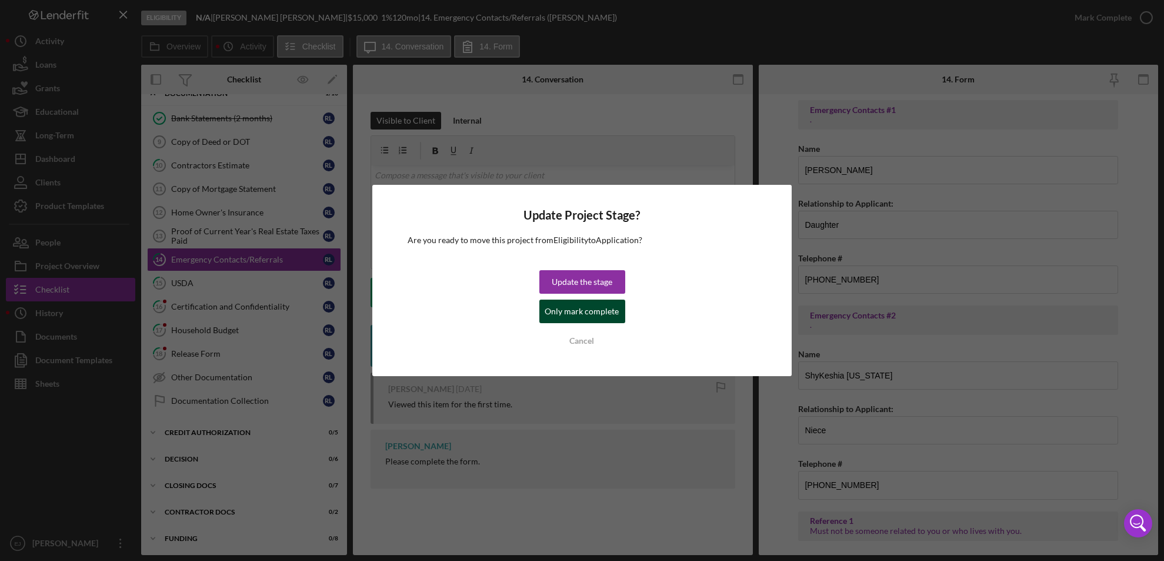
click at [561, 309] on div "Only mark complete" at bounding box center [582, 311] width 74 height 24
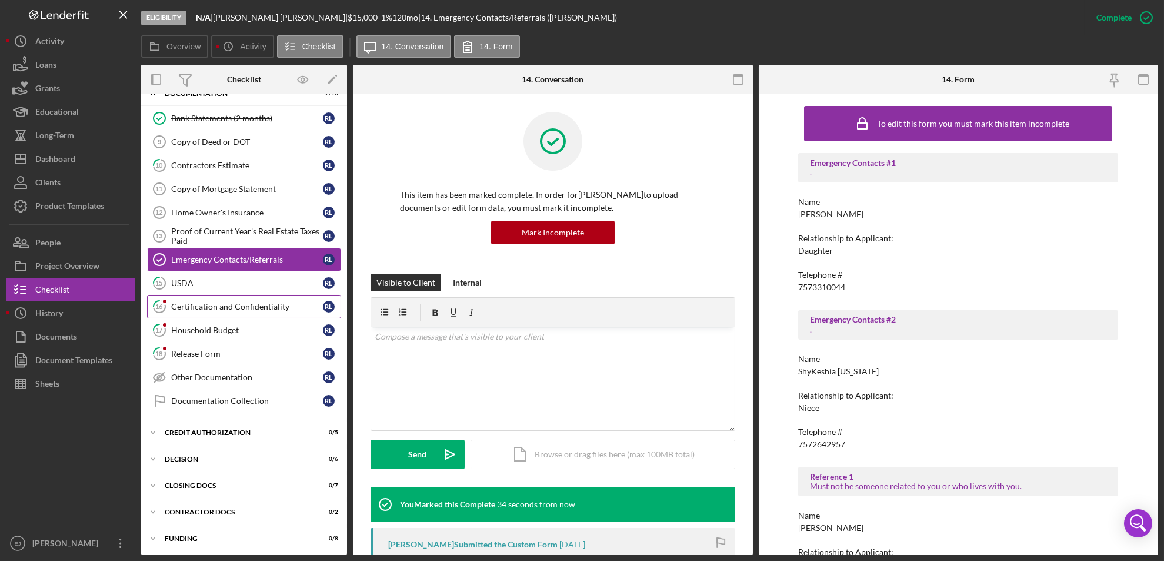
click at [233, 302] on div "Certification and Confidentiality" at bounding box center [247, 306] width 152 height 9
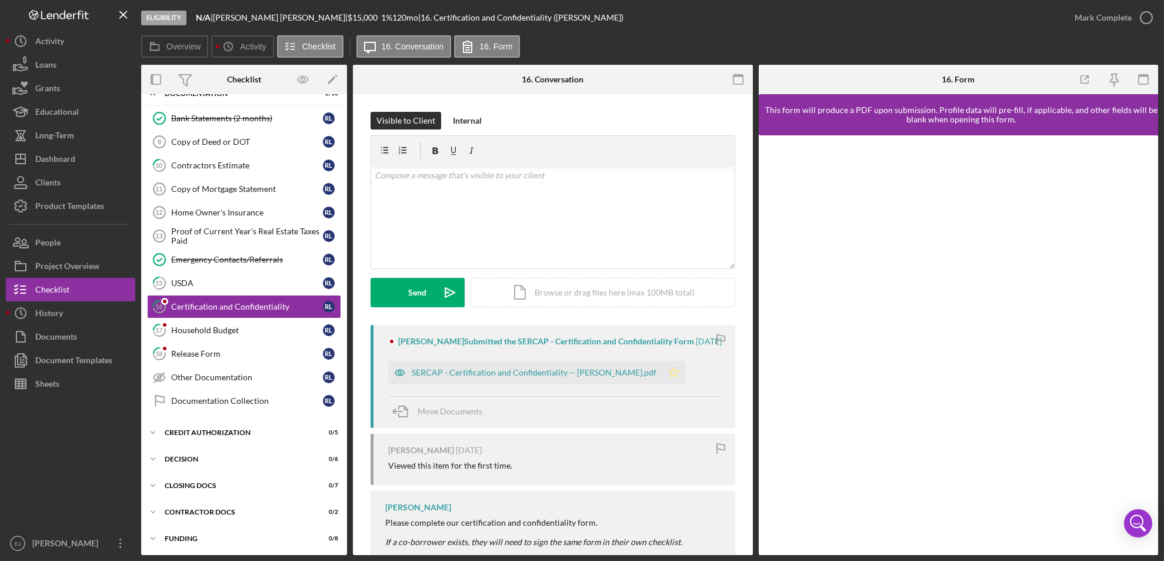
click at [662, 375] on icon "Icon/Star" at bounding box center [674, 373] width 24 height 24
click at [515, 372] on div "SERCAP - Certification and Confidentiality -- Rebecca Logan.pdf" at bounding box center [534, 372] width 245 height 9
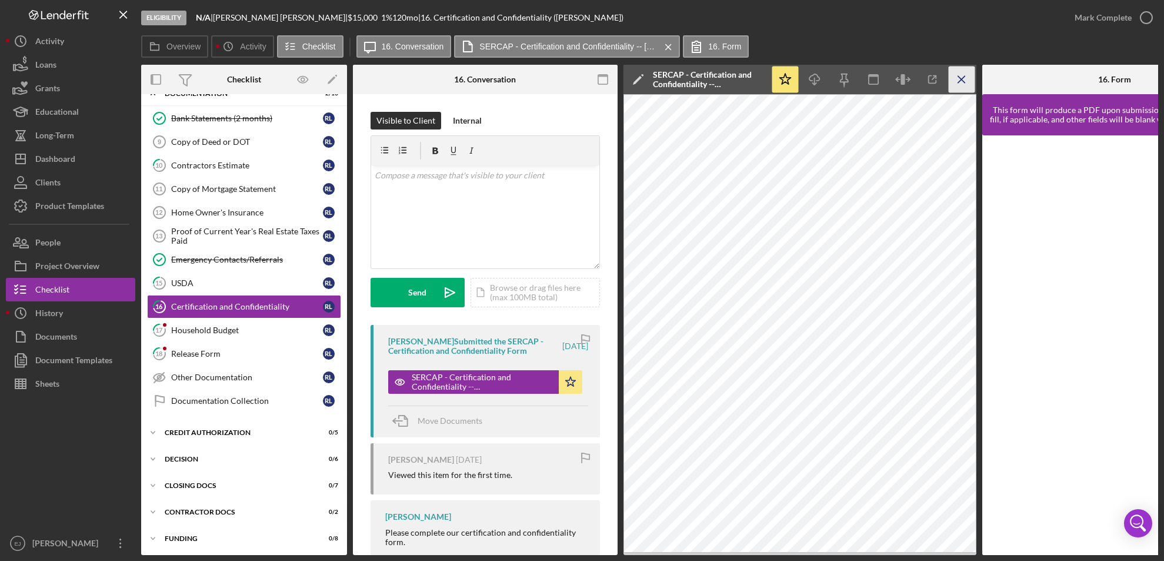
click at [956, 87] on icon "Icon/Menu Close" at bounding box center [962, 79] width 26 height 26
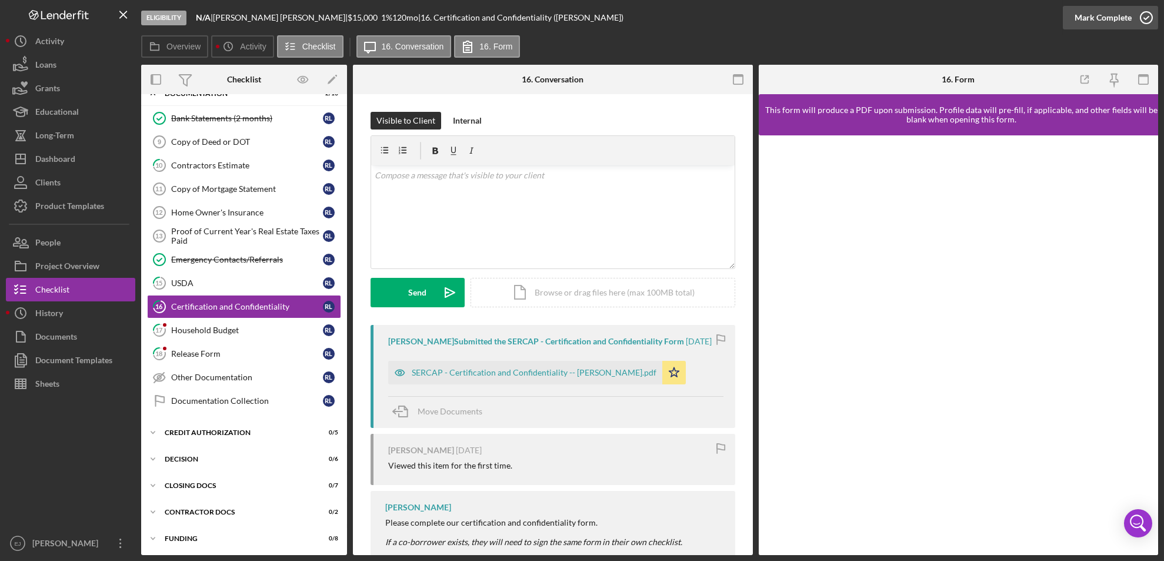
click at [1135, 16] on icon "button" at bounding box center [1146, 17] width 29 height 29
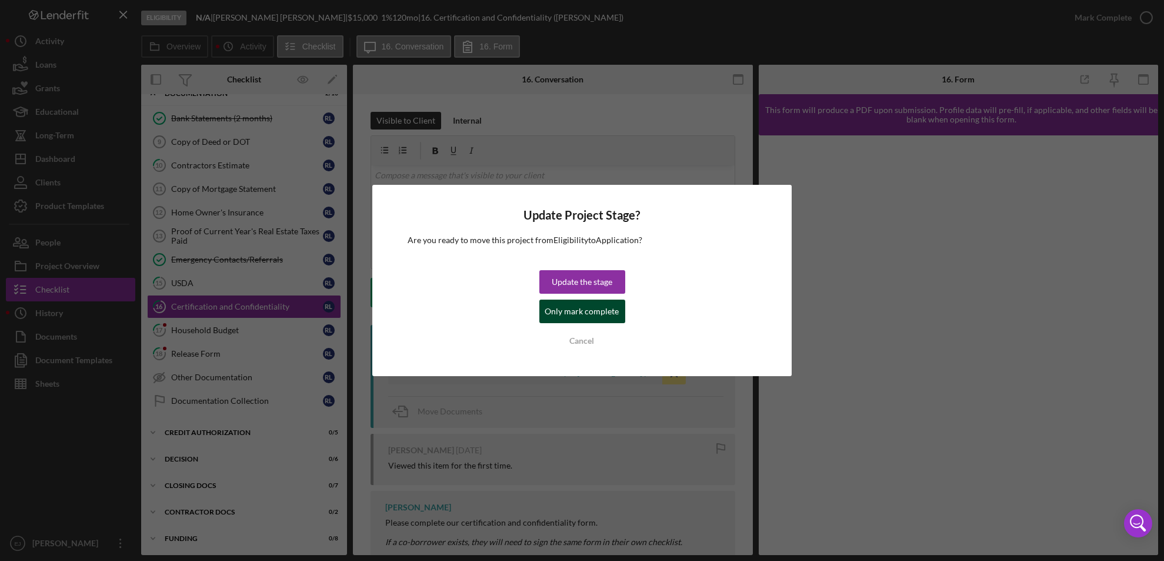
click at [605, 309] on div "Only mark complete" at bounding box center [582, 311] width 74 height 24
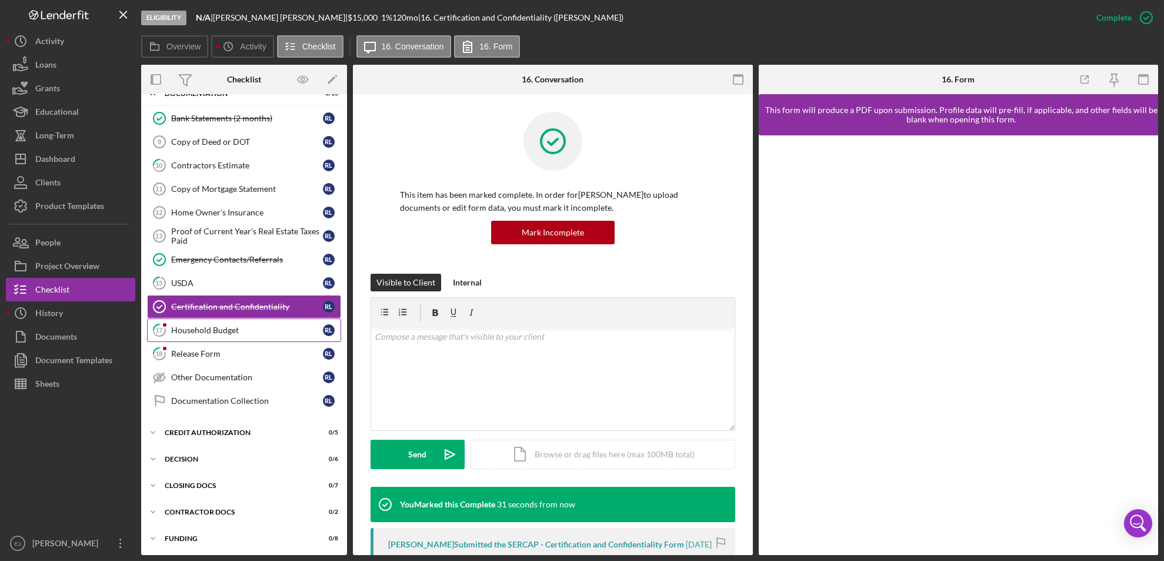
click at [255, 322] on link "17 Household Budget R L" at bounding box center [244, 330] width 194 height 24
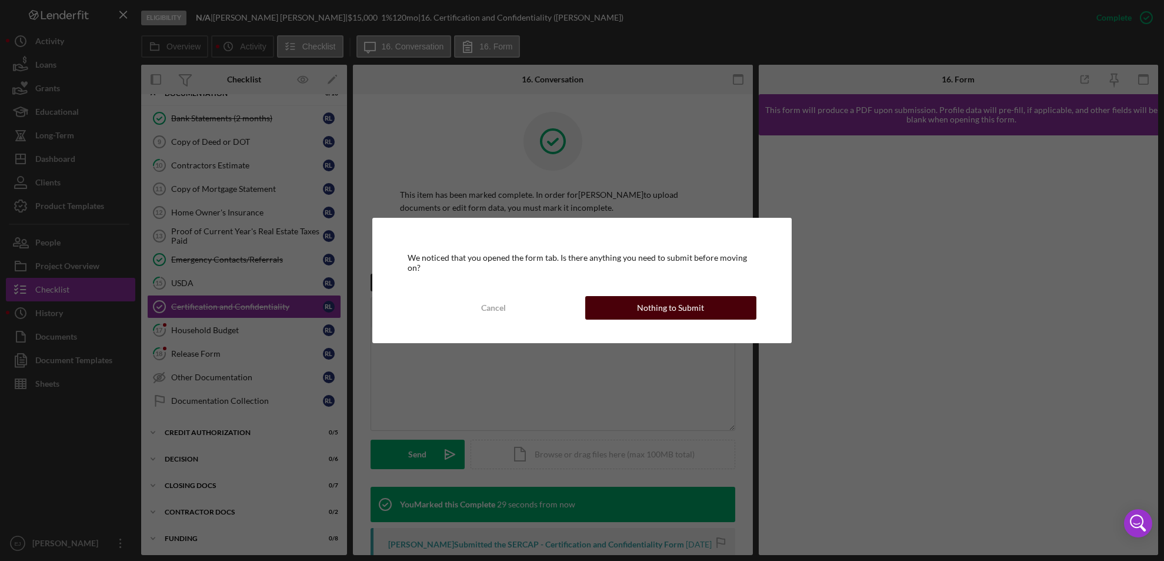
click at [724, 309] on button "Nothing to Submit" at bounding box center [671, 308] width 172 height 24
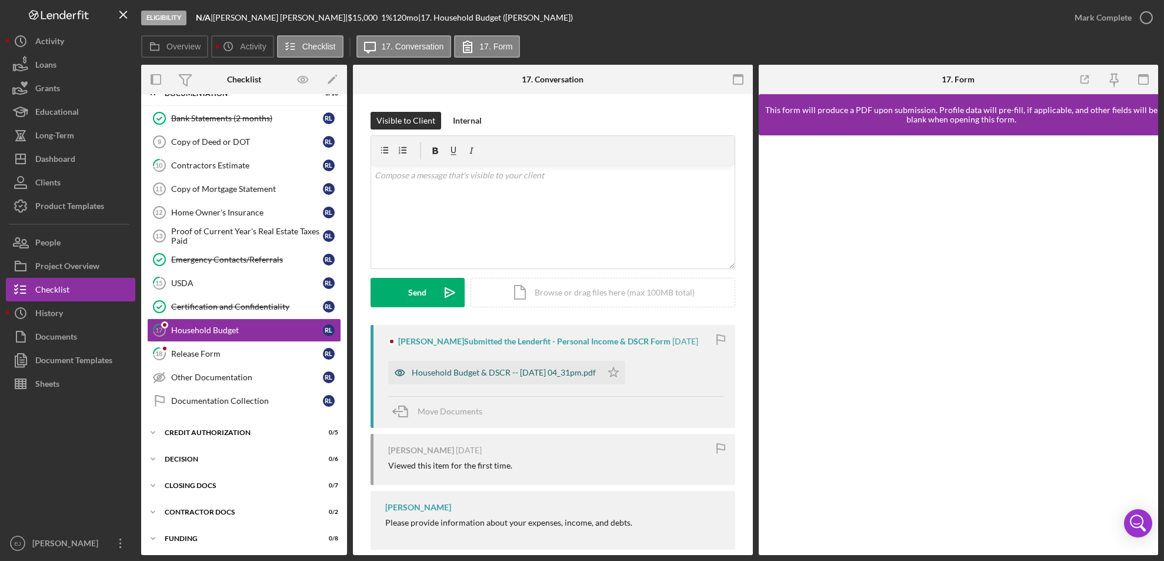
click at [572, 371] on div "Household Budget & DSCR -- 2025-09-04 04_31pm.pdf" at bounding box center [504, 372] width 184 height 9
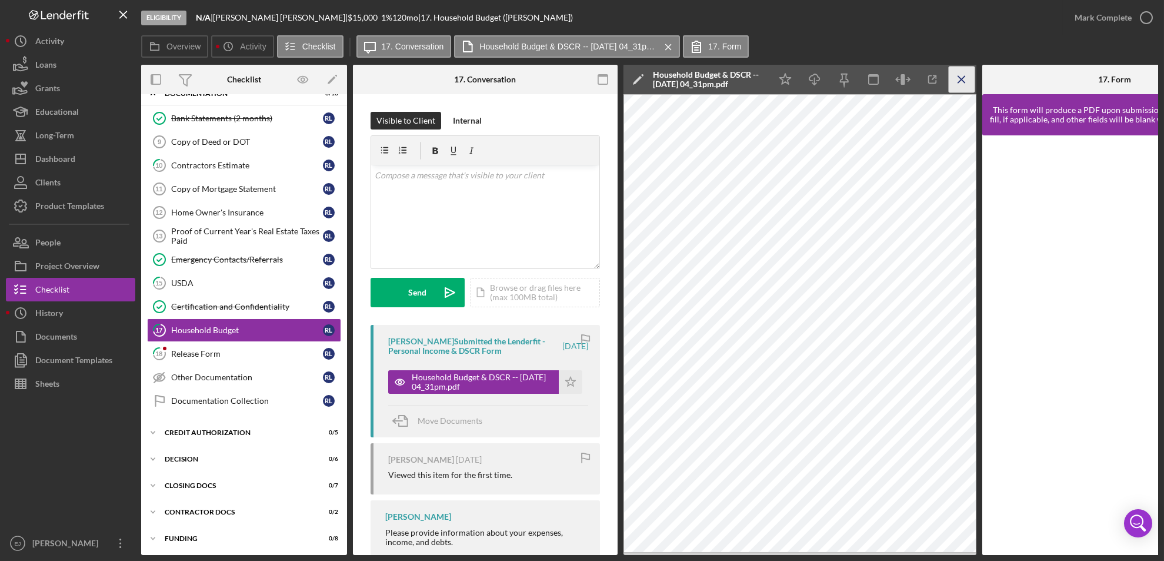
click at [958, 79] on icon "Icon/Menu Close" at bounding box center [962, 79] width 26 height 26
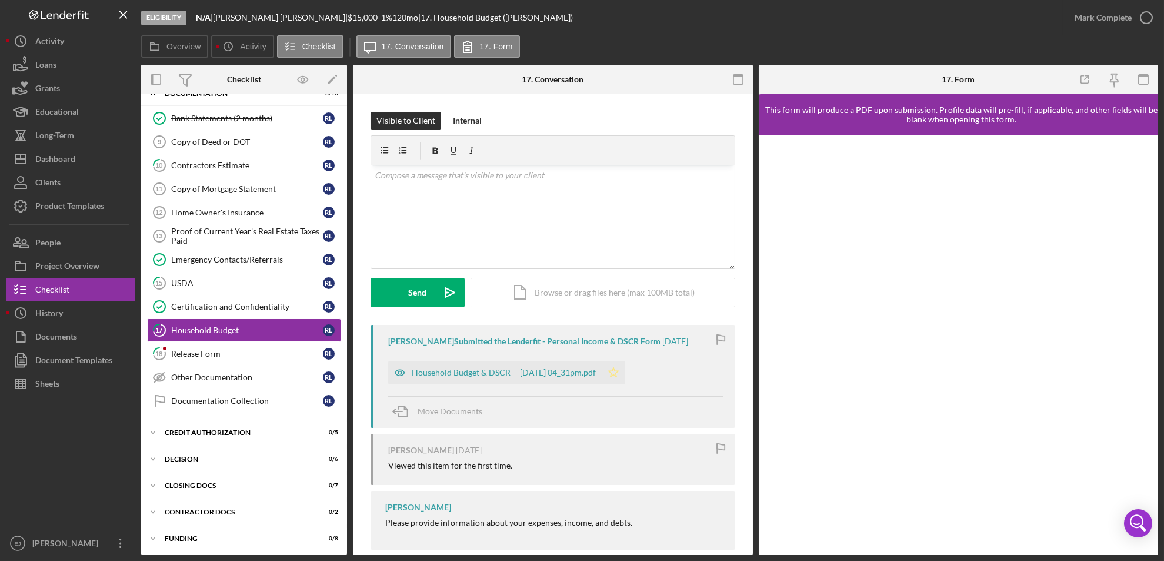
click at [625, 366] on icon "Icon/Star" at bounding box center [614, 373] width 24 height 24
click at [1148, 20] on icon "button" at bounding box center [1146, 17] width 29 height 29
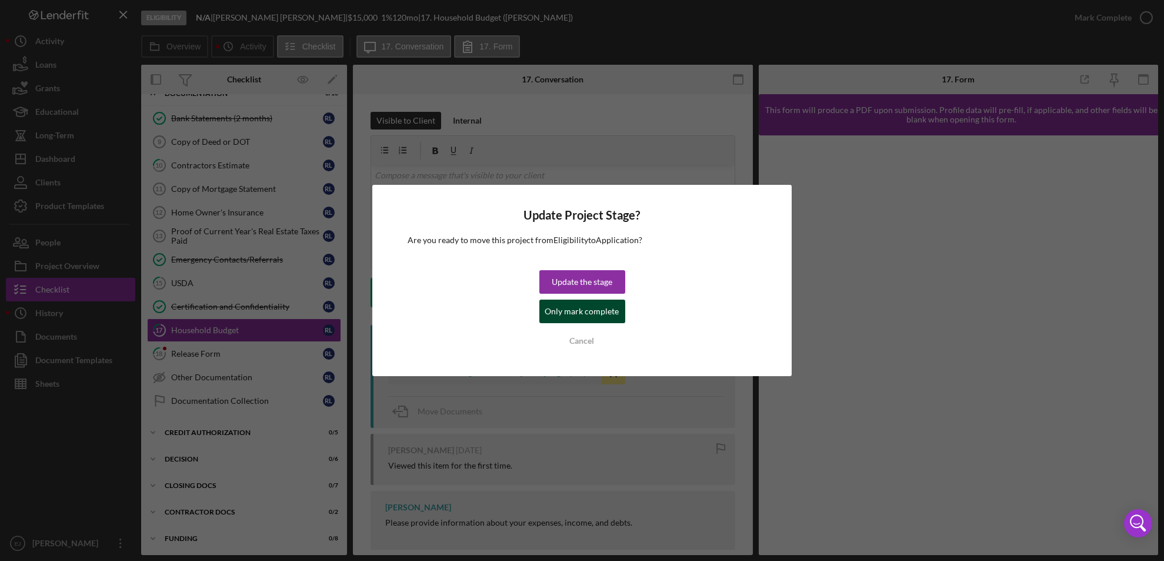
click at [609, 314] on div "Only mark complete" at bounding box center [582, 311] width 74 height 24
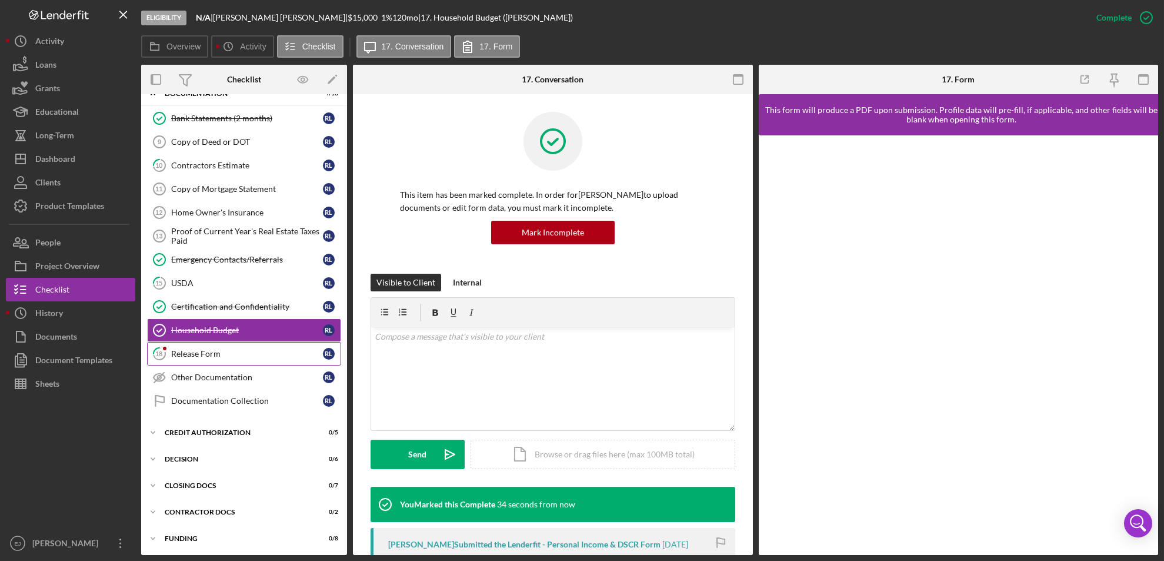
click at [203, 354] on div "Release Form" at bounding box center [247, 353] width 152 height 9
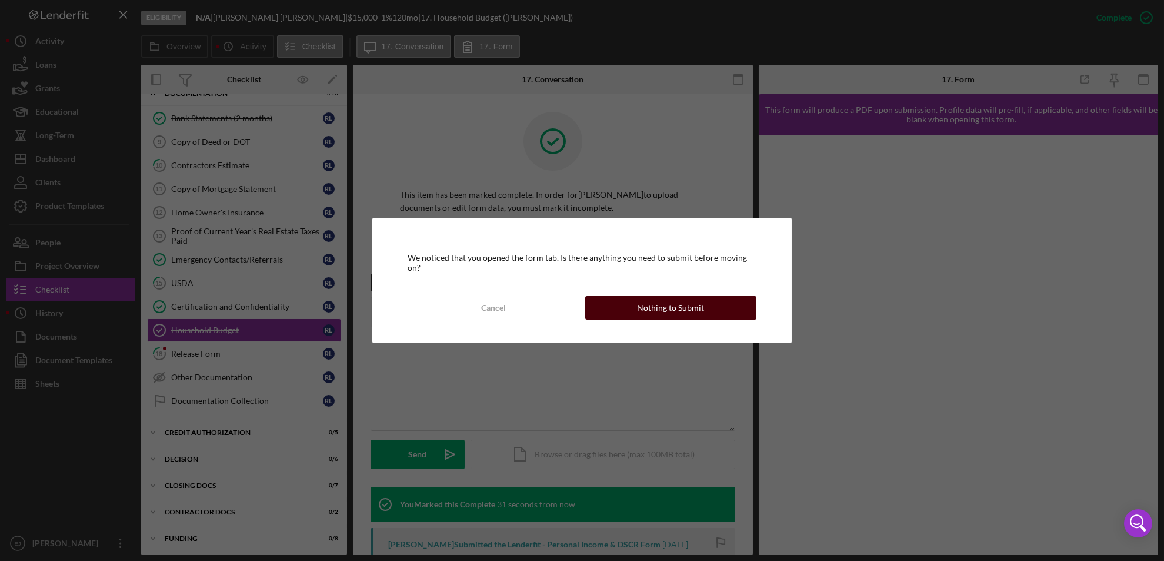
click at [716, 310] on button "Nothing to Submit" at bounding box center [671, 308] width 172 height 24
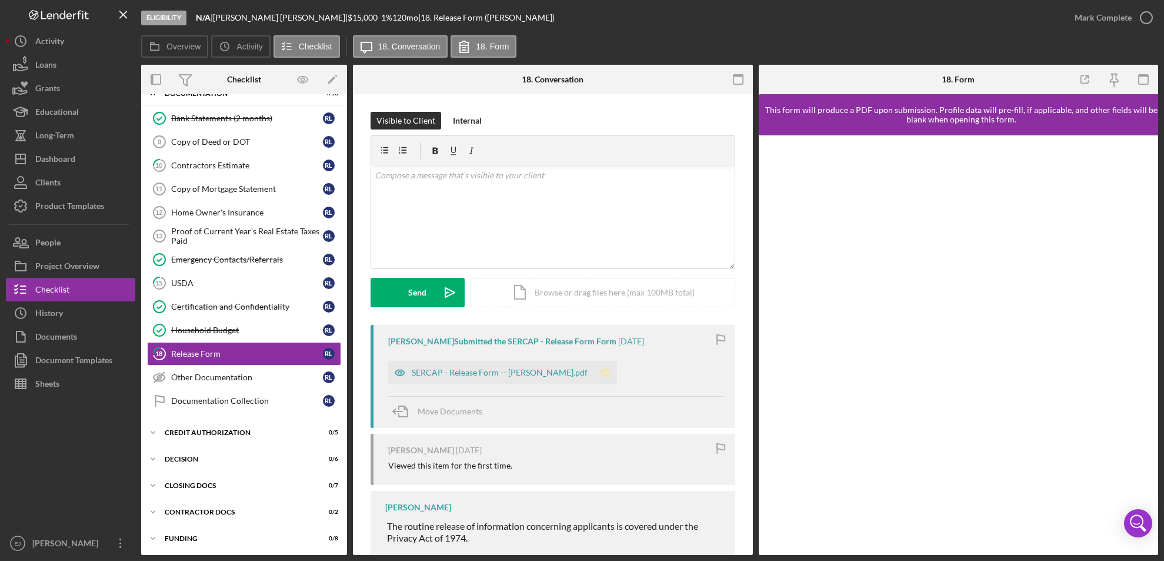
click at [595, 375] on icon "Icon/Star" at bounding box center [606, 373] width 24 height 24
click at [1155, 18] on icon "button" at bounding box center [1146, 17] width 29 height 29
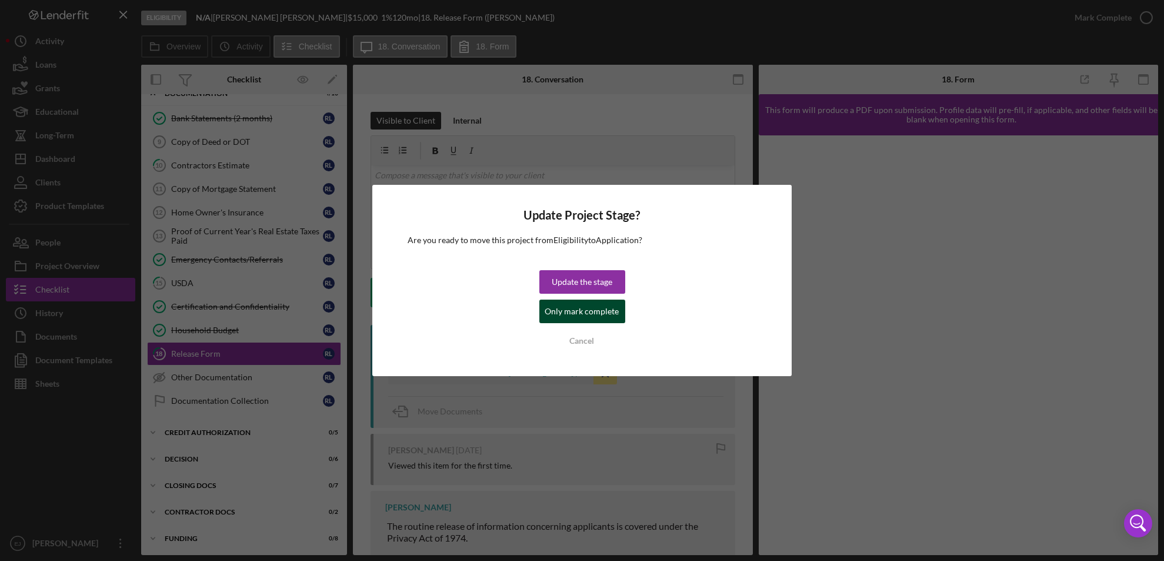
click at [608, 315] on div "Only mark complete" at bounding box center [582, 311] width 74 height 24
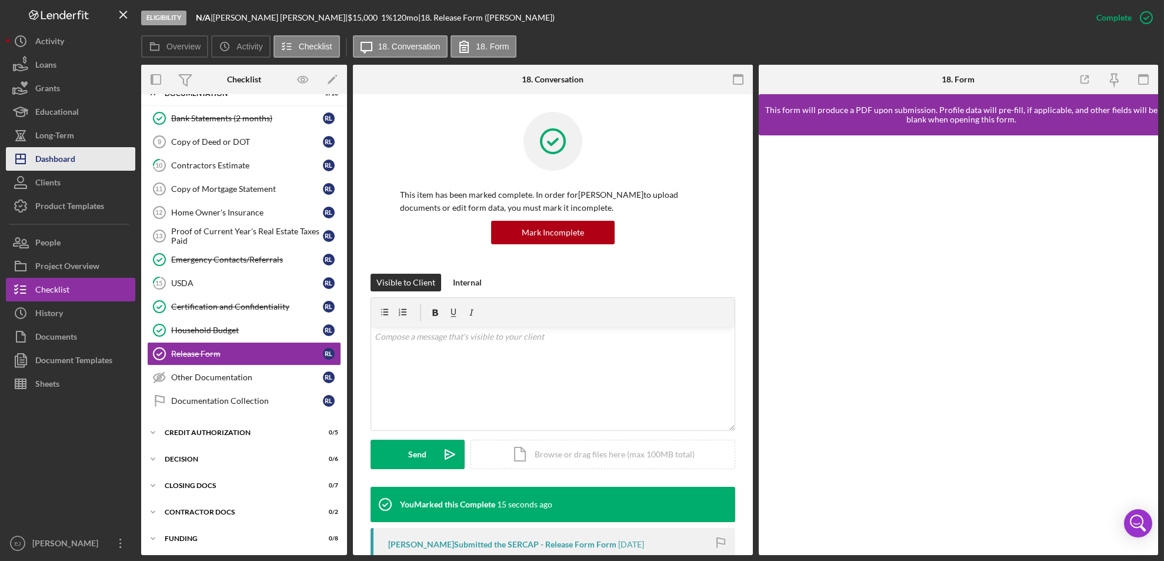
click at [98, 156] on button "Icon/Dashboard Dashboard" at bounding box center [70, 159] width 129 height 24
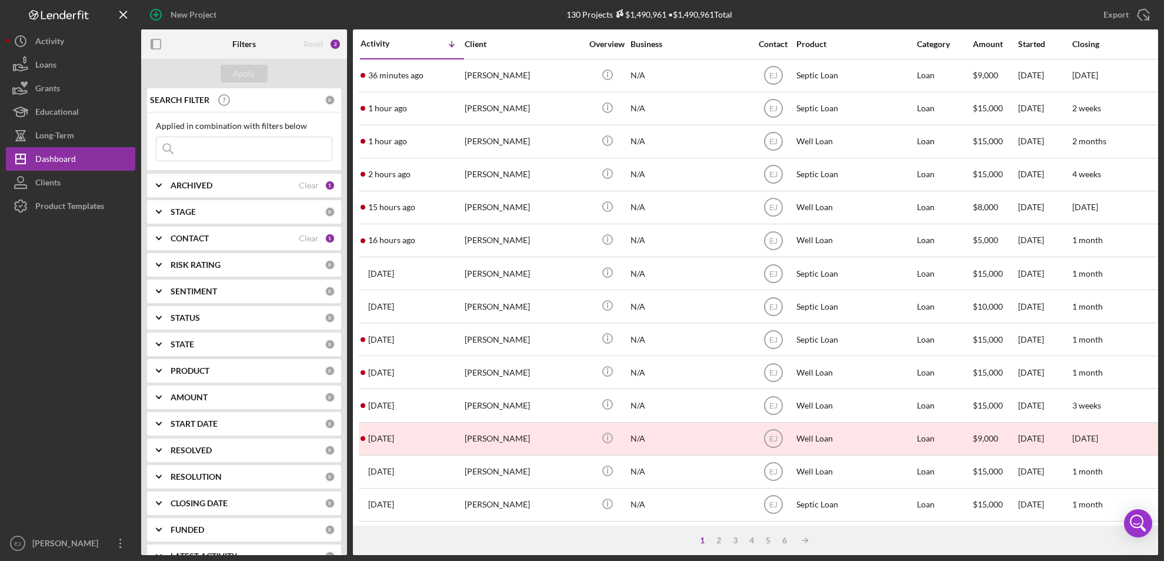
scroll to position [384, 0]
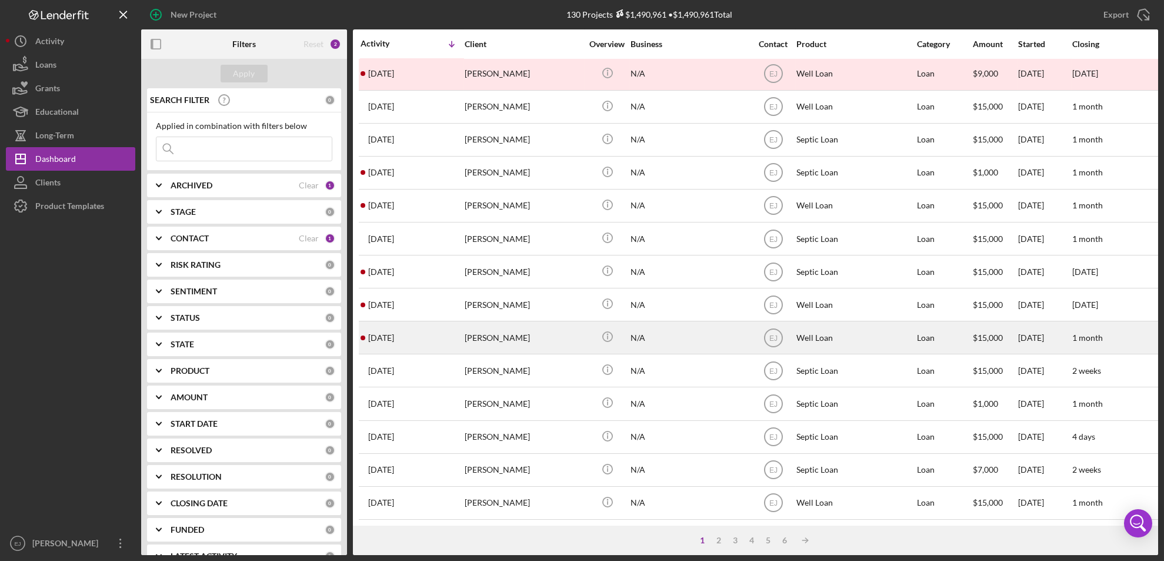
click at [494, 322] on div "Oyindamola Sulyman" at bounding box center [524, 337] width 118 height 31
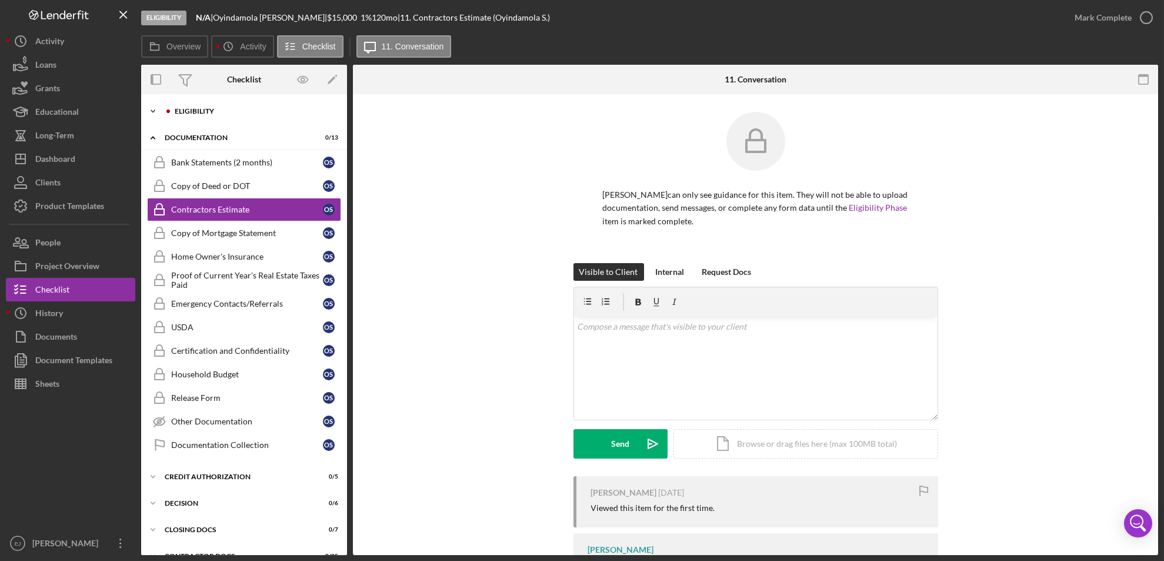
click at [155, 106] on icon "Icon/Expander" at bounding box center [153, 111] width 24 height 24
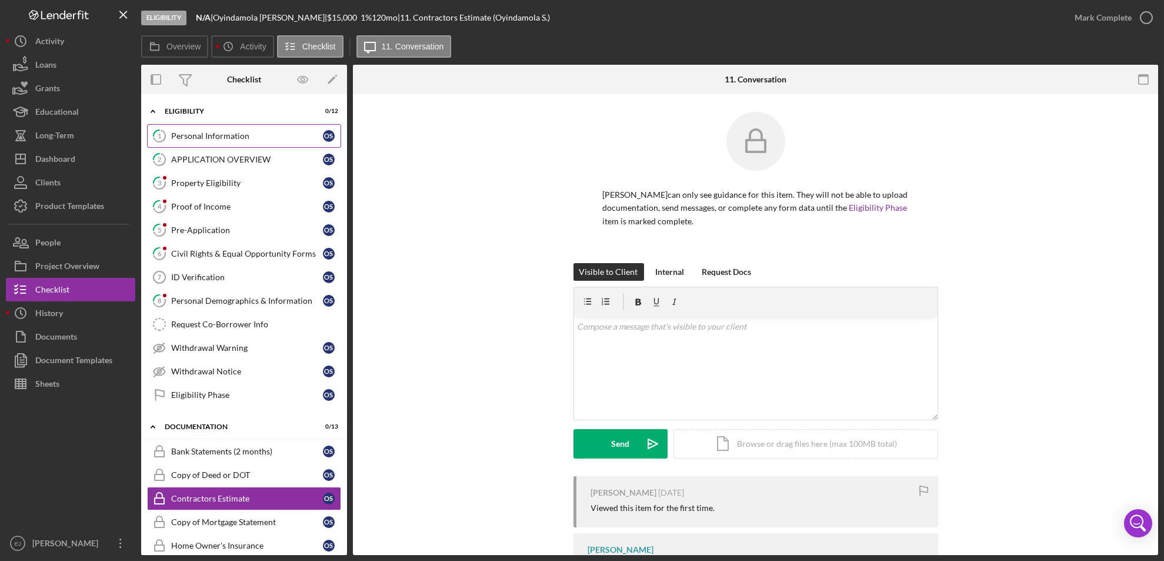
click at [217, 129] on link "1 Personal Information O S" at bounding box center [244, 136] width 194 height 24
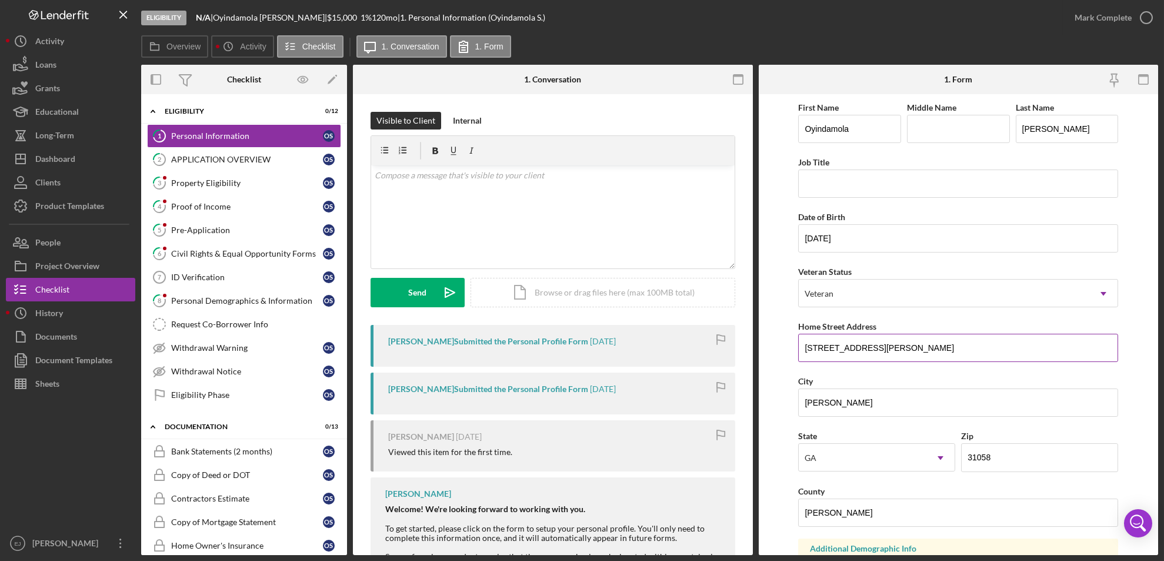
drag, startPoint x: 798, startPoint y: 347, endPoint x: 885, endPoint y: 334, distance: 88.1
click at [885, 334] on input "625 Currington rd" at bounding box center [958, 348] width 320 height 28
click at [221, 175] on link "3 Property Eligibility O S" at bounding box center [244, 183] width 194 height 24
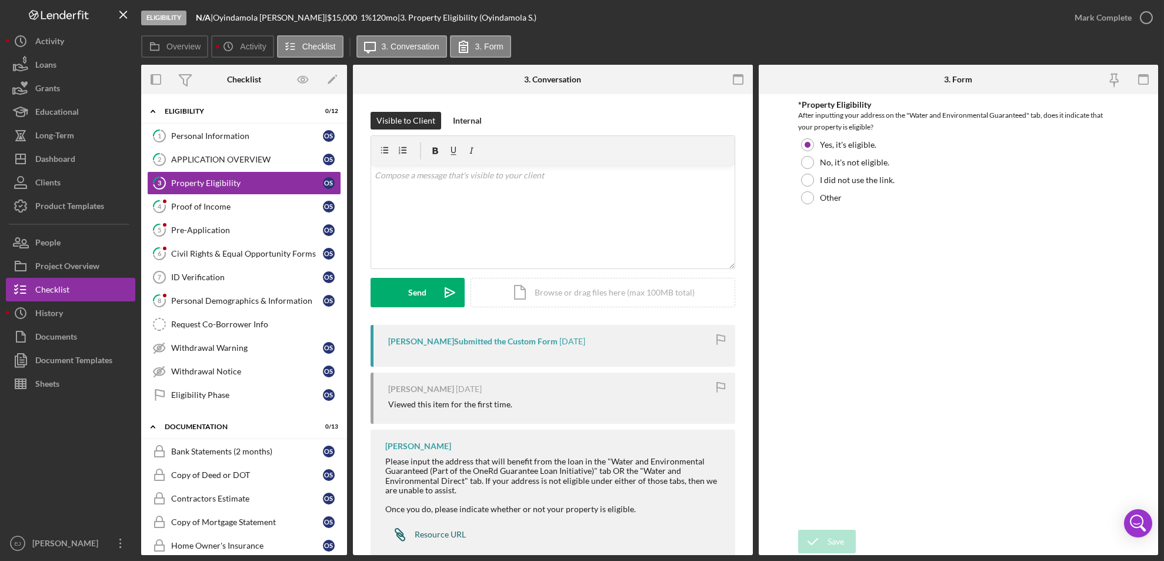
click at [436, 532] on div "Resource URL" at bounding box center [440, 533] width 51 height 9
click at [215, 137] on div "Personal Information" at bounding box center [247, 135] width 152 height 9
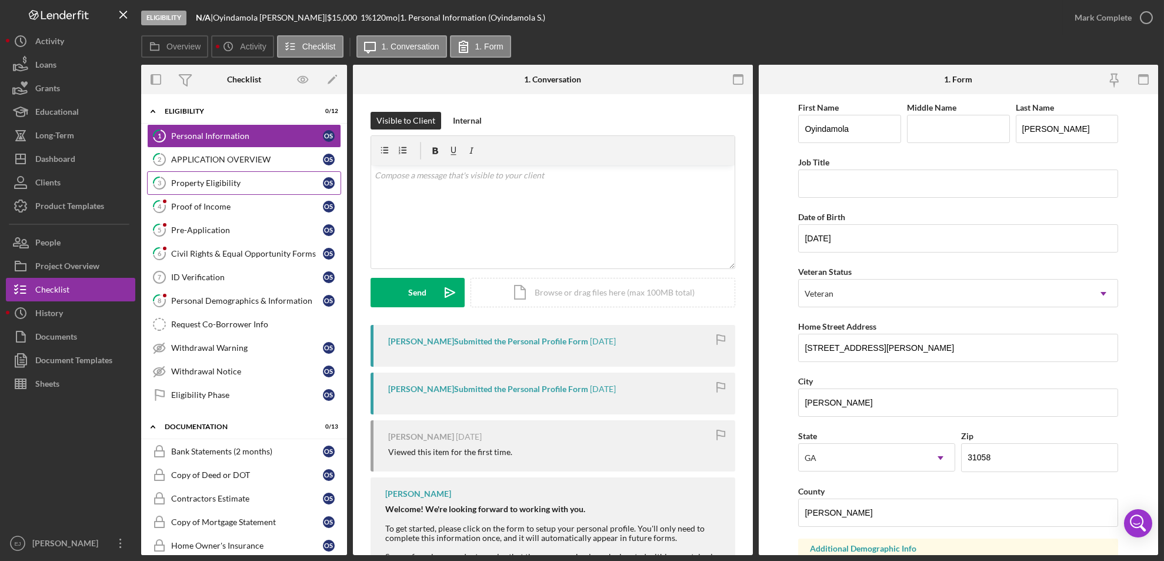
click at [255, 176] on link "3 Property Eligibility O S" at bounding box center [244, 183] width 194 height 24
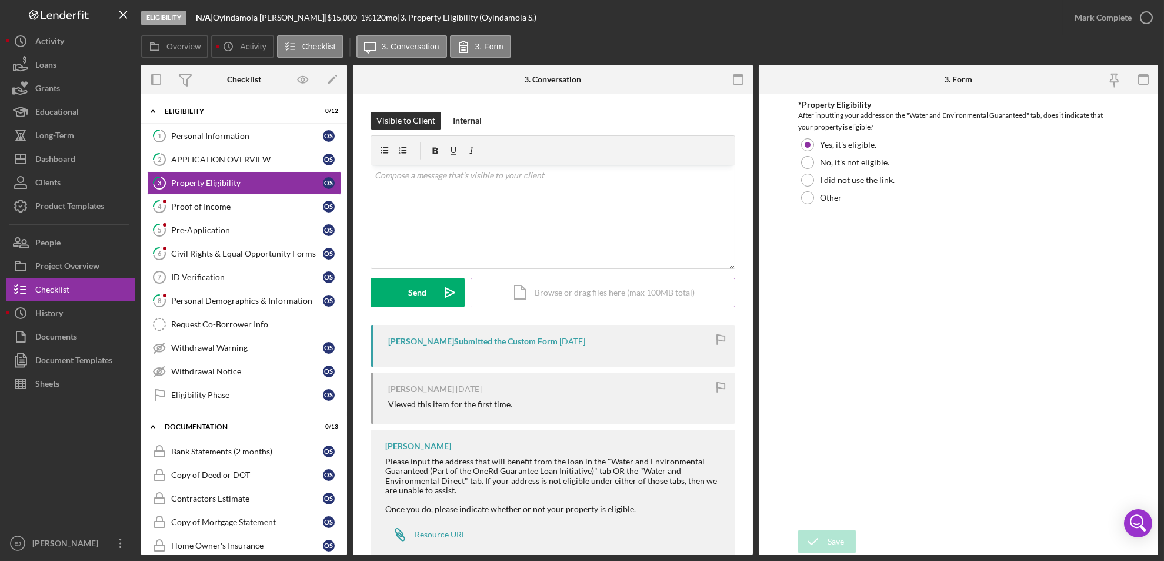
click at [626, 294] on div "Icon/Document Browse or drag files here (max 100MB total) Tap to choose files o…" at bounding box center [603, 292] width 265 height 29
click at [422, 286] on div "Upload" at bounding box center [418, 292] width 26 height 29
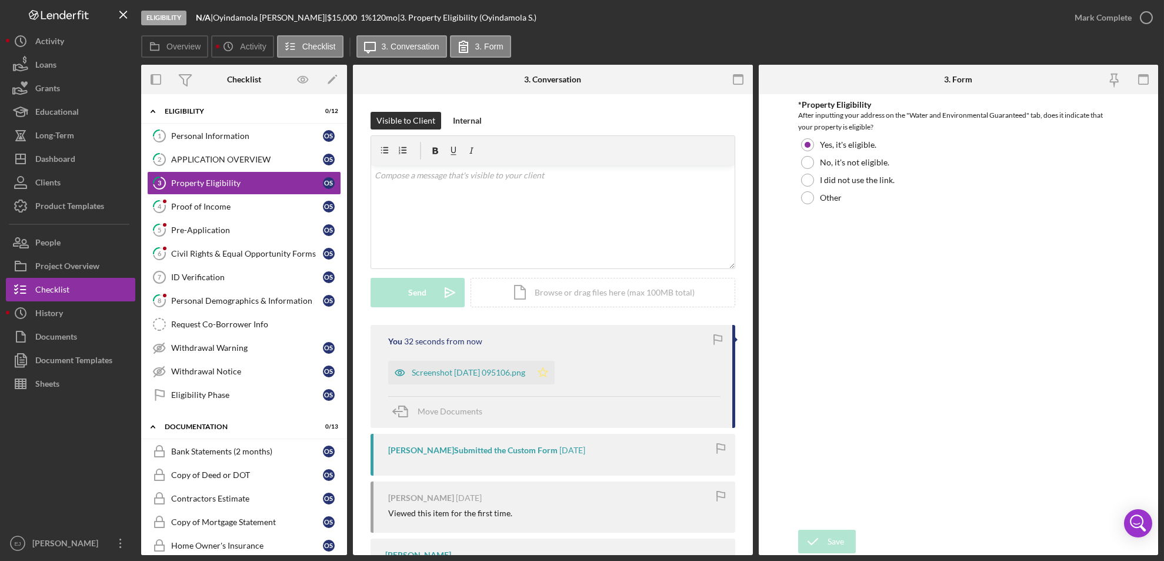
click at [548, 376] on polygon "button" at bounding box center [543, 371] width 10 height 9
click at [1146, 11] on icon "button" at bounding box center [1146, 17] width 29 height 29
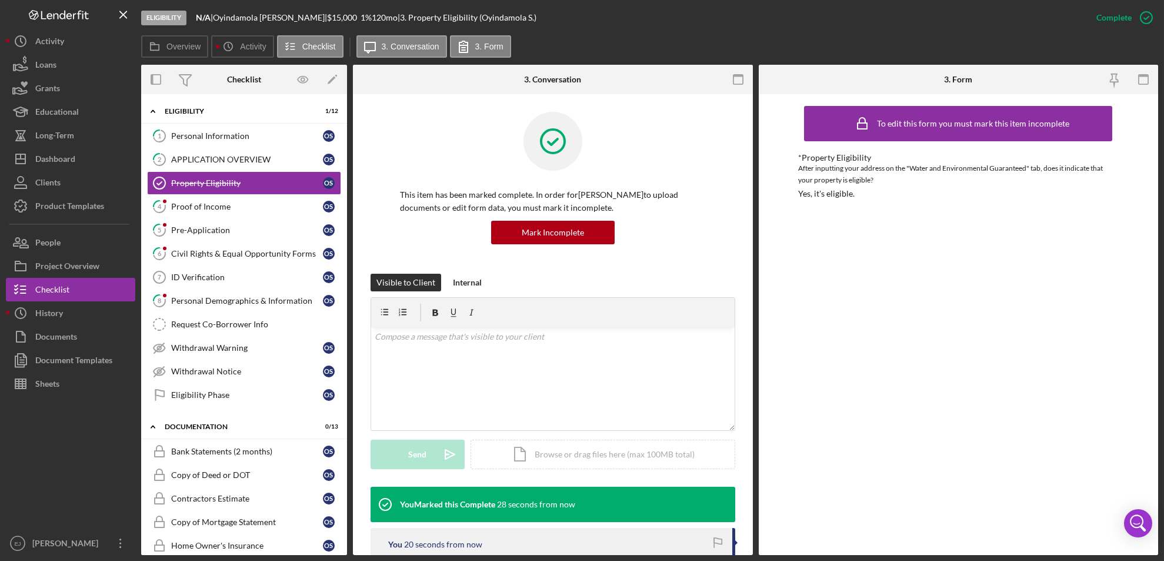
drag, startPoint x: 199, startPoint y: 304, endPoint x: 692, endPoint y: 128, distance: 523.2
click at [692, 128] on div at bounding box center [553, 150] width 306 height 76
click at [172, 292] on icon "8" at bounding box center [159, 300] width 29 height 29
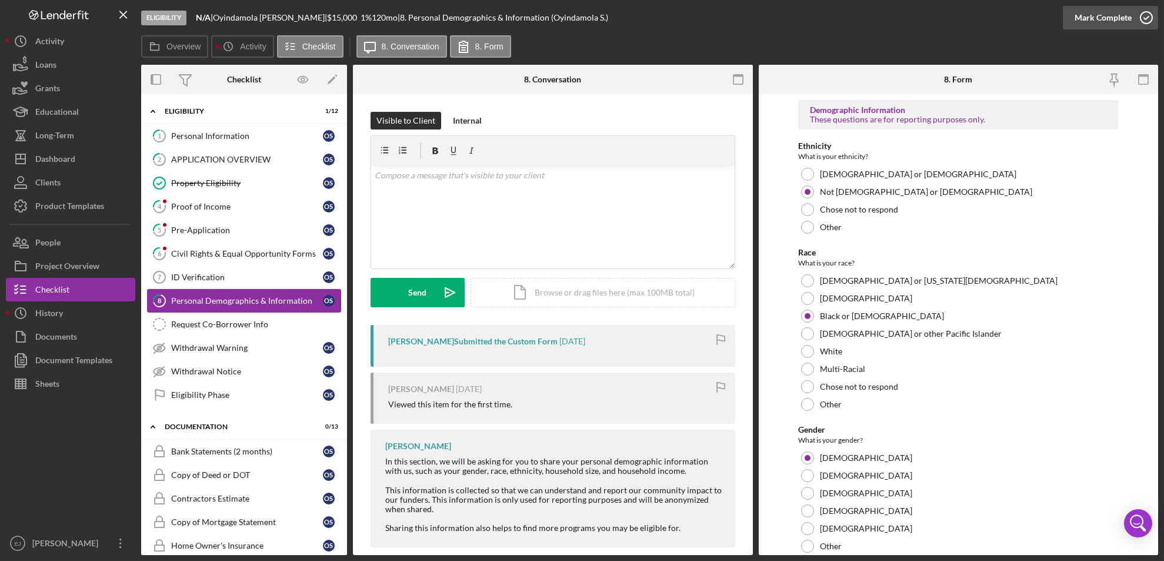
click at [1148, 17] on icon "button" at bounding box center [1146, 17] width 29 height 29
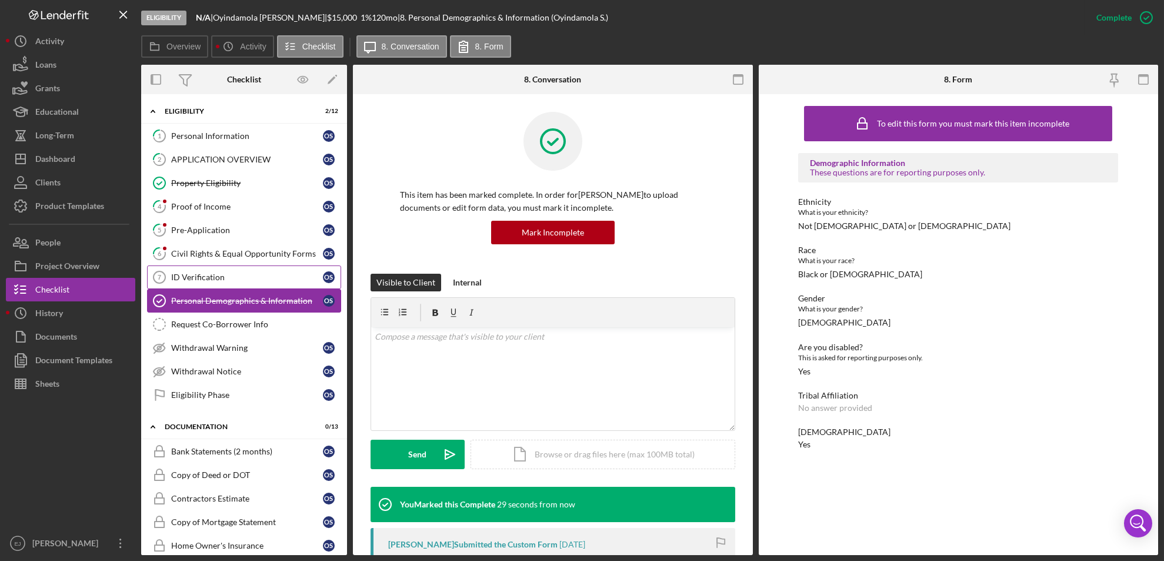
click at [222, 275] on div "ID Verification" at bounding box center [247, 276] width 152 height 9
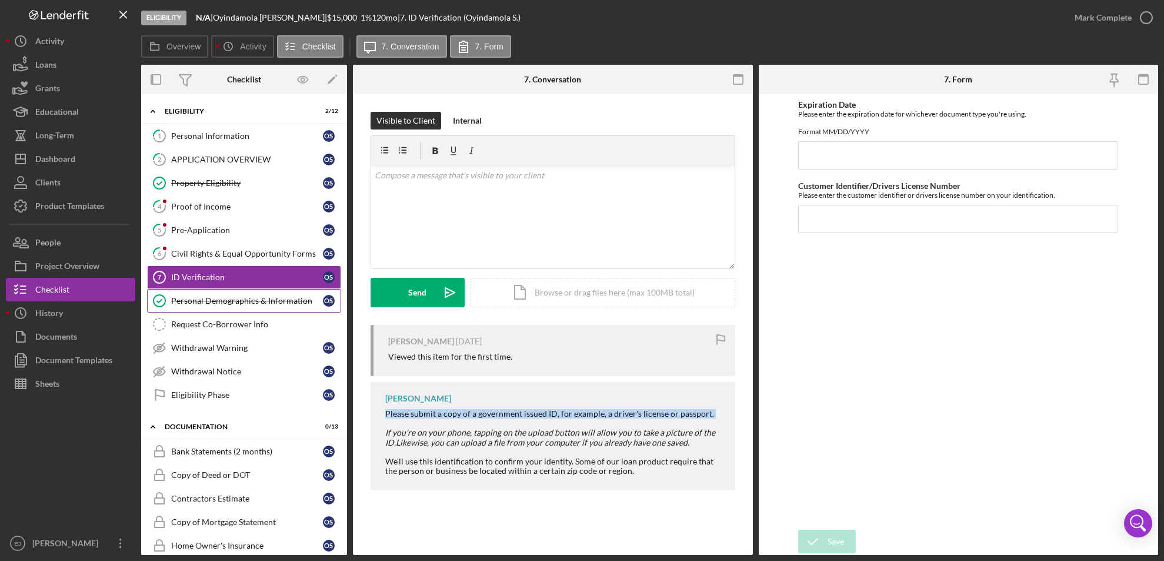
drag, startPoint x: 378, startPoint y: 415, endPoint x: 712, endPoint y: 418, distance: 334.7
click at [712, 418] on div "Erica Jenkins Please submit a copy of a government issued ID, for example, a dr…" at bounding box center [553, 436] width 365 height 108
copy div "Please submit a copy of a government issued ID, for example, a driver's license…"
click at [529, 193] on div "v Color teal Color pink Remove color Add row above Add row below Add column bef…" at bounding box center [553, 216] width 364 height 103
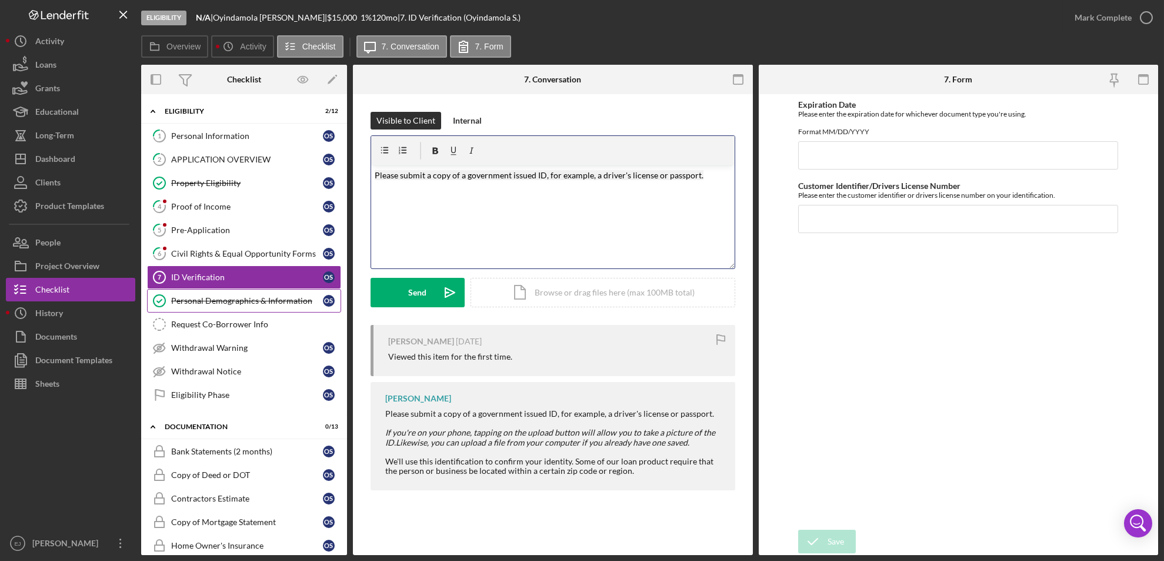
click at [425, 176] on mark "Please submit a copy of a government issued ID, for example, a driver's license…" at bounding box center [539, 175] width 329 height 10
click at [714, 174] on p "Please upload a copy of a government issued ID, for example, a driver's license…" at bounding box center [553, 175] width 356 height 13
click at [426, 284] on button "Send Icon/icon-invite-send" at bounding box center [418, 292] width 94 height 29
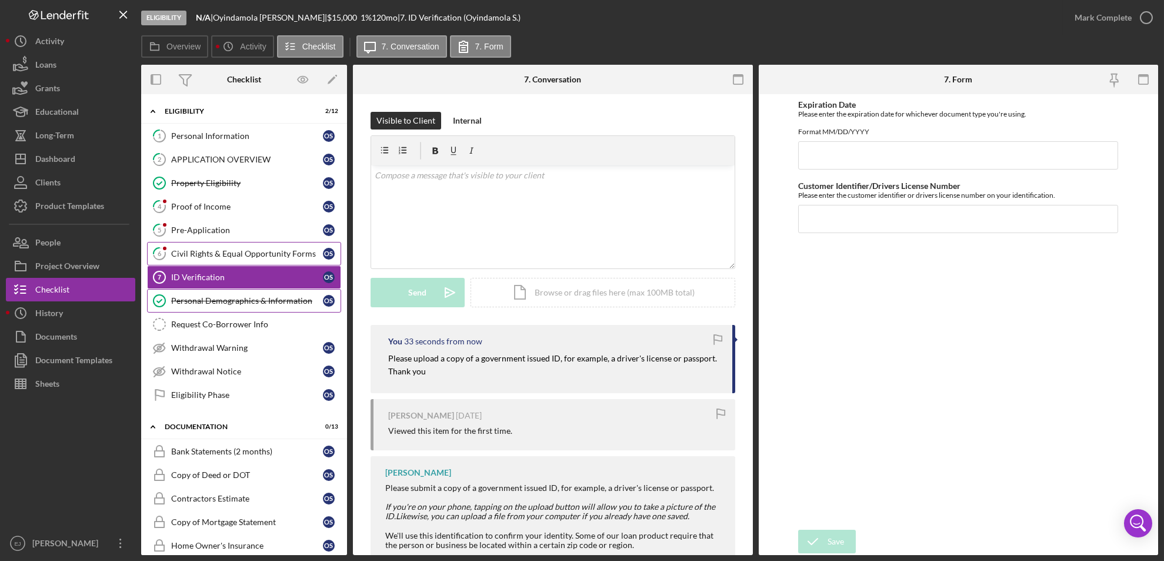
click at [246, 252] on div "Civil Rights & Equal Opportunity Forms" at bounding box center [247, 253] width 152 height 9
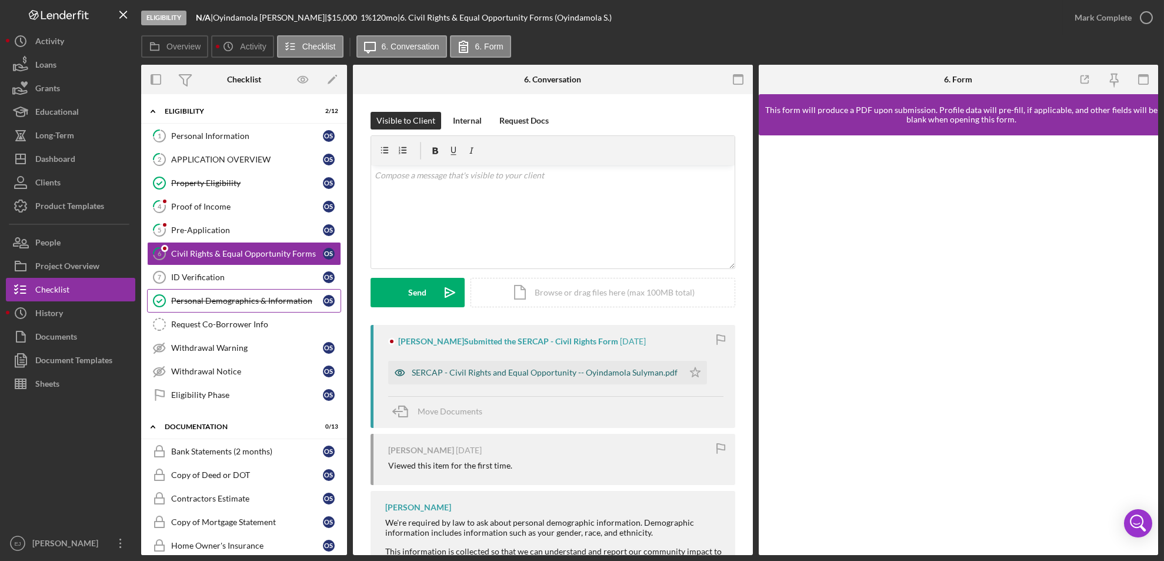
click at [593, 375] on div "SERCAP - Civil Rights and Equal Opportunity -- Oyindamola Sulyman.pdf" at bounding box center [545, 372] width 266 height 9
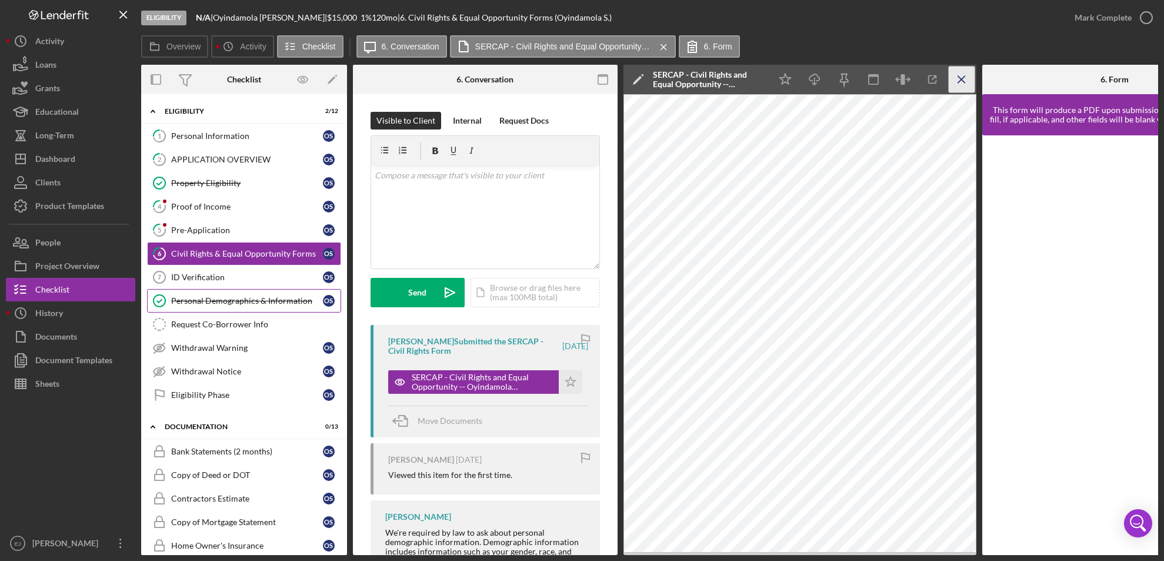
click at [959, 75] on icon "Icon/Menu Close" at bounding box center [962, 79] width 26 height 26
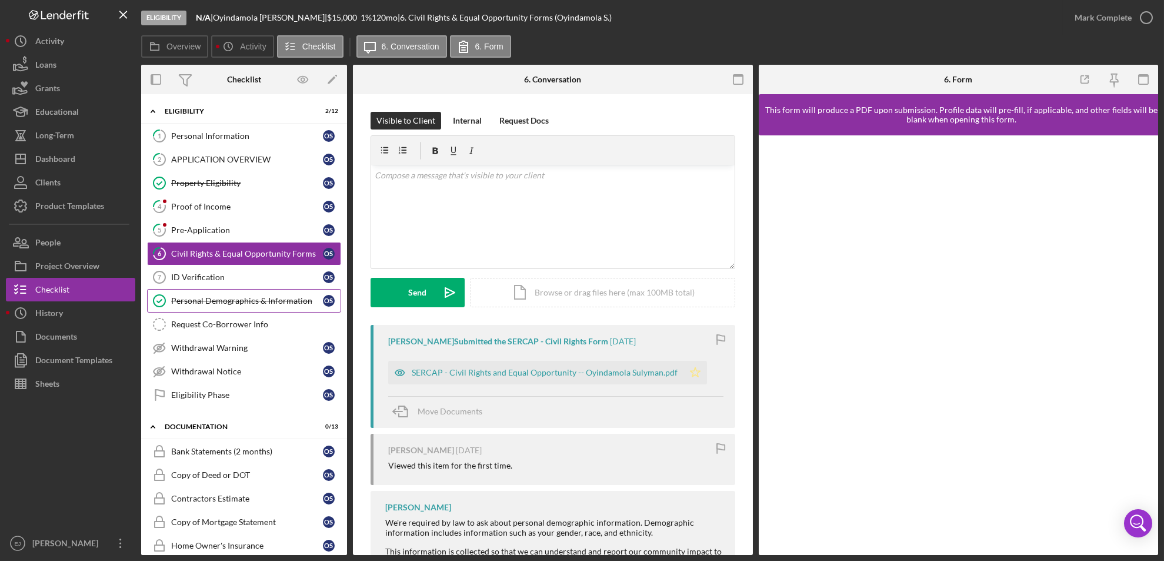
click at [695, 367] on icon "Icon/Star" at bounding box center [696, 373] width 24 height 24
click at [1149, 14] on icon "button" at bounding box center [1146, 17] width 29 height 29
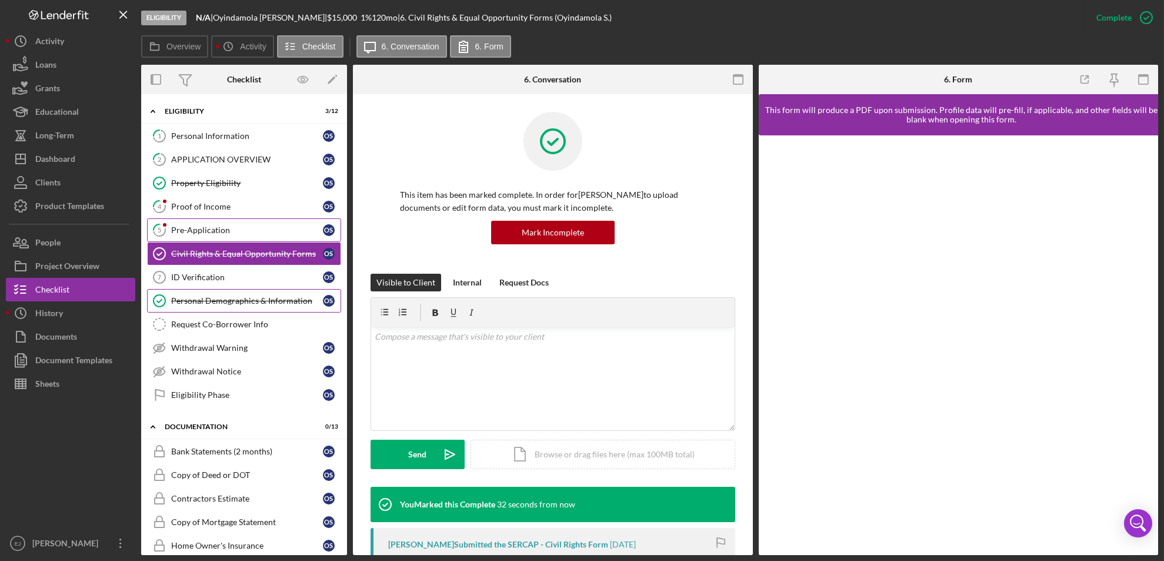
click at [202, 229] on div "Pre-Application" at bounding box center [247, 229] width 152 height 9
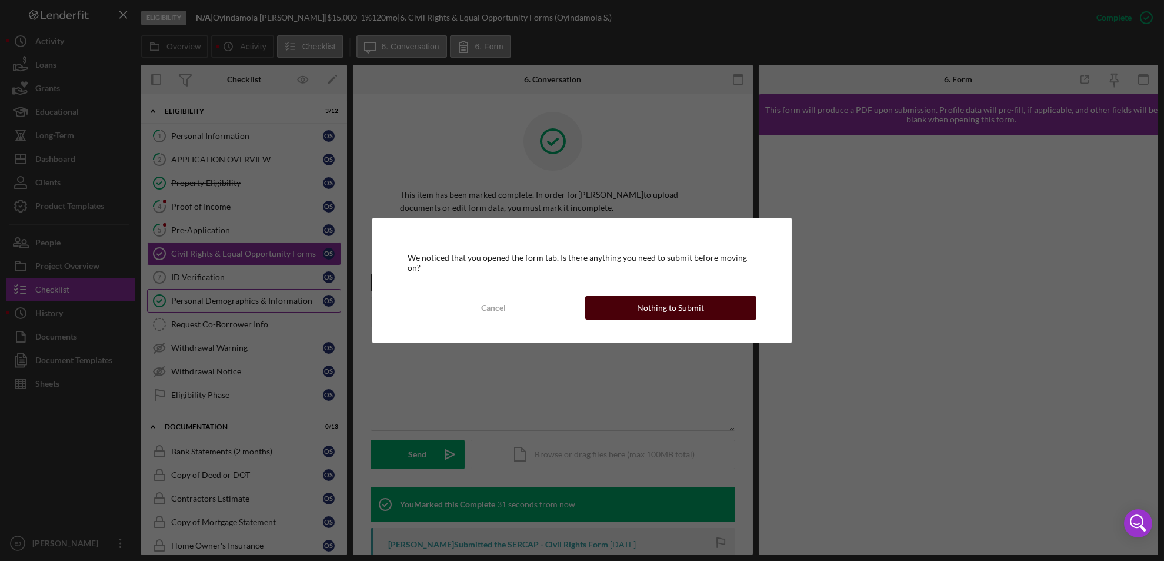
click at [725, 302] on button "Nothing to Submit" at bounding box center [671, 308] width 172 height 24
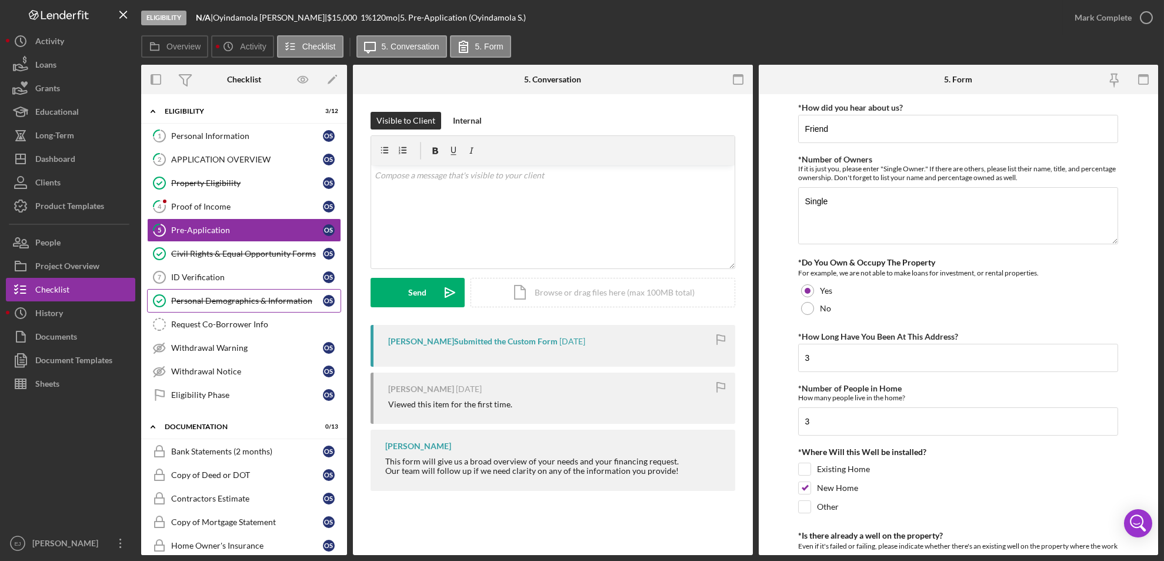
click at [1154, 354] on form "*How did you hear about us? Friend *Number of Owners If it is just you, please …" at bounding box center [959, 324] width 400 height 461
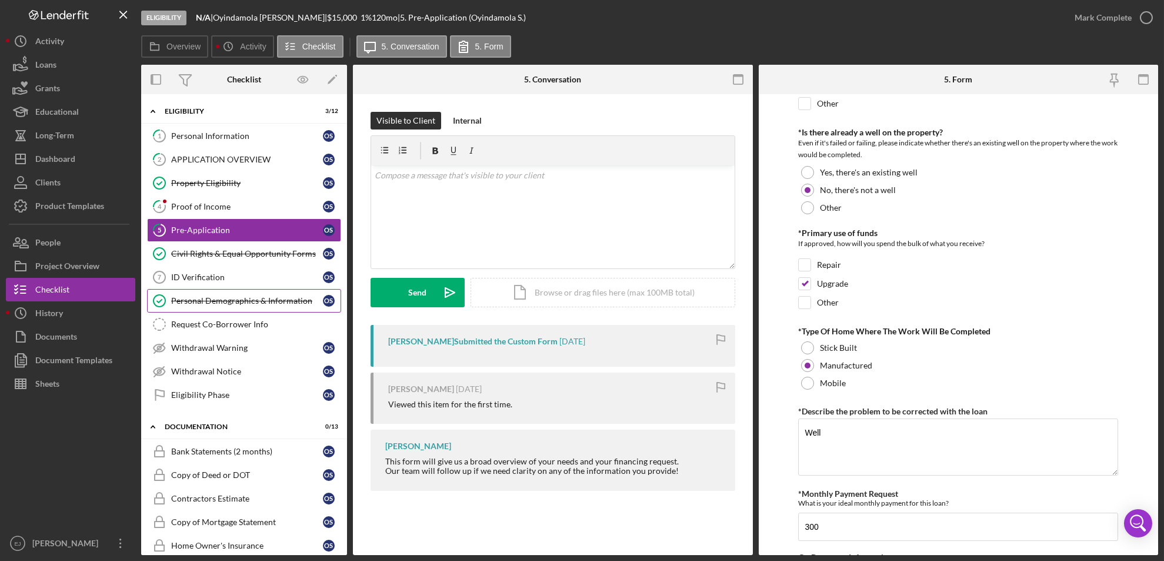
scroll to position [514, 0]
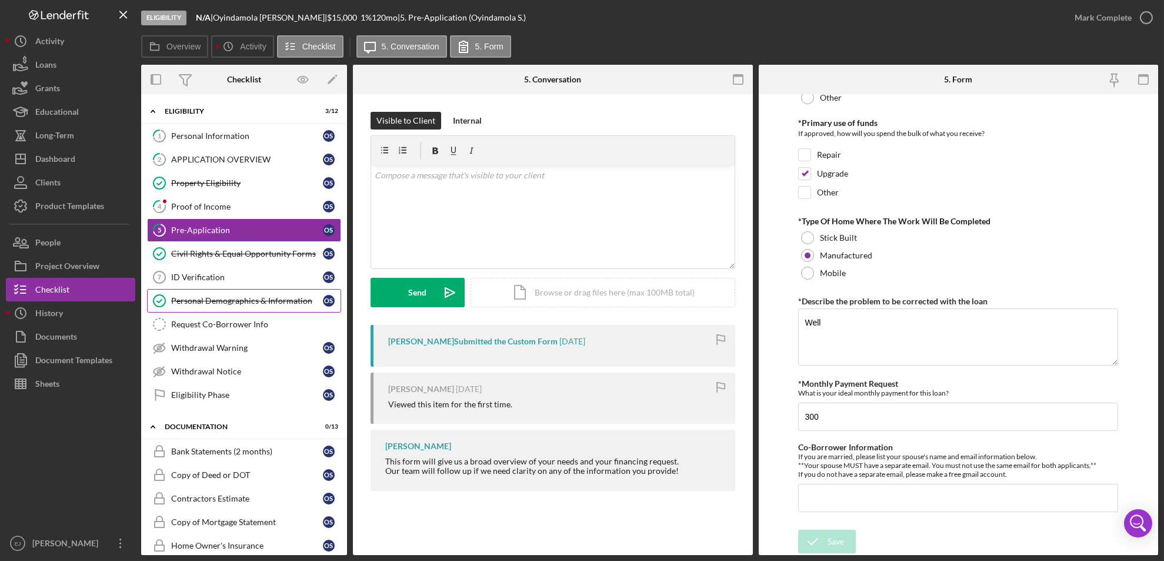
click at [1161, 300] on div "Eligibility N/A | Oyindamola Sulyman | $15,000 $15,000 1 % 120 mo | 5. Pre-Appl…" at bounding box center [582, 280] width 1164 height 561
click at [1158, 298] on form "*How did you hear about us? Friend *Number of Owners If it is just you, please …" at bounding box center [959, 324] width 400 height 461
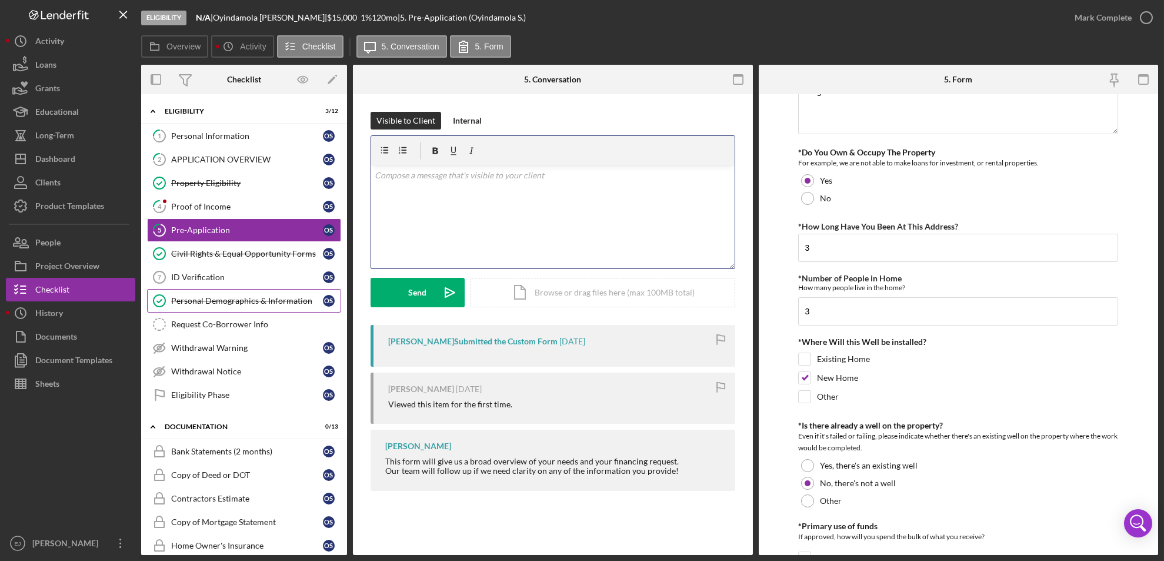
click at [402, 190] on div "v Color teal Color pink Remove color Add row above Add row below Add column bef…" at bounding box center [553, 216] width 364 height 103
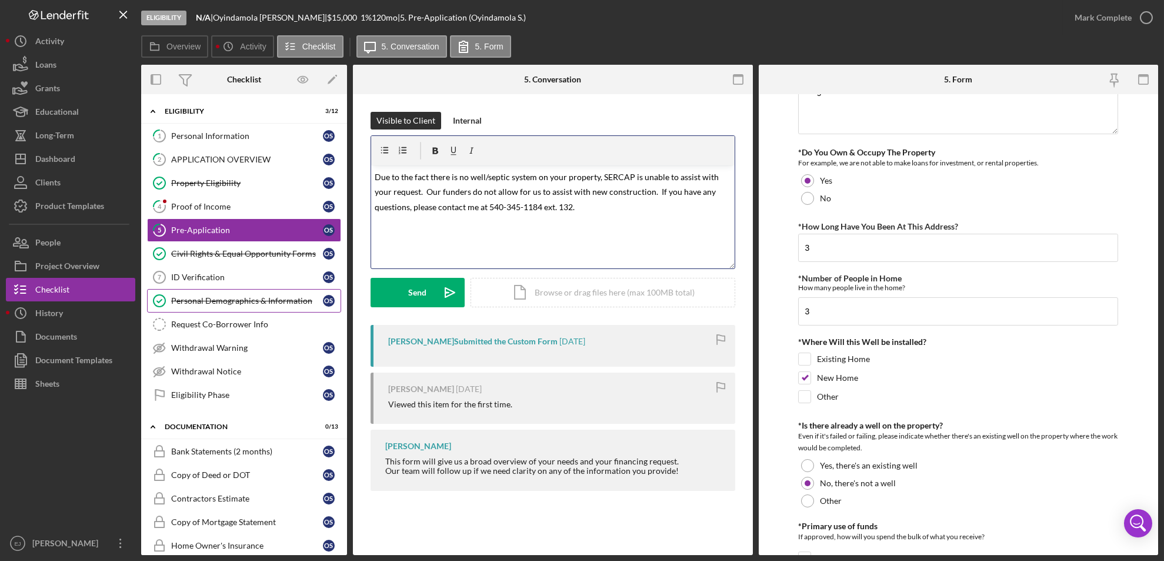
click at [375, 174] on span "Due to the fact there is no well/septic system on your property, SERCAP is unab…" at bounding box center [548, 192] width 346 height 40
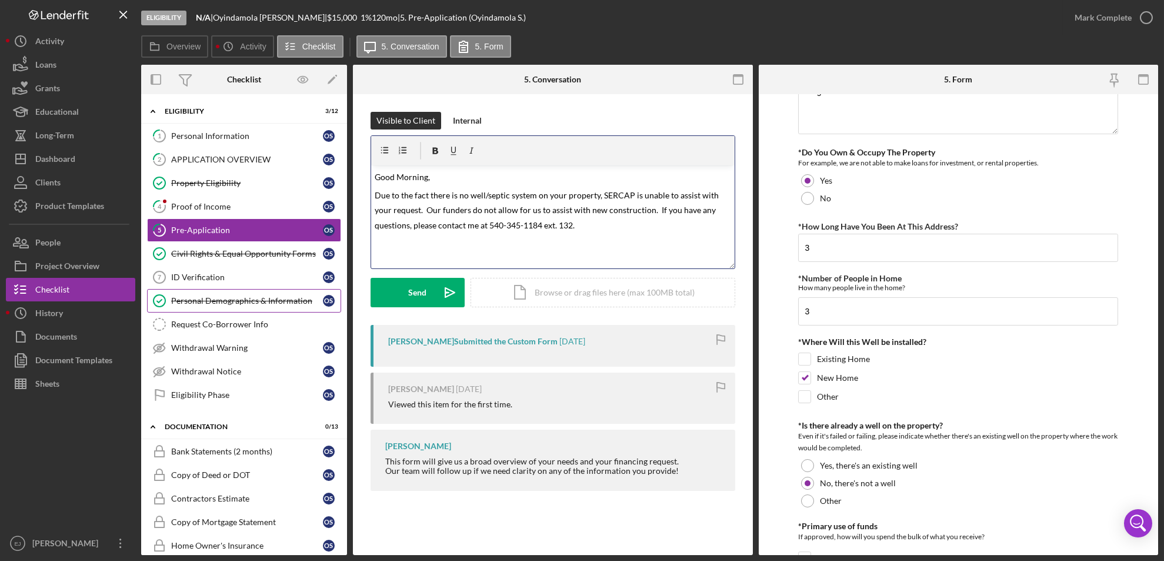
click at [573, 225] on span "Due to the fact there is no well/septic system on your property, SERCAP is unab…" at bounding box center [548, 210] width 346 height 40
click at [476, 225] on span "Due to the fact there is no well/septic system on your property, SERCAP is unab…" at bounding box center [548, 210] width 346 height 40
click at [414, 279] on div "Send" at bounding box center [418, 292] width 18 height 29
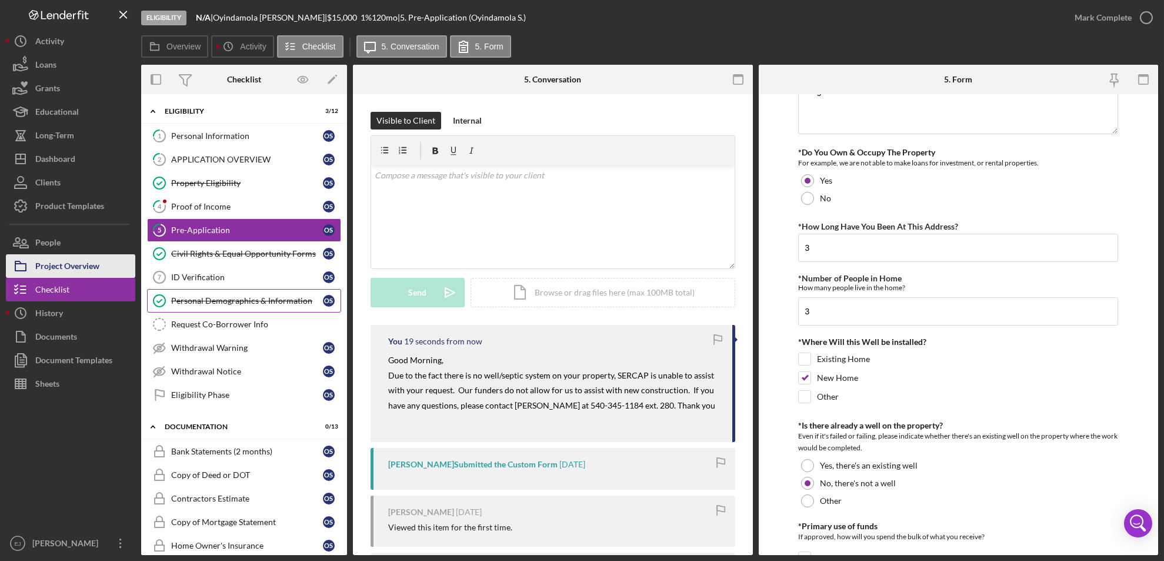
click at [104, 264] on button "Project Overview" at bounding box center [70, 266] width 129 height 24
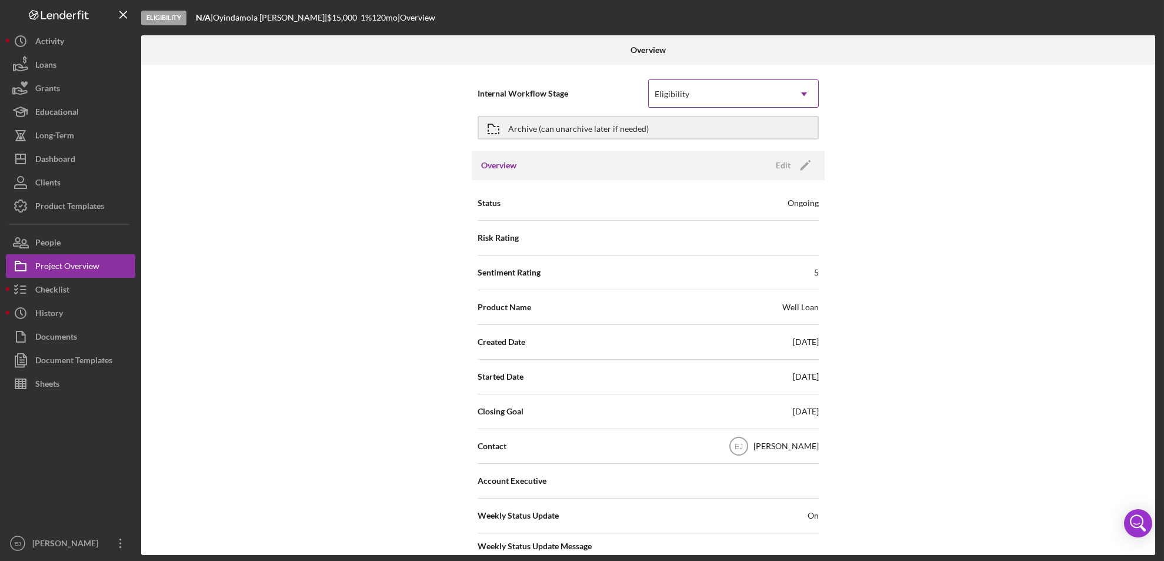
click at [802, 95] on use at bounding box center [804, 94] width 6 height 4
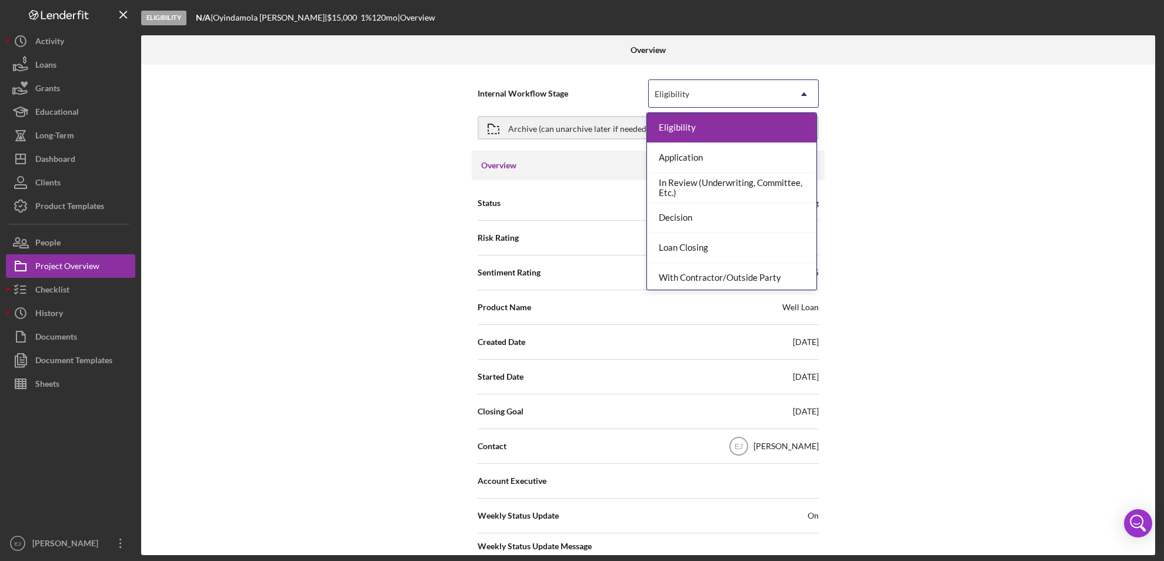
scroll to position [93, 0]
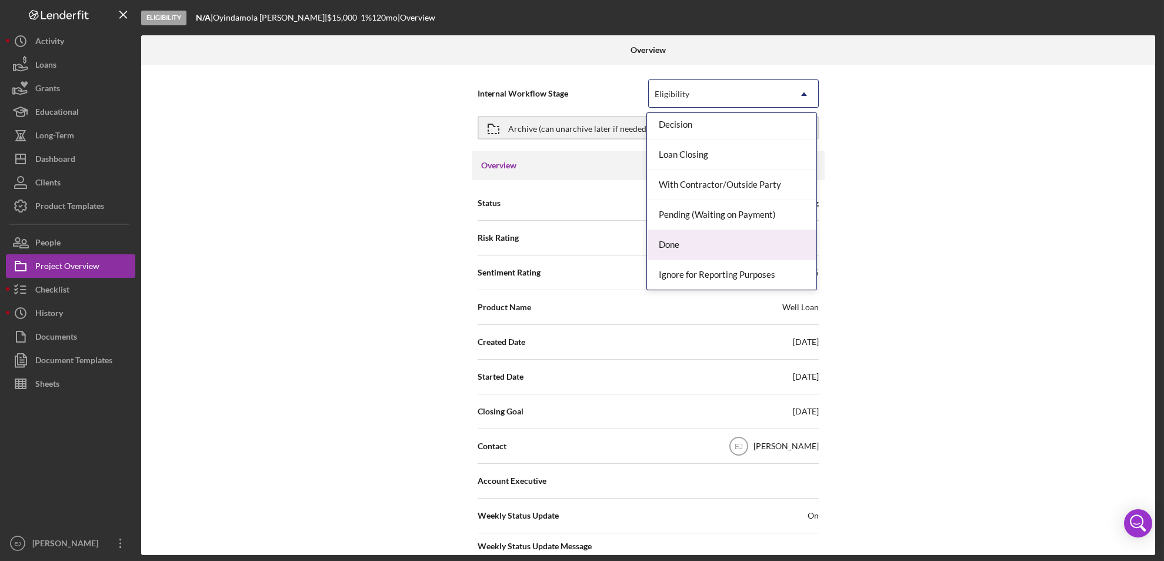
click at [757, 241] on div "Done" at bounding box center [731, 245] width 169 height 30
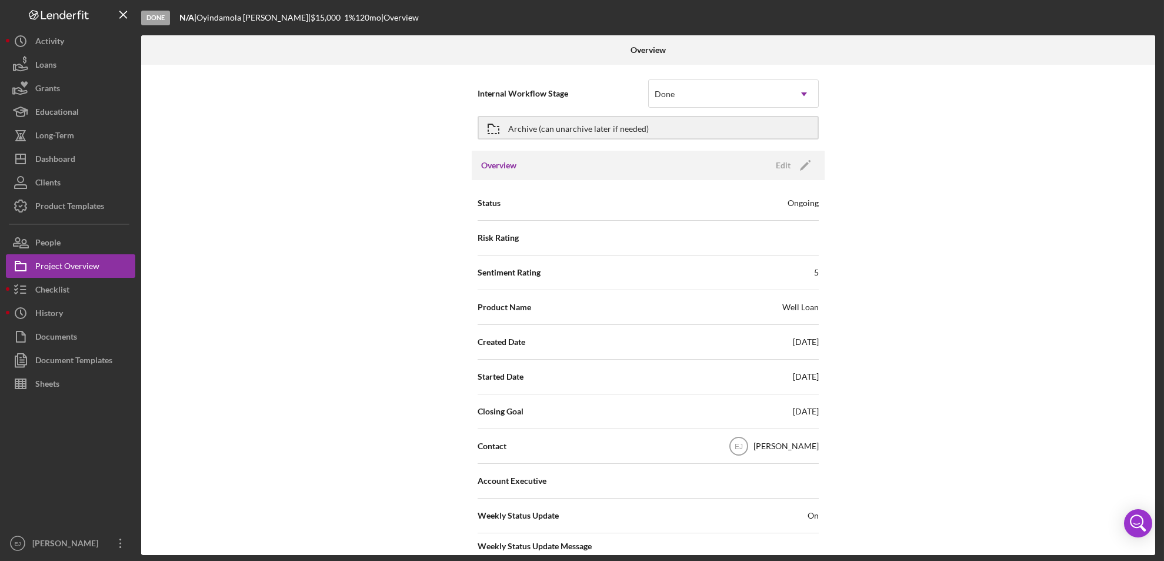
click at [1158, 491] on div "Done N/A | Oyindamola Sulyman | $15,000 $15,000 1 % 120 mo | Overview Overview …" at bounding box center [582, 280] width 1164 height 561
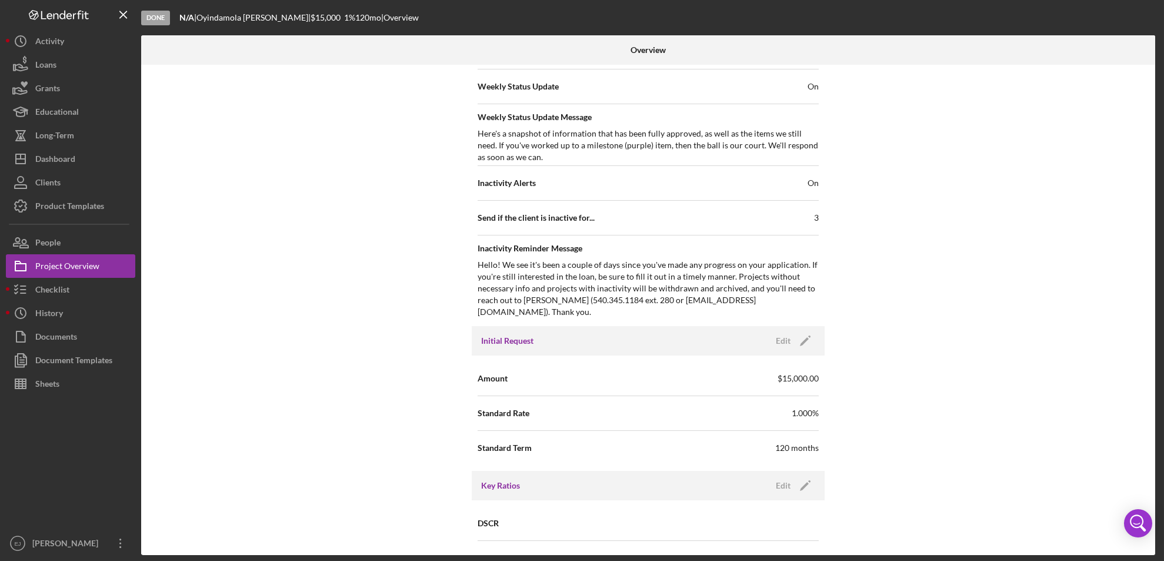
scroll to position [1258, 0]
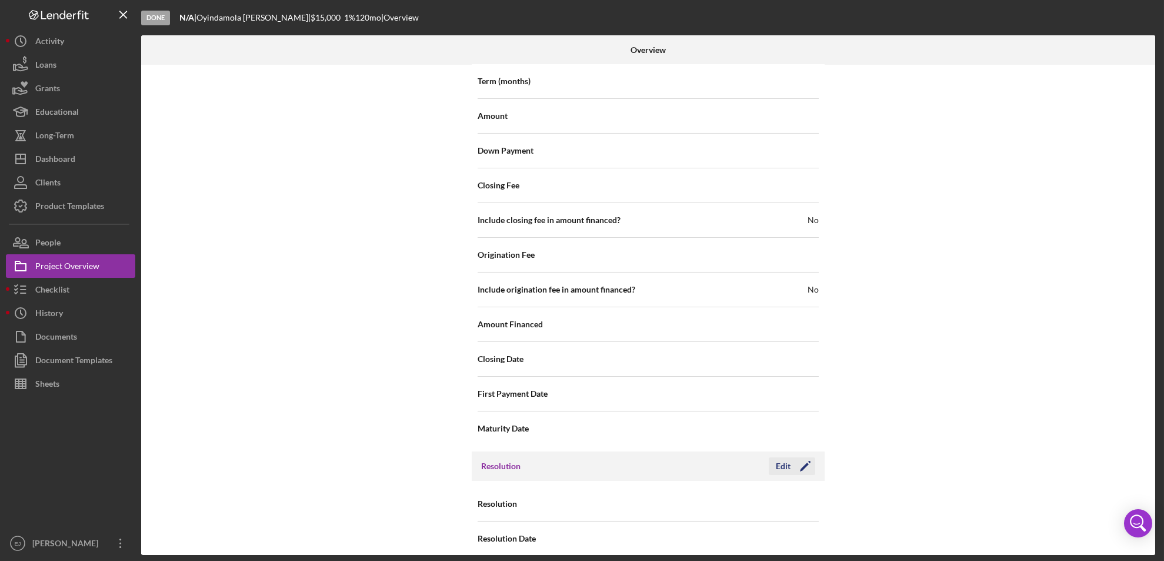
click at [781, 459] on div "Edit" at bounding box center [783, 466] width 15 height 18
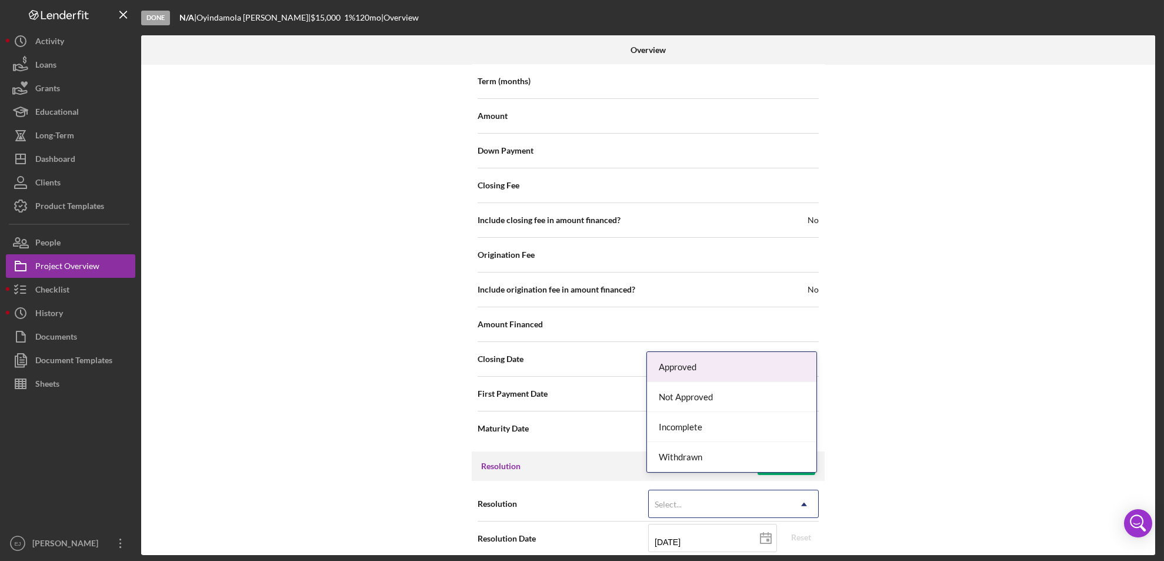
click at [782, 491] on div "Select..." at bounding box center [719, 504] width 141 height 27
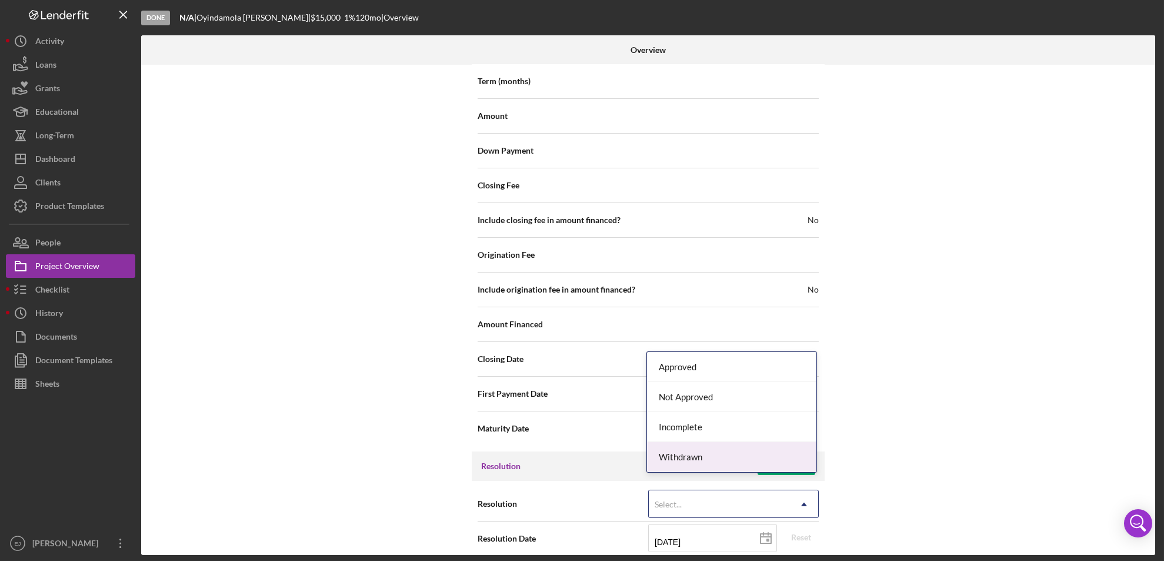
click at [763, 465] on div "Withdrawn" at bounding box center [731, 457] width 169 height 30
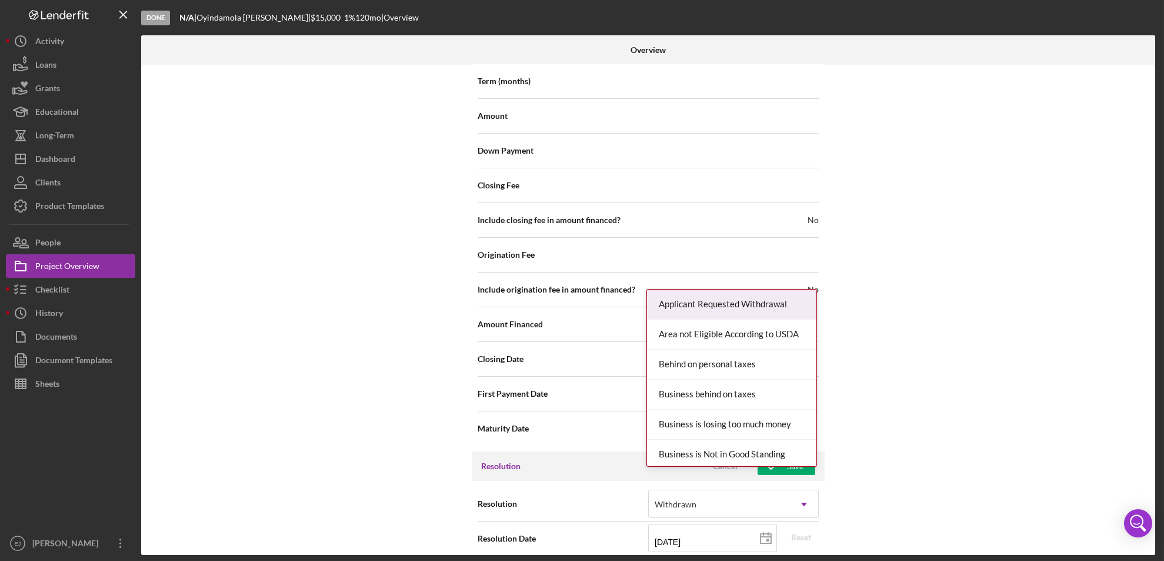
scroll to position [1333, 0]
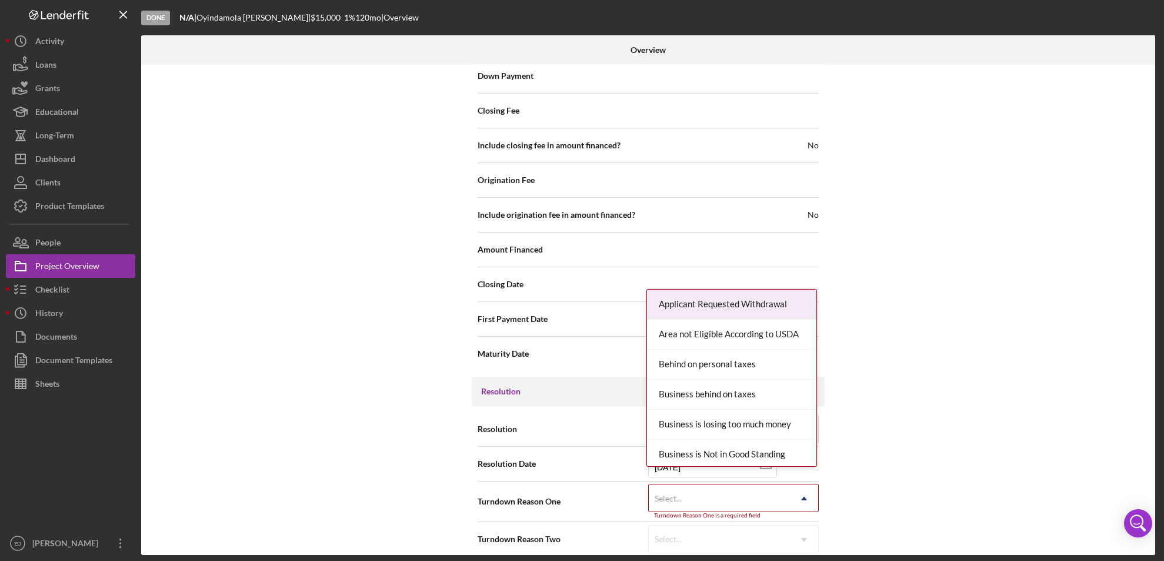
click at [798, 548] on div "Resolution Withdrawn Icon/Dropdown Arrow Resolution Date 09/08/2025 2025-09-08 …" at bounding box center [648, 484] width 353 height 156
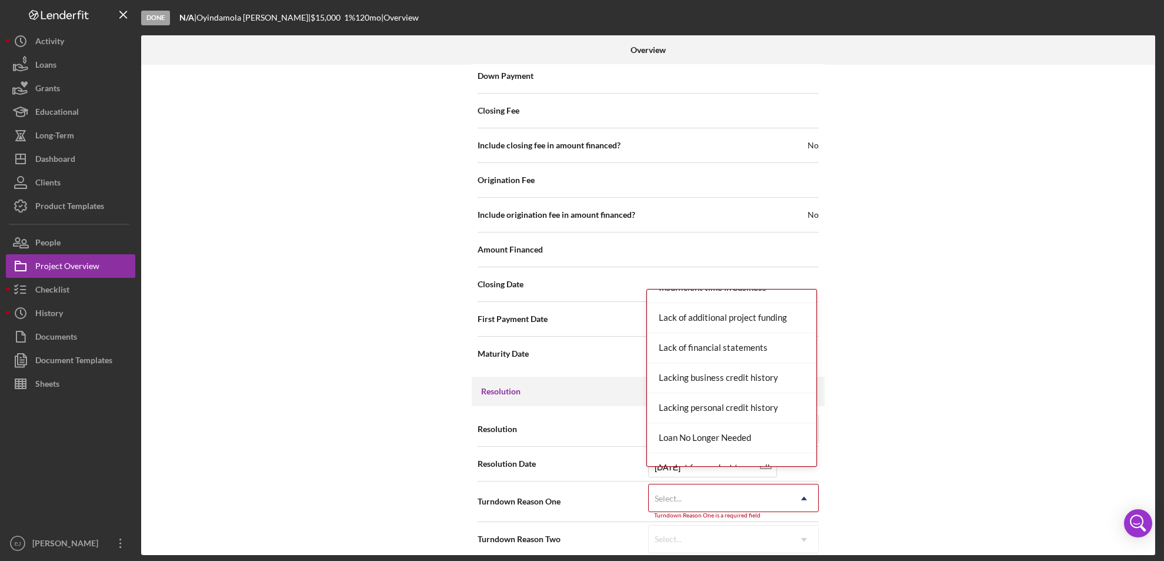
scroll to position [771, 0]
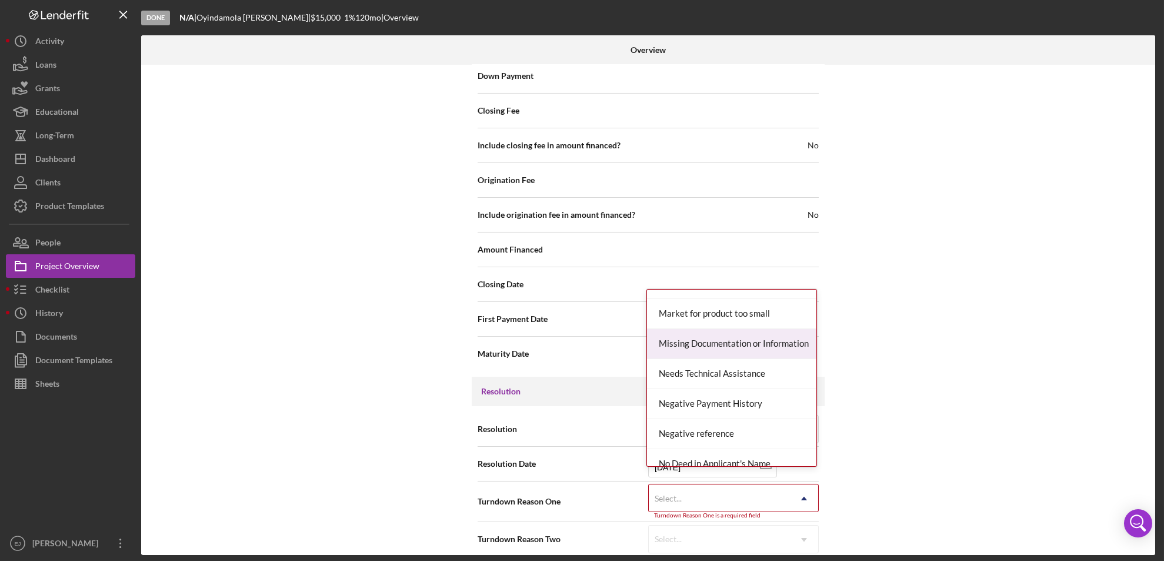
click at [748, 343] on div "Missing Documentation or Information" at bounding box center [731, 344] width 169 height 30
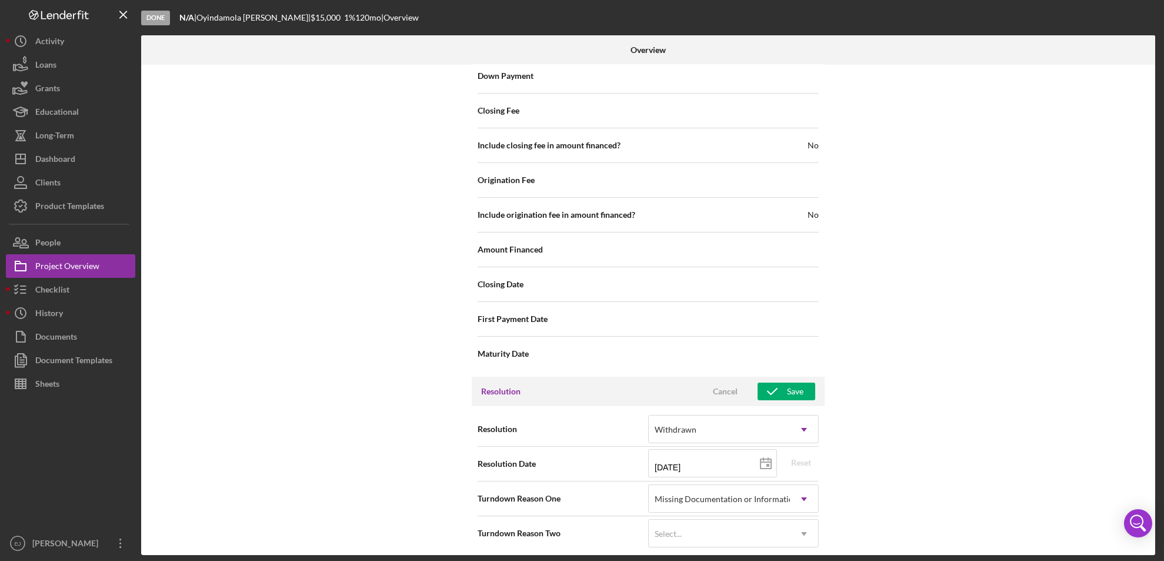
scroll to position [1328, 0]
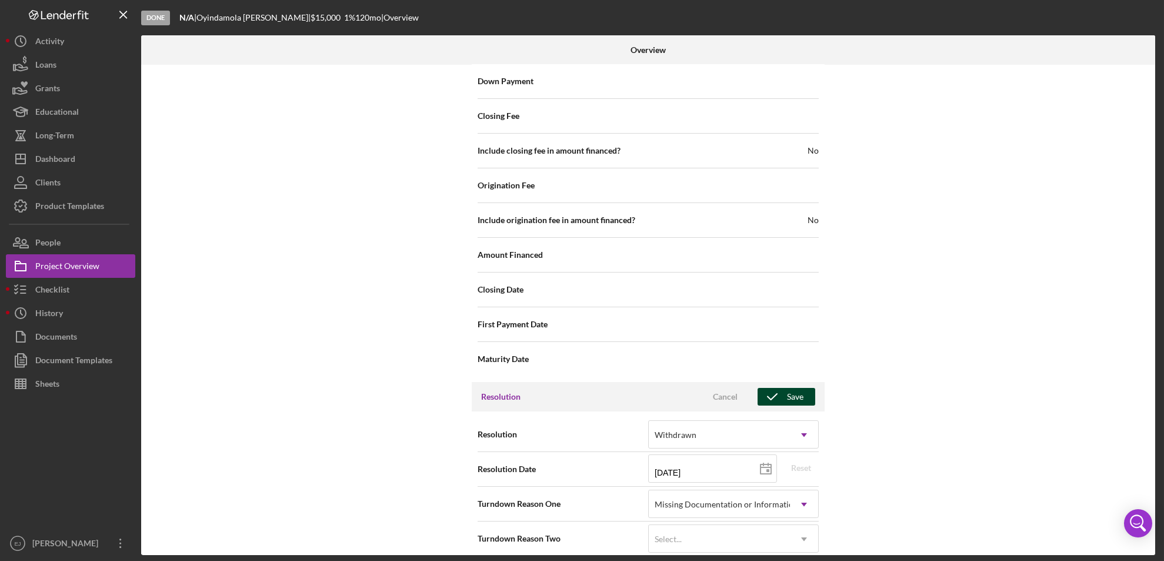
click at [779, 384] on icon "button" at bounding box center [772, 396] width 29 height 29
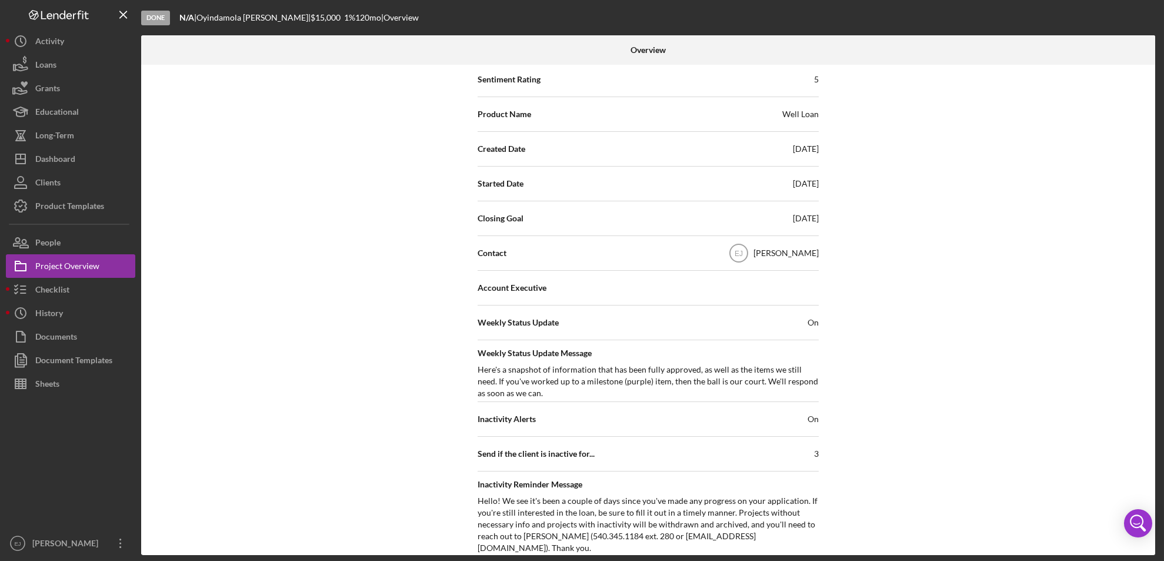
scroll to position [41, 0]
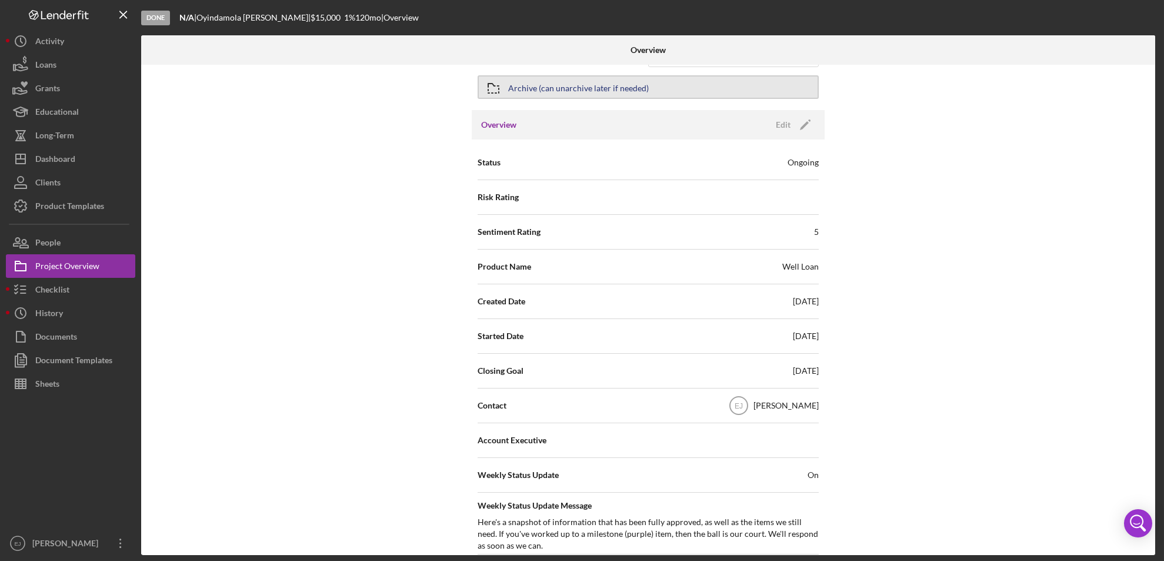
click at [486, 83] on icon "button" at bounding box center [493, 88] width 29 height 29
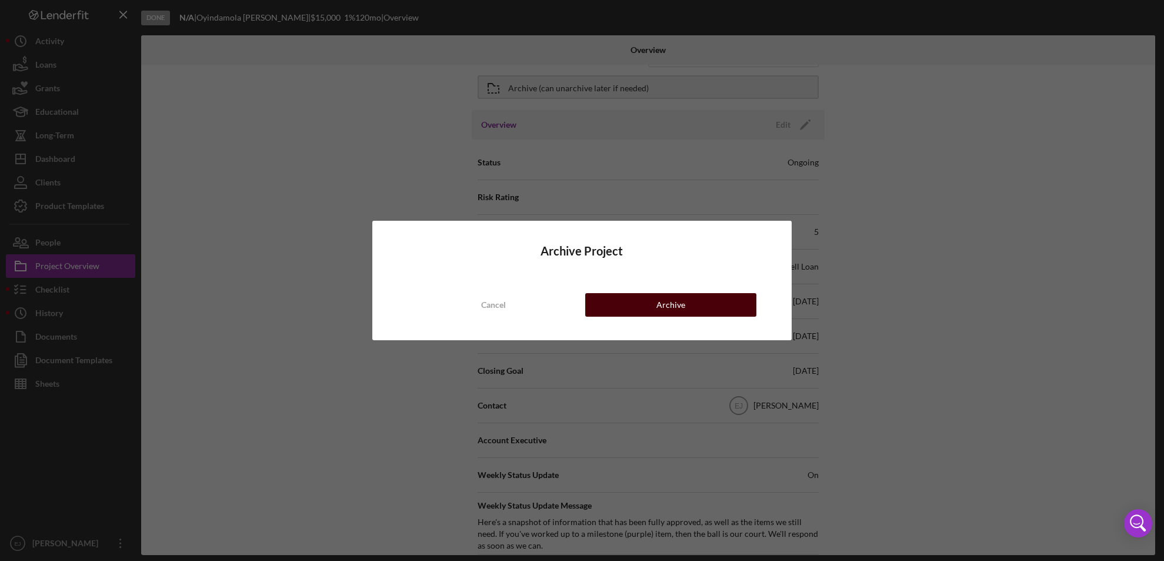
click at [653, 294] on button "Archive" at bounding box center [671, 305] width 172 height 24
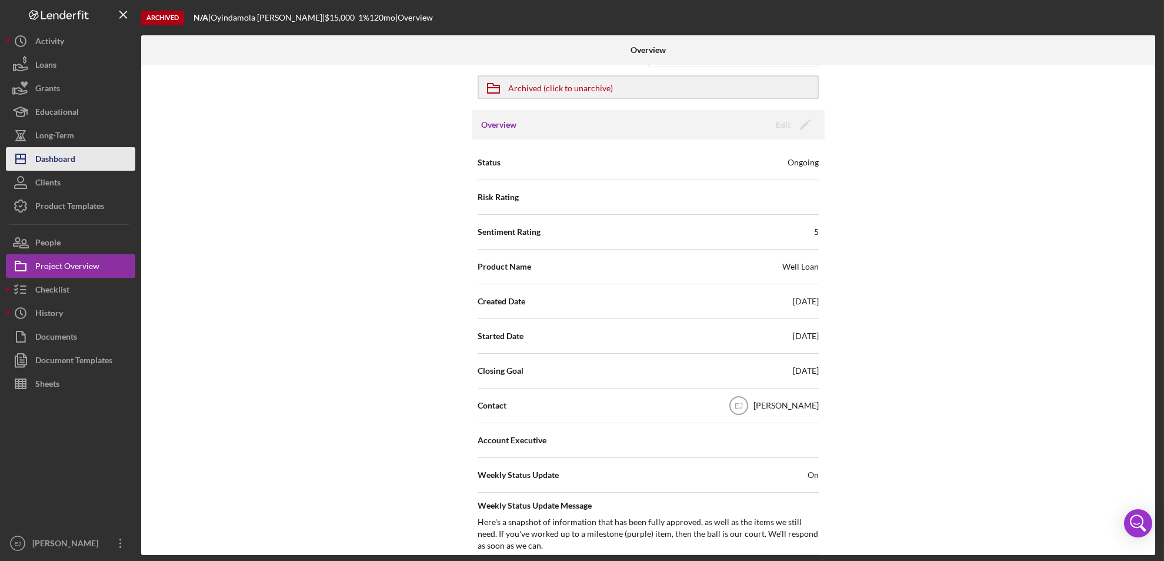
click at [96, 166] on button "Icon/Dashboard Dashboard" at bounding box center [70, 159] width 129 height 24
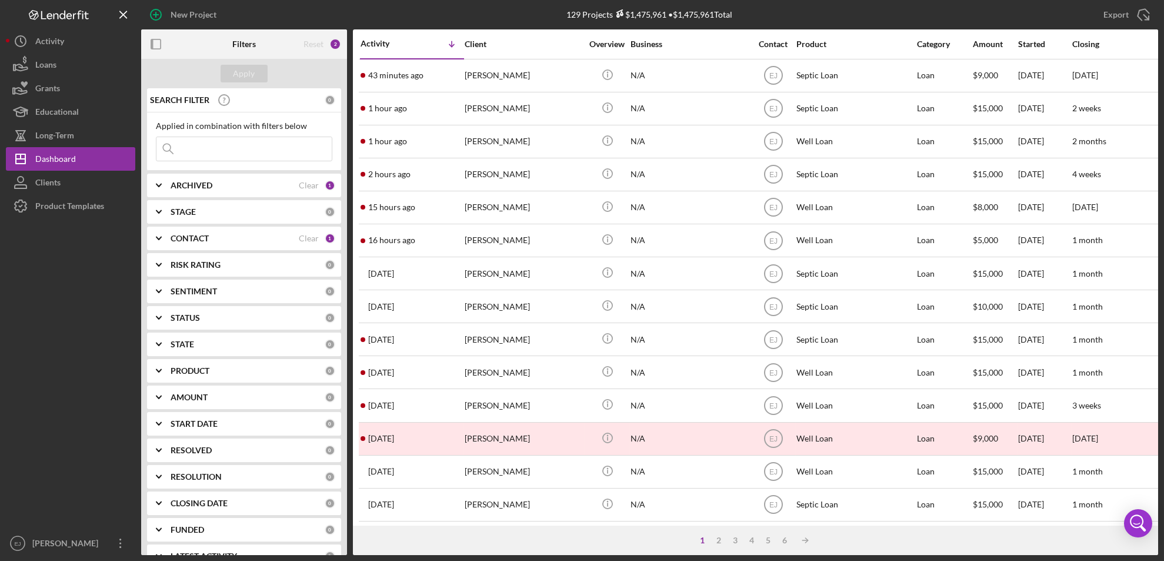
scroll to position [384, 0]
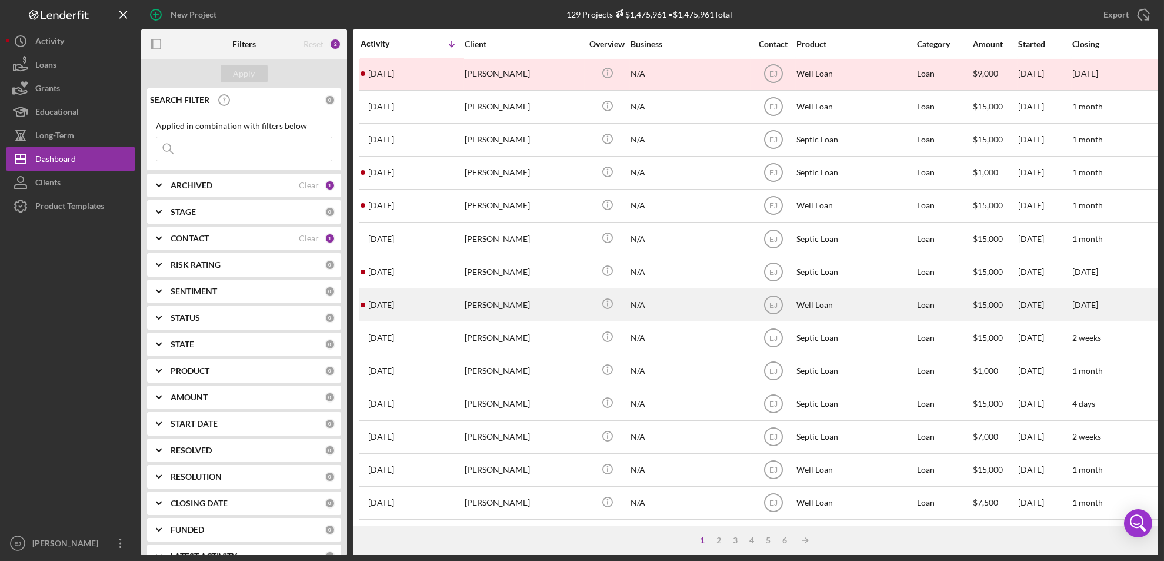
click at [478, 295] on div "Linda Lubitz" at bounding box center [524, 304] width 118 height 31
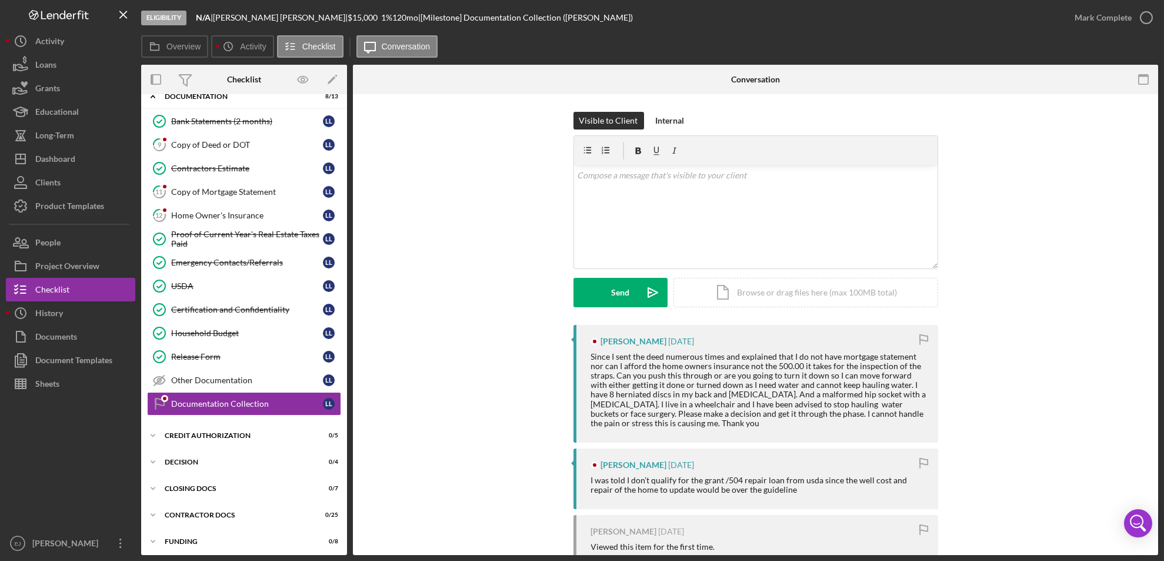
scroll to position [44, 0]
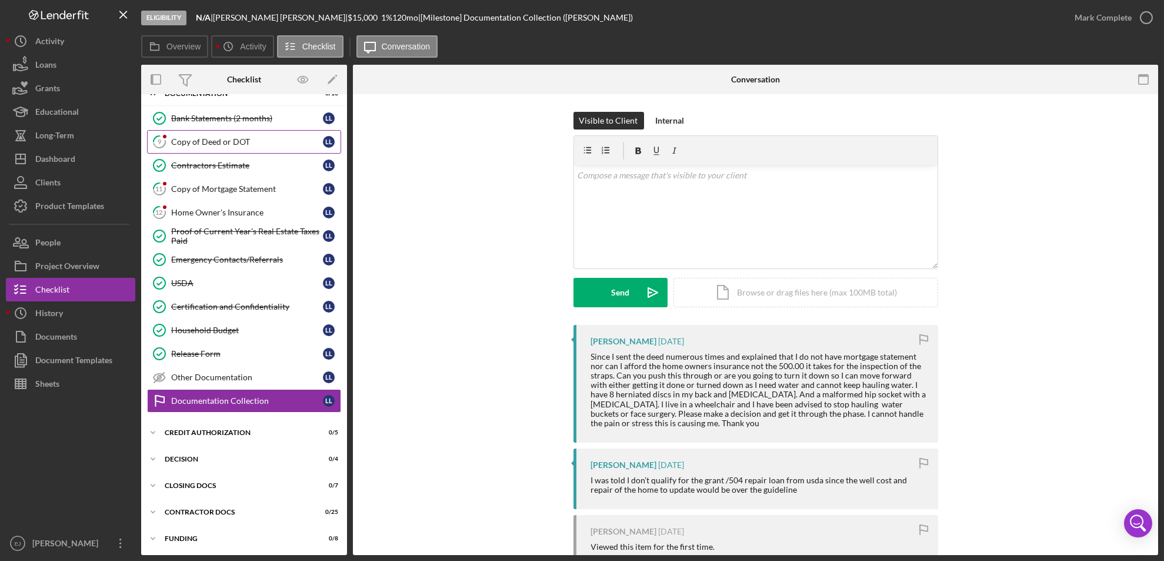
click at [224, 135] on link "9 Copy of Deed or DOT L L" at bounding box center [244, 142] width 194 height 24
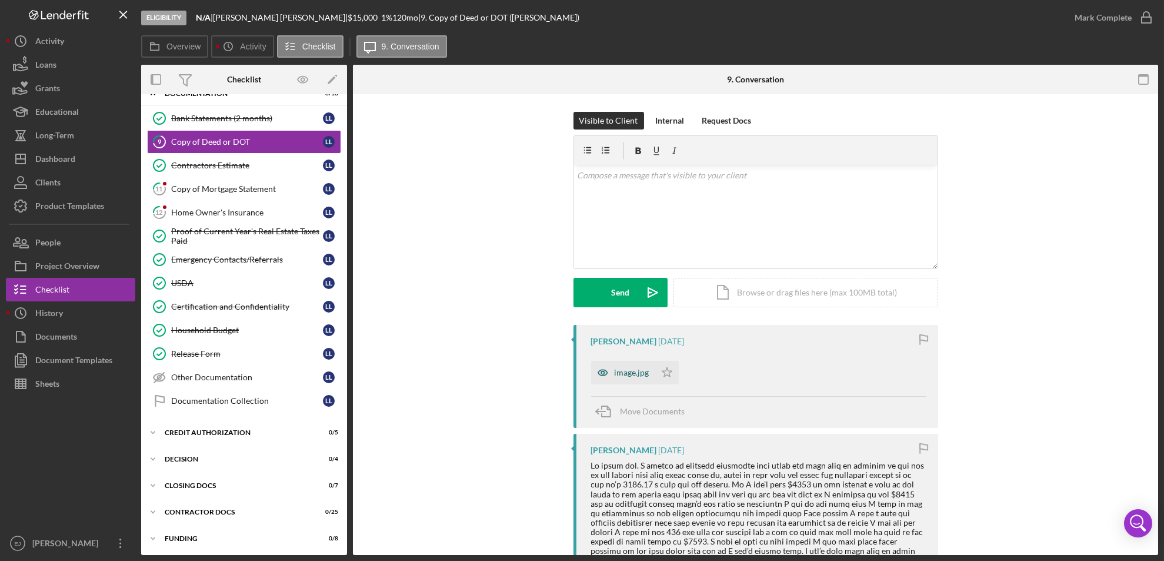
click at [630, 368] on div "image.jpg" at bounding box center [632, 372] width 35 height 9
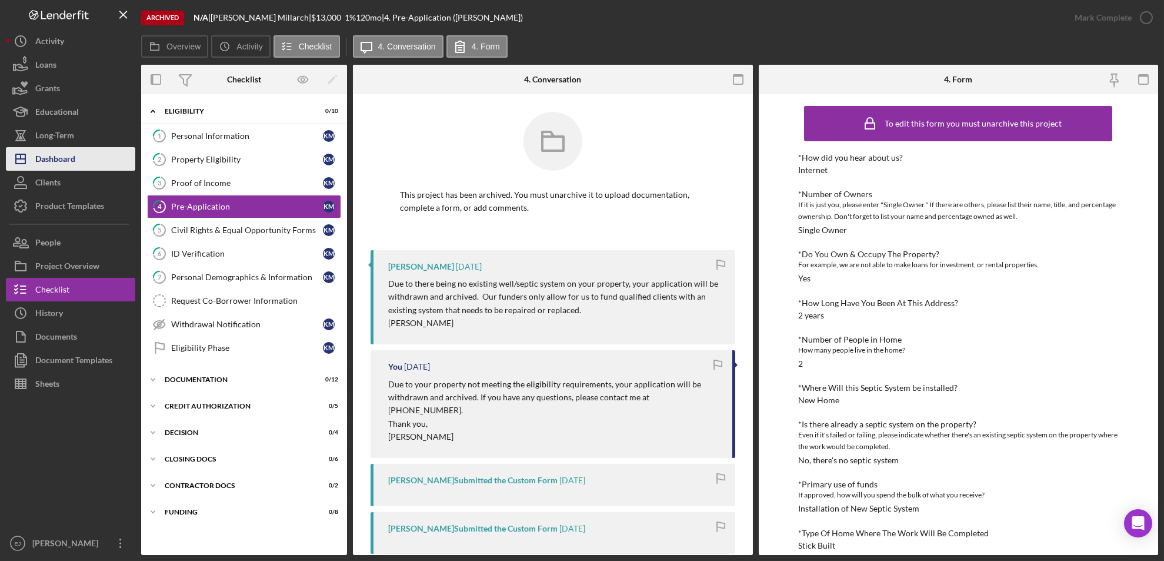
click at [79, 160] on button "Icon/Dashboard Dashboard" at bounding box center [70, 159] width 129 height 24
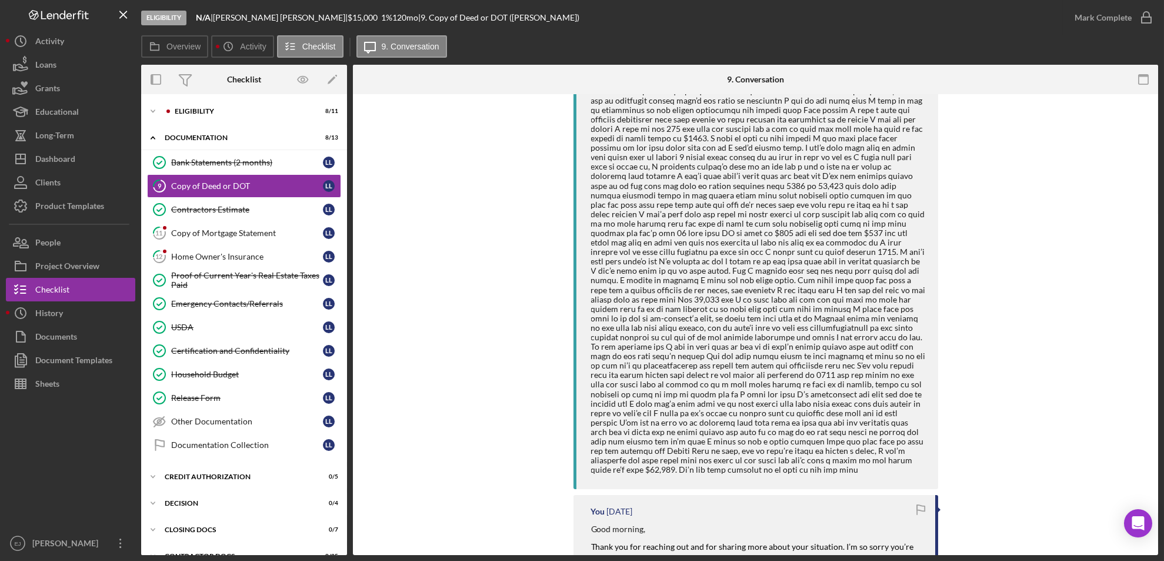
scroll to position [807, 0]
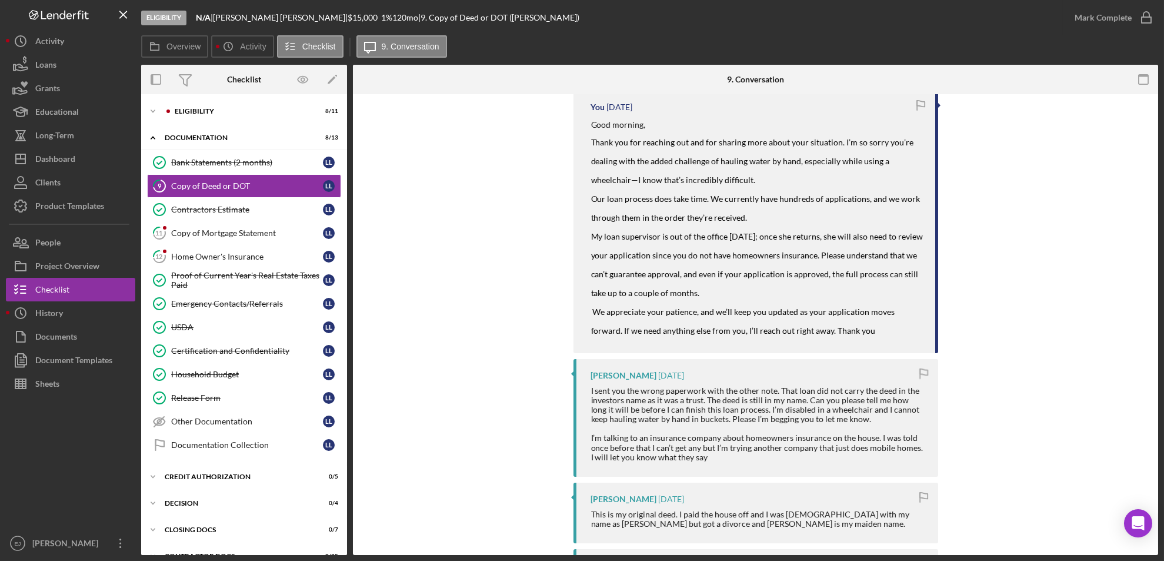
click at [1158, 485] on div "9 Copy of Deed or DOT Visible to Client Internal Request Docs v Color teal Colo…" at bounding box center [755, 324] width 805 height 461
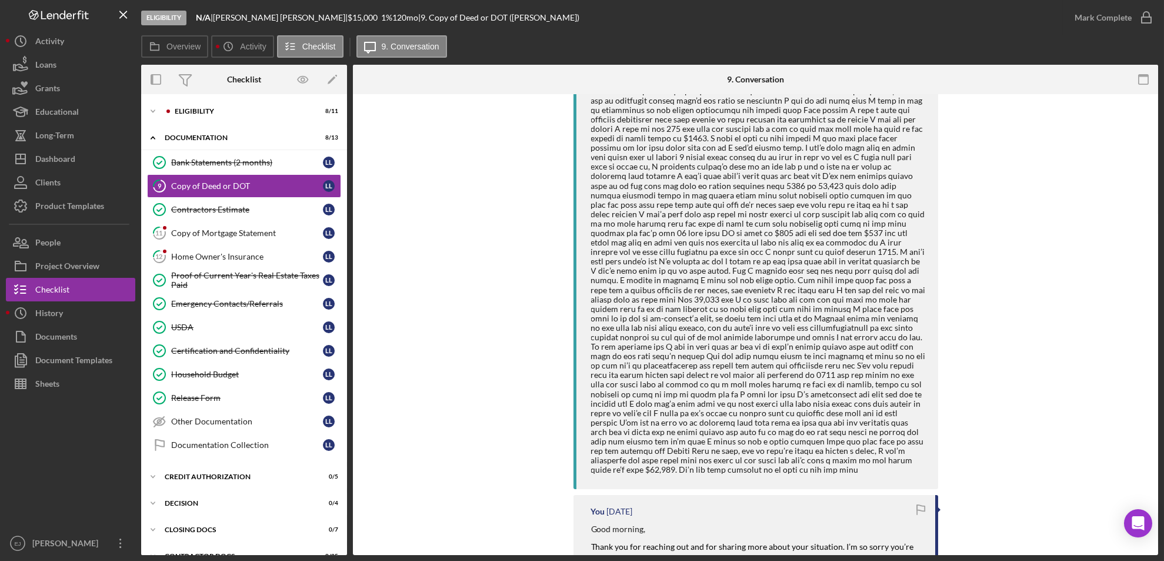
click at [1158, 168] on div "Eligibility N/A | Linda Lubitz | $15,000 $15,000 1 % 120 mo | 9. Copy of Deed o…" at bounding box center [582, 280] width 1164 height 561
click at [1158, 167] on div "Eligibility N/A | Linda Lubitz | $15,000 $15,000 1 % 120 mo | 9. Copy of Deed o…" at bounding box center [582, 280] width 1164 height 561
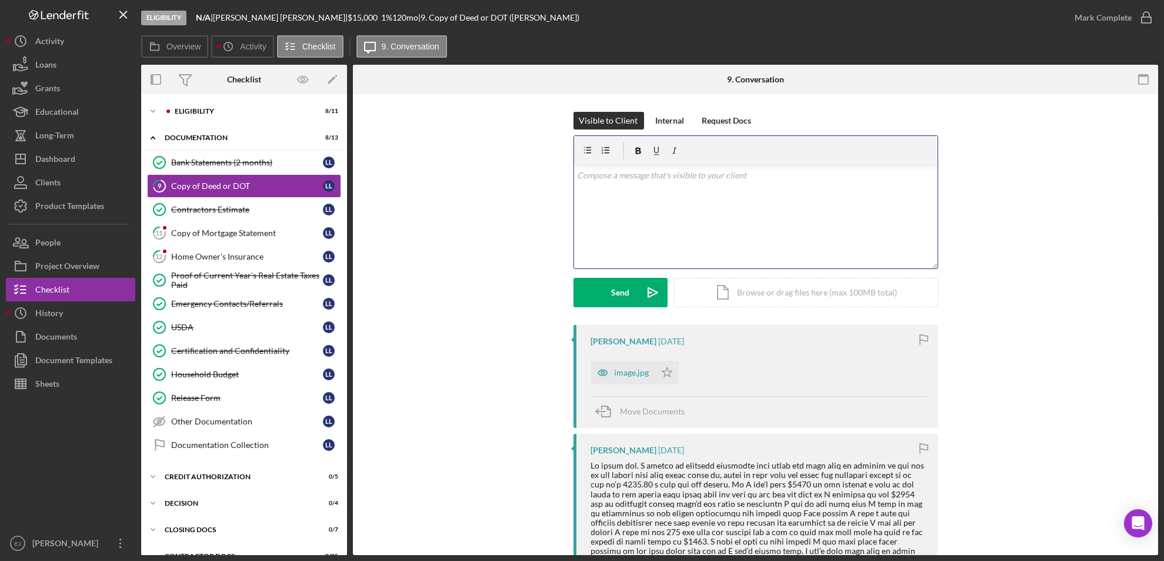
click at [658, 187] on div "v Color teal Color pink Remove color Add row above Add row below Add column bef…" at bounding box center [756, 216] width 364 height 103
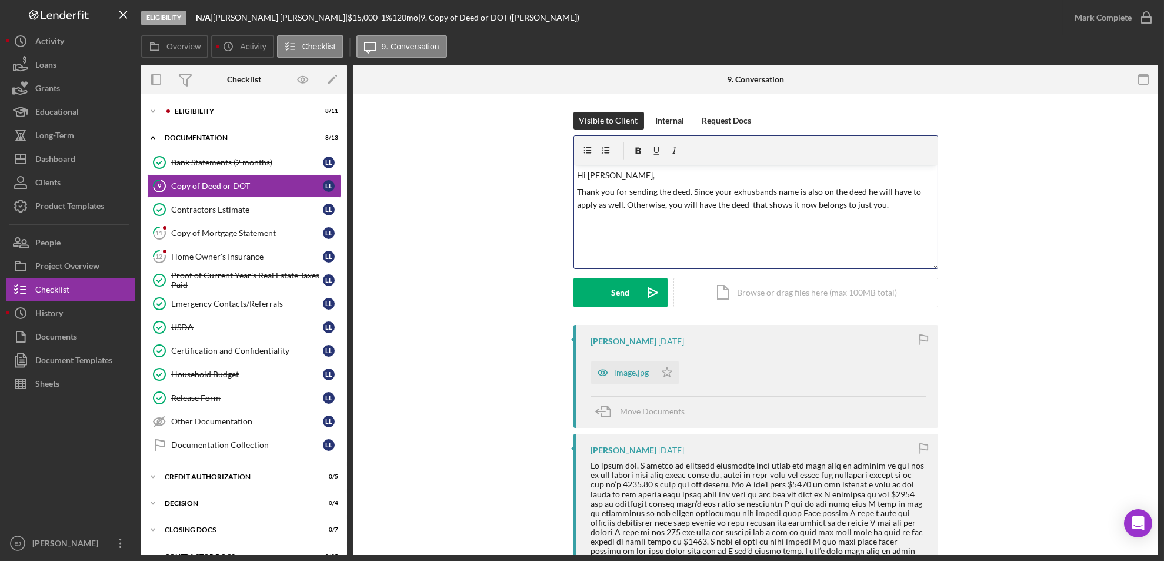
click at [724, 206] on p "Thank you for sending the deed. Since your exhusbands name is also on the deed …" at bounding box center [755, 198] width 357 height 26
click at [912, 204] on p "Thank you for sending the deed. Since your exhusbands name is also on the deed …" at bounding box center [755, 198] width 357 height 26
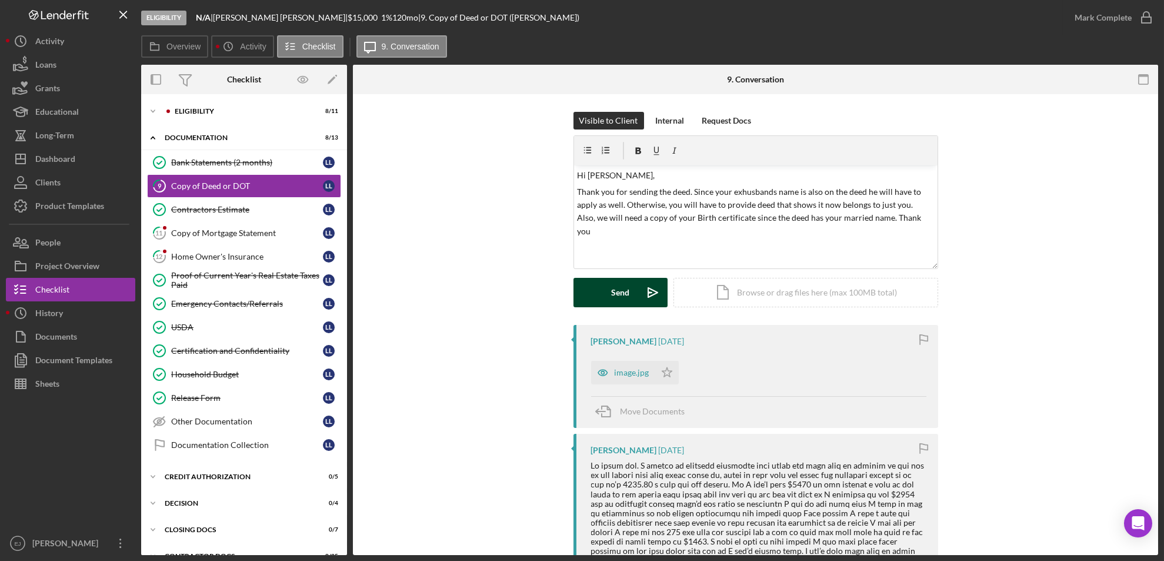
click at [599, 292] on button "Send Icon/icon-invite-send" at bounding box center [621, 292] width 94 height 29
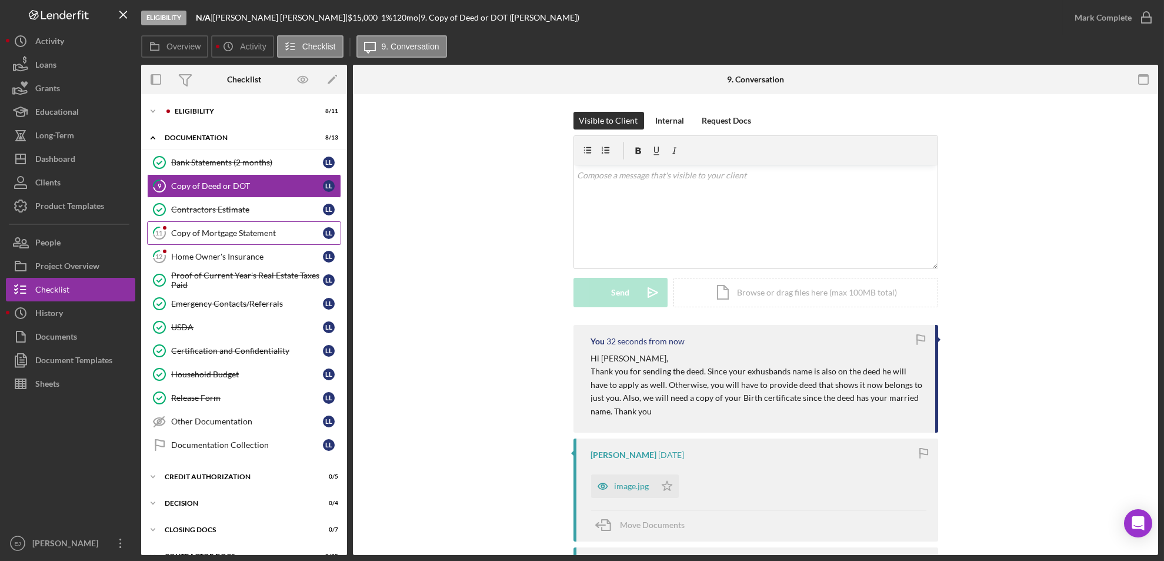
click at [238, 236] on div "Copy of Mortgage Statement" at bounding box center [247, 232] width 152 height 9
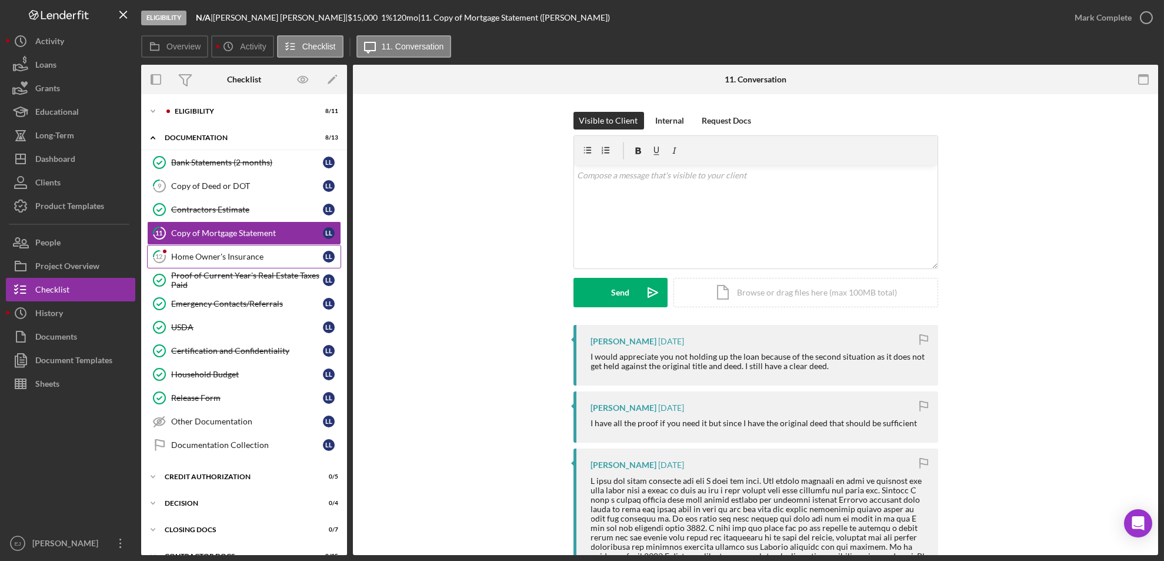
click at [276, 250] on link "12 Home Owner's Insurance L L" at bounding box center [244, 257] width 194 height 24
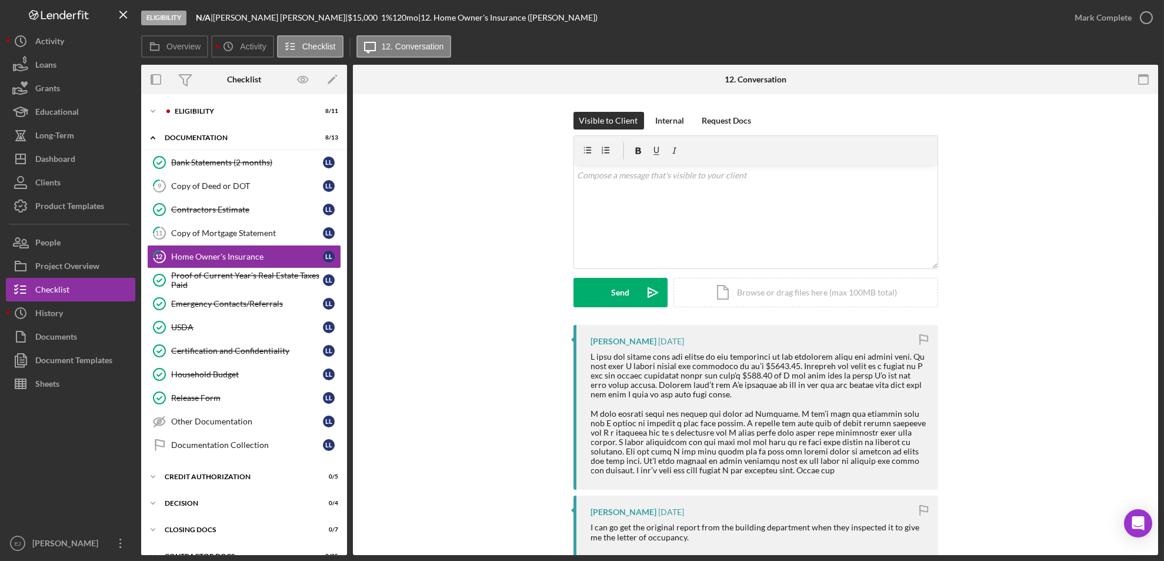
click at [387, 114] on div "Visible to Client Internal Request Docs v Color teal Color pink Remove color Ad…" at bounding box center [756, 218] width 770 height 213
click at [69, 160] on div "Dashboard" at bounding box center [55, 160] width 40 height 26
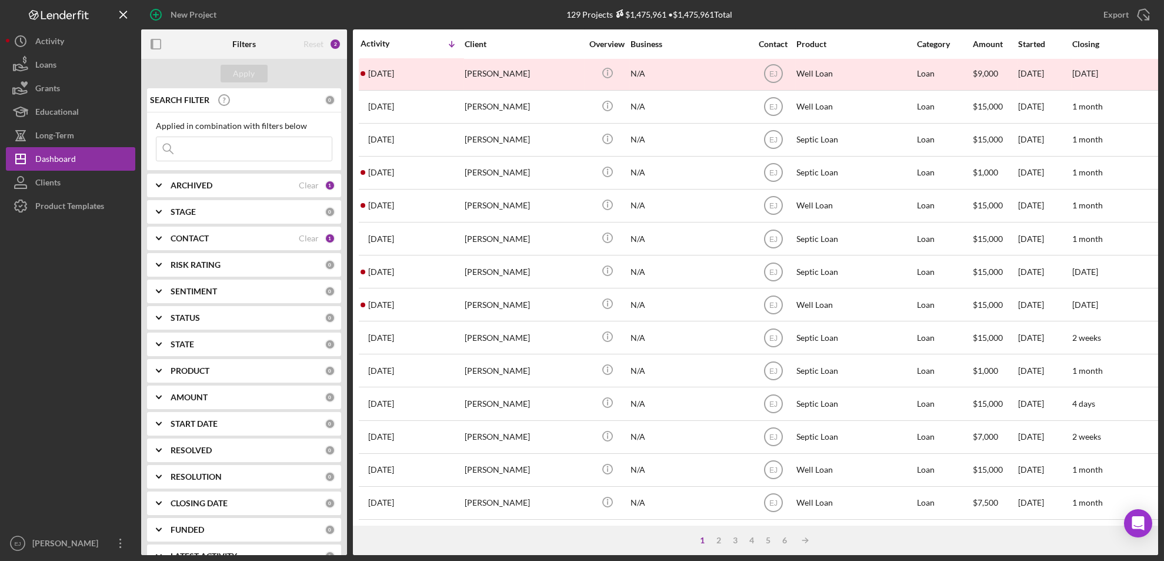
scroll to position [384, 0]
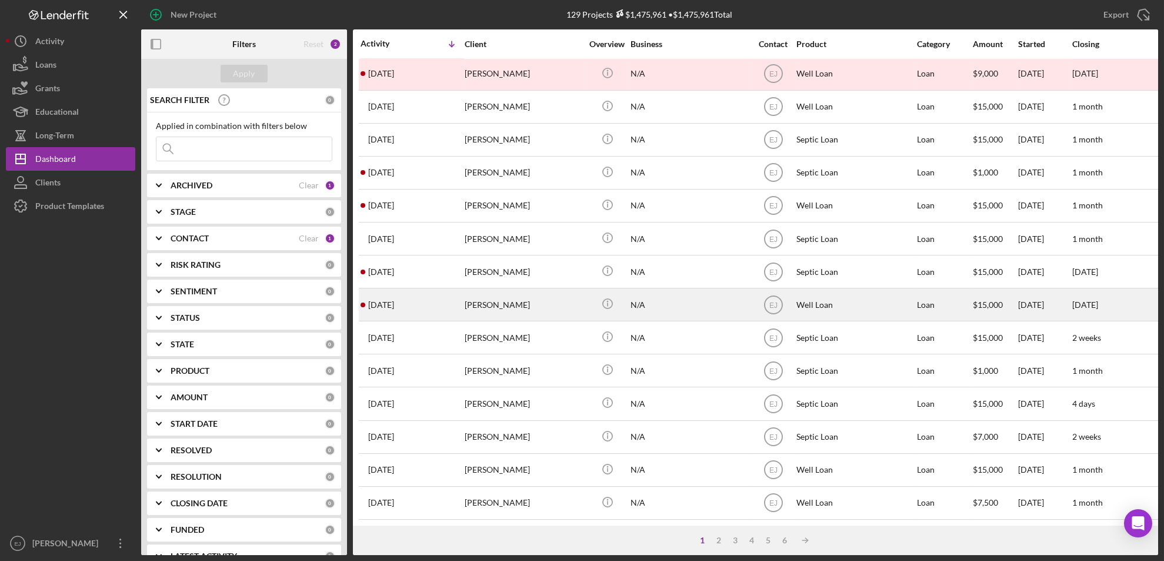
click at [496, 289] on div "Linda Lubitz" at bounding box center [524, 304] width 118 height 31
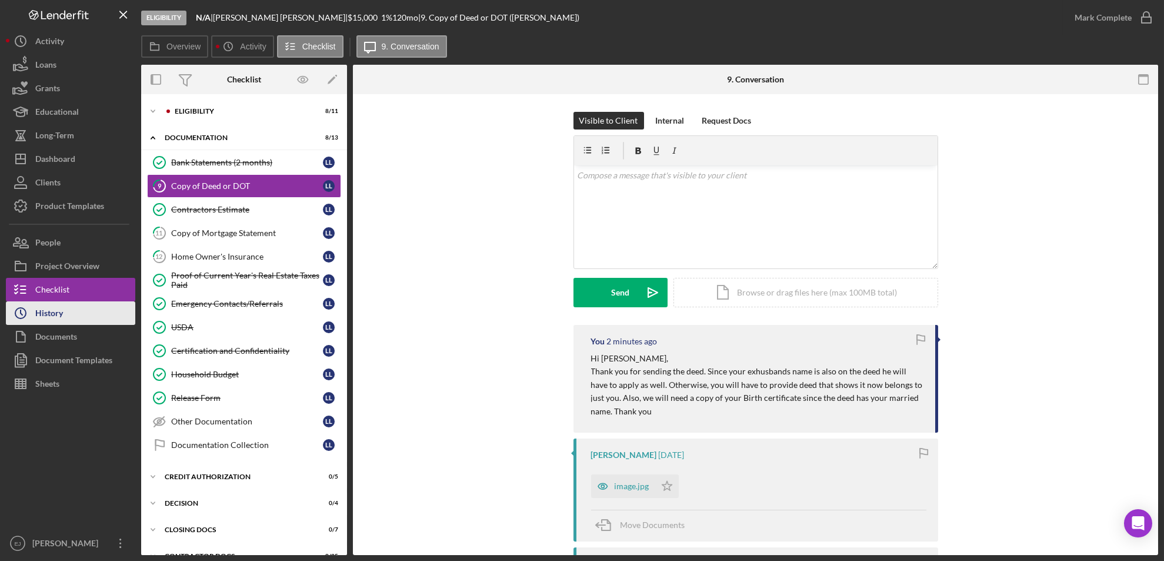
click at [22, 309] on icon "Icon/History" at bounding box center [20, 312] width 29 height 29
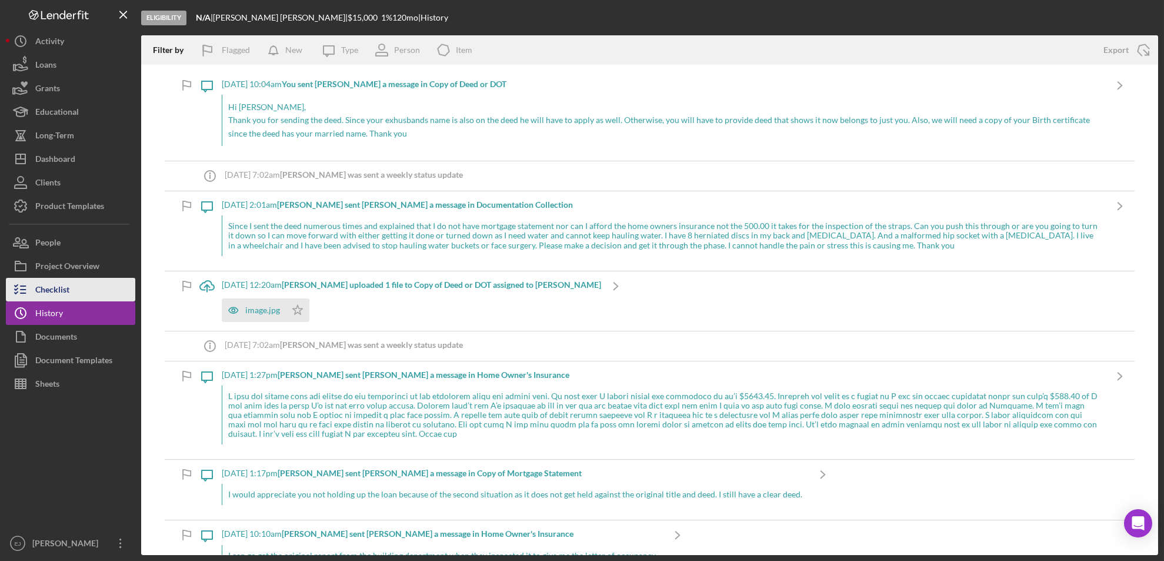
click at [76, 289] on button "Checklist" at bounding box center [70, 290] width 129 height 24
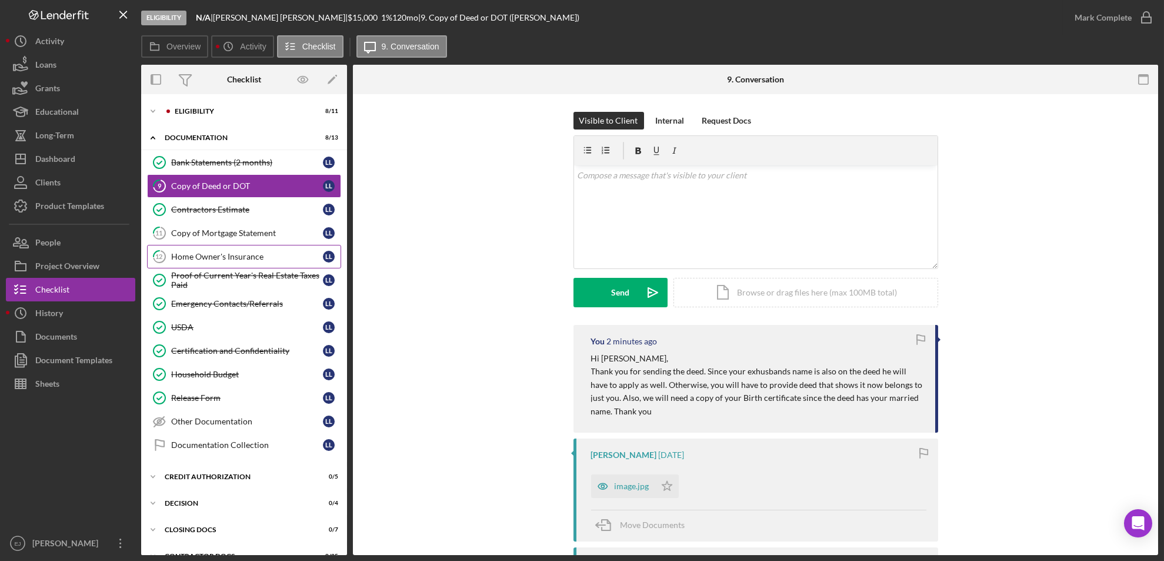
click at [241, 261] on div "Home Owner's Insurance" at bounding box center [247, 256] width 152 height 9
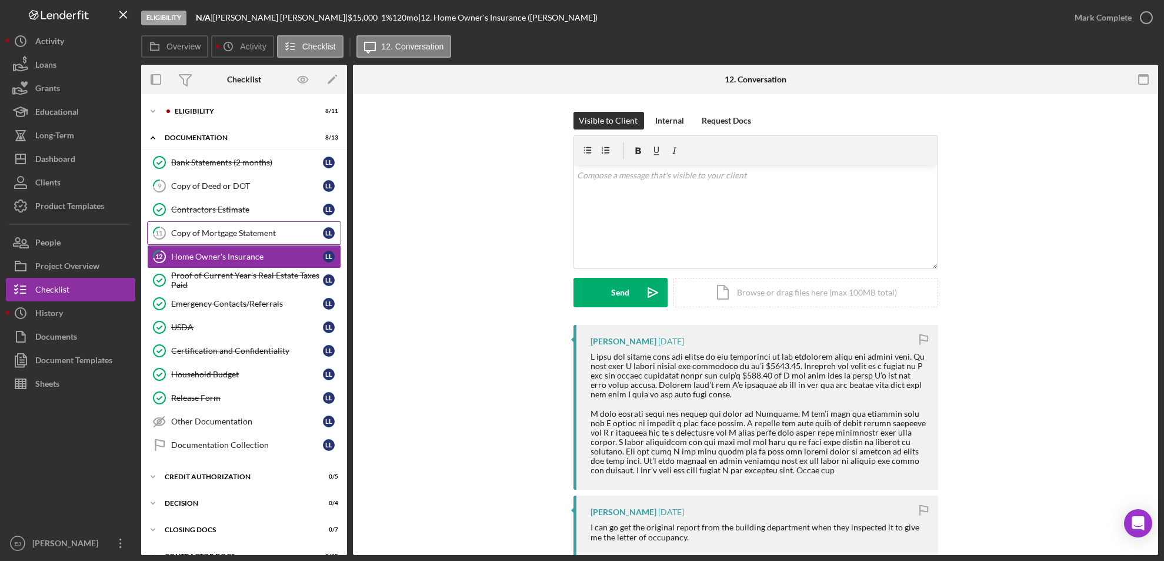
click at [232, 226] on link "11 Copy of Mortgage Statement L L" at bounding box center [244, 233] width 194 height 24
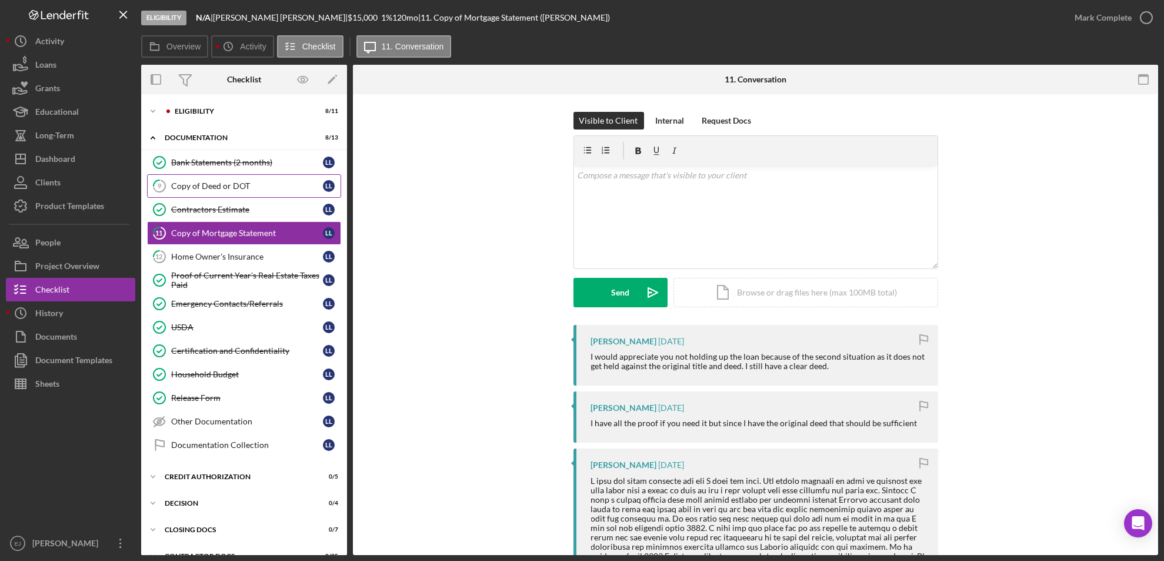
click at [246, 181] on div "Copy of Deed or DOT" at bounding box center [247, 185] width 152 height 9
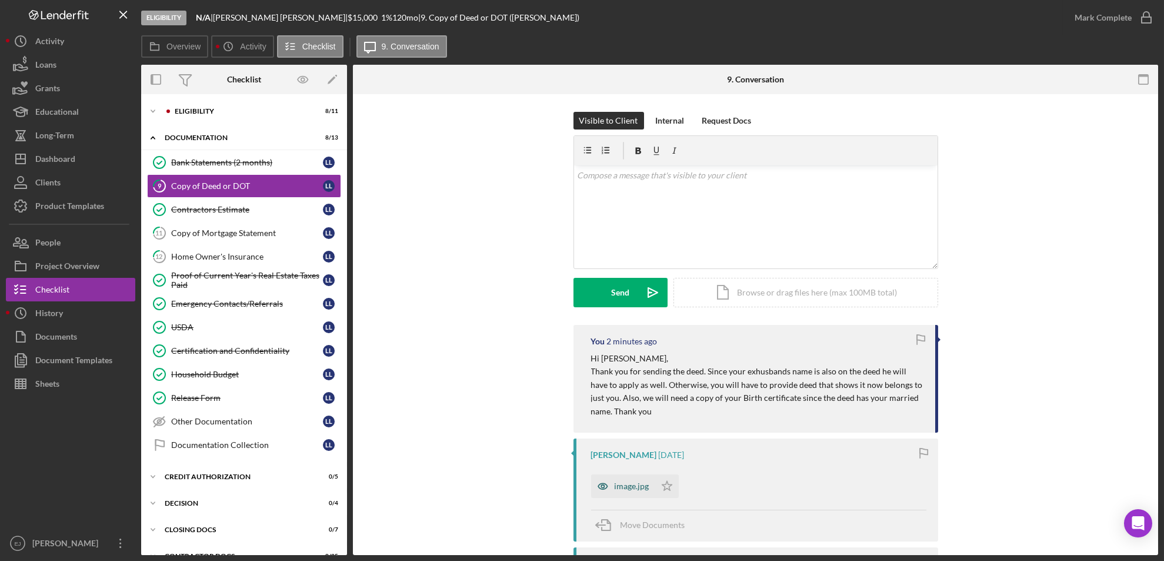
click at [609, 491] on icon "button" at bounding box center [603, 486] width 24 height 24
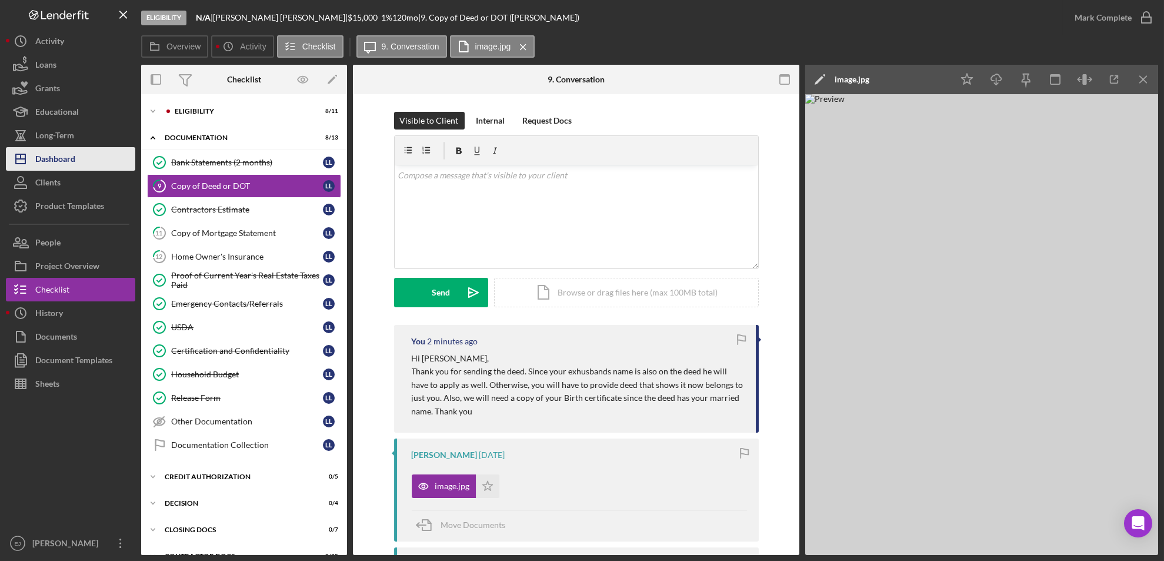
click at [45, 163] on div "Dashboard" at bounding box center [55, 160] width 40 height 26
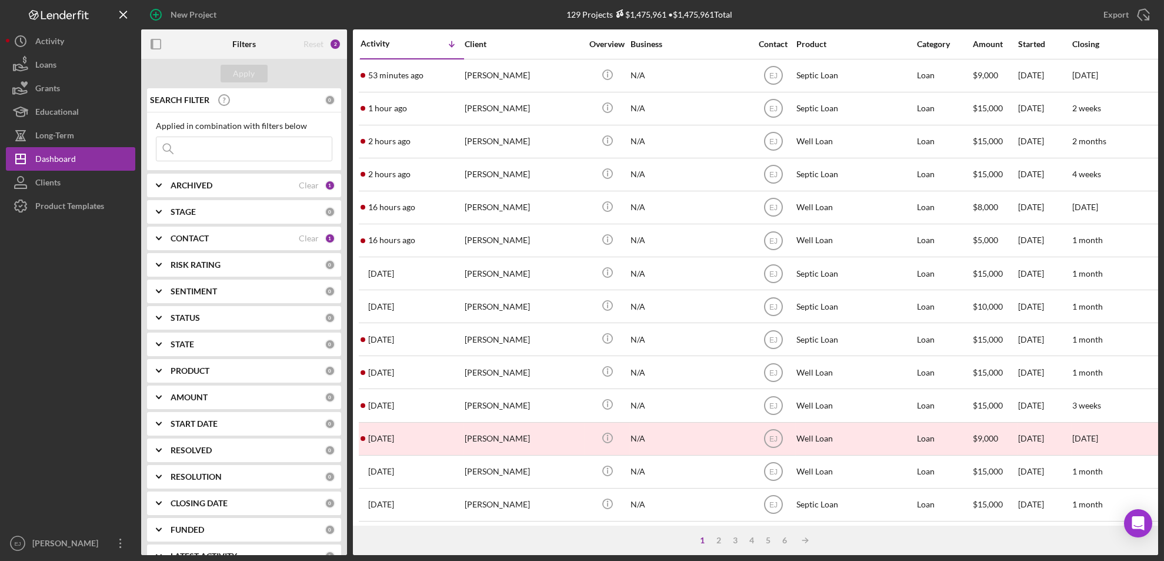
scroll to position [384, 0]
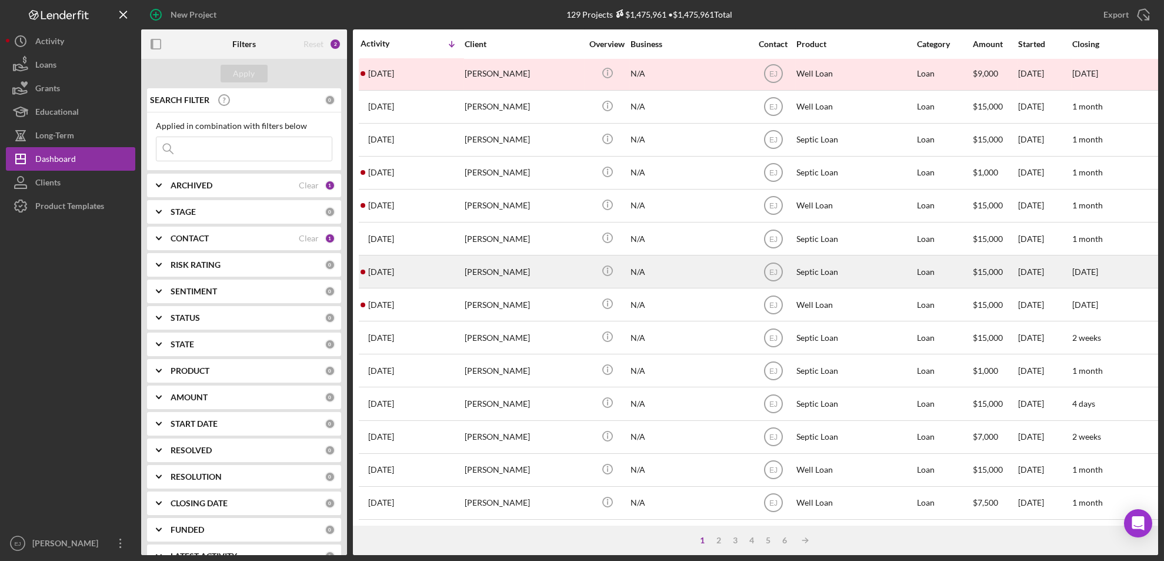
click at [459, 258] on div "3 days ago Andy Cruz" at bounding box center [412, 271] width 103 height 31
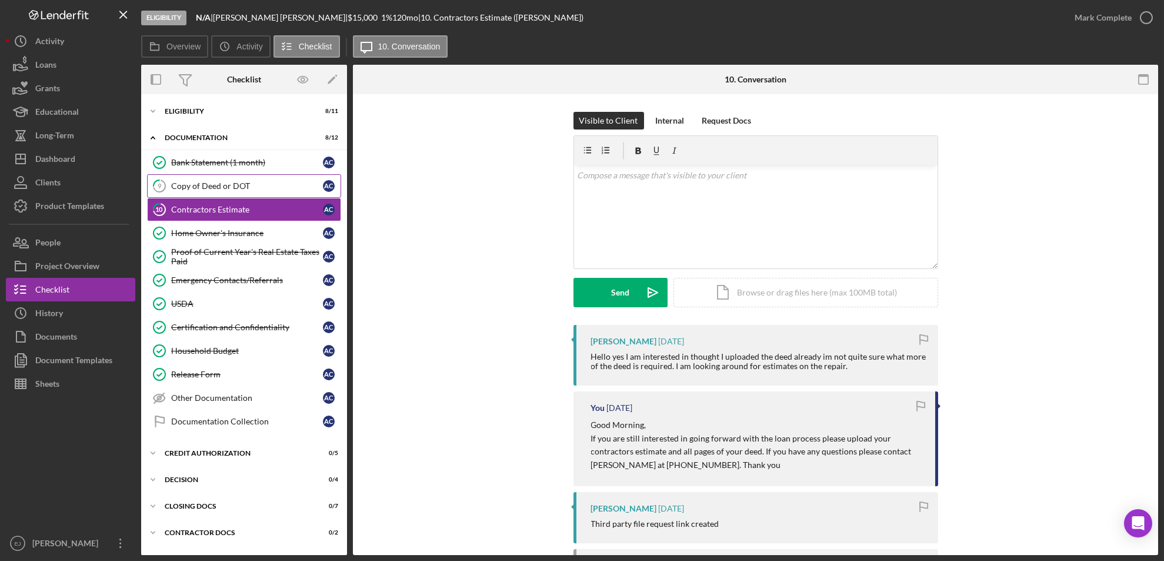
click at [248, 186] on div "Copy of Deed or DOT" at bounding box center [247, 185] width 152 height 9
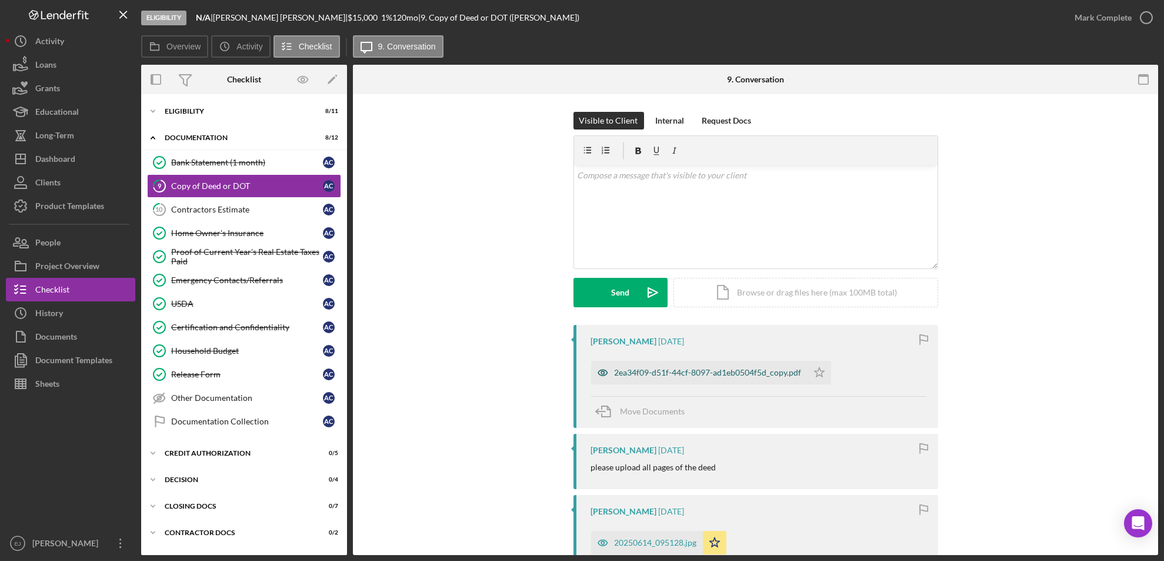
click at [744, 374] on div "2ea34f09-d51f-44cf-8097-ad1eb0504f5d_copy.pdf" at bounding box center [708, 372] width 187 height 9
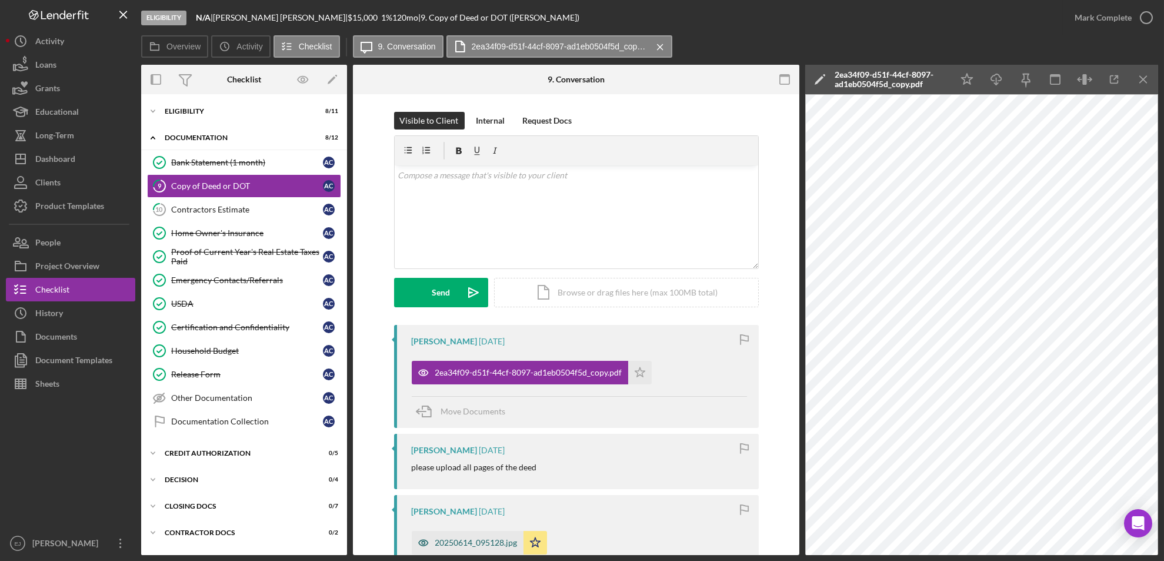
click at [471, 539] on div "20250614_095128.jpg" at bounding box center [476, 542] width 82 height 9
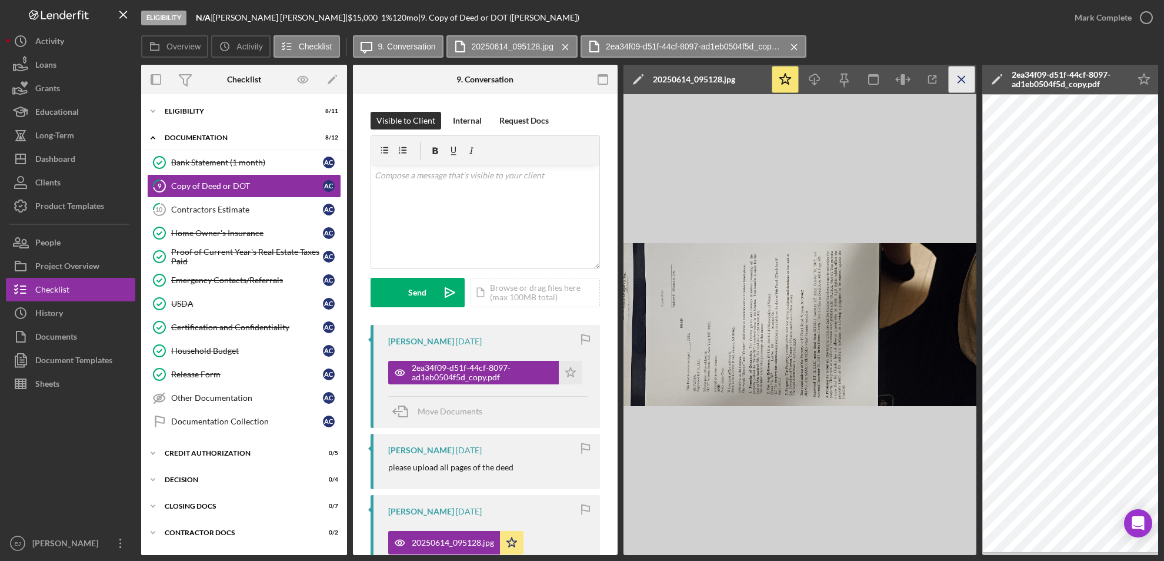
click at [964, 80] on icon "Icon/Menu Close" at bounding box center [962, 79] width 26 height 26
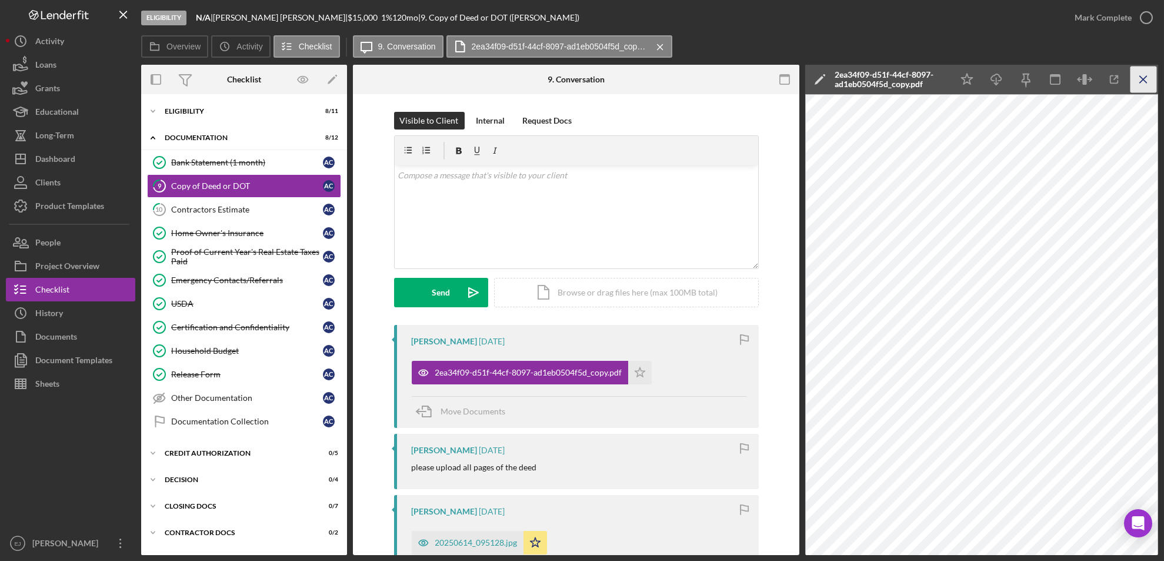
click at [1154, 85] on icon "Icon/Menu Close" at bounding box center [1144, 79] width 26 height 26
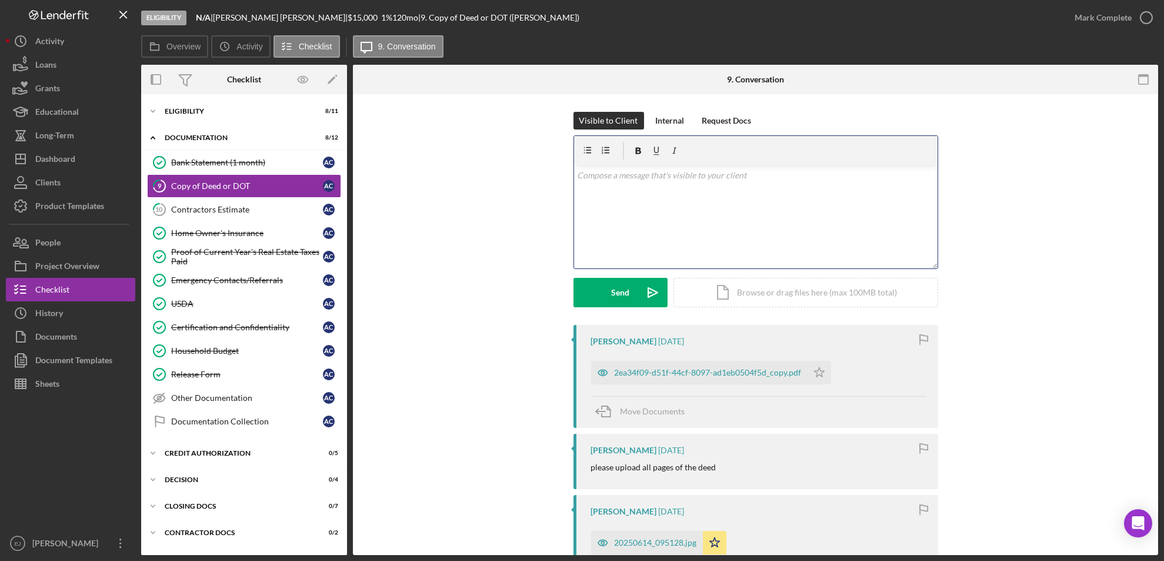
click at [692, 188] on div "v Color teal Color pink Remove color Add row above Add row below Add column bef…" at bounding box center [756, 216] width 364 height 103
click at [601, 299] on button "Send Icon/icon-invite-send" at bounding box center [621, 292] width 94 height 29
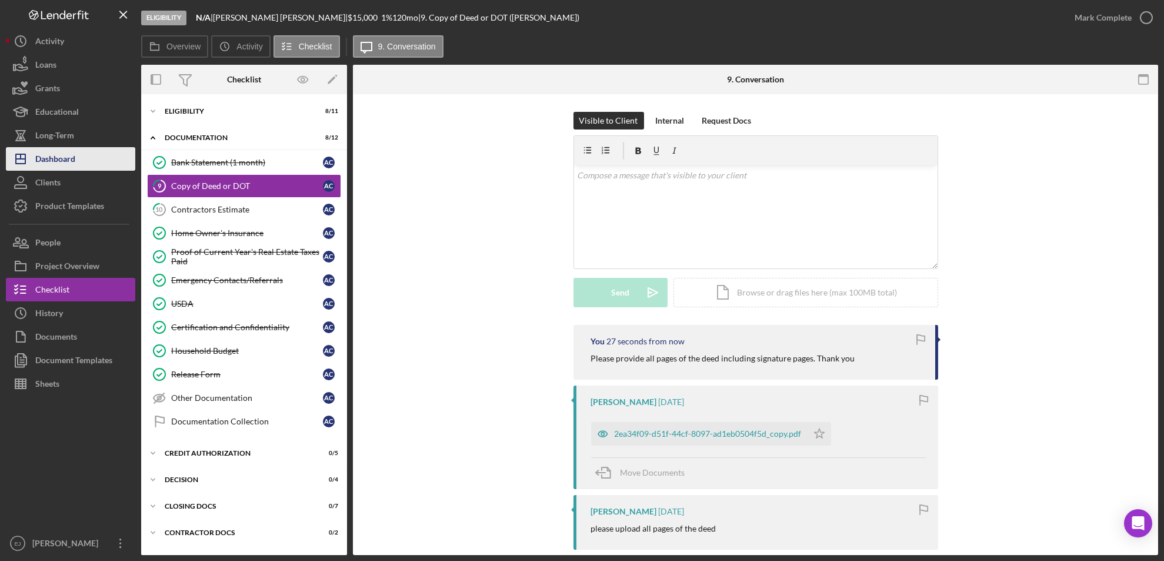
click at [79, 166] on button "Icon/Dashboard Dashboard" at bounding box center [70, 159] width 129 height 24
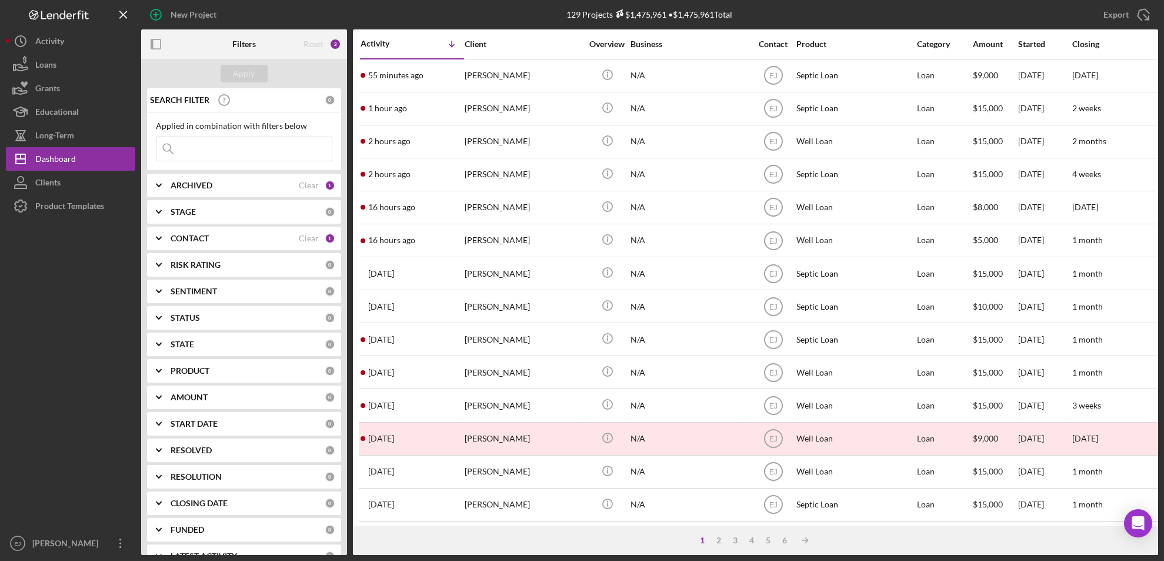
click at [719, 534] on div "1 2 3 4 5 6 Icon/Table Sort Arrow" at bounding box center [755, 539] width 805 height 29
click at [719, 541] on div "2" at bounding box center [719, 539] width 16 height 9
